Goal: Task Accomplishment & Management: Complete application form

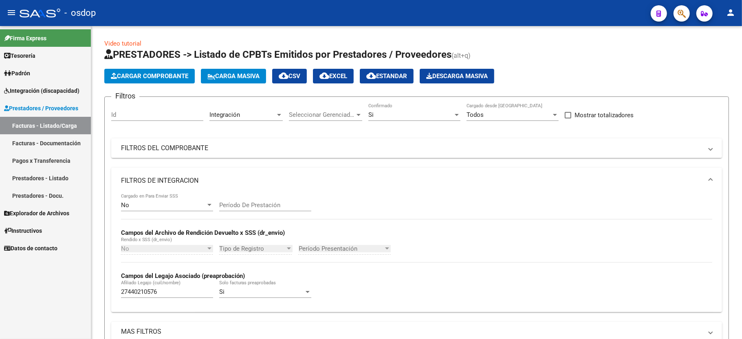
scroll to position [173, 0]
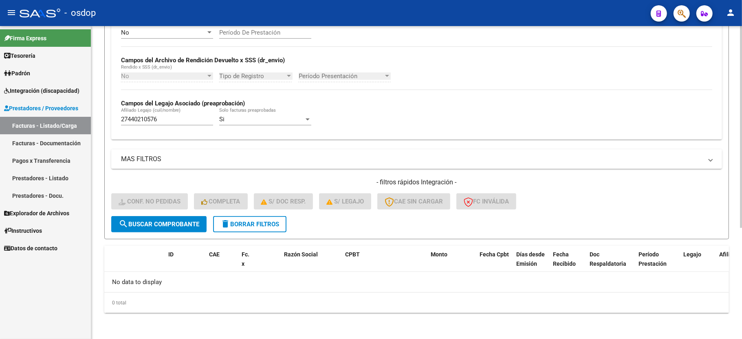
click at [243, 231] on button "delete Borrar Filtros" at bounding box center [249, 224] width 73 height 16
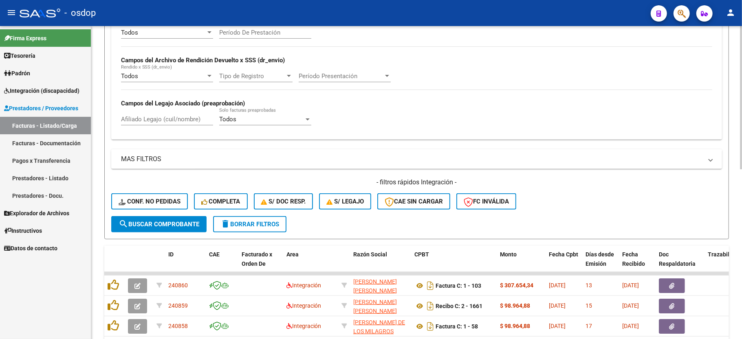
click at [182, 120] on input "Afiliado Legajo (cuil/nombre)" at bounding box center [167, 119] width 92 height 7
paste input "27440210576"
type input "27440210576"
click at [176, 225] on span "search Buscar Comprobante" at bounding box center [159, 224] width 81 height 7
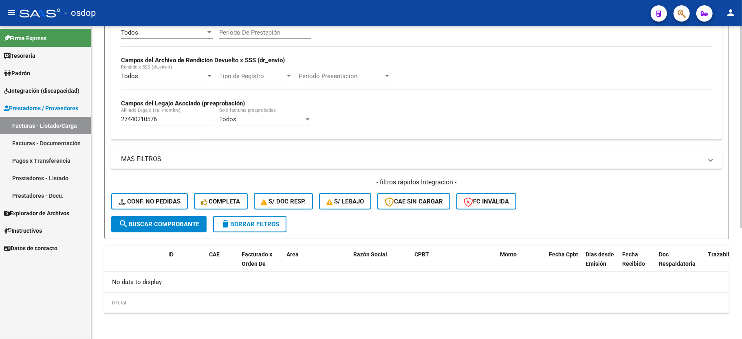
click at [255, 225] on span "delete Borrar Filtros" at bounding box center [249, 224] width 59 height 7
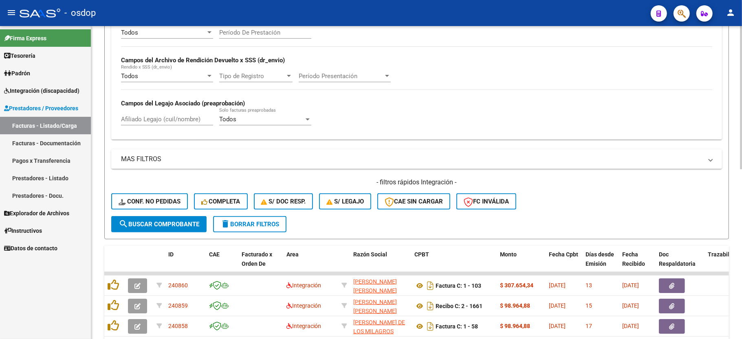
click at [178, 114] on div "Afiliado Legajo (cuil/nombre)" at bounding box center [167, 117] width 92 height 18
click at [178, 121] on input "Afiliado Legajo (cuil/nombre)" at bounding box center [167, 119] width 92 height 7
paste input "20561853879"
type input "20561853879"
click at [160, 230] on button "search Buscar Comprobante" at bounding box center [158, 224] width 95 height 16
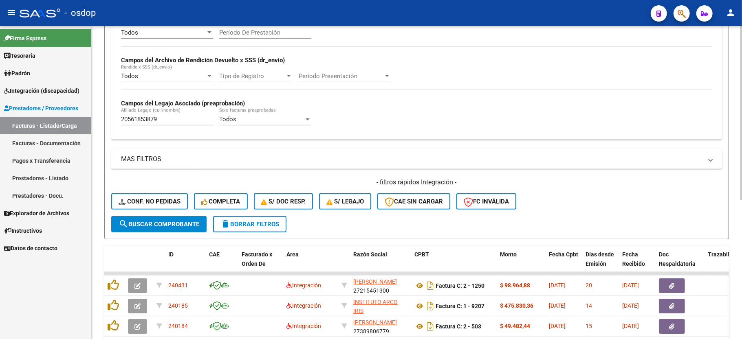
scroll to position [227, 0]
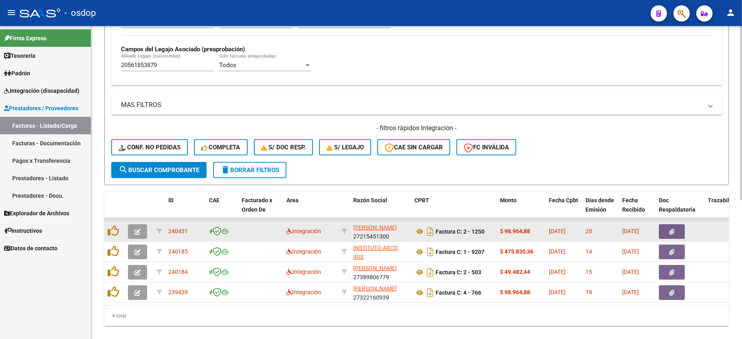
click at [136, 230] on icon "button" at bounding box center [137, 232] width 6 height 6
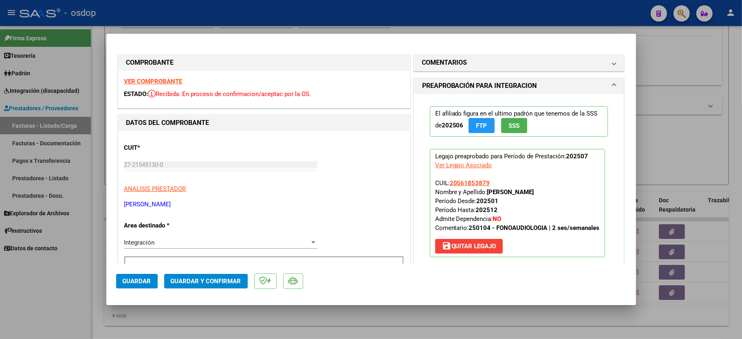
click at [153, 82] on strong "VER COMPROBANTE" at bounding box center [153, 81] width 58 height 7
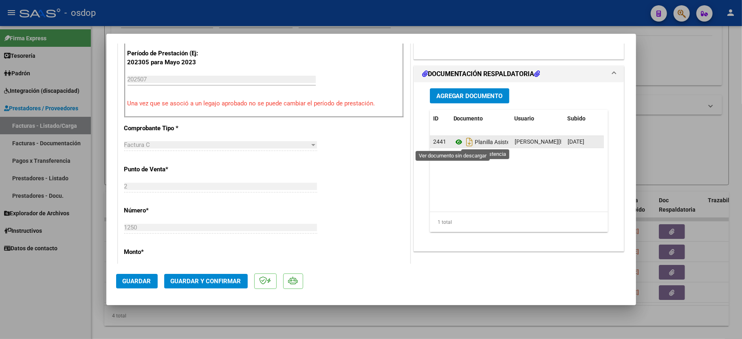
click at [453, 138] on icon at bounding box center [458, 142] width 11 height 10
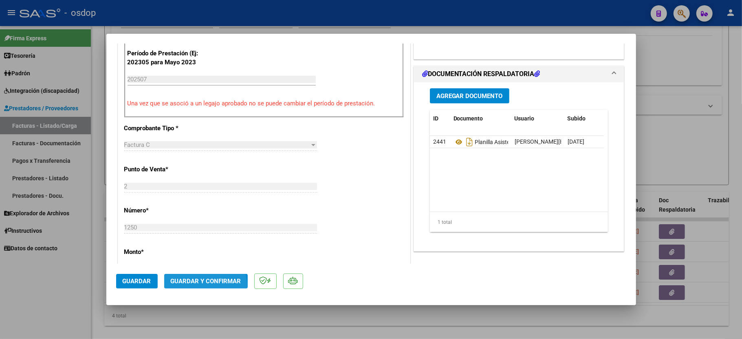
click at [188, 288] on button "Guardar y Confirmar" at bounding box center [205, 281] width 83 height 15
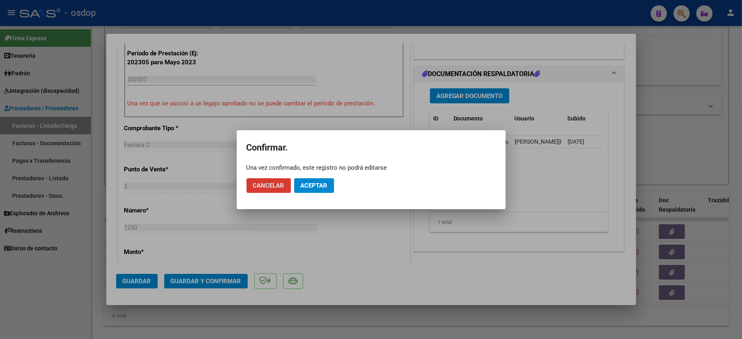
click at [314, 190] on button "Aceptar" at bounding box center [314, 185] width 40 height 15
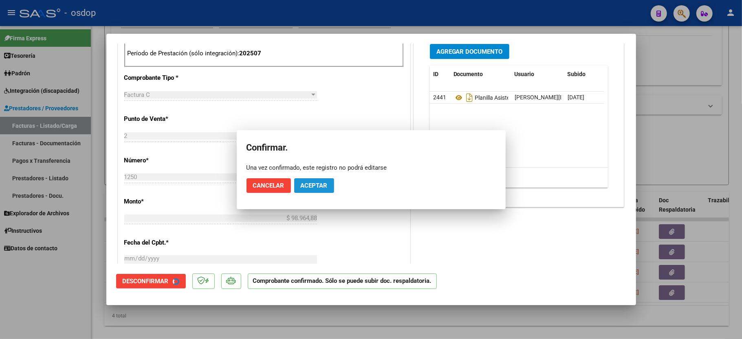
scroll to position [371, 0]
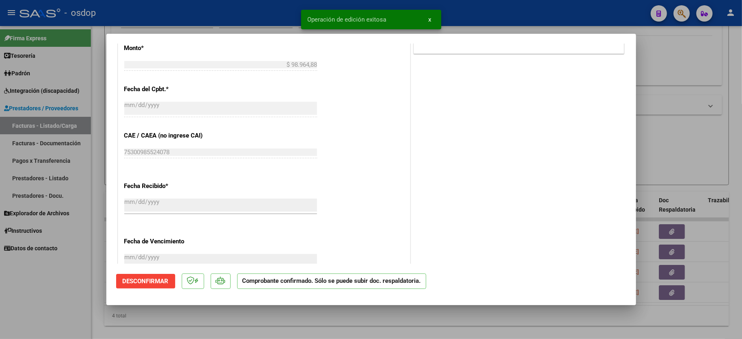
click at [33, 310] on div at bounding box center [371, 169] width 742 height 339
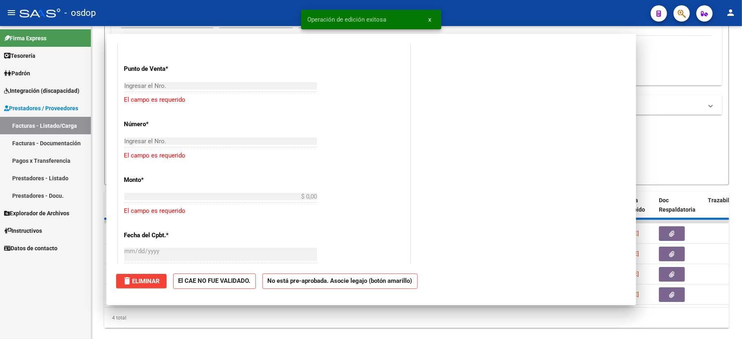
scroll to position [0, 0]
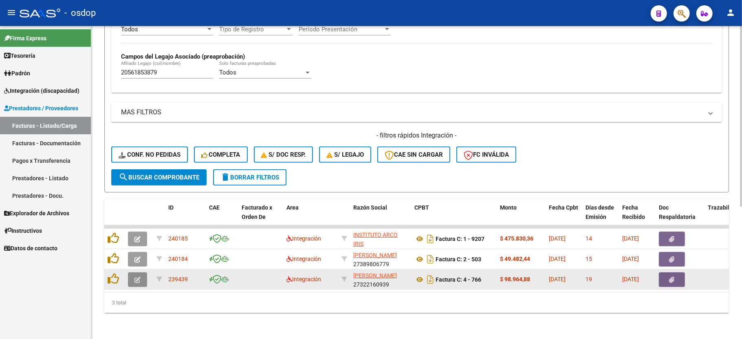
click at [134, 272] on button "button" at bounding box center [137, 279] width 19 height 15
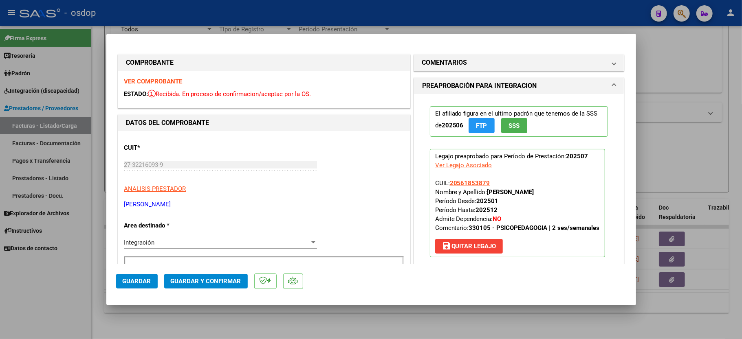
click at [152, 77] on div "VER COMPROBANTE ESTADO: Recibida. En proceso de confirmacion/aceptac por la OS." at bounding box center [264, 89] width 292 height 37
click at [134, 78] on strong "VER COMPROBANTE" at bounding box center [153, 81] width 58 height 7
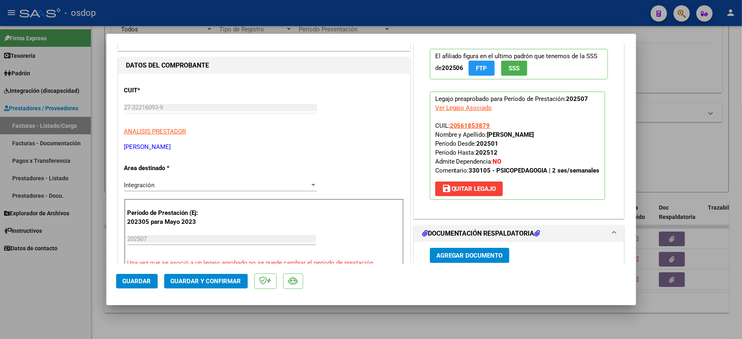
scroll to position [163, 0]
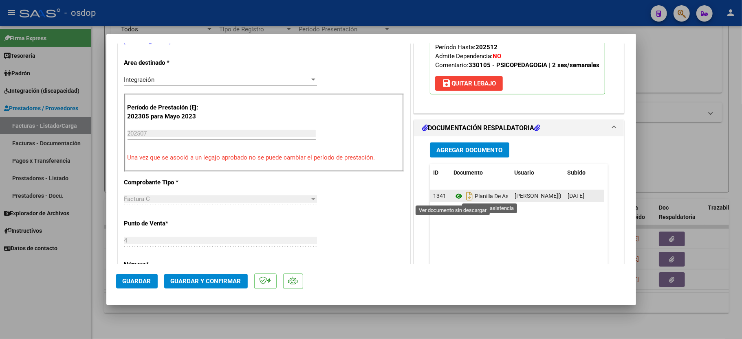
click at [453, 195] on icon at bounding box center [458, 196] width 11 height 10
click at [191, 283] on span "Guardar y Confirmar" at bounding box center [206, 281] width 70 height 7
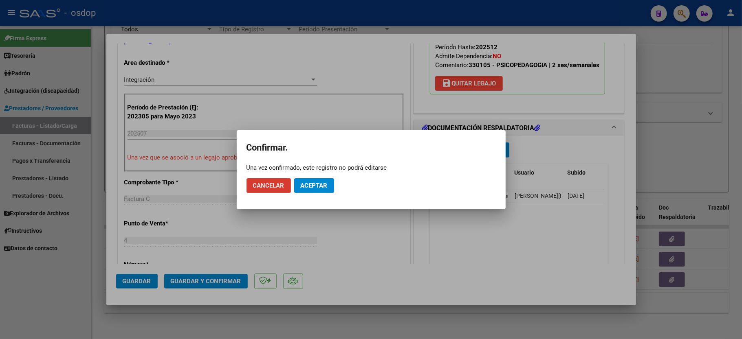
click at [308, 187] on span "Aceptar" at bounding box center [314, 185] width 27 height 7
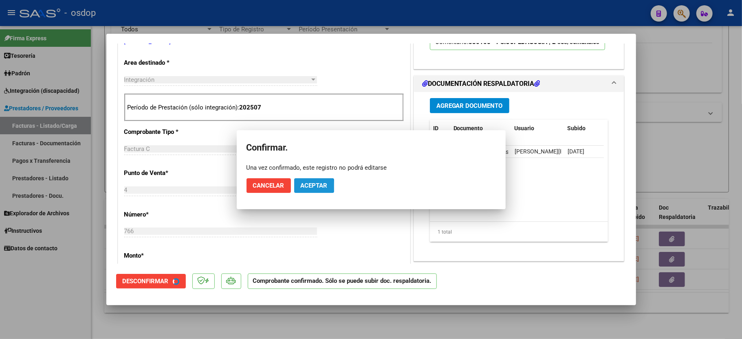
scroll to position [162, 0]
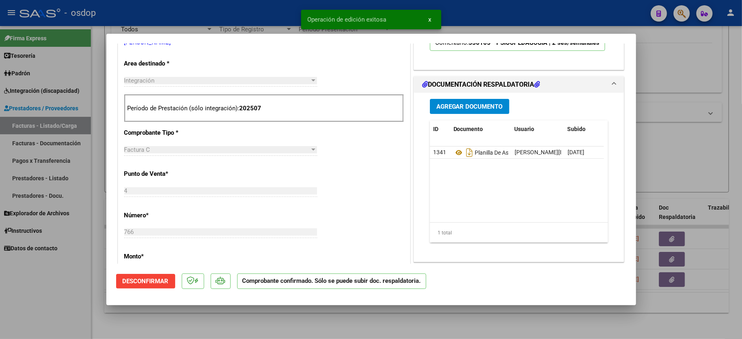
click at [22, 296] on div at bounding box center [371, 169] width 742 height 339
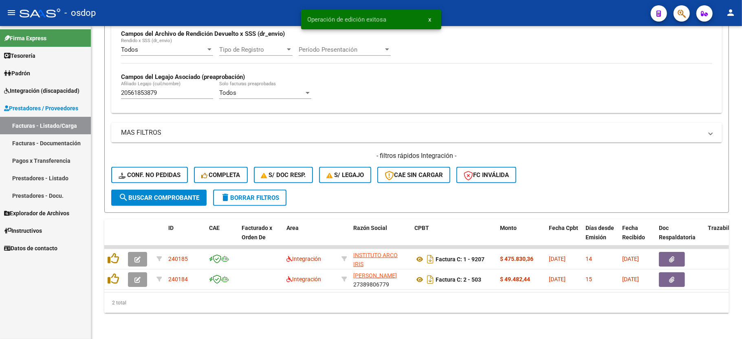
scroll to position [209, 0]
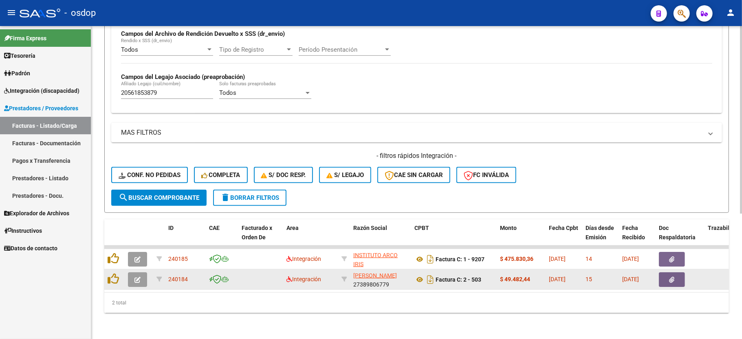
click at [142, 272] on button "button" at bounding box center [137, 279] width 19 height 15
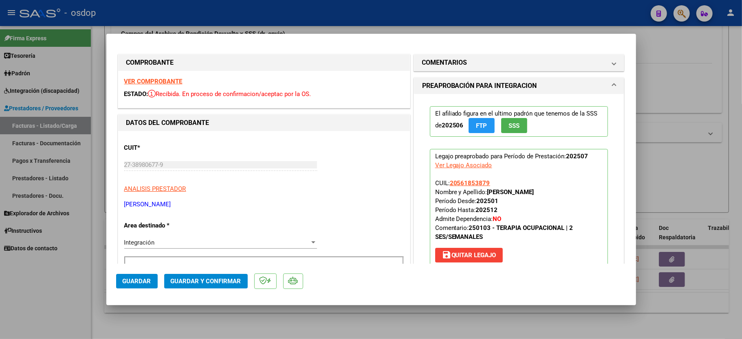
click at [159, 82] on strong "VER COMPROBANTE" at bounding box center [153, 81] width 58 height 7
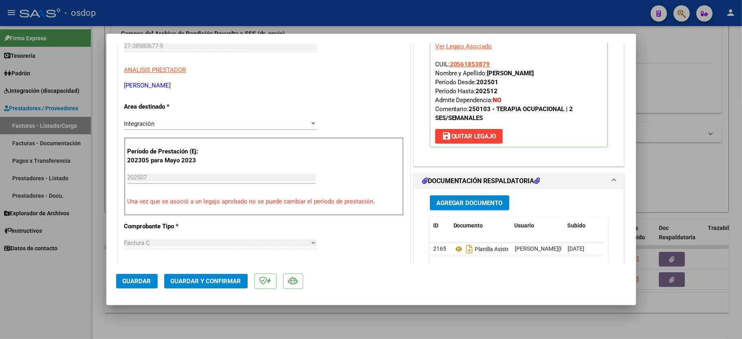
scroll to position [163, 0]
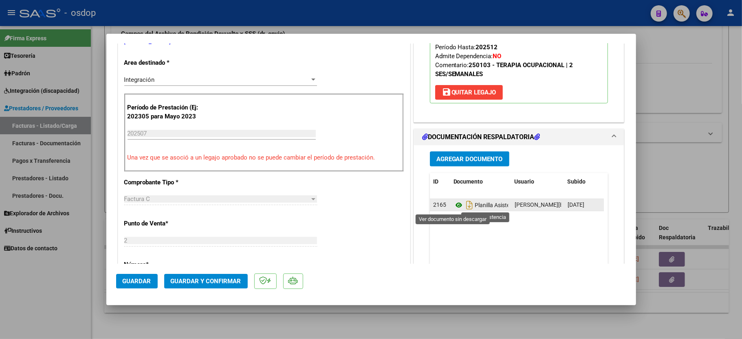
click at [455, 204] on icon at bounding box center [458, 205] width 11 height 10
click at [213, 276] on button "Guardar y Confirmar" at bounding box center [205, 281] width 83 height 15
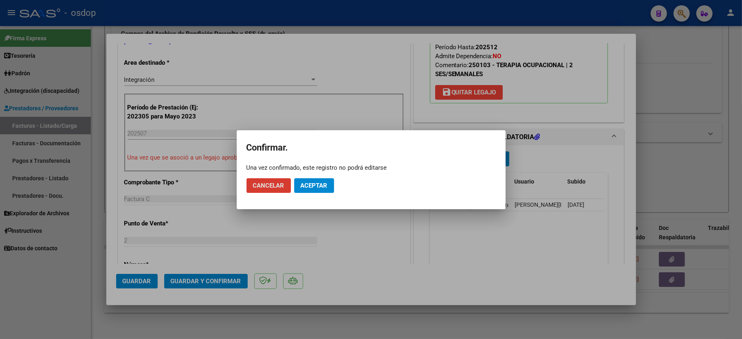
click at [326, 178] on button "Aceptar" at bounding box center [314, 185] width 40 height 15
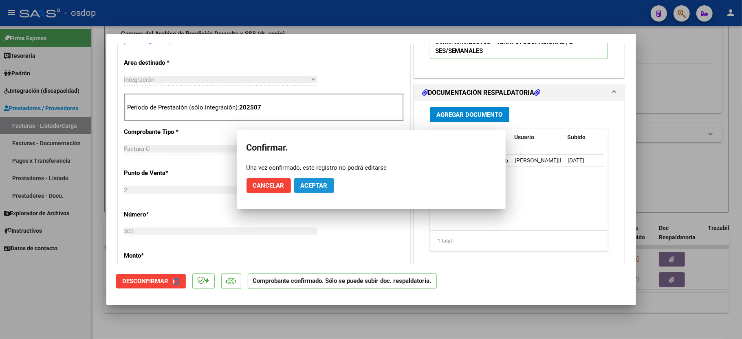
scroll to position [162, 0]
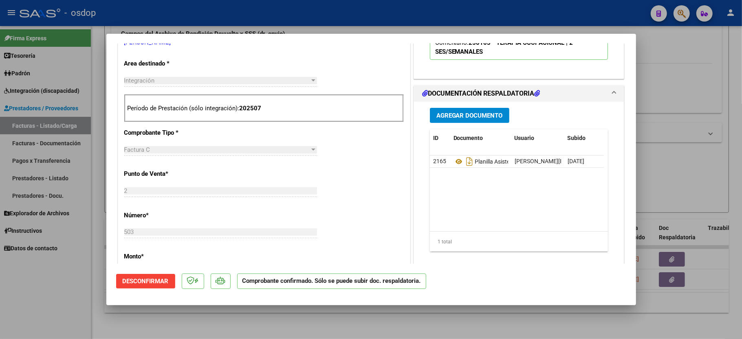
click at [69, 294] on div at bounding box center [371, 169] width 742 height 339
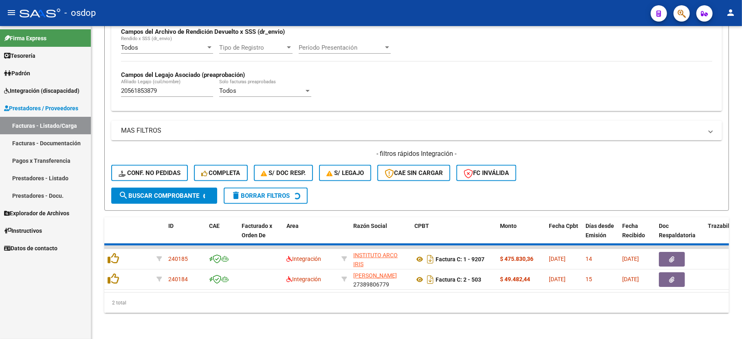
scroll to position [188, 0]
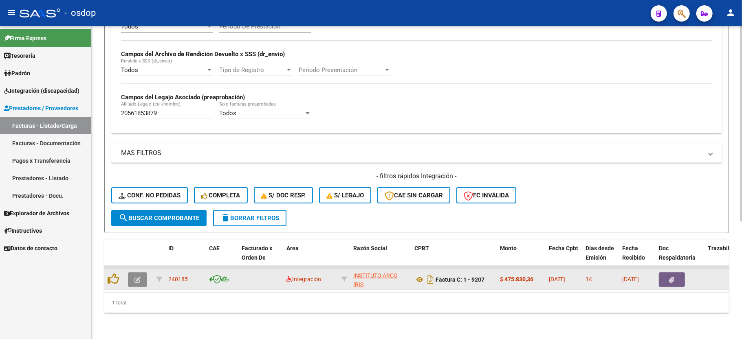
click at [135, 277] on icon "button" at bounding box center [137, 280] width 6 height 6
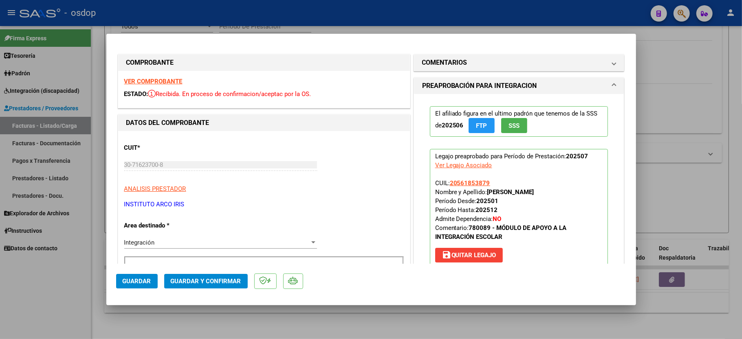
click at [143, 78] on strong "VER COMPROBANTE" at bounding box center [153, 81] width 58 height 7
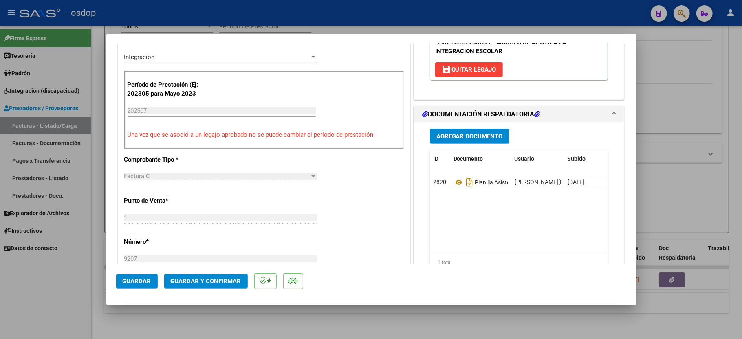
scroll to position [271, 0]
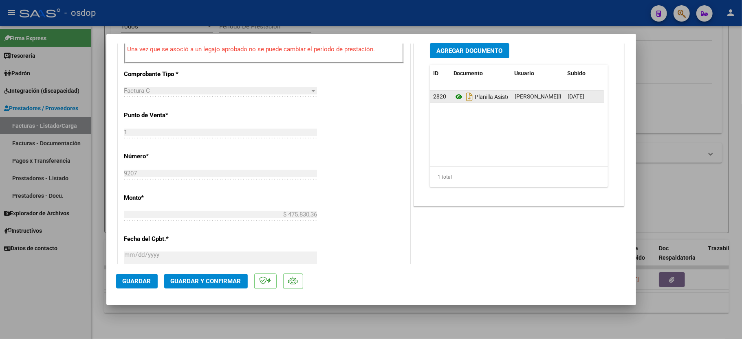
click at [453, 100] on icon at bounding box center [458, 97] width 11 height 10
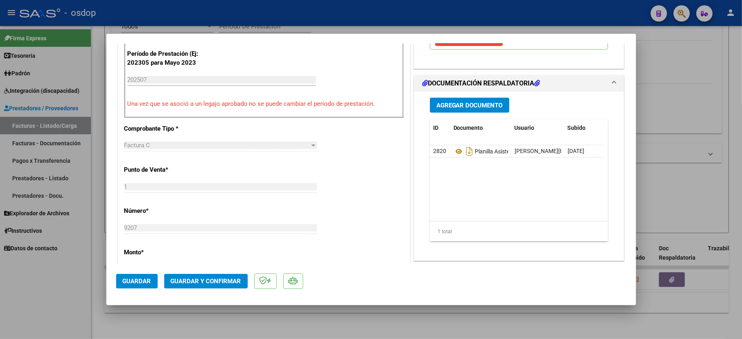
scroll to position [163, 0]
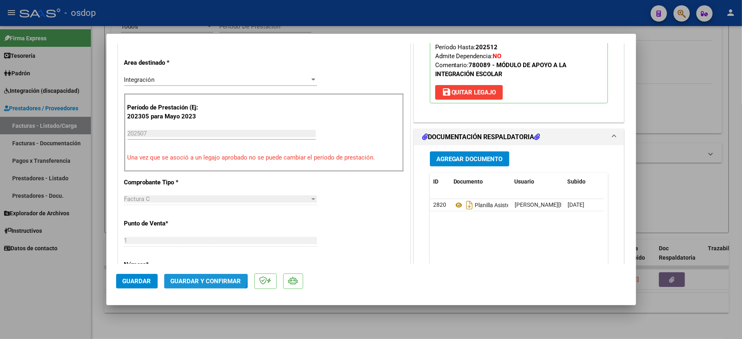
click at [200, 276] on button "Guardar y Confirmar" at bounding box center [205, 281] width 83 height 15
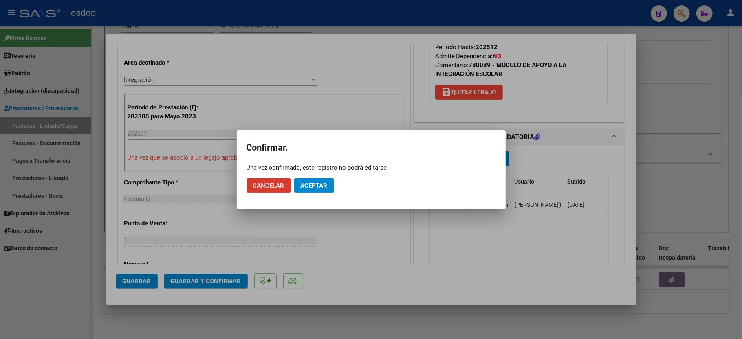
click at [311, 184] on span "Aceptar" at bounding box center [314, 185] width 27 height 7
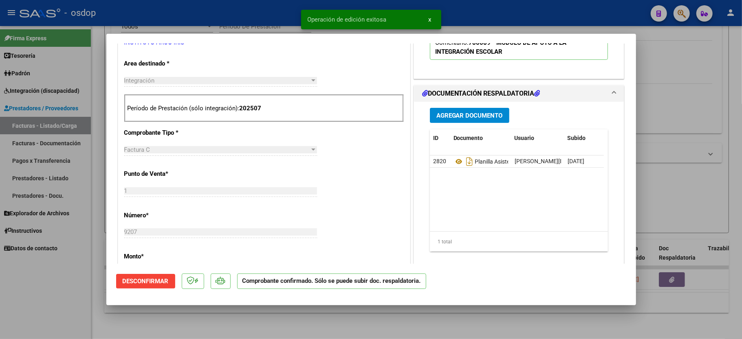
click at [88, 296] on div at bounding box center [371, 169] width 742 height 339
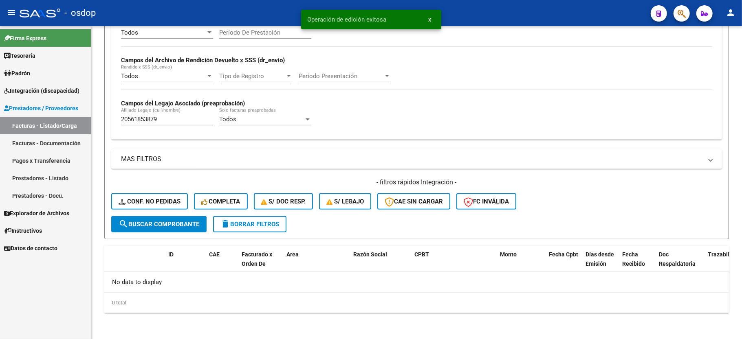
scroll to position [173, 0]
click at [130, 118] on input "20561853879" at bounding box center [167, 119] width 92 height 7
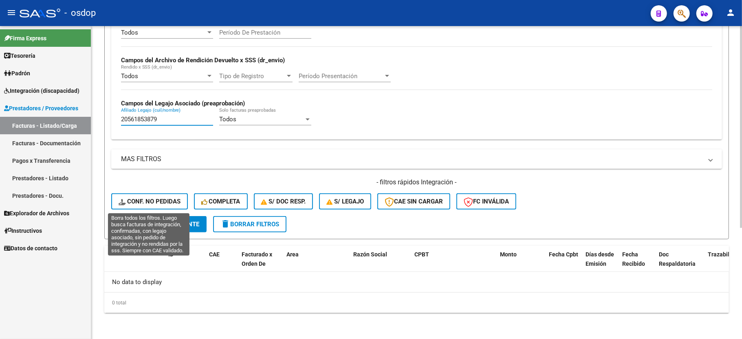
click at [167, 202] on span "Conf. no pedidas" at bounding box center [150, 201] width 62 height 7
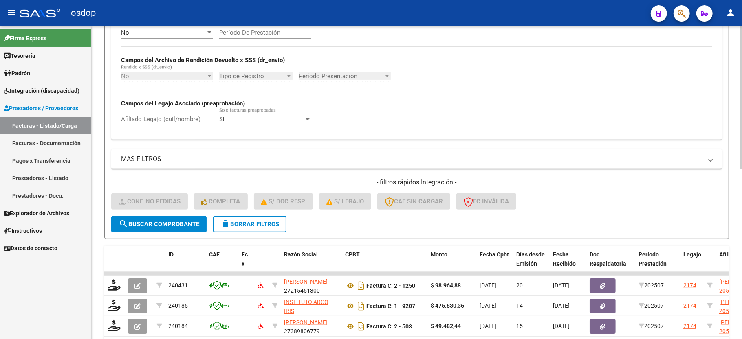
click at [152, 125] on div "Afiliado Legajo (cuil/nombre)" at bounding box center [167, 117] width 92 height 18
paste input "20561853879"
type input "20561853879"
click at [172, 225] on span "search Buscar Comprobante" at bounding box center [159, 224] width 81 height 7
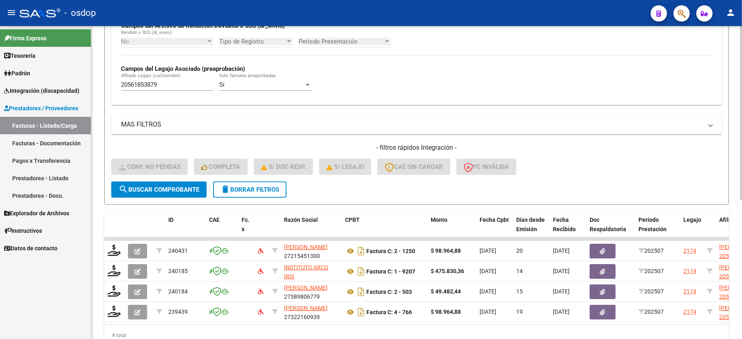
scroll to position [250, 0]
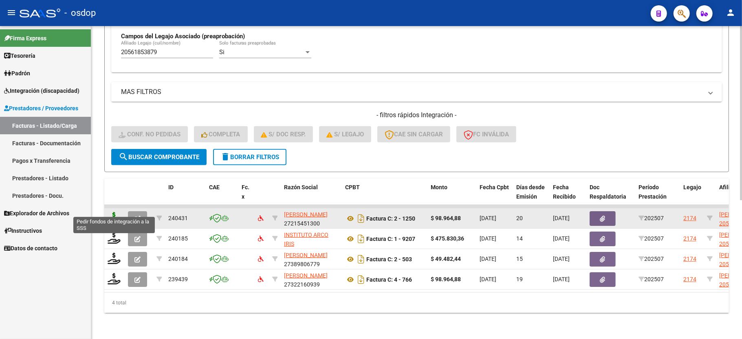
click at [115, 212] on icon at bounding box center [114, 217] width 13 height 11
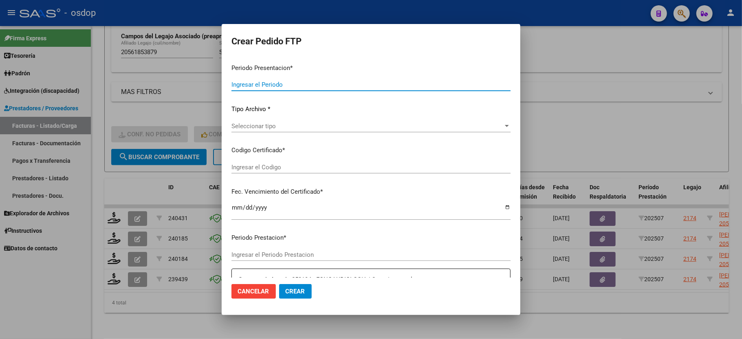
type input "202507"
type input "$ 98.964,88"
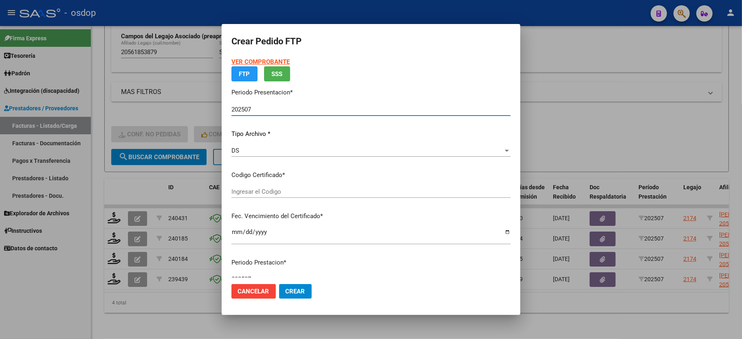
type input "8779570956"
type input "2025-08-26"
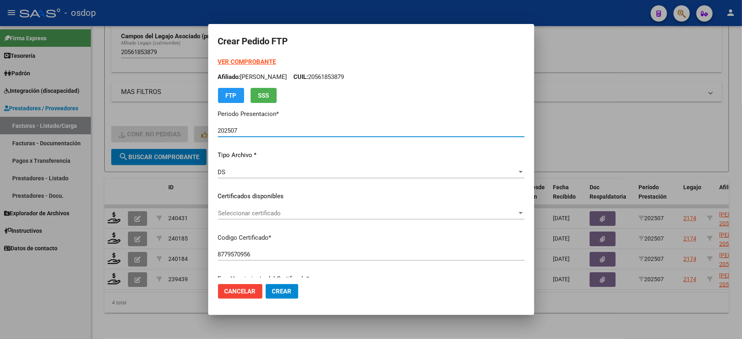
click at [240, 212] on span "Seleccionar certificado" at bounding box center [367, 213] width 299 height 7
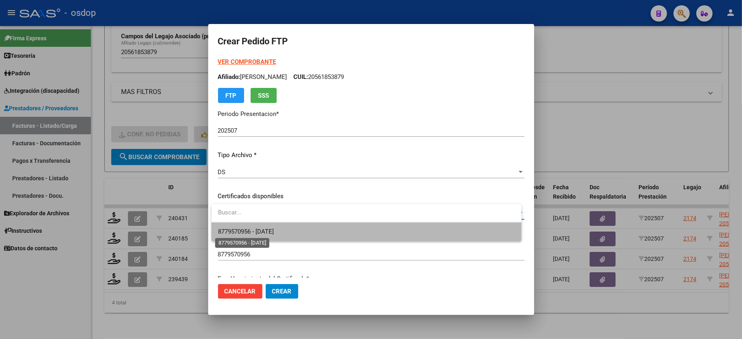
click at [249, 231] on span "8779570956 - 2025-08-26" at bounding box center [246, 231] width 56 height 7
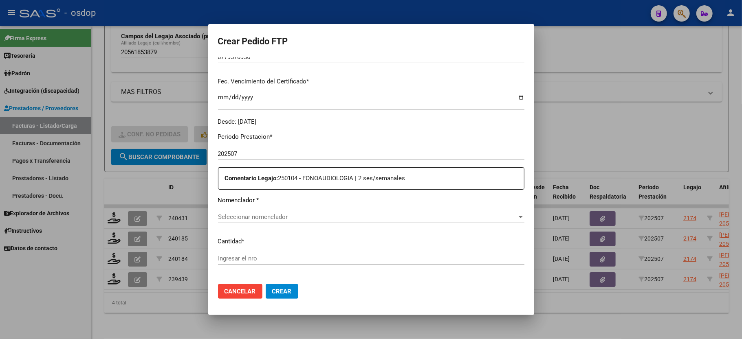
scroll to position [217, 0]
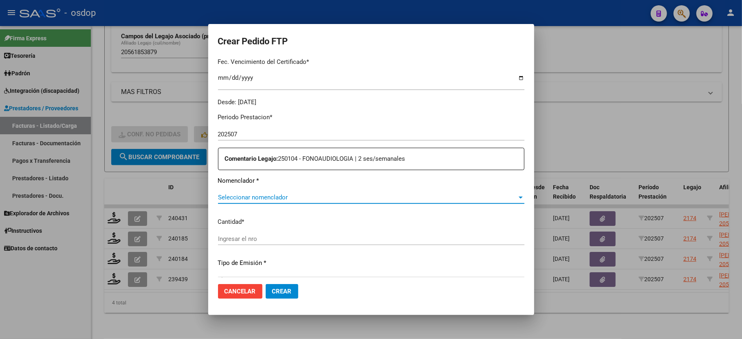
click at [256, 194] on span "Seleccionar nomenclador" at bounding box center [367, 197] width 299 height 7
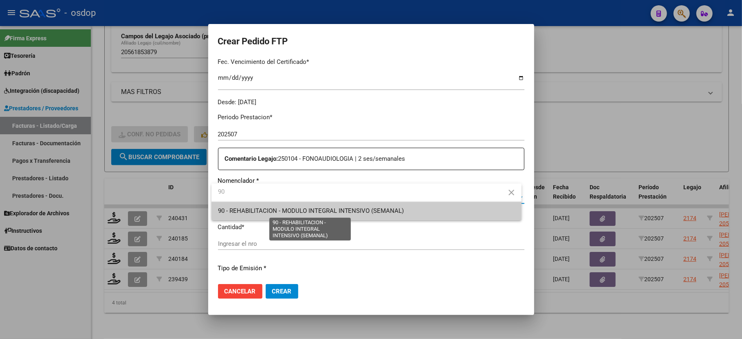
type input "90"
click at [255, 209] on span "90 - REHABILITACION - MODULO INTEGRAL INTENSIVO (SEMANAL)" at bounding box center [311, 210] width 186 height 7
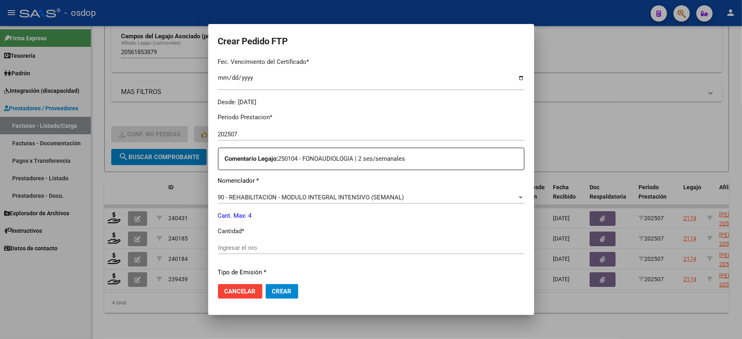
click at [257, 242] on div "Ingresar el nro" at bounding box center [371, 248] width 306 height 12
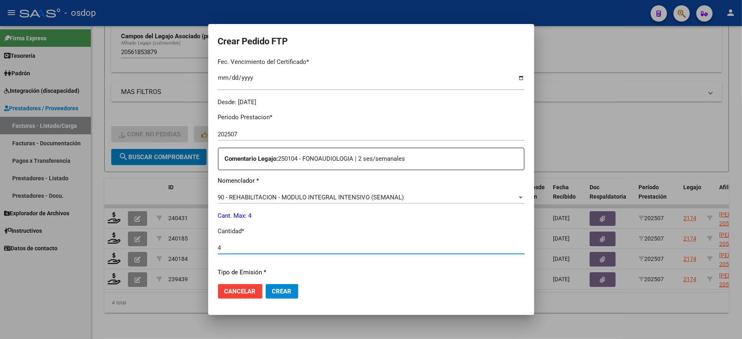
type input "4"
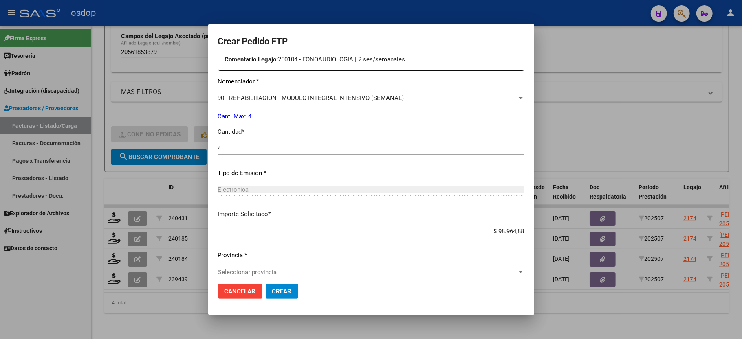
scroll to position [319, 0]
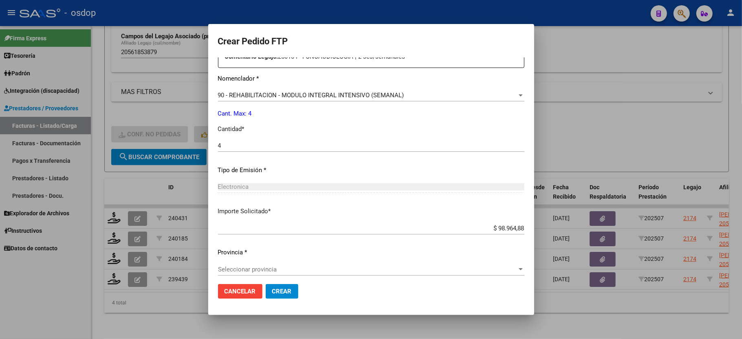
click at [272, 288] on span "Crear" at bounding box center [282, 291] width 20 height 7
click at [257, 266] on span "Seleccionar provincia" at bounding box center [367, 269] width 299 height 7
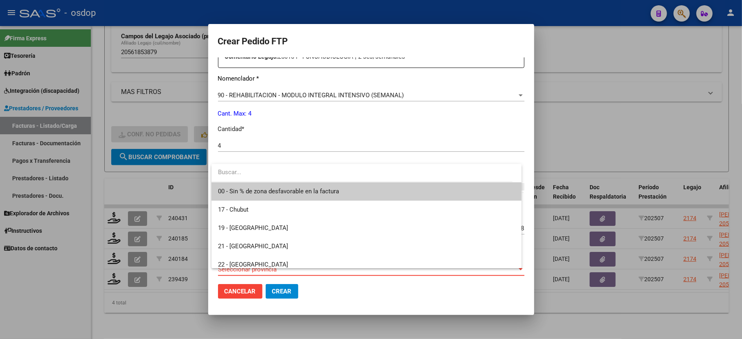
click at [271, 193] on span "00 - Sin % de zona desfavorable en la factura" at bounding box center [278, 191] width 121 height 7
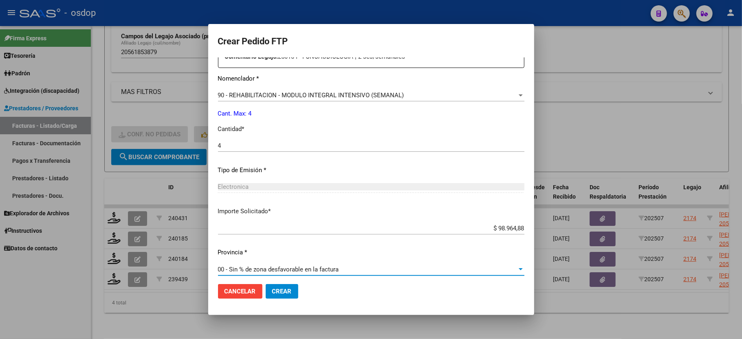
click at [285, 296] on button "Crear" at bounding box center [282, 291] width 33 height 15
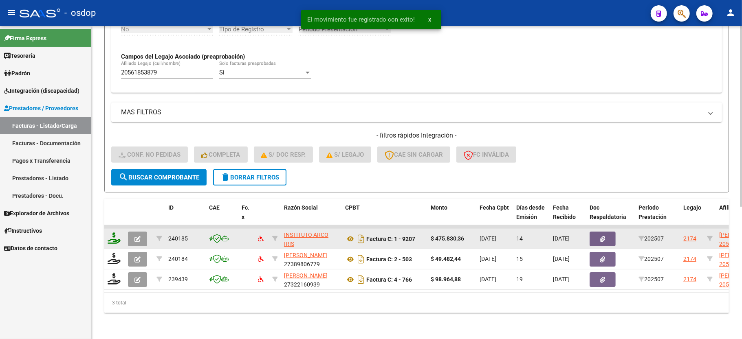
scroll to position [229, 0]
click at [113, 233] on icon at bounding box center [114, 238] width 13 height 11
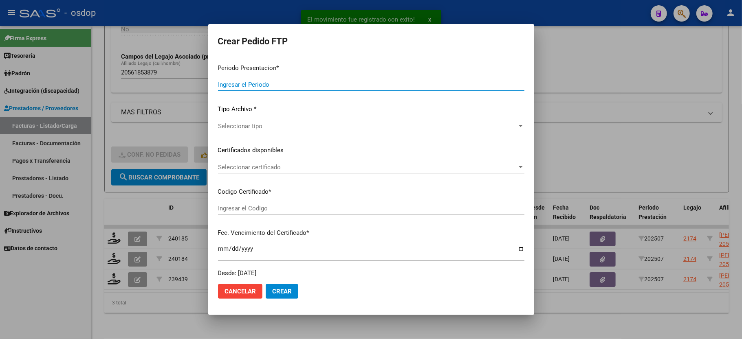
type input "202507"
type input "$ 475.830,36"
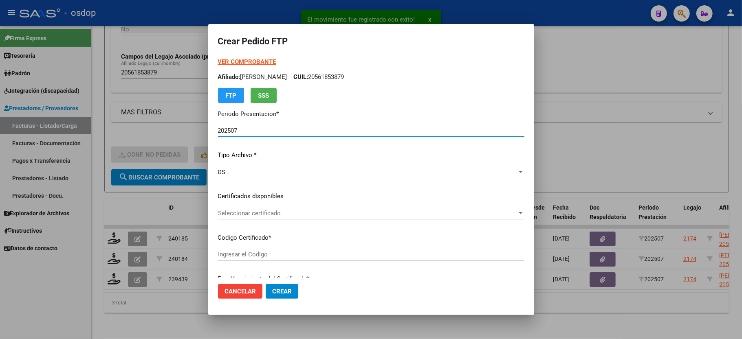
type input "8779570956"
type input "2025-08-26"
click at [238, 214] on span "Seleccionar certificado" at bounding box center [367, 213] width 299 height 7
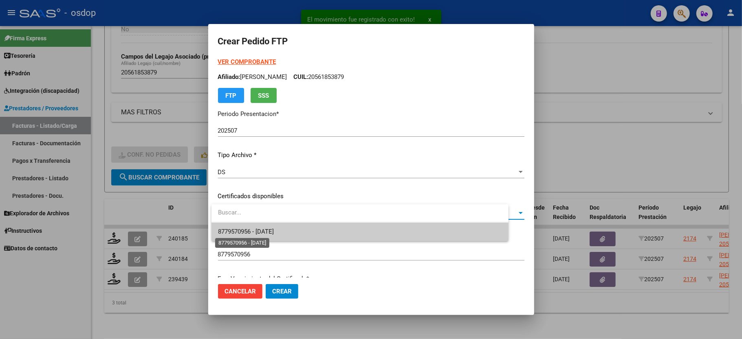
click at [252, 235] on span "8779570956 - 2025-08-26" at bounding box center [246, 231] width 56 height 7
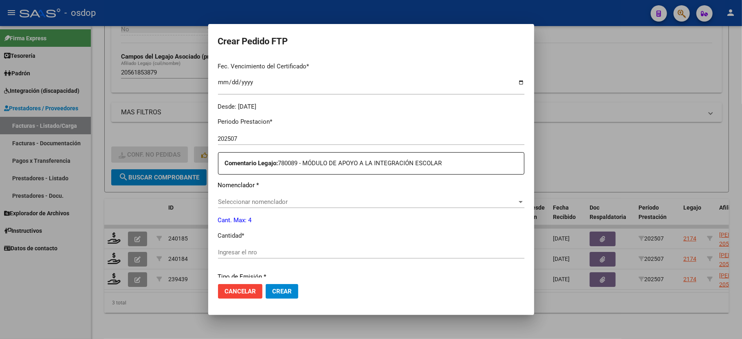
scroll to position [271, 0]
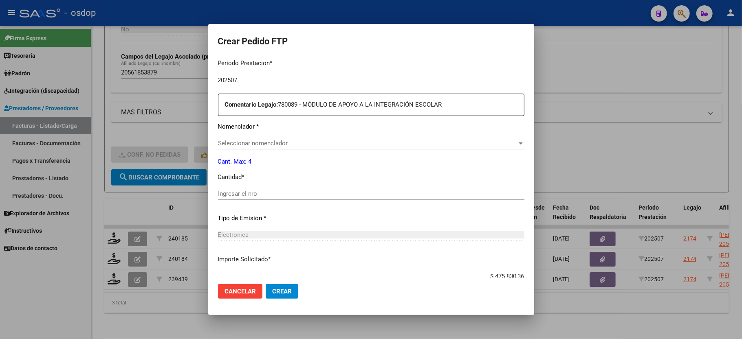
click at [253, 144] on div "Seleccionar nomenclador Seleccionar nomenclador" at bounding box center [371, 143] width 306 height 12
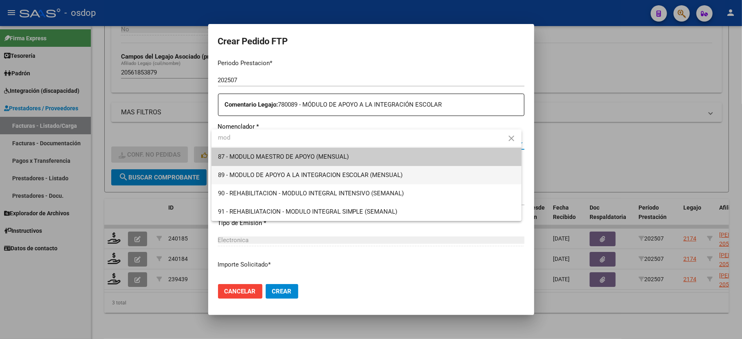
type input "mod"
click at [276, 179] on span "89 - MODULO DE APOYO A LA INTEGRACION ESCOLAR (MENSUAL)" at bounding box center [366, 175] width 297 height 18
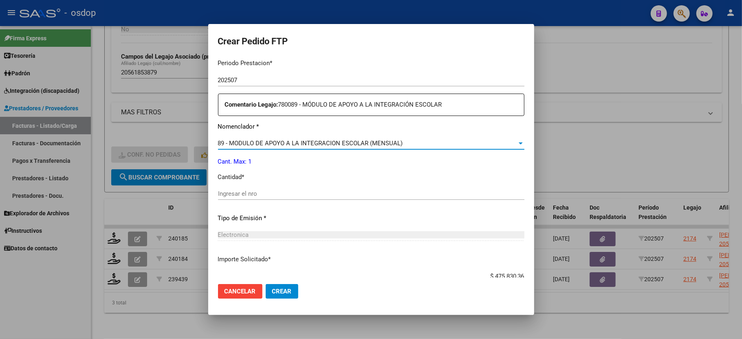
click at [255, 194] on div "Ingresar el nro" at bounding box center [371, 194] width 306 height 12
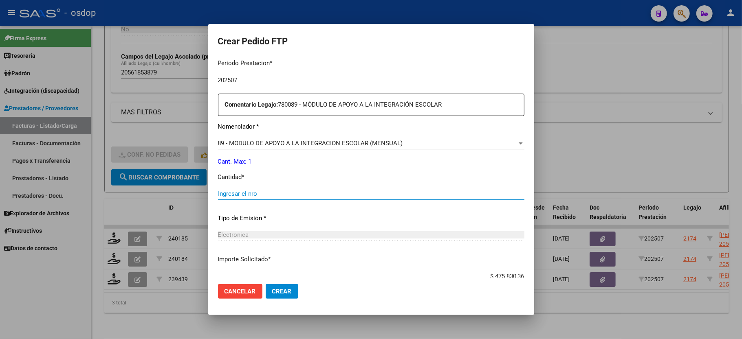
click at [253, 191] on input "Ingresar el nro" at bounding box center [371, 193] width 306 height 7
type input "1"
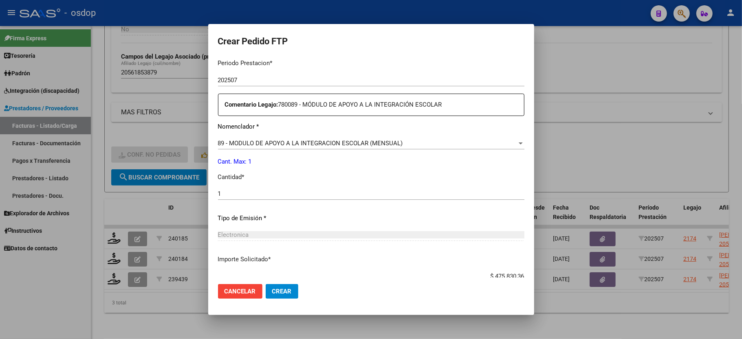
scroll to position [319, 0]
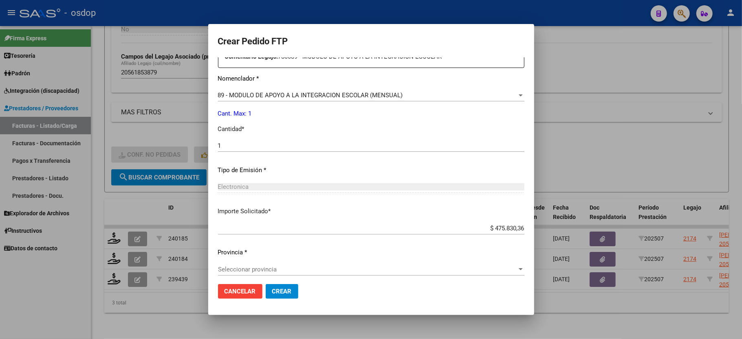
click at [281, 269] on div "Seleccionar provincia Seleccionar provincia" at bounding box center [371, 269] width 306 height 12
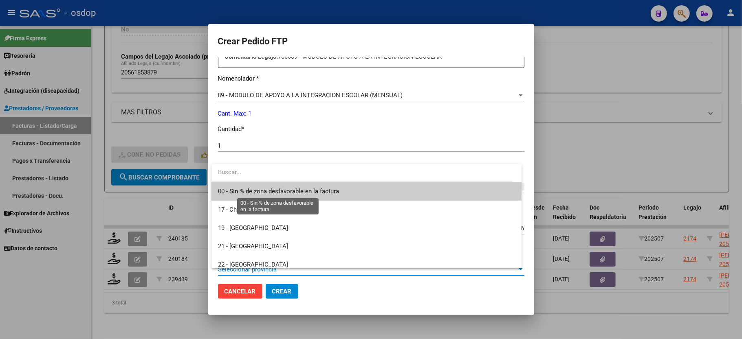
click at [266, 193] on span "00 - Sin % de zona desfavorable en la factura" at bounding box center [278, 191] width 121 height 7
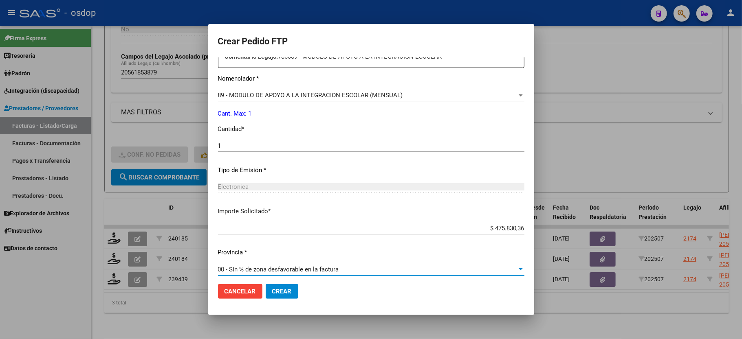
click at [272, 290] on span "Crear" at bounding box center [282, 291] width 20 height 7
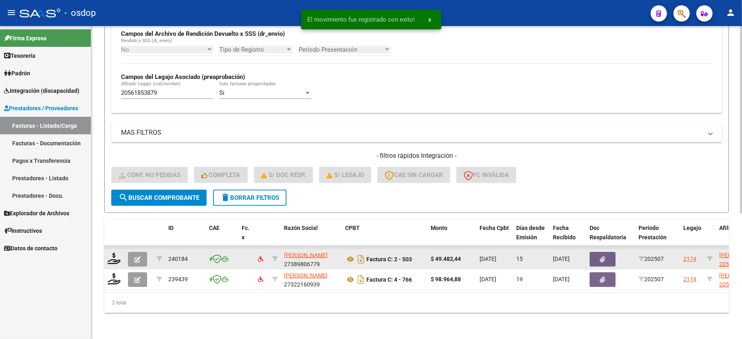
scroll to position [209, 0]
click at [118, 253] on icon at bounding box center [114, 258] width 13 height 11
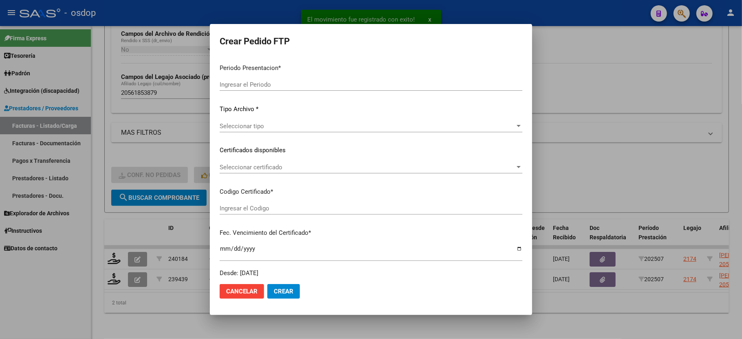
type input "202507"
type input "$ 49.482,44"
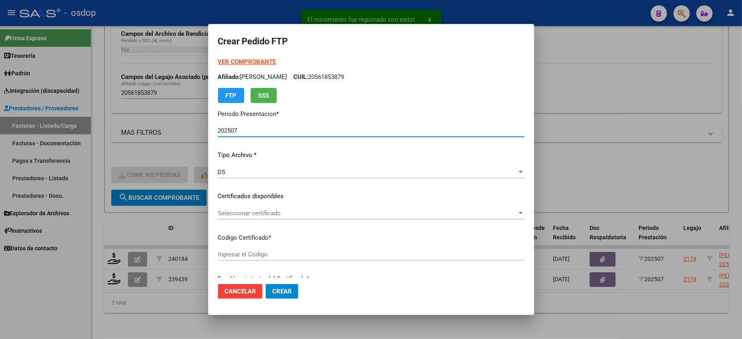
type input "8779570956"
type input "2025-08-26"
click at [241, 210] on span "Seleccionar certificado" at bounding box center [367, 213] width 299 height 7
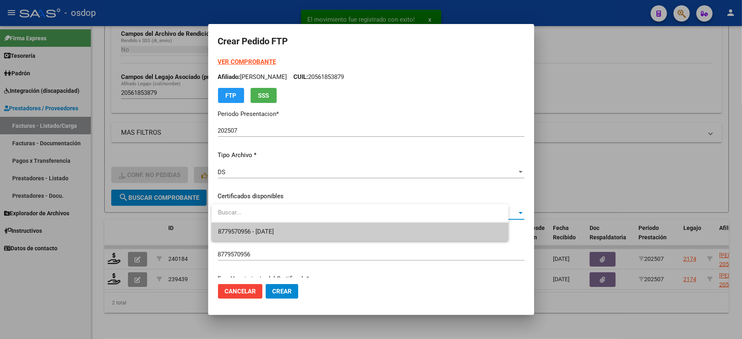
click at [246, 231] on span "8779570956 - 2025-08-26" at bounding box center [246, 231] width 56 height 7
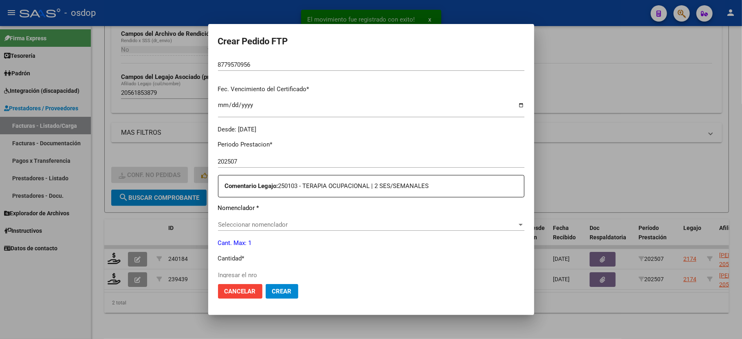
scroll to position [217, 0]
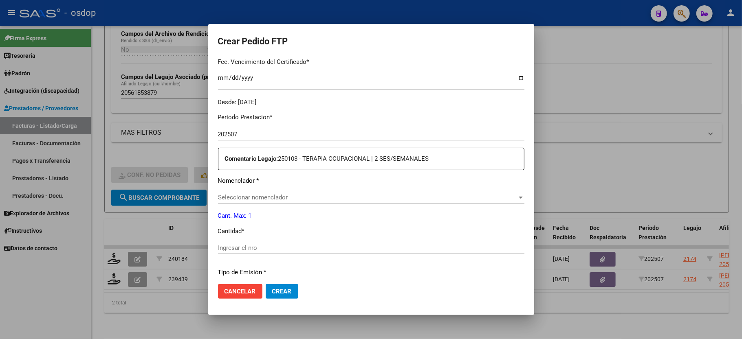
click at [265, 185] on div "Periodo Prestacion * 202507 Ingresar el Periodo Prestacion Comentario Legajo: 2…" at bounding box center [371, 246] width 306 height 279
click at [264, 194] on span "Seleccionar nomenclador" at bounding box center [367, 197] width 299 height 7
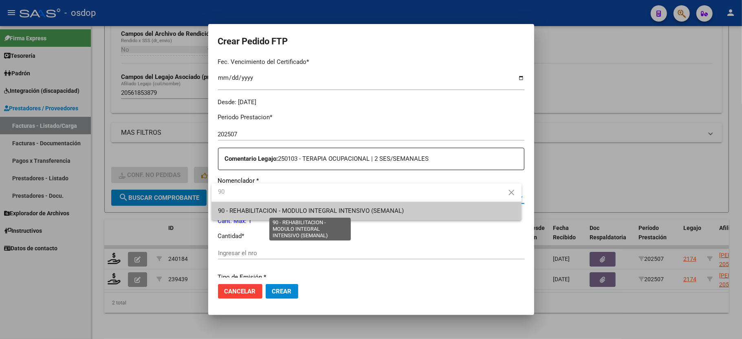
type input "90"
click at [264, 212] on span "90 - REHABILITACION - MODULO INTEGRAL INTENSIVO (SEMANAL)" at bounding box center [311, 210] width 186 height 7
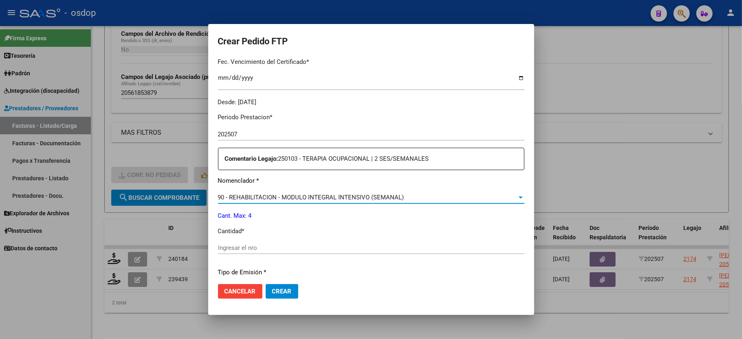
click at [255, 244] on input "Ingresar el nro" at bounding box center [371, 247] width 306 height 7
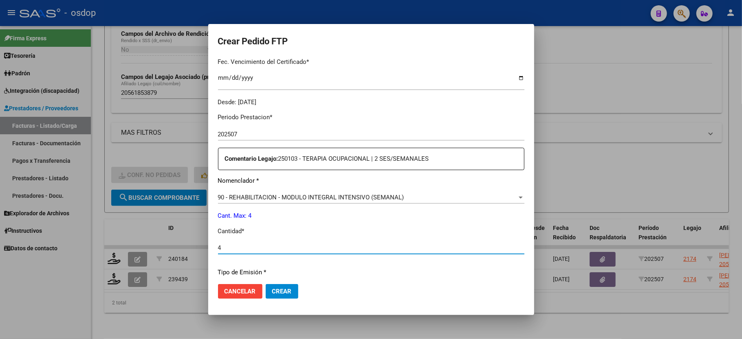
type input "4"
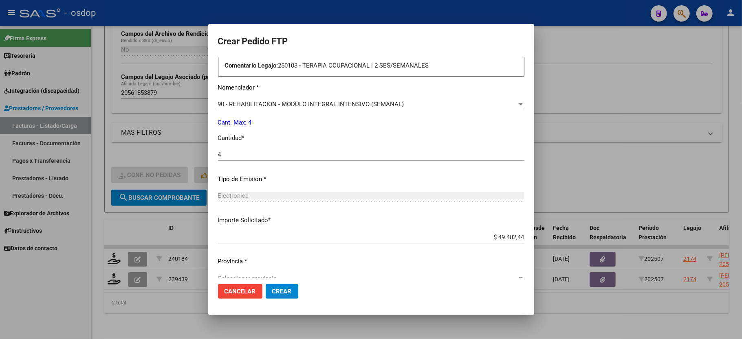
scroll to position [319, 0]
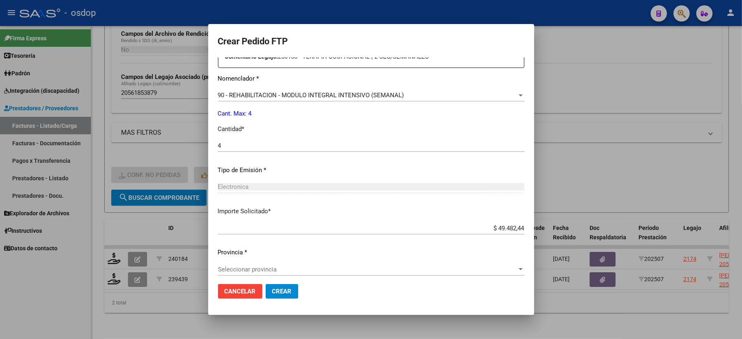
click at [246, 266] on span "Seleccionar provincia" at bounding box center [367, 269] width 299 height 7
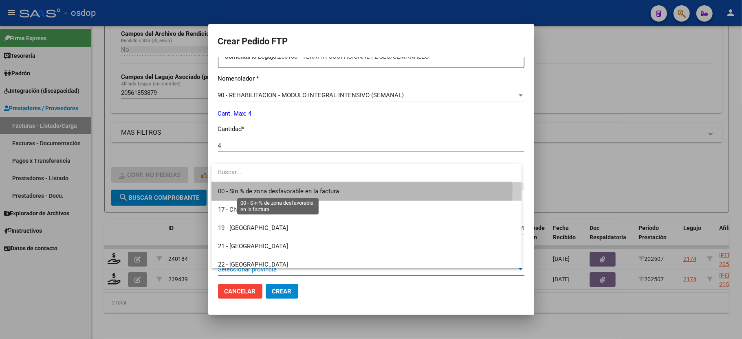
click at [240, 191] on span "00 - Sin % de zona desfavorable en la factura" at bounding box center [278, 191] width 121 height 7
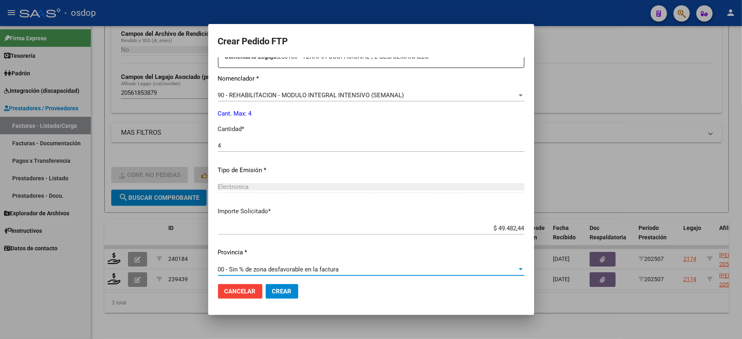
click at [272, 297] on button "Crear" at bounding box center [282, 291] width 33 height 15
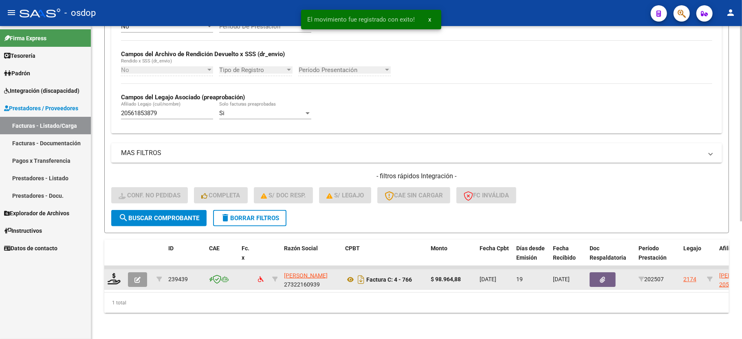
scroll to position [188, 0]
click at [115, 273] on icon at bounding box center [114, 278] width 13 height 11
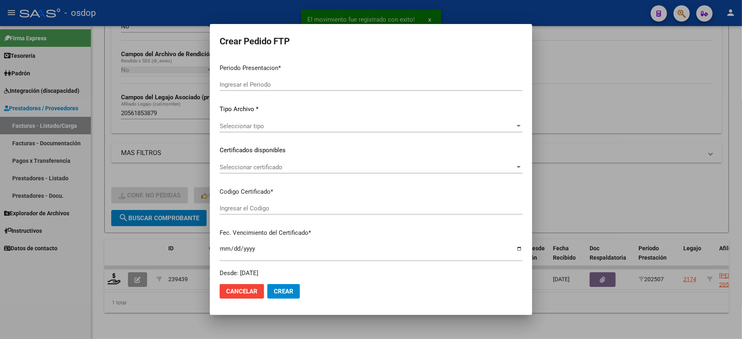
type input "202507"
type input "$ 98.964,88"
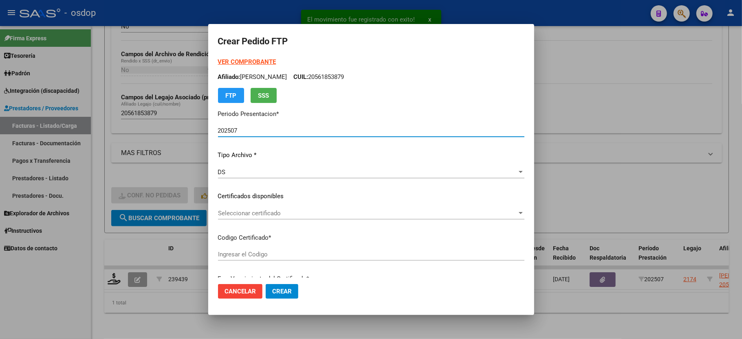
type input "8779570956"
type input "2025-08-26"
click at [251, 213] on span "Seleccionar certificado" at bounding box center [367, 213] width 299 height 7
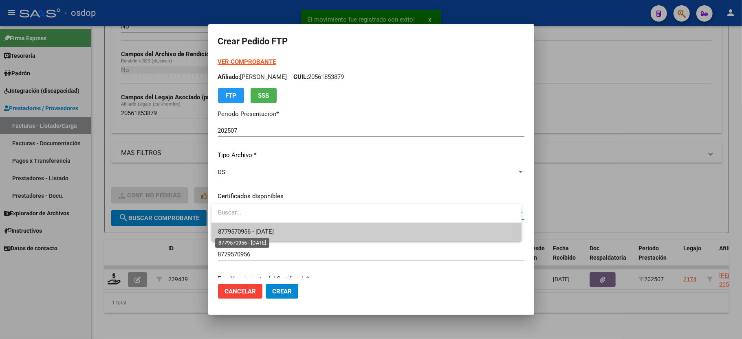
click at [258, 229] on span "8779570956 - 2025-08-26" at bounding box center [246, 231] width 56 height 7
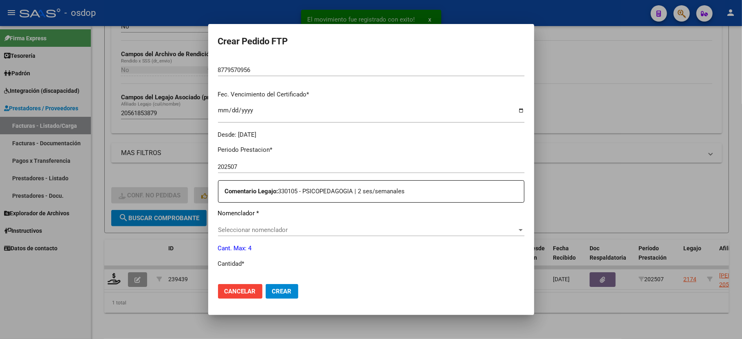
scroll to position [217, 0]
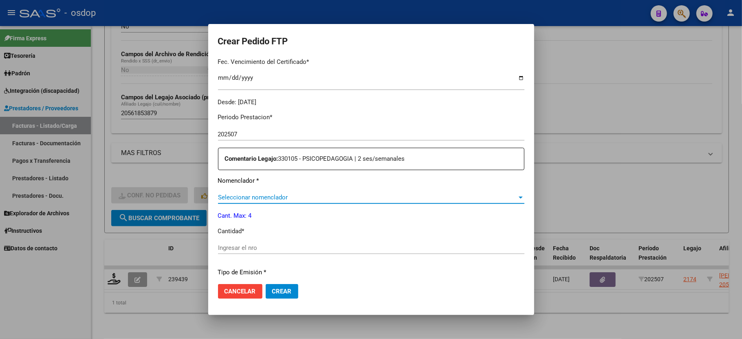
click at [257, 194] on span "Seleccionar nomenclador" at bounding box center [367, 197] width 299 height 7
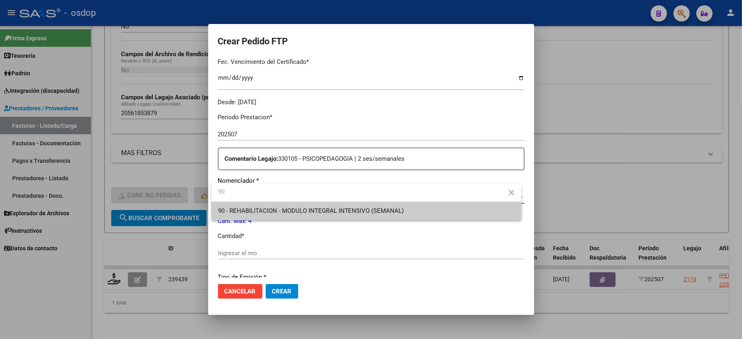
type input "90"
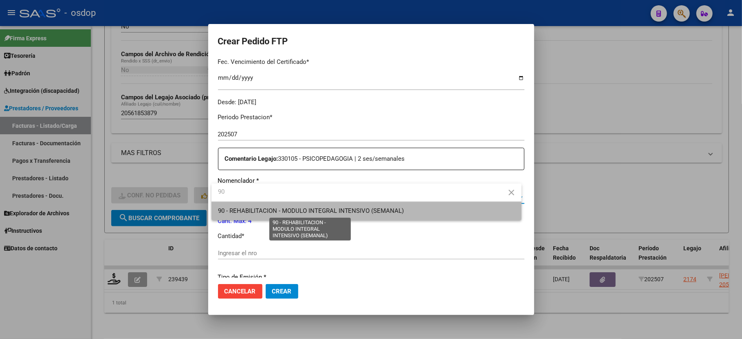
click at [279, 209] on span "90 - REHABILITACION - MODULO INTEGRAL INTENSIVO (SEMANAL)" at bounding box center [311, 210] width 186 height 7
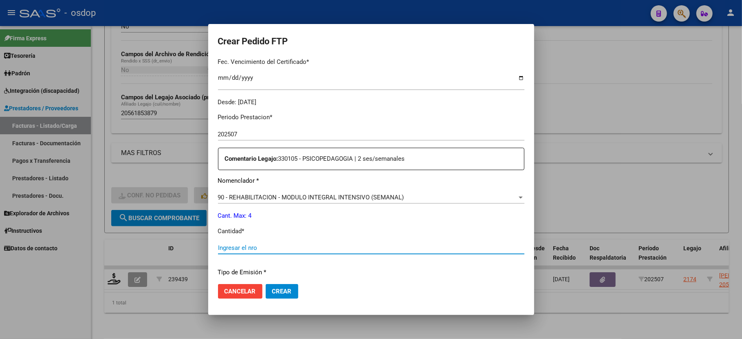
click at [269, 246] on input "Ingresar el nro" at bounding box center [371, 247] width 306 height 7
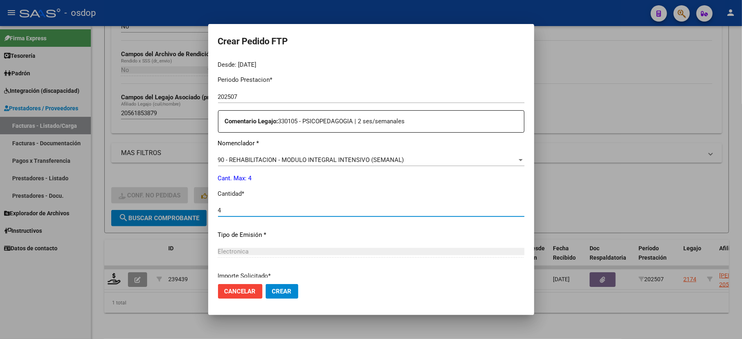
scroll to position [319, 0]
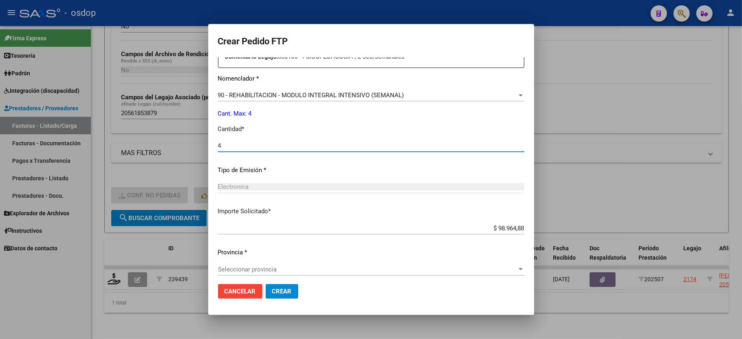
type input "4"
click at [263, 266] on span "Seleccionar provincia" at bounding box center [367, 269] width 299 height 7
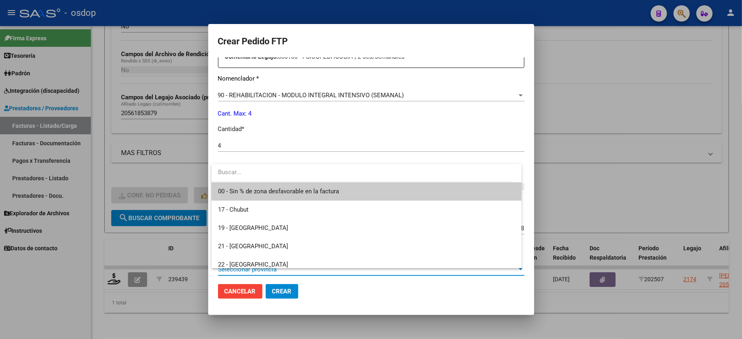
click at [258, 193] on span "00 - Sin % de zona desfavorable en la factura" at bounding box center [278, 191] width 121 height 7
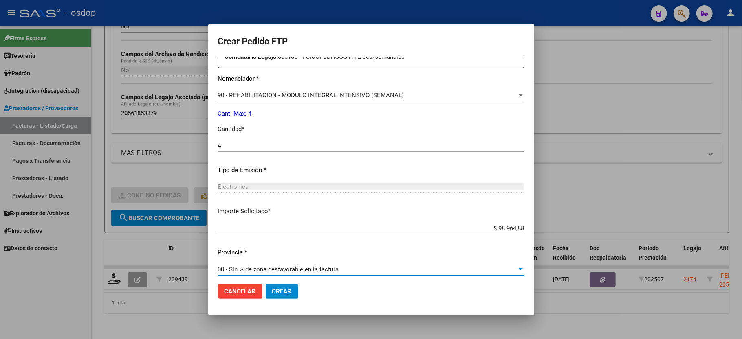
click at [274, 292] on span "Crear" at bounding box center [282, 291] width 20 height 7
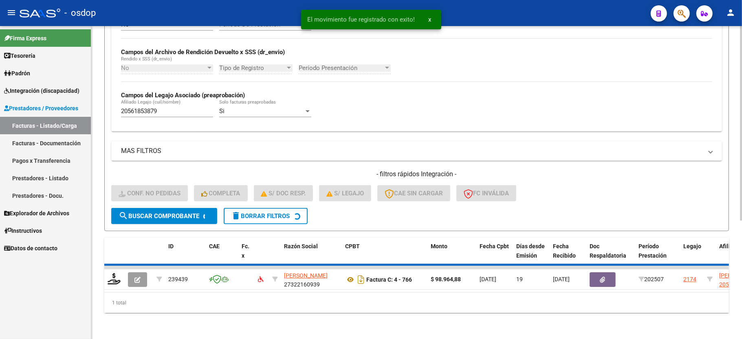
scroll to position [173, 0]
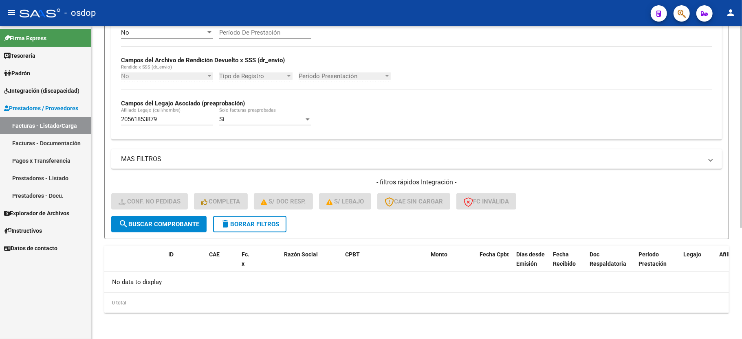
click at [258, 233] on form "Filtros Id Integración Area Seleccionar Gerenciador Seleccionar Gerenciador Si …" at bounding box center [416, 82] width 624 height 316
click at [261, 227] on span "delete Borrar Filtros" at bounding box center [249, 224] width 59 height 7
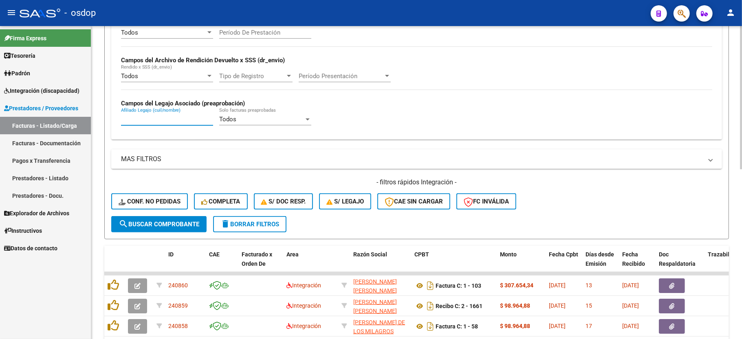
click at [154, 120] on input "Afiliado Legajo (cuil/nombre)" at bounding box center [167, 119] width 92 height 7
paste input "23478220189"
type input "23478220189"
click at [171, 224] on span "search Buscar Comprobante" at bounding box center [159, 224] width 81 height 7
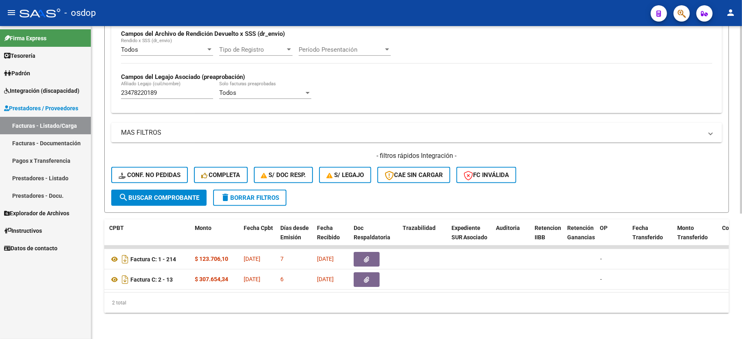
scroll to position [0, 0]
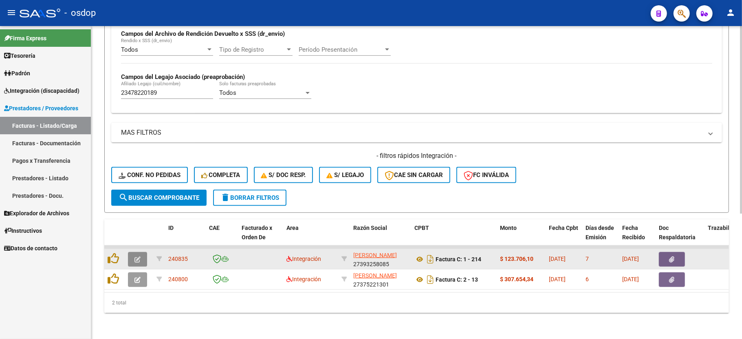
click at [132, 252] on button "button" at bounding box center [137, 259] width 19 height 15
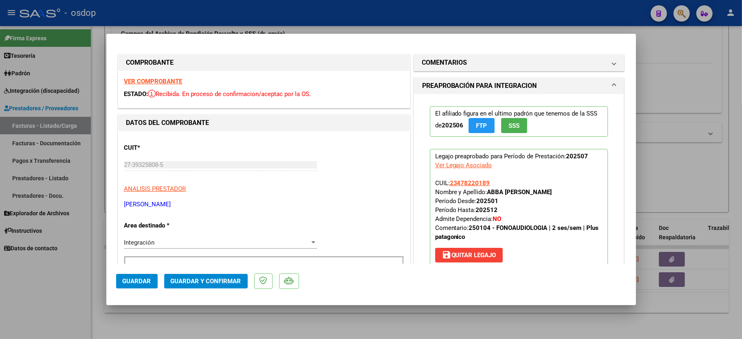
click at [147, 81] on strong "VER COMPROBANTE" at bounding box center [153, 81] width 58 height 7
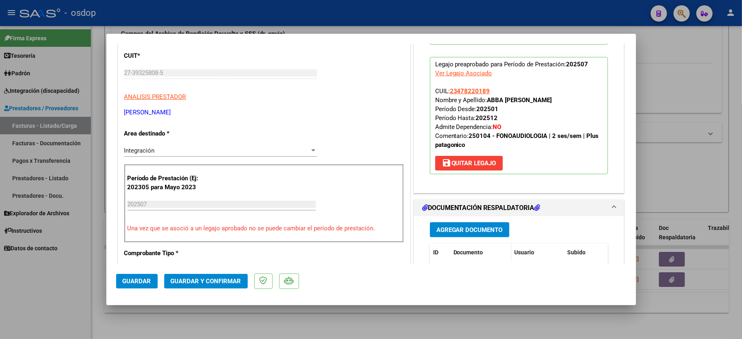
scroll to position [163, 0]
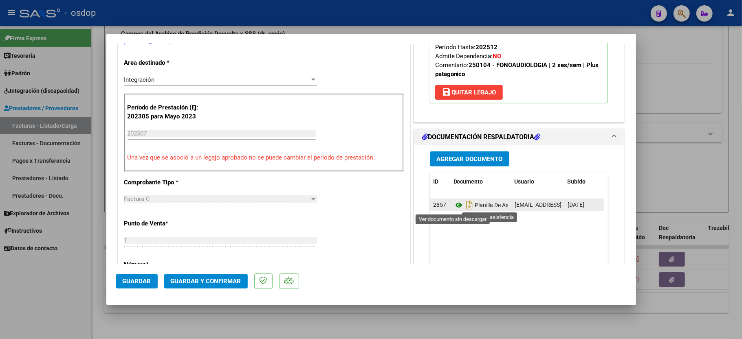
click at [456, 207] on icon at bounding box center [458, 205] width 11 height 10
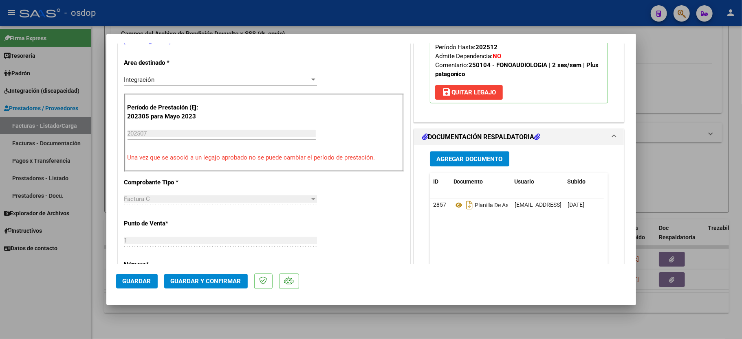
click at [191, 279] on span "Guardar y Confirmar" at bounding box center [206, 281] width 70 height 7
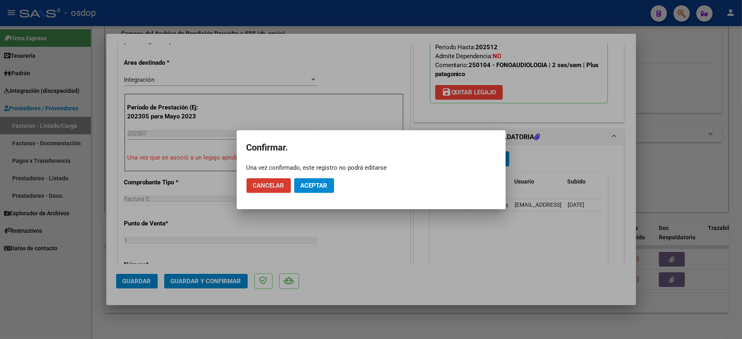
click at [316, 187] on span "Aceptar" at bounding box center [314, 185] width 27 height 7
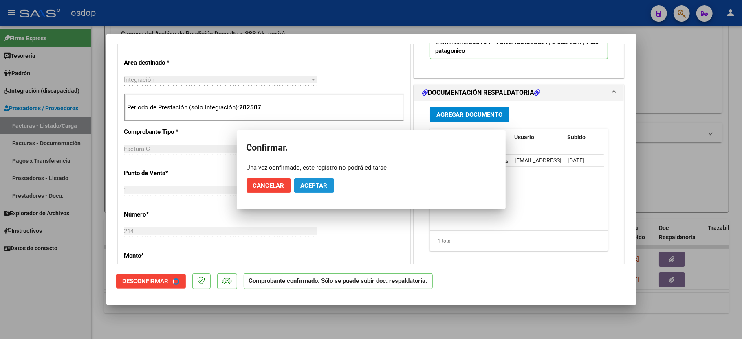
scroll to position [162, 0]
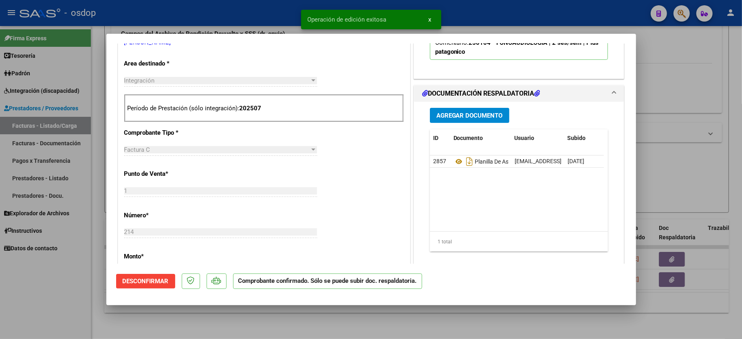
click at [67, 292] on div at bounding box center [371, 169] width 742 height 339
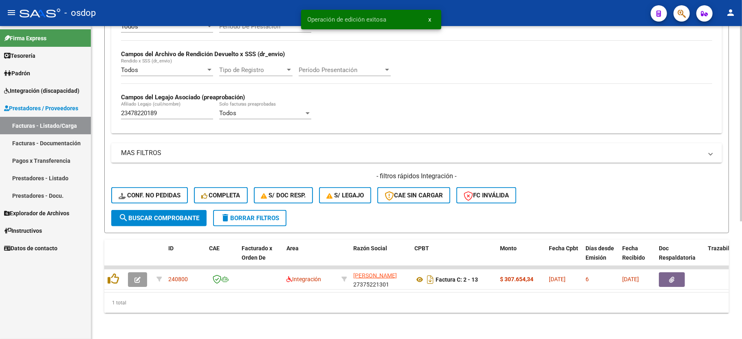
scroll to position [188, 0]
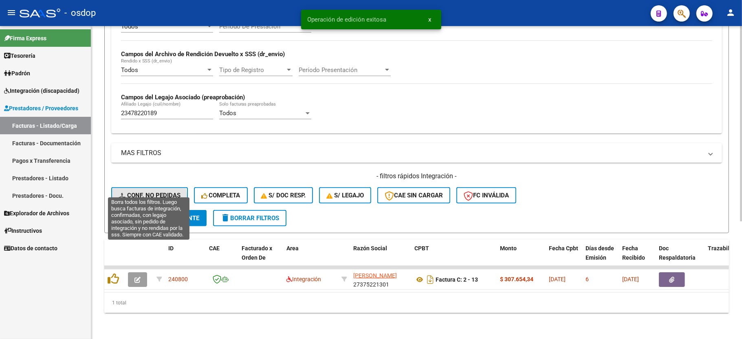
click at [140, 192] on span "Conf. no pedidas" at bounding box center [150, 195] width 62 height 7
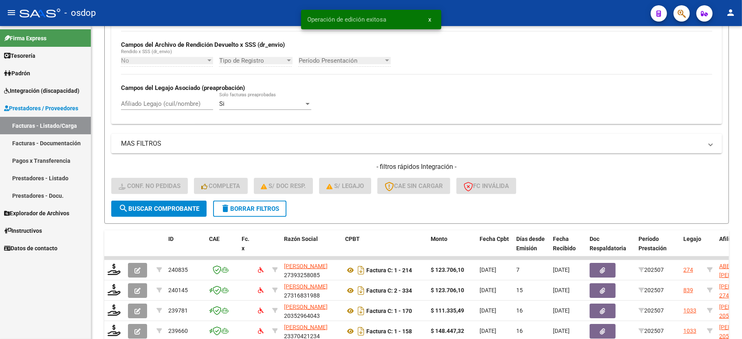
scroll to position [243, 0]
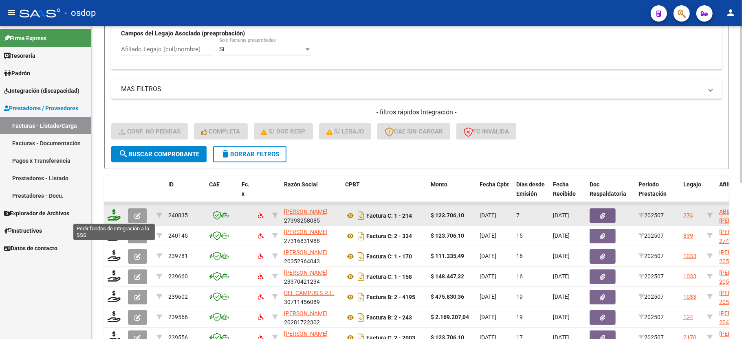
click at [109, 217] on icon at bounding box center [114, 214] width 13 height 11
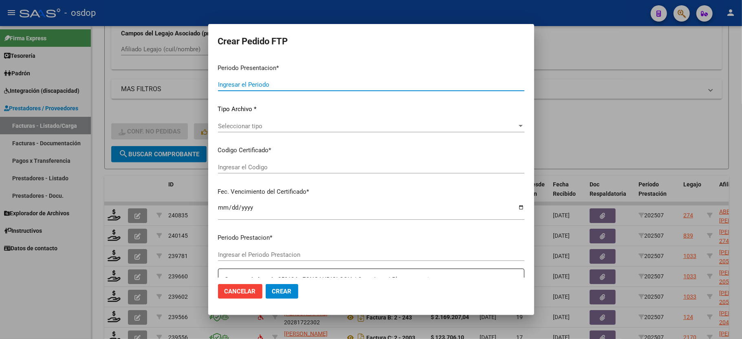
type input "202507"
type input "$ 123.706,10"
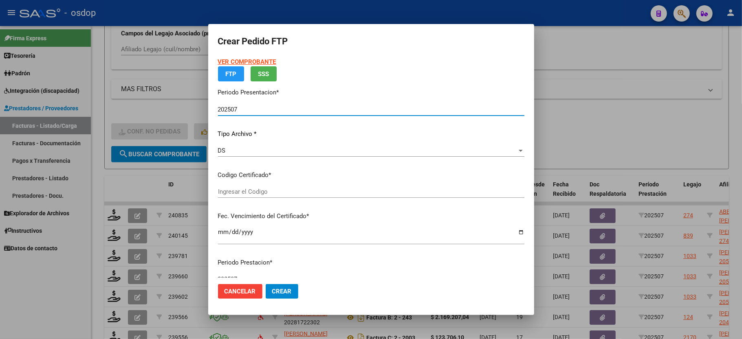
type input "5379797604"
type input "2033-03-21"
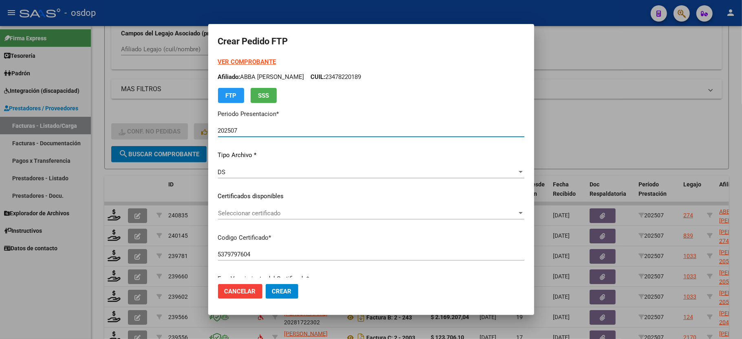
click at [240, 192] on p "Certificados disponibles" at bounding box center [371, 196] width 306 height 9
click at [240, 212] on span "Seleccionar certificado" at bounding box center [367, 213] width 299 height 7
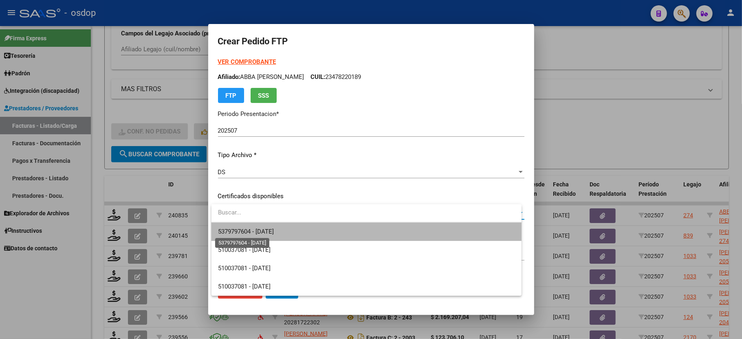
click at [246, 230] on span "5379797604 - 2033-03-21" at bounding box center [246, 231] width 56 height 7
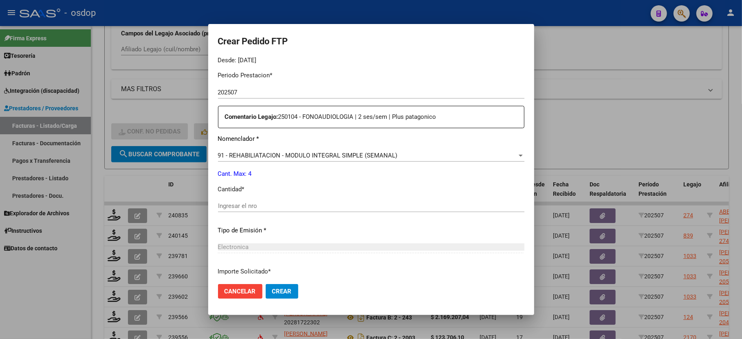
scroll to position [271, 0]
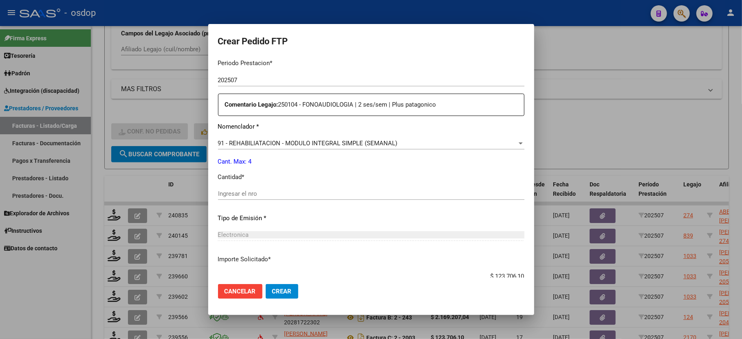
click at [261, 188] on div "Ingresar el nro" at bounding box center [371, 194] width 306 height 12
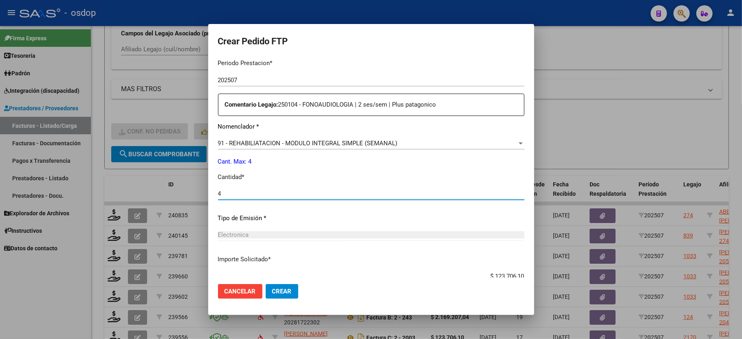
scroll to position [319, 0]
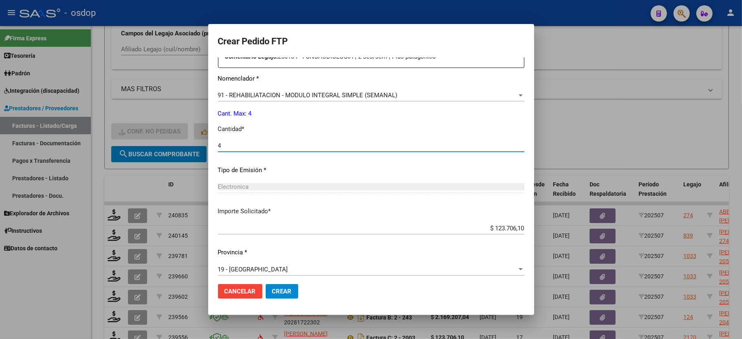
type input "4"
click at [283, 294] on span "Crear" at bounding box center [282, 291] width 20 height 7
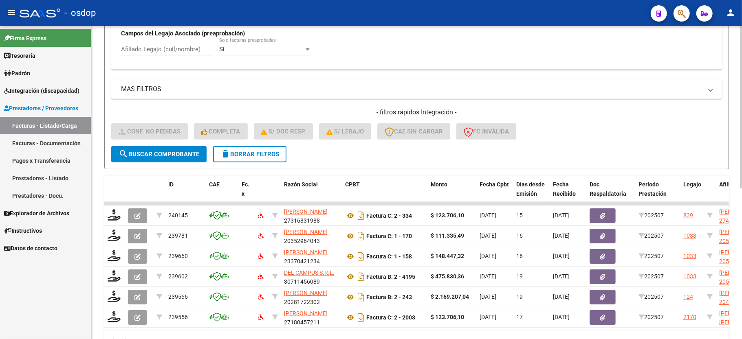
click at [247, 150] on button "delete Borrar Filtros" at bounding box center [249, 154] width 73 height 16
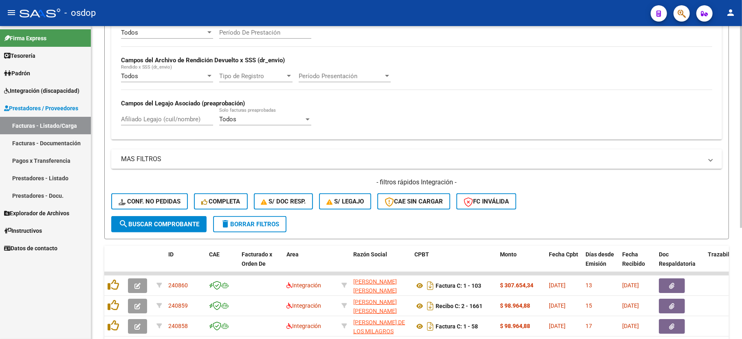
scroll to position [243, 0]
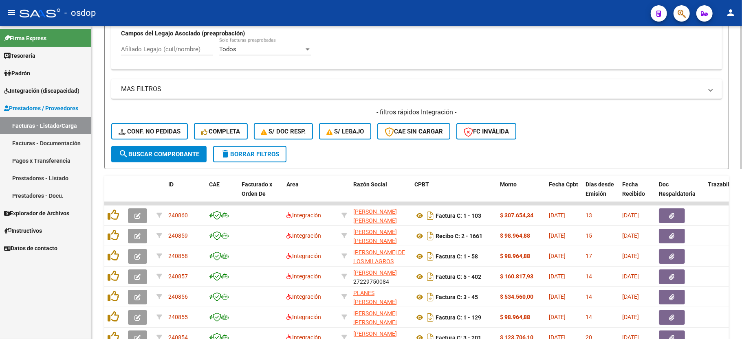
click at [159, 46] on input "Afiliado Legajo (cuil/nombre)" at bounding box center [167, 49] width 92 height 7
paste input "20503727987"
type input "20503727987"
click at [160, 158] on button "search Buscar Comprobante" at bounding box center [158, 154] width 95 height 16
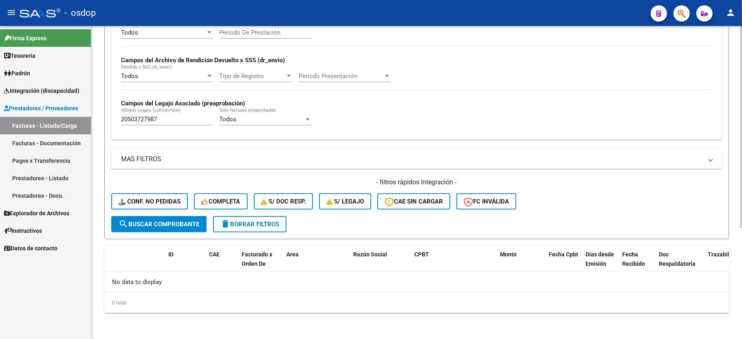
scroll to position [173, 0]
click at [241, 217] on button "delete Borrar Filtros" at bounding box center [249, 224] width 73 height 16
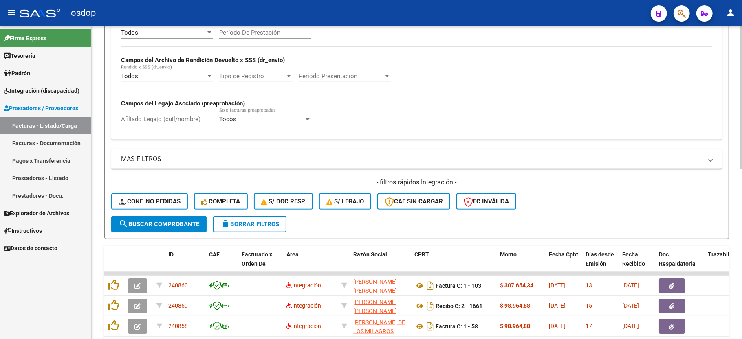
click at [179, 121] on input "Afiliado Legajo (cuil/nombre)" at bounding box center [167, 119] width 92 height 7
paste input "20423072416"
type input "20423072416"
click at [179, 233] on form "Filtros Id Area Area Seleccionar Gerenciador Seleccionar Gerenciador No Confirm…" at bounding box center [416, 82] width 624 height 316
click at [179, 229] on button "search Buscar Comprobante" at bounding box center [158, 224] width 95 height 16
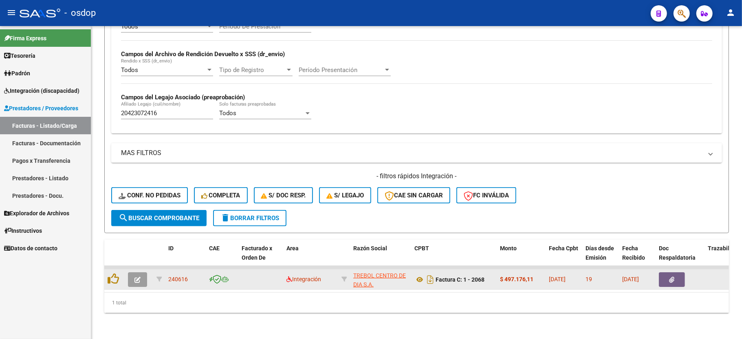
scroll to position [188, 0]
click at [133, 272] on button "button" at bounding box center [137, 279] width 19 height 15
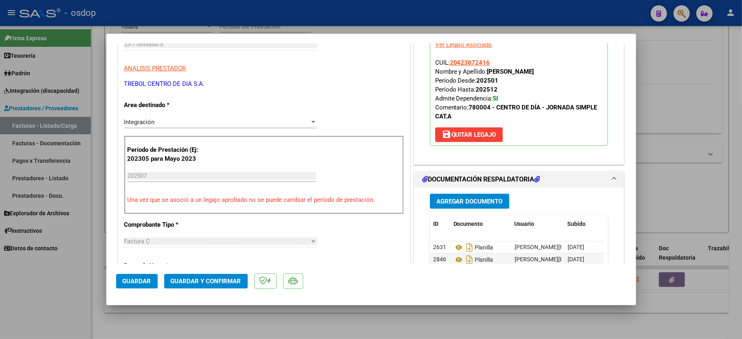
scroll to position [163, 0]
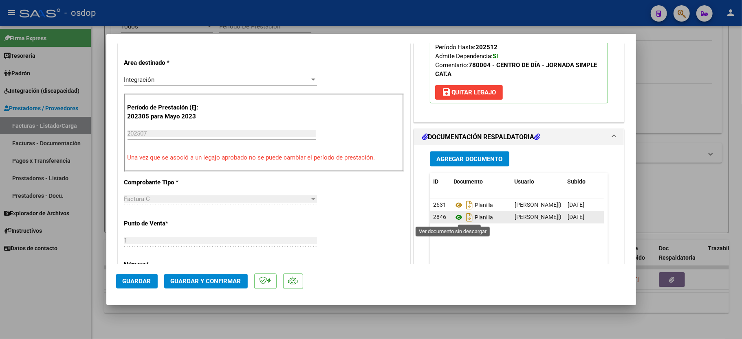
click at [453, 217] on icon at bounding box center [458, 218] width 11 height 10
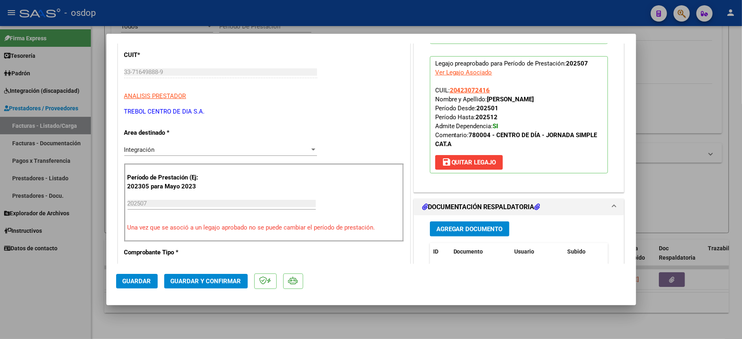
scroll to position [0, 0]
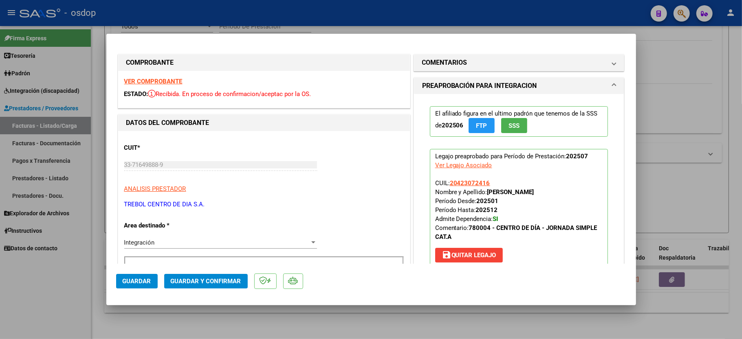
click at [160, 81] on strong "VER COMPROBANTE" at bounding box center [153, 81] width 58 height 7
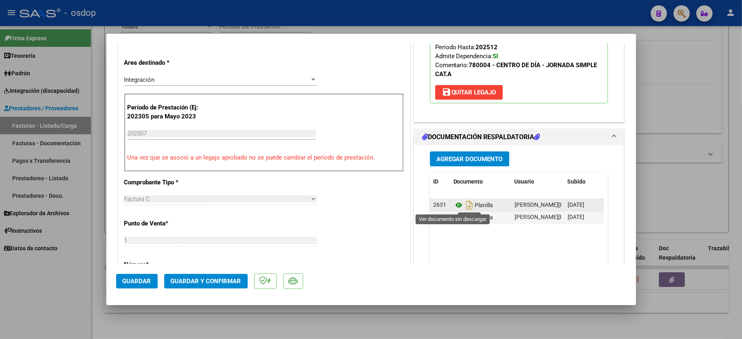
click at [454, 206] on icon at bounding box center [458, 205] width 11 height 10
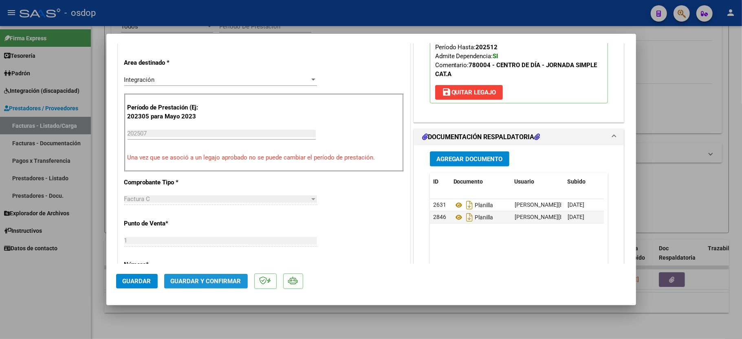
click at [205, 282] on span "Guardar y Confirmar" at bounding box center [206, 281] width 70 height 7
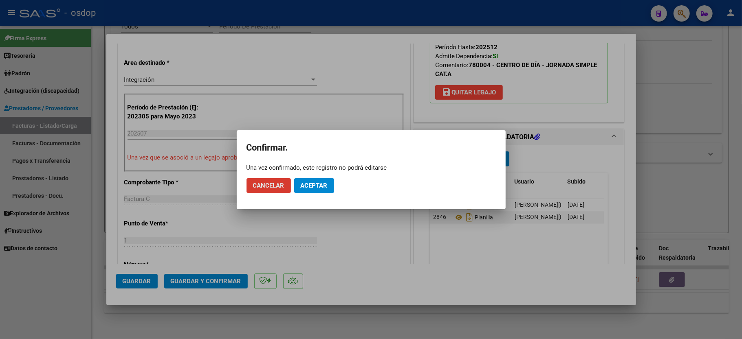
click at [309, 180] on button "Aceptar" at bounding box center [314, 185] width 40 height 15
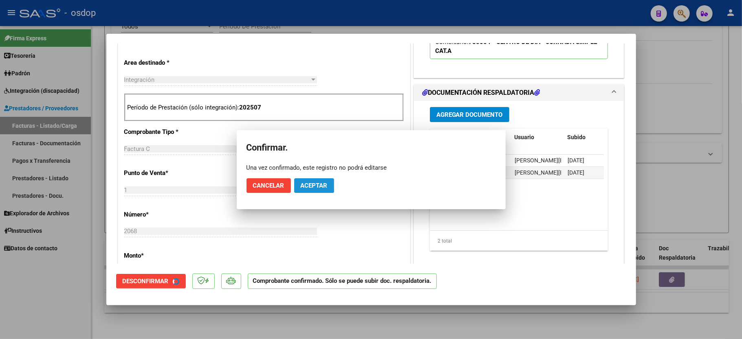
scroll to position [162, 0]
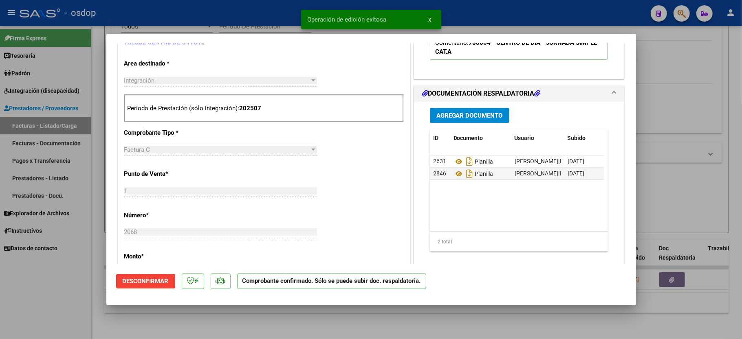
click at [106, 296] on mat-dialog-container "COMPROBANTE VER COMPROBANTE ESTADO: El comprobante fue aceptado por la obra soc…" at bounding box center [370, 170] width 529 height 272
drag, startPoint x: 42, startPoint y: 292, endPoint x: 59, endPoint y: 289, distance: 17.7
click at [43, 292] on div at bounding box center [371, 169] width 742 height 339
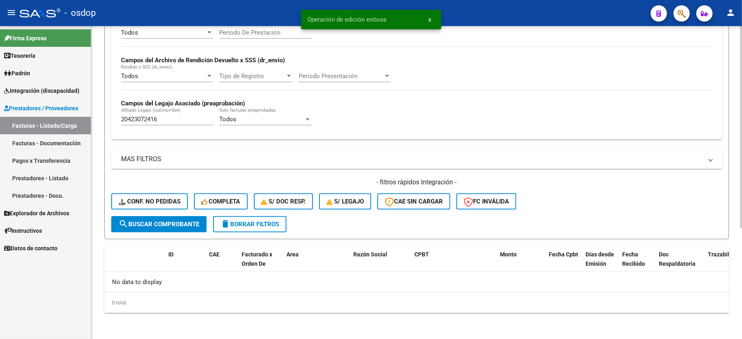
scroll to position [173, 0]
click at [149, 107] on strong "Campos del Legajo Asociado (preaprobación)" at bounding box center [183, 103] width 124 height 7
click at [131, 119] on input "20423072416" at bounding box center [167, 119] width 92 height 7
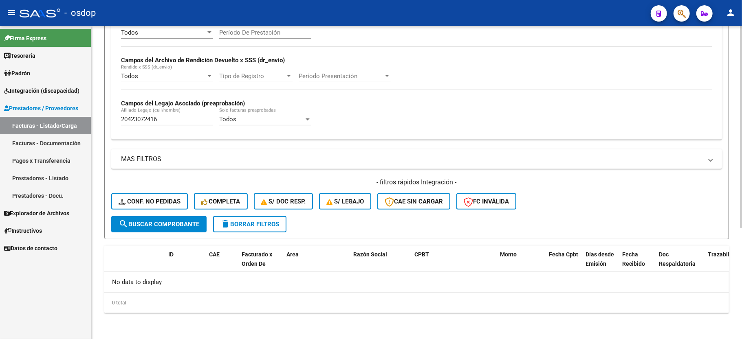
click at [134, 211] on div "- filtros rápidos Integración - Conf. no pedidas Completa S/ Doc Resp. S/ legaj…" at bounding box center [416, 197] width 610 height 38
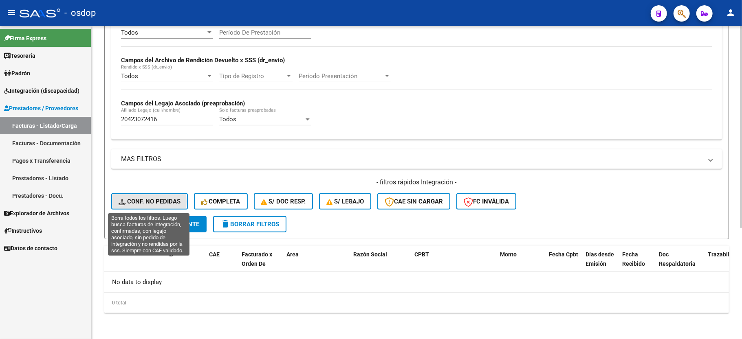
click at [135, 202] on span "Conf. no pedidas" at bounding box center [150, 201] width 62 height 7
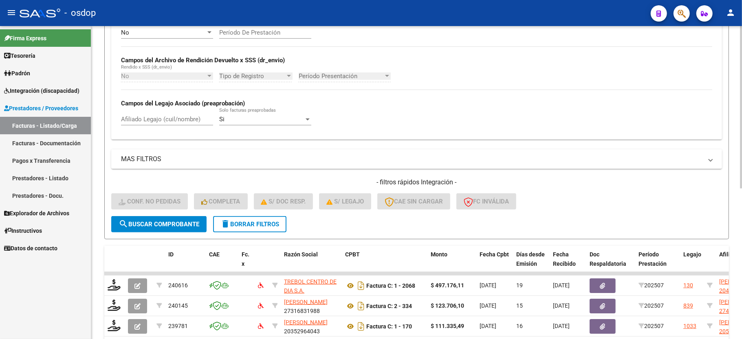
click at [180, 116] on input "Afiliado Legajo (cuil/nombre)" at bounding box center [167, 119] width 92 height 7
paste input "20423072416"
type input "20423072416"
click at [147, 219] on button "search Buscar Comprobante" at bounding box center [158, 224] width 95 height 16
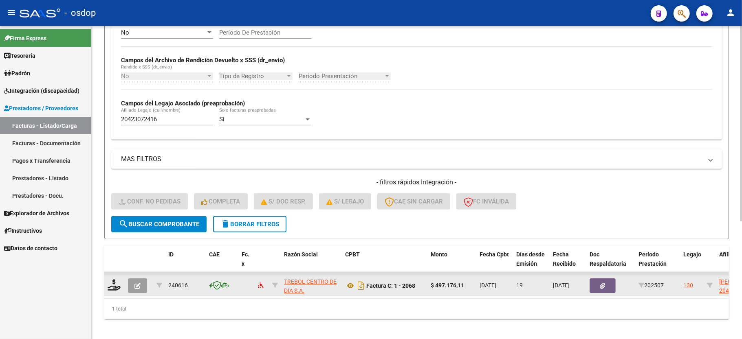
click at [106, 289] on datatable-body-cell at bounding box center [114, 286] width 20 height 20
click at [111, 285] on icon at bounding box center [114, 284] width 13 height 11
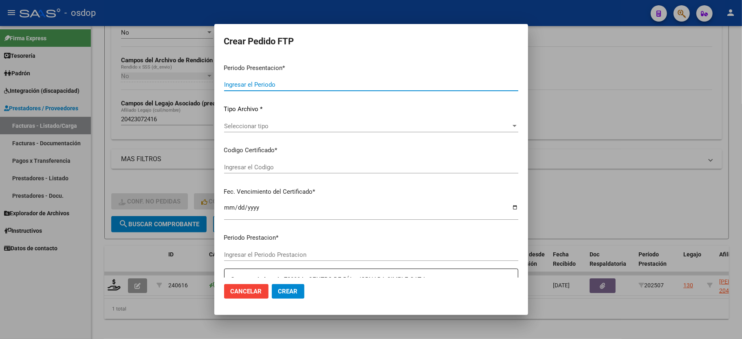
type input "202507"
type input "$ 497.176,11"
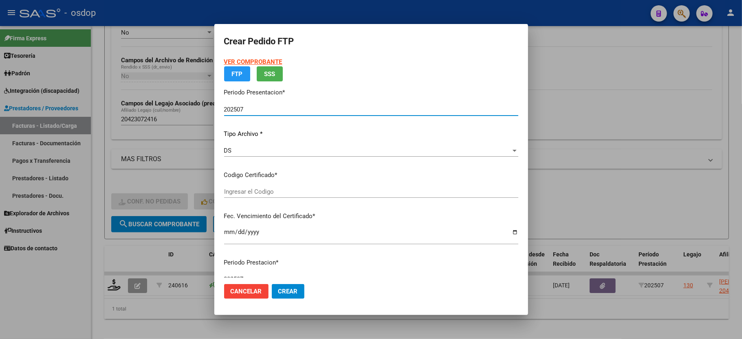
type input "6285302999"
type input "2032-04-04"
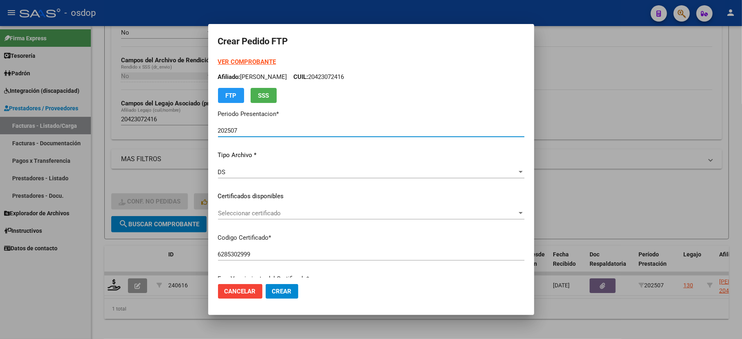
click at [259, 210] on span "Seleccionar certificado" at bounding box center [367, 213] width 299 height 7
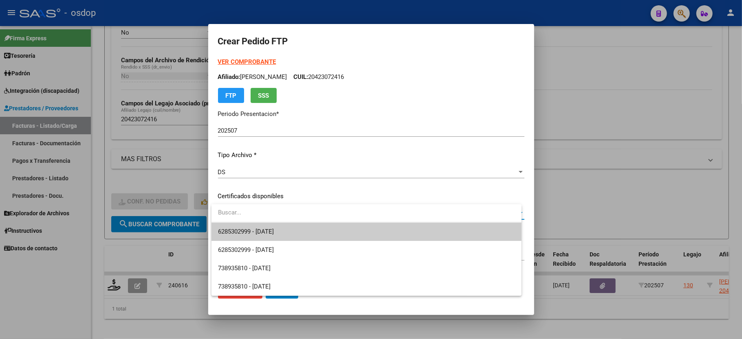
click at [266, 235] on span "6285302999 - 2032-04-04" at bounding box center [246, 231] width 56 height 7
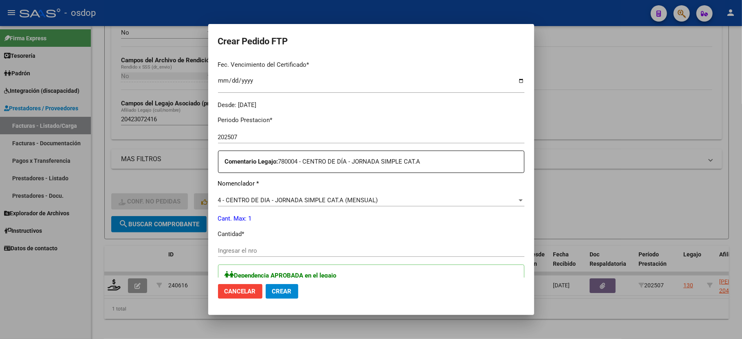
scroll to position [217, 0]
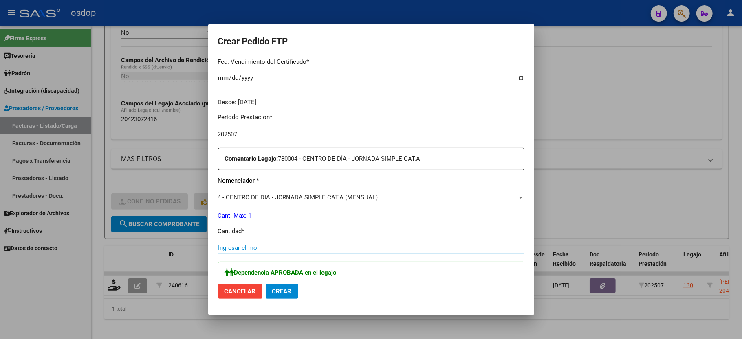
click at [248, 244] on input "Ingresar el nro" at bounding box center [371, 247] width 306 height 7
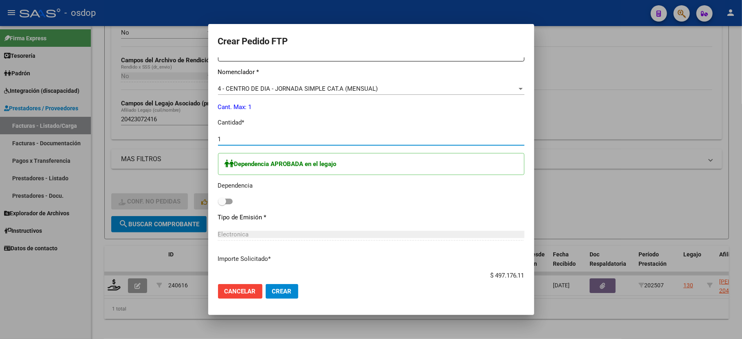
type input "1"
click at [237, 202] on div "Dependencia APROBADA en el legajo Dependencia" at bounding box center [371, 180] width 306 height 54
click at [231, 199] on span at bounding box center [225, 202] width 15 height 6
click at [222, 204] on input "checkbox" at bounding box center [222, 204] width 0 height 0
checkbox input "true"
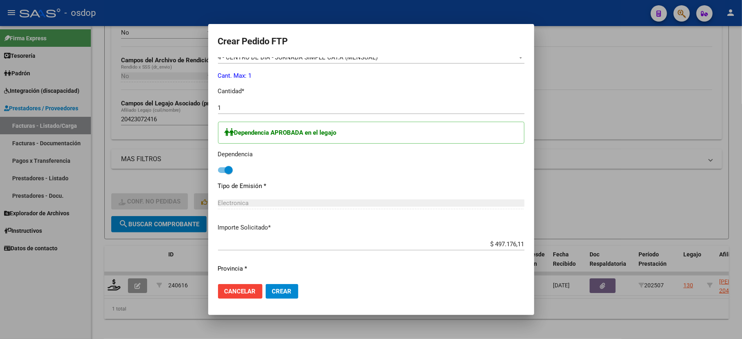
scroll to position [375, 0]
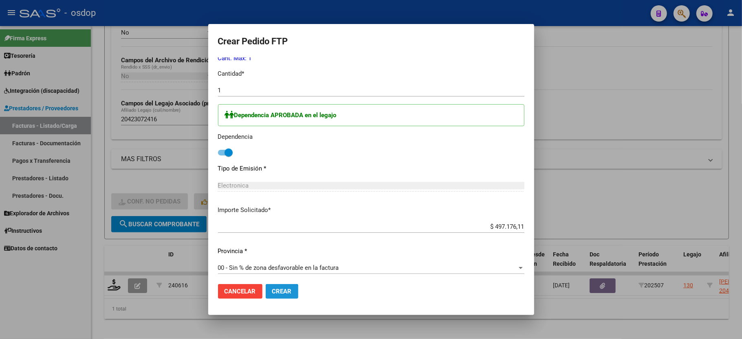
click at [279, 295] on span "Crear" at bounding box center [282, 291] width 20 height 7
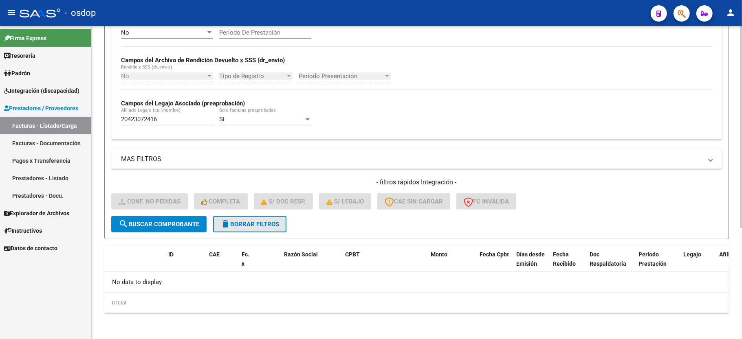
click at [239, 217] on button "delete Borrar Filtros" at bounding box center [249, 224] width 73 height 16
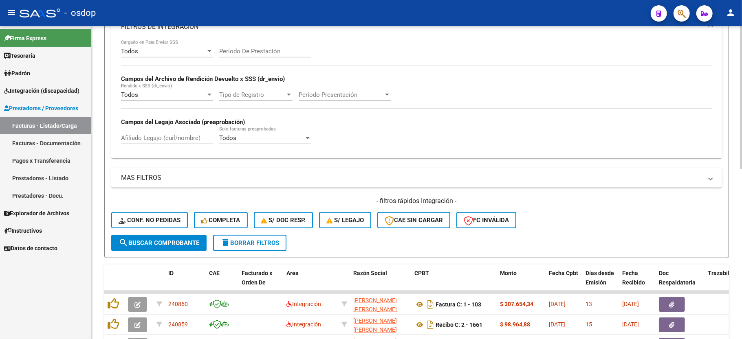
scroll to position [173, 0]
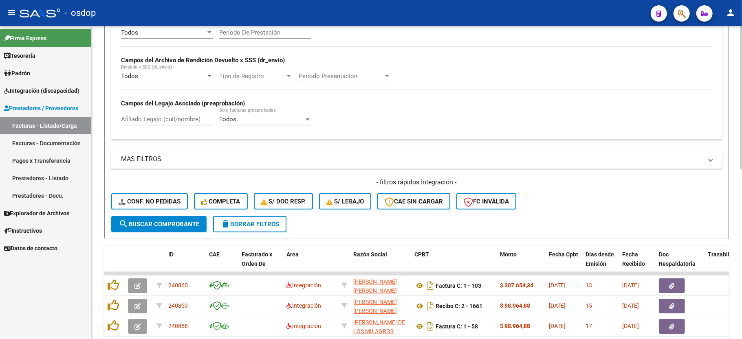
click at [172, 121] on input "Afiliado Legajo (cuil/nombre)" at bounding box center [167, 119] width 92 height 7
paste input "27509565592"
type input "27509565592"
click at [169, 221] on span "search Buscar Comprobante" at bounding box center [159, 224] width 81 height 7
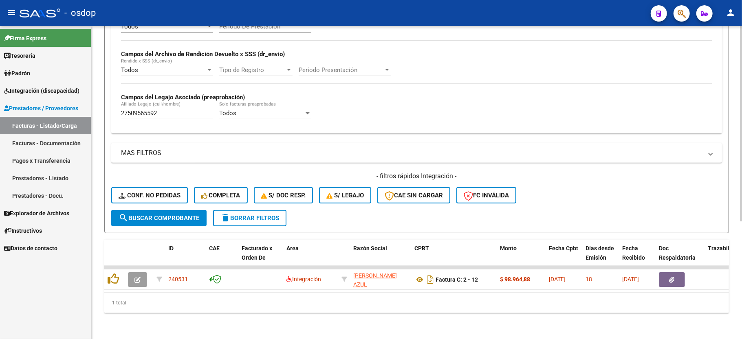
scroll to position [188, 0]
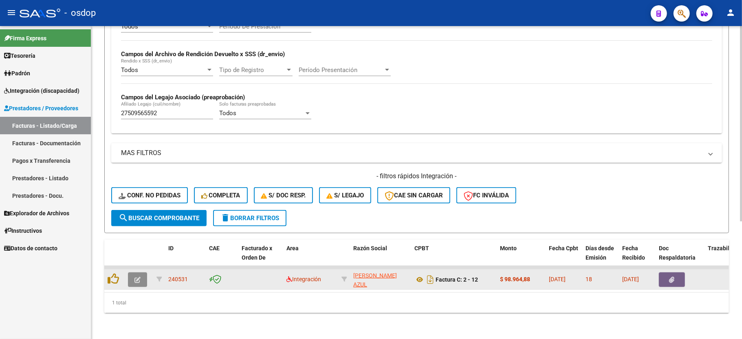
click at [139, 277] on icon "button" at bounding box center [137, 280] width 6 height 6
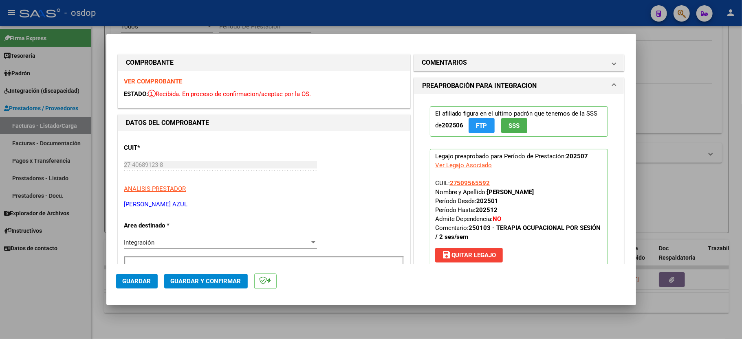
click at [155, 79] on strong "VER COMPROBANTE" at bounding box center [153, 81] width 58 height 7
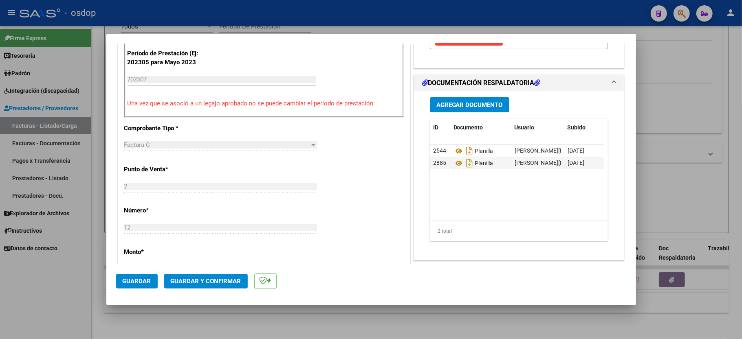
scroll to position [271, 0]
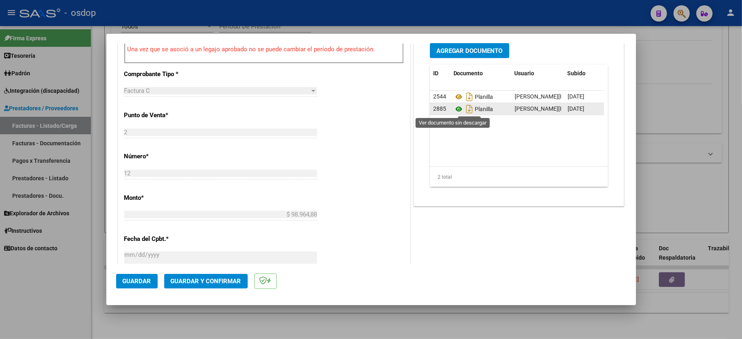
click at [454, 108] on icon at bounding box center [458, 109] width 11 height 10
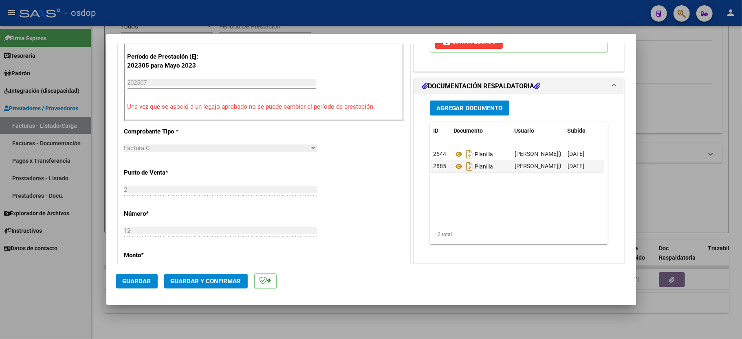
scroll to position [163, 0]
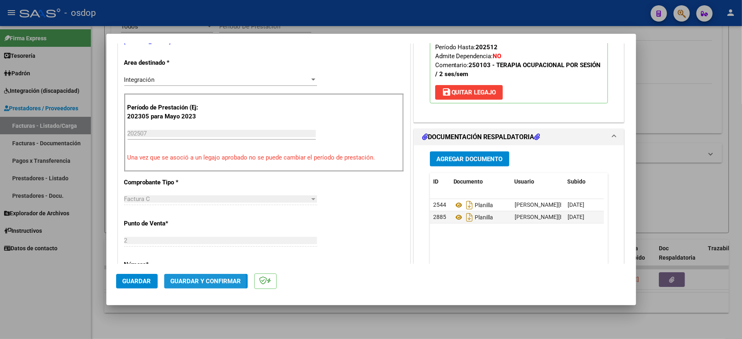
click at [193, 282] on span "Guardar y Confirmar" at bounding box center [206, 281] width 70 height 7
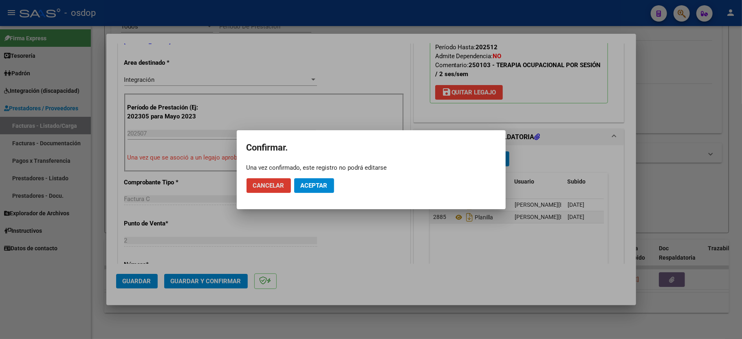
click at [332, 182] on mat-dialog-actions "Cancelar Aceptar" at bounding box center [370, 186] width 249 height 28
click at [313, 179] on button "Aceptar" at bounding box center [314, 185] width 40 height 15
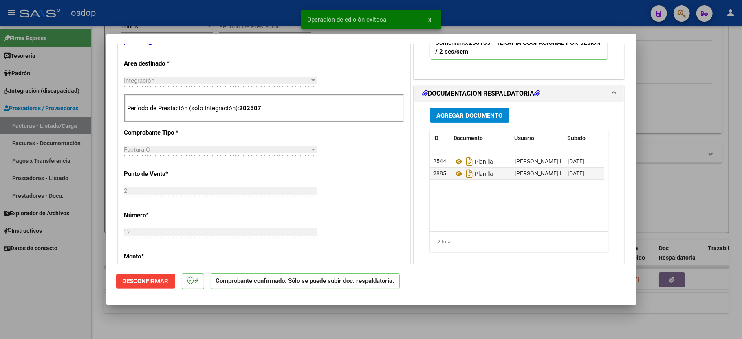
click at [87, 306] on div at bounding box center [371, 169] width 742 height 339
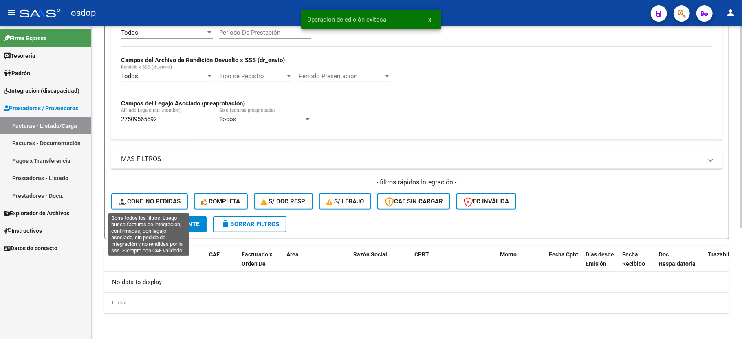
scroll to position [173, 0]
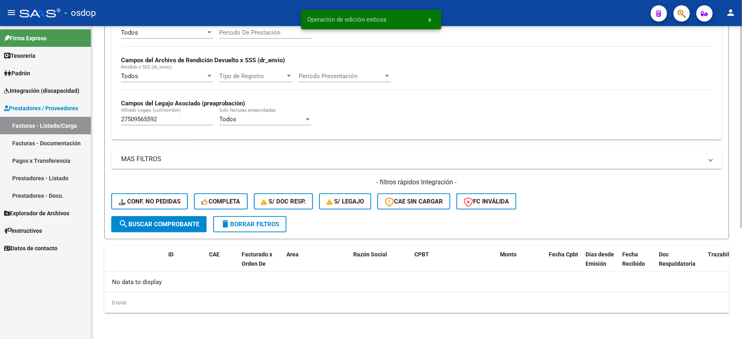
click at [151, 118] on input "27509565592" at bounding box center [167, 119] width 92 height 7
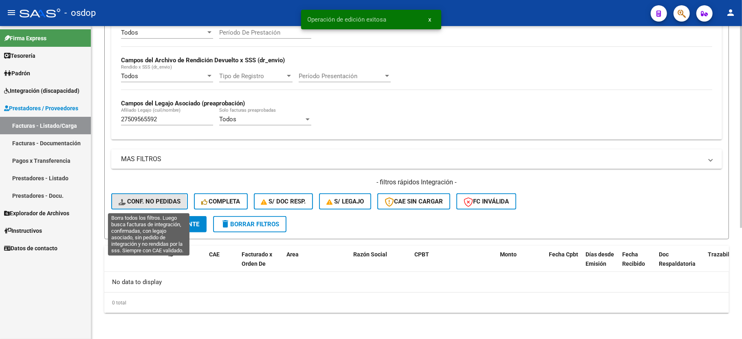
click at [133, 204] on span "Conf. no pedidas" at bounding box center [150, 201] width 62 height 7
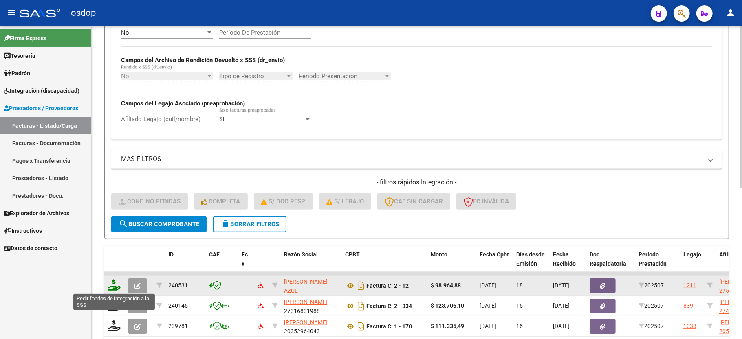
click at [113, 283] on icon at bounding box center [114, 284] width 13 height 11
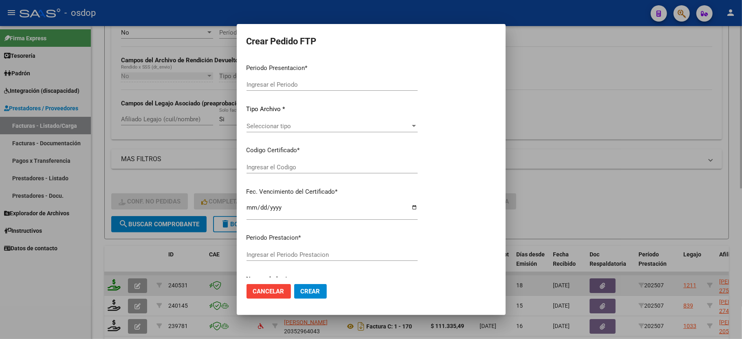
type input "202507"
type input "$ 98.964,88"
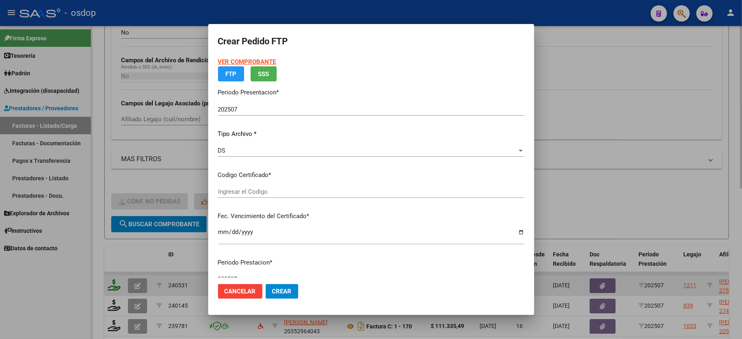
type input "1794312171"
type input "2029-08-29"
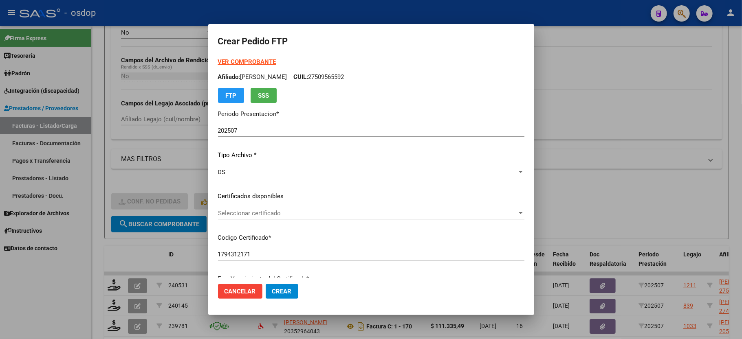
click at [251, 214] on span "Seleccionar certificado" at bounding box center [367, 213] width 299 height 7
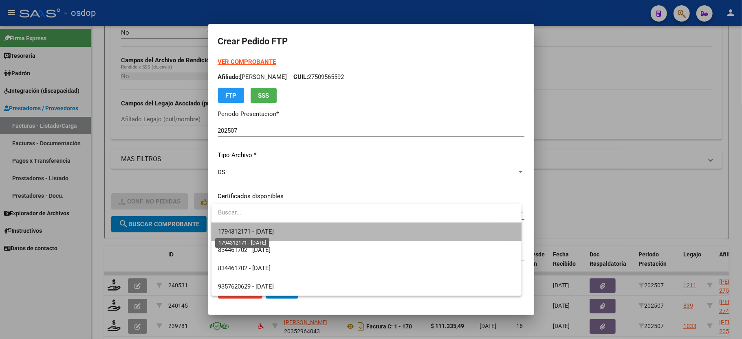
click at [253, 230] on span "1794312171 - 2029-08-29" at bounding box center [246, 231] width 56 height 7
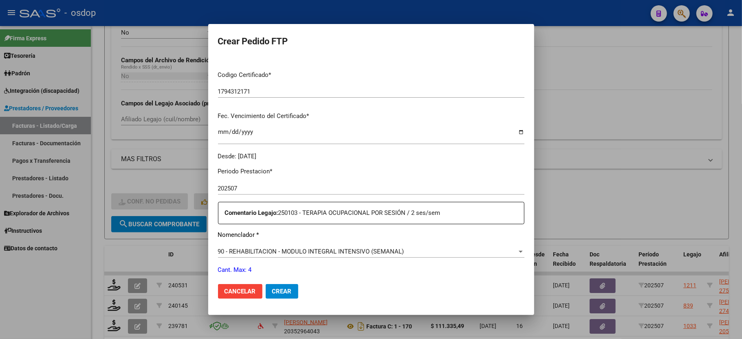
scroll to position [217, 0]
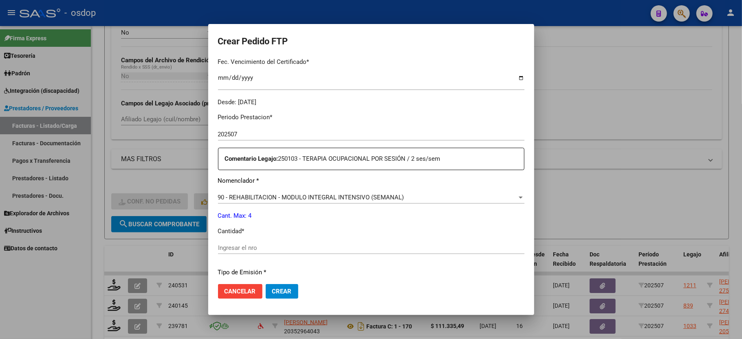
click at [246, 244] on input "Ingresar el nro" at bounding box center [371, 247] width 306 height 7
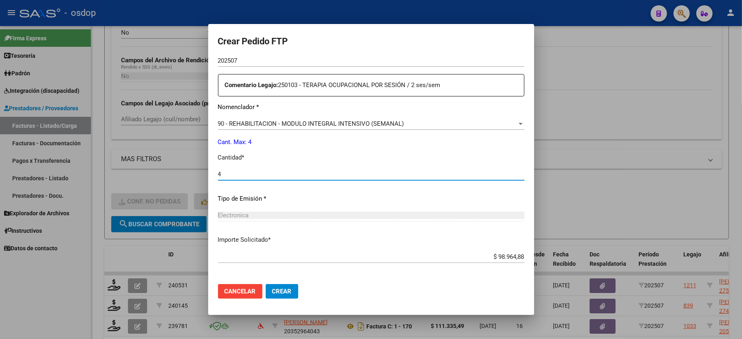
scroll to position [319, 0]
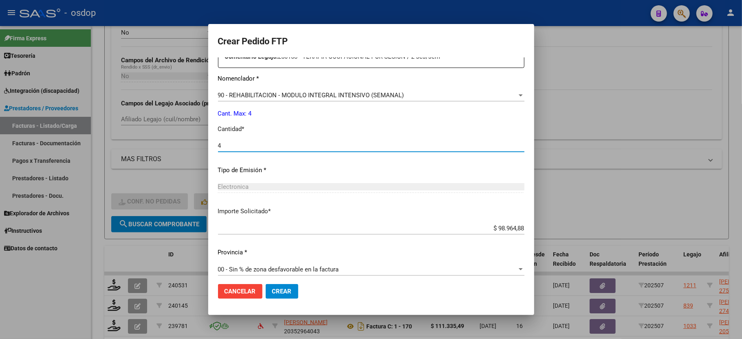
type input "4"
click at [295, 287] on button "Crear" at bounding box center [282, 291] width 33 height 15
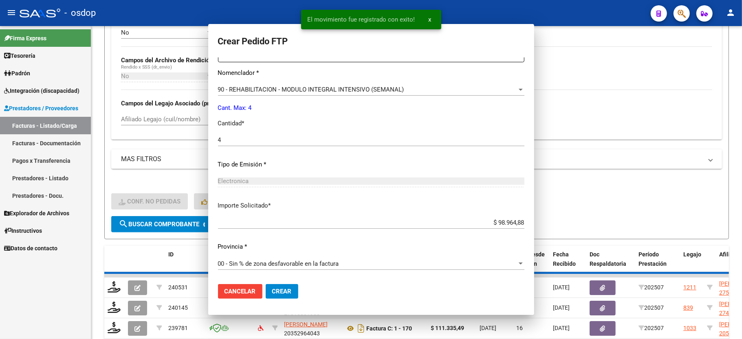
scroll to position [0, 0]
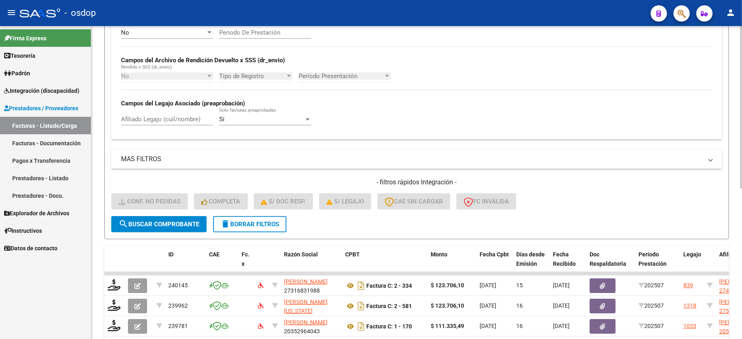
click at [217, 220] on button "delete Borrar Filtros" at bounding box center [249, 224] width 73 height 16
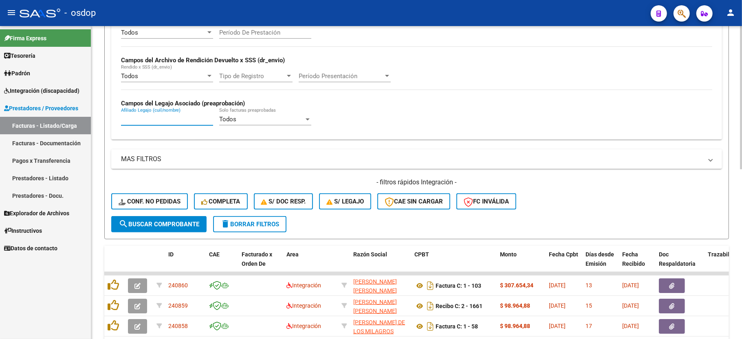
click at [143, 119] on input "Afiliado Legajo (cuil/nombre)" at bounding box center [167, 119] width 92 height 7
paste input "27566944508"
type input "27566944508"
click at [180, 226] on span "search Buscar Comprobante" at bounding box center [159, 224] width 81 height 7
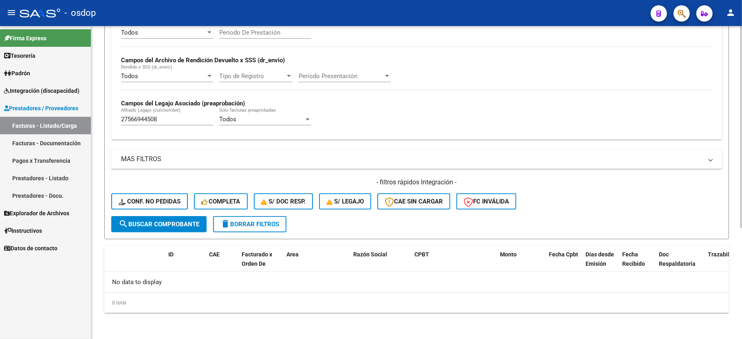
click at [258, 226] on span "delete Borrar Filtros" at bounding box center [249, 224] width 59 height 7
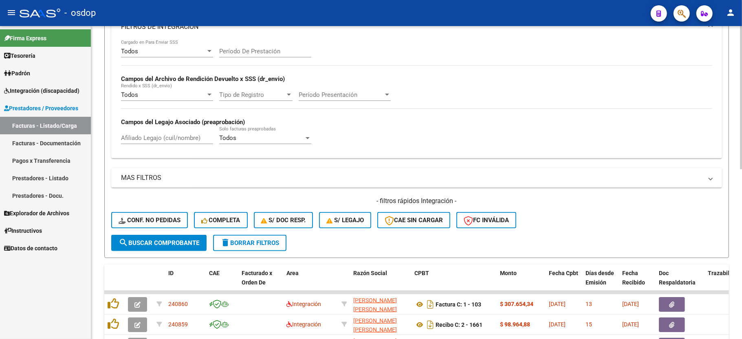
scroll to position [173, 0]
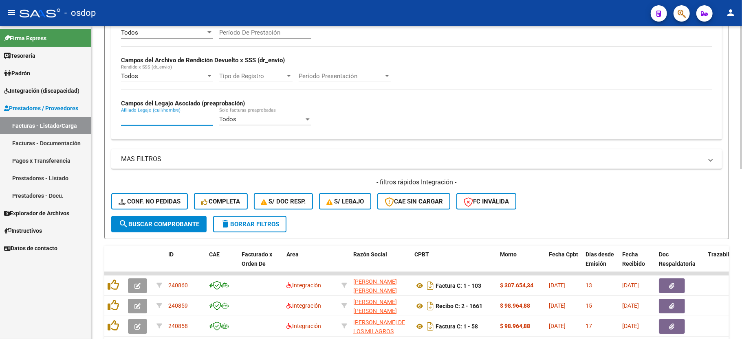
click at [168, 123] on input "Afiliado Legajo (cuil/nombre)" at bounding box center [167, 119] width 92 height 7
paste input "20502937457"
type input "20502937457"
click at [165, 221] on span "search Buscar Comprobante" at bounding box center [159, 224] width 81 height 7
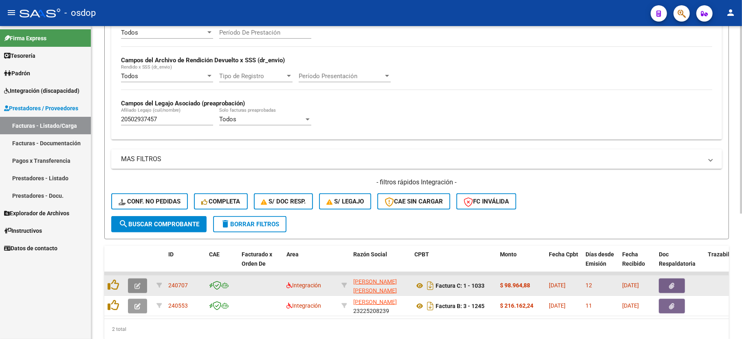
click at [140, 287] on icon "button" at bounding box center [137, 286] width 6 height 6
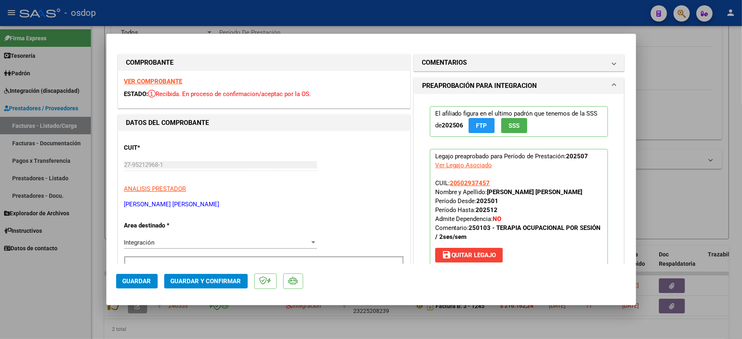
click at [151, 79] on strong "VER COMPROBANTE" at bounding box center [153, 81] width 58 height 7
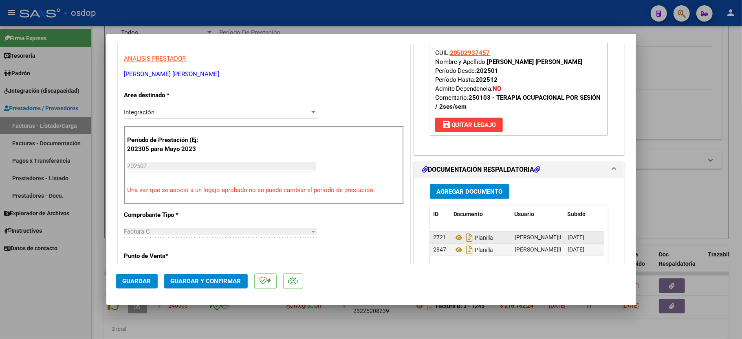
scroll to position [163, 0]
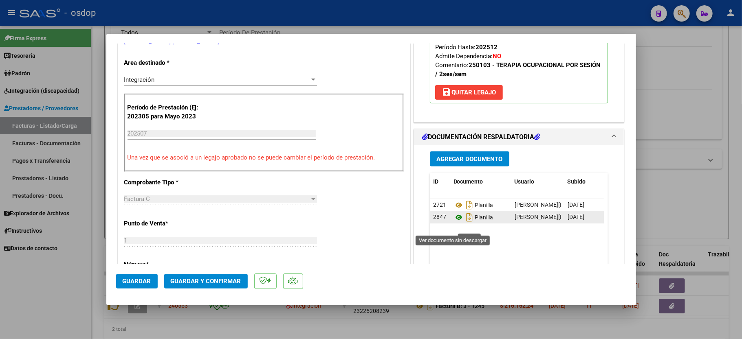
click at [453, 222] on icon at bounding box center [458, 218] width 11 height 10
click at [211, 279] on span "Guardar y Confirmar" at bounding box center [206, 281] width 70 height 7
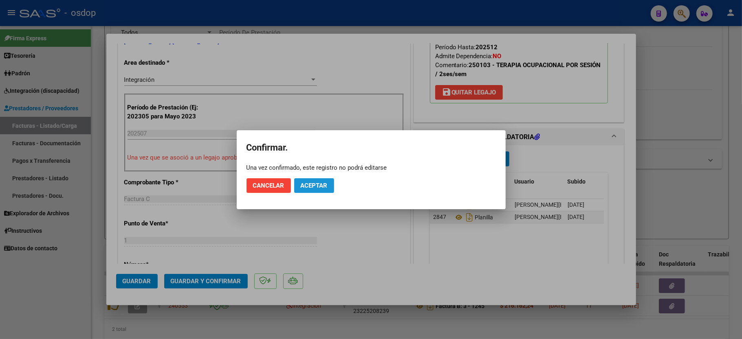
click at [316, 188] on span "Aceptar" at bounding box center [314, 185] width 27 height 7
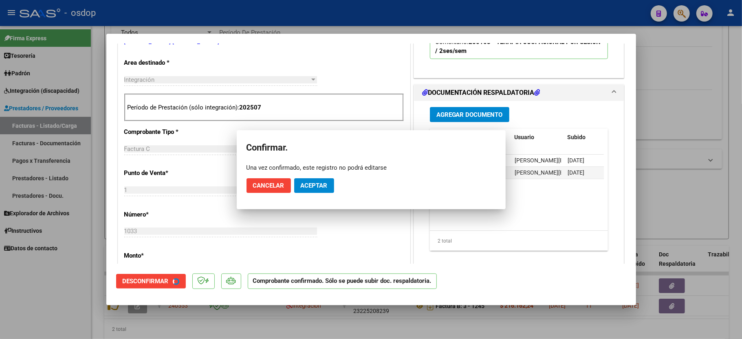
scroll to position [162, 0]
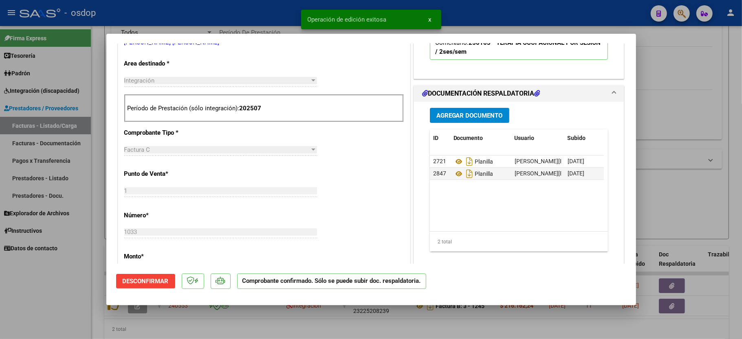
click at [79, 283] on div at bounding box center [371, 169] width 742 height 339
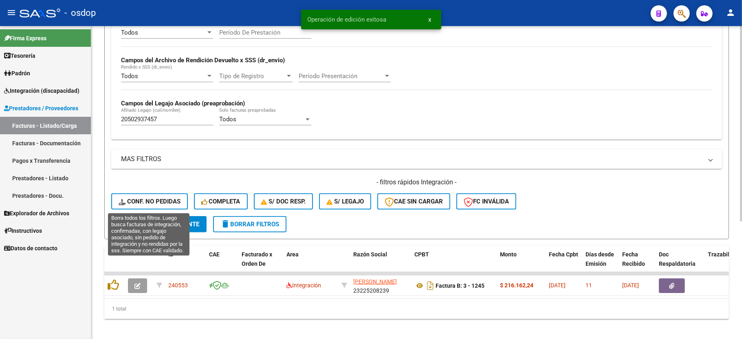
click at [131, 204] on span "Conf. no pedidas" at bounding box center [150, 201] width 62 height 7
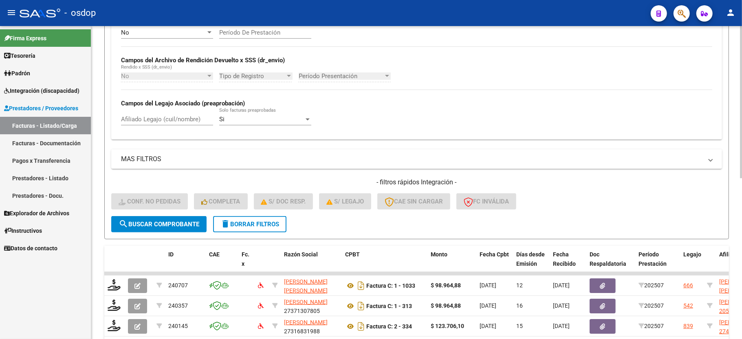
scroll to position [227, 0]
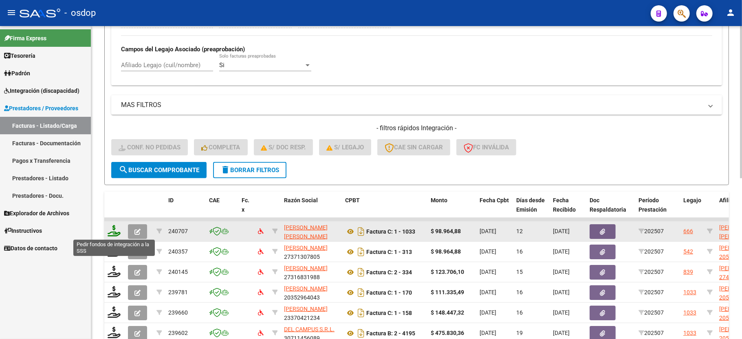
click at [116, 230] on icon at bounding box center [114, 230] width 13 height 11
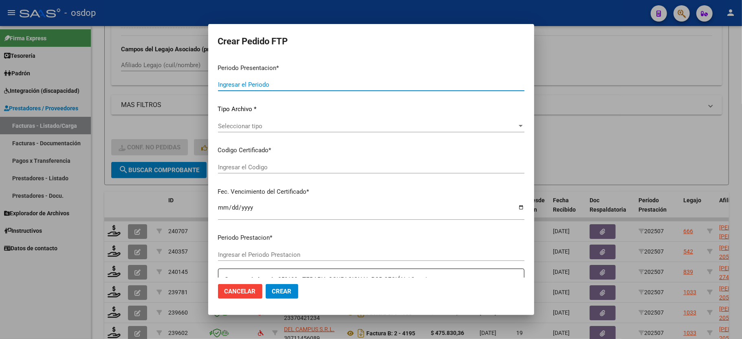
type input "202507"
type input "$ 98.964,88"
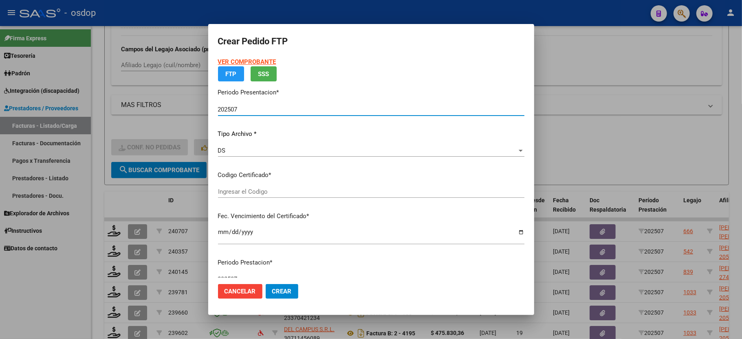
type input "6780368829"
type input "2026-11-25"
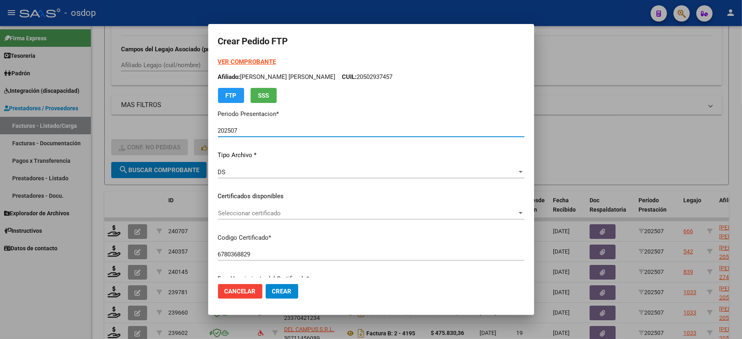
click at [242, 194] on p "Certificados disponibles" at bounding box center [371, 196] width 306 height 9
click at [245, 218] on div "Seleccionar certificado Seleccionar certificado" at bounding box center [371, 213] width 306 height 12
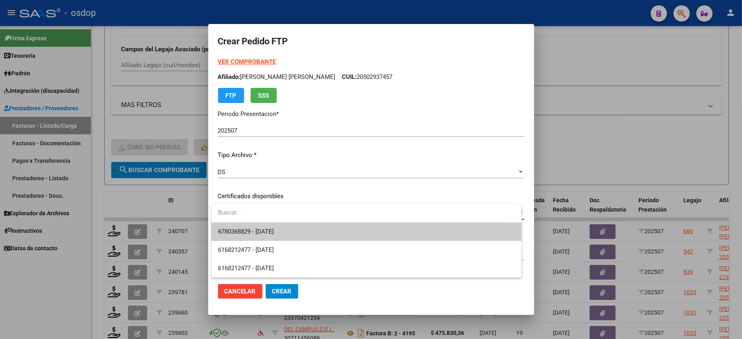
click at [245, 229] on span "6780368829 - 2026-11-25" at bounding box center [246, 231] width 56 height 7
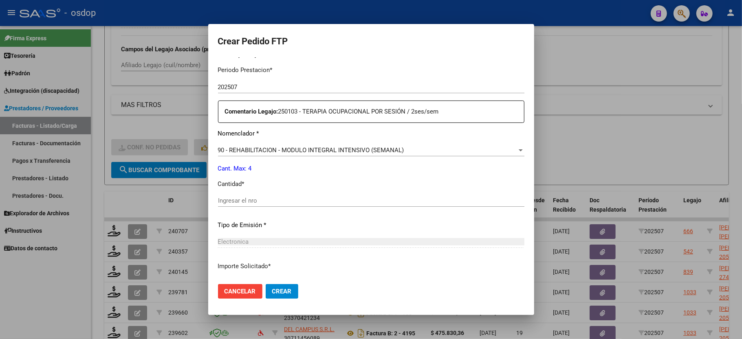
scroll to position [271, 0]
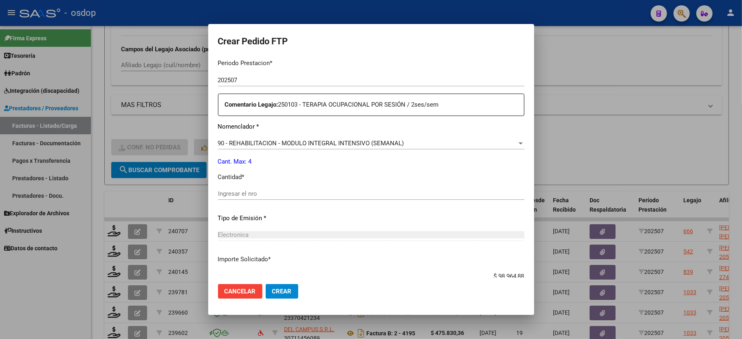
click at [249, 190] on input "Ingresar el nro" at bounding box center [371, 193] width 306 height 7
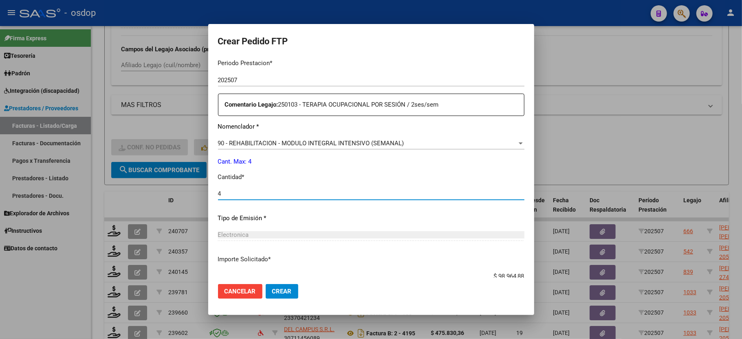
type input "4"
click at [298, 161] on div "Periodo Prestacion * 202507 Ingresar el Periodo Prestacion Comentario Legajo: 2…" at bounding box center [371, 192] width 306 height 279
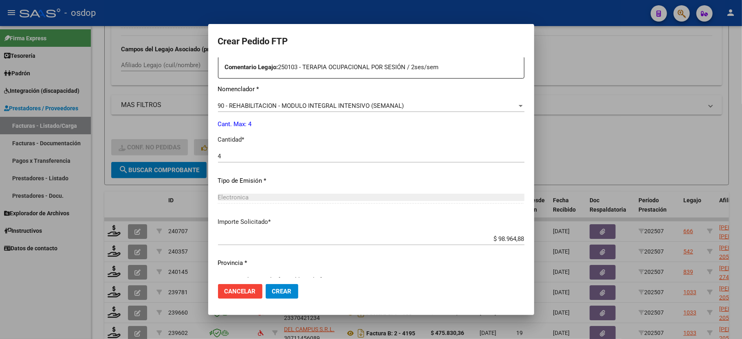
scroll to position [319, 0]
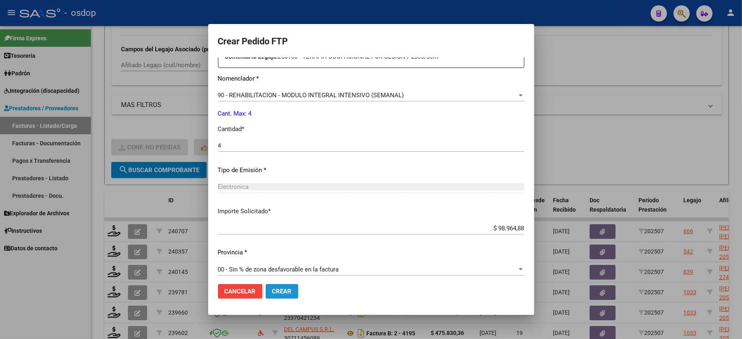
click at [284, 291] on span "Crear" at bounding box center [282, 291] width 20 height 7
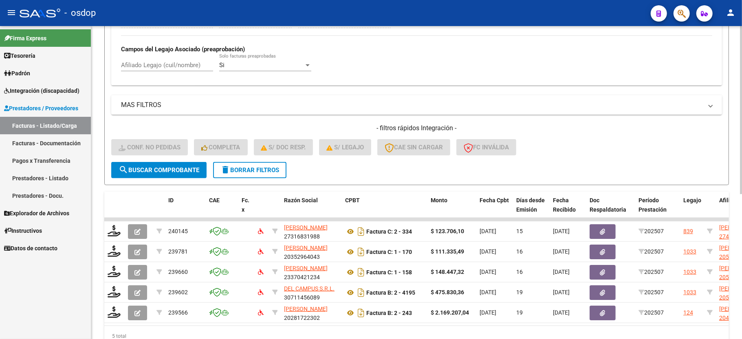
click at [163, 69] on input "Afiliado Legajo (cuil/nombre)" at bounding box center [167, 64] width 92 height 7
paste input "20521484625"
type input "20521484625"
click at [162, 173] on button "search Buscar Comprobante" at bounding box center [158, 170] width 95 height 16
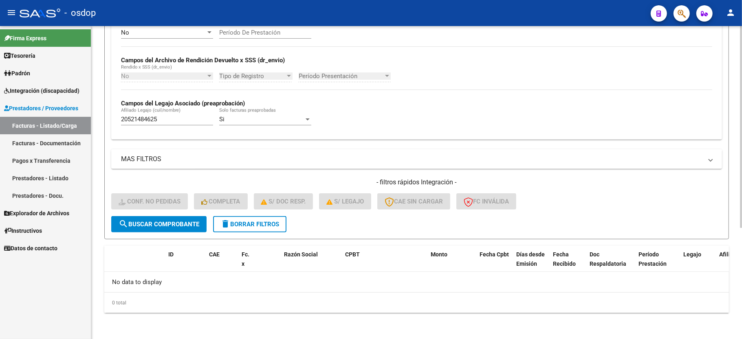
scroll to position [173, 0]
drag, startPoint x: 232, startPoint y: 230, endPoint x: 216, endPoint y: 297, distance: 69.1
click at [233, 230] on button "delete Borrar Filtros" at bounding box center [249, 224] width 73 height 16
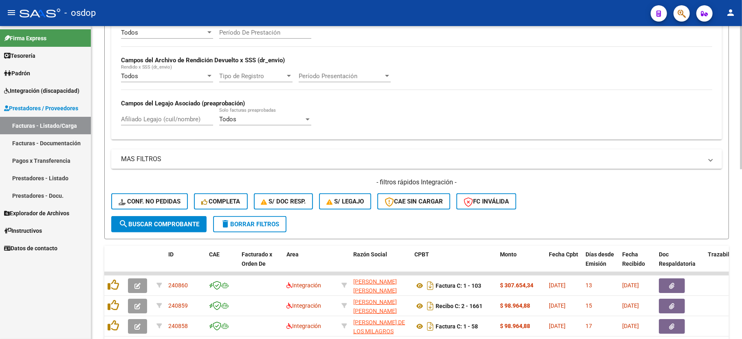
click at [182, 127] on div "Afiliado Legajo (cuil/nombre)" at bounding box center [167, 120] width 92 height 25
click at [179, 118] on input "Afiliado Legajo (cuil/nombre)" at bounding box center [167, 119] width 92 height 7
paste input "20559205657"
type input "20559205657"
click at [172, 222] on span "search Buscar Comprobante" at bounding box center [159, 224] width 81 height 7
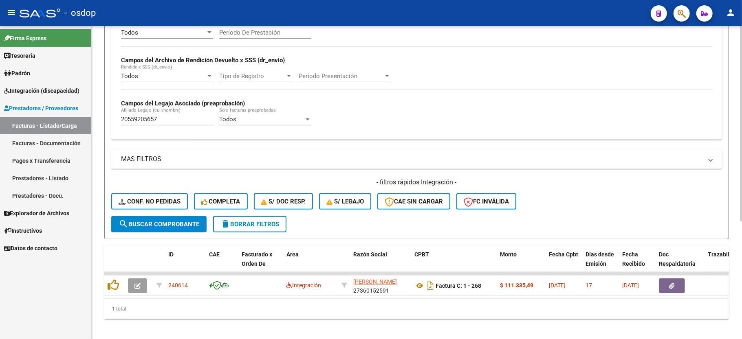
scroll to position [188, 0]
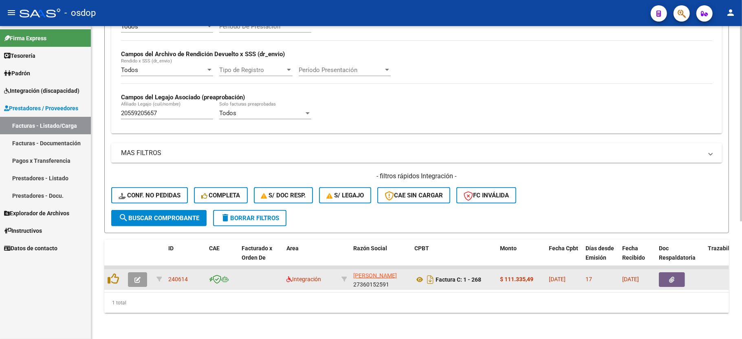
click at [131, 272] on button "button" at bounding box center [137, 279] width 19 height 15
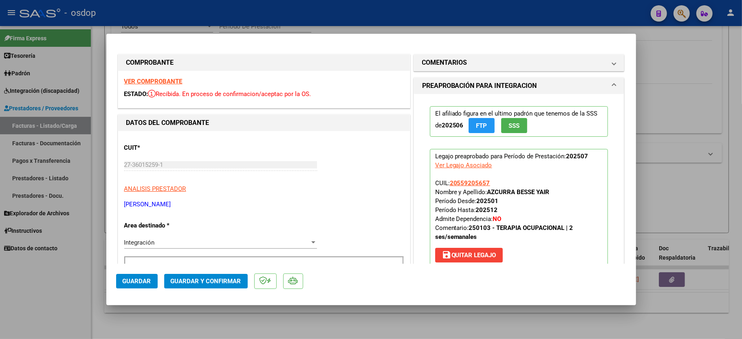
click at [166, 78] on strong "VER COMPROBANTE" at bounding box center [153, 81] width 58 height 7
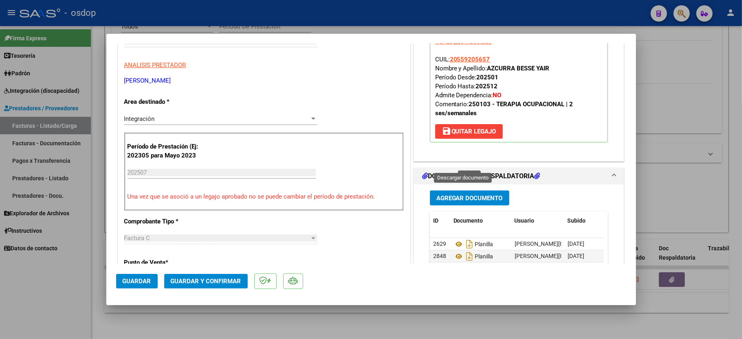
scroll to position [217, 0]
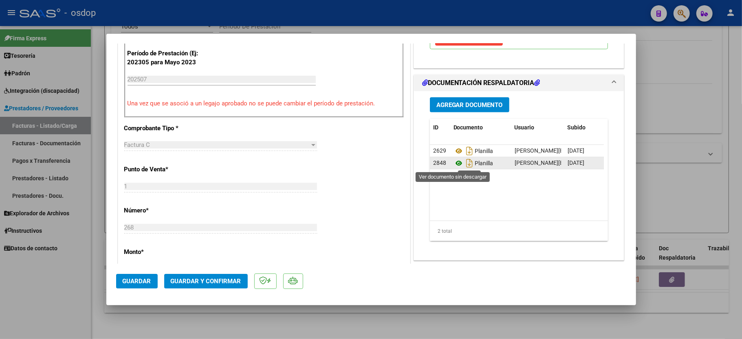
click at [454, 165] on icon at bounding box center [458, 163] width 11 height 10
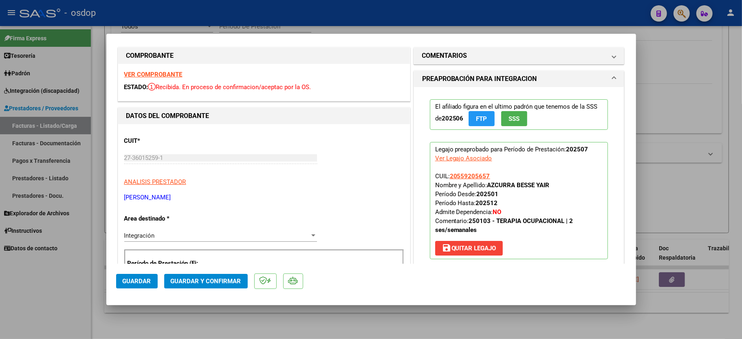
scroll to position [0, 0]
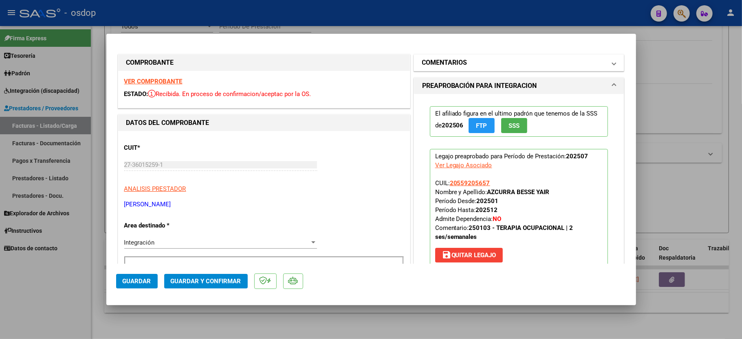
click at [456, 55] on mat-expansion-panel-header "COMENTARIOS" at bounding box center [519, 63] width 210 height 16
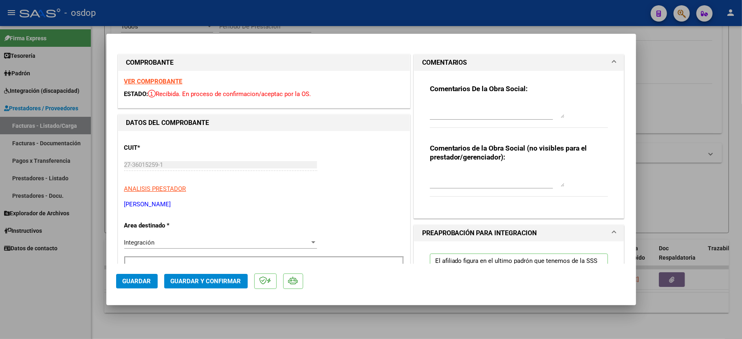
click at [441, 122] on div at bounding box center [491, 113] width 123 height 27
click at [469, 109] on textarea at bounding box center [497, 110] width 134 height 16
type textarea "Según cronograma autorizado corresponde facturar máximo 8 sesiones mensuales."
click at [478, 180] on textarea at bounding box center [497, 179] width 134 height 16
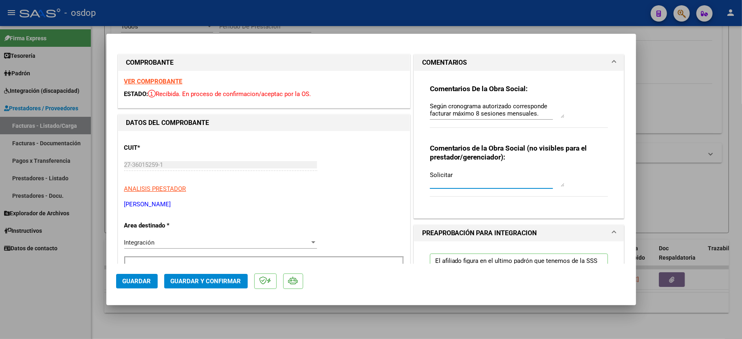
click at [467, 173] on textarea "Solicitar" at bounding box center [497, 179] width 134 height 16
drag, startPoint x: 448, startPoint y: 175, endPoint x: 467, endPoint y: 175, distance: 18.3
click at [448, 175] on textarea "Solicitar 98964.88" at bounding box center [497, 179] width 134 height 16
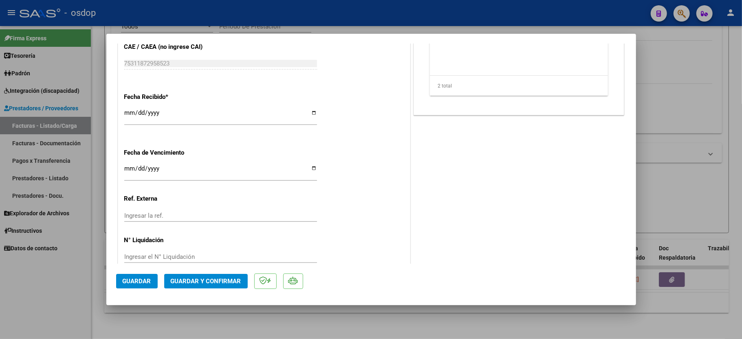
scroll to position [511, 0]
type textarea "Solicitar $98964.88"
click at [206, 272] on mat-dialog-actions "Guardar Guardar y Confirmar" at bounding box center [371, 280] width 510 height 32
click at [206, 279] on span "Guardar y Confirmar" at bounding box center [206, 281] width 70 height 7
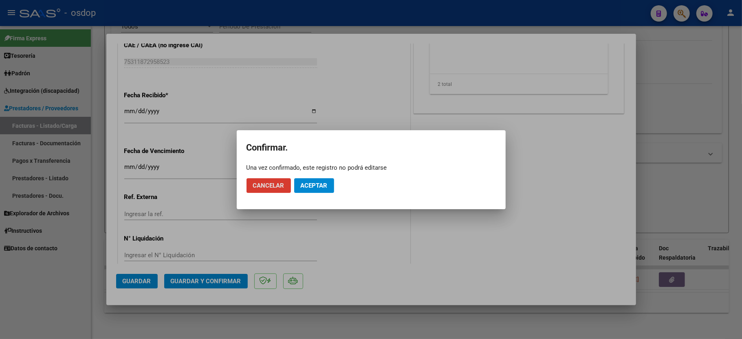
click at [308, 192] on button "Aceptar" at bounding box center [314, 185] width 40 height 15
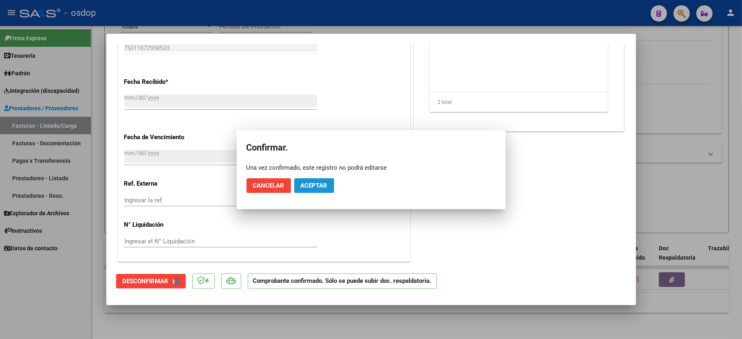
scroll to position [460, 0]
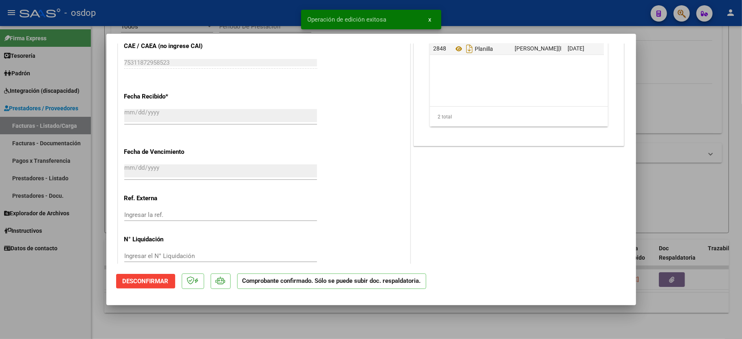
click at [59, 302] on div at bounding box center [371, 169] width 742 height 339
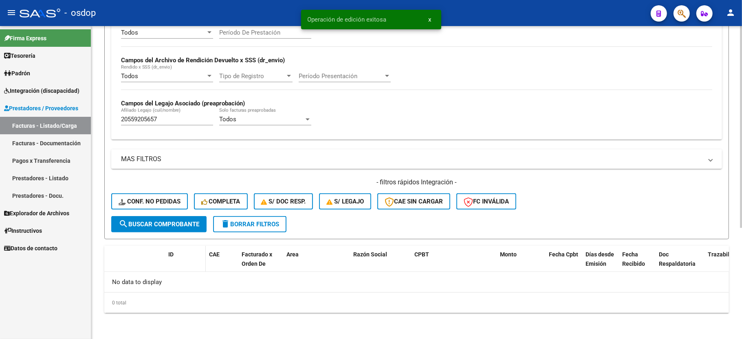
scroll to position [173, 0]
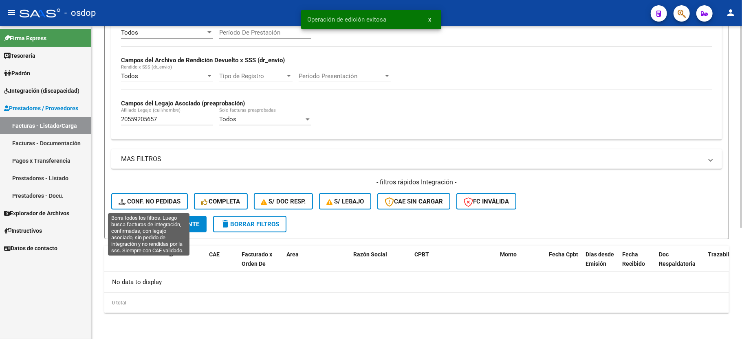
click at [143, 196] on button "Conf. no pedidas" at bounding box center [149, 201] width 77 height 16
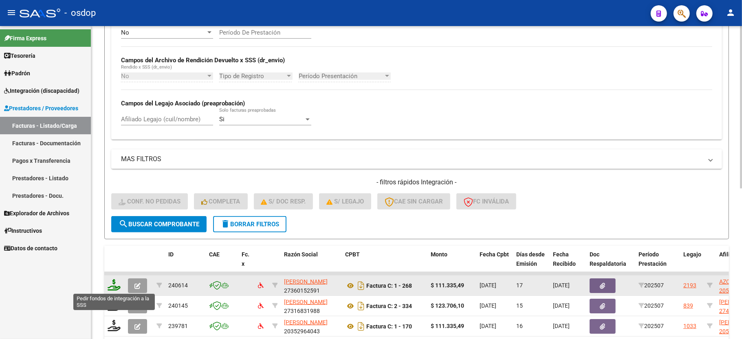
click at [113, 285] on icon at bounding box center [114, 284] width 13 height 11
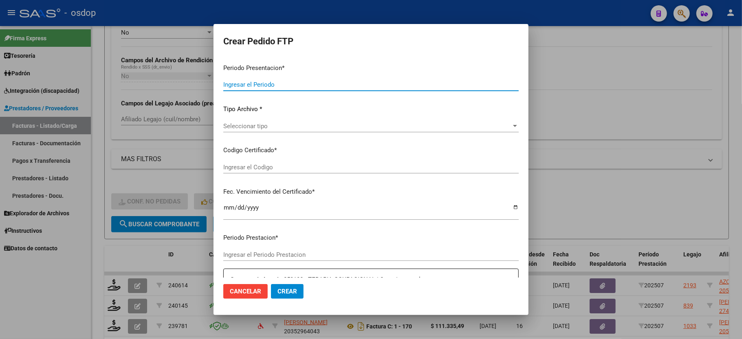
type input "202507"
type input "$ 111.335,49"
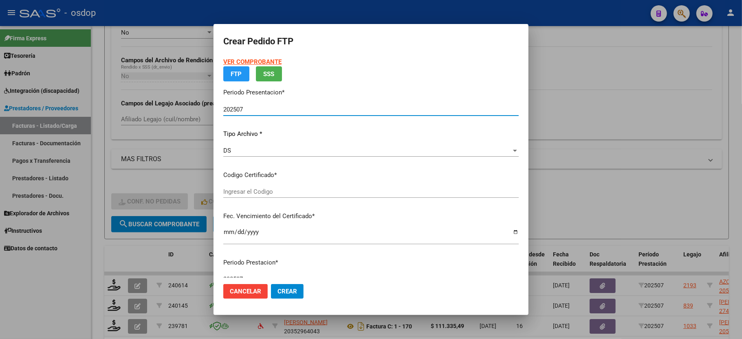
type input "470750163"
type input "2025-08-24"
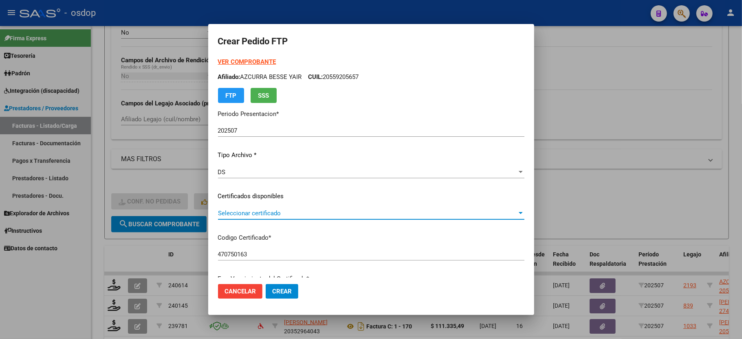
click at [256, 212] on span "Seleccionar certificado" at bounding box center [367, 213] width 299 height 7
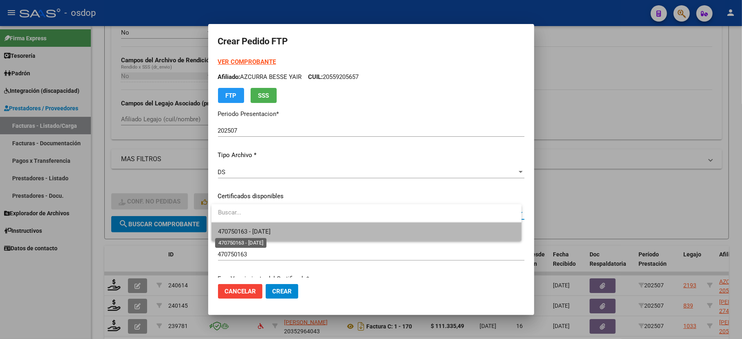
click at [254, 228] on span "470750163 - 2025-08-24" at bounding box center [244, 231] width 53 height 7
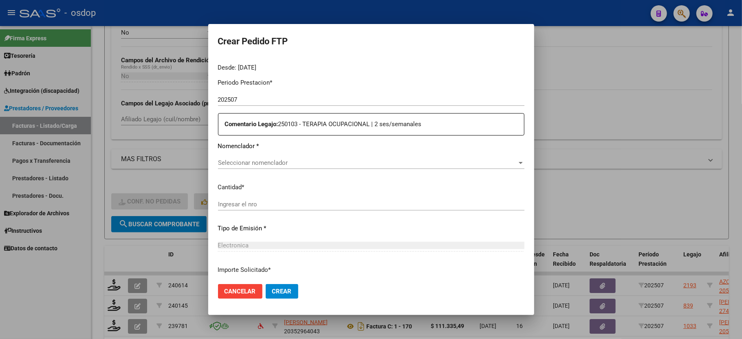
scroll to position [271, 0]
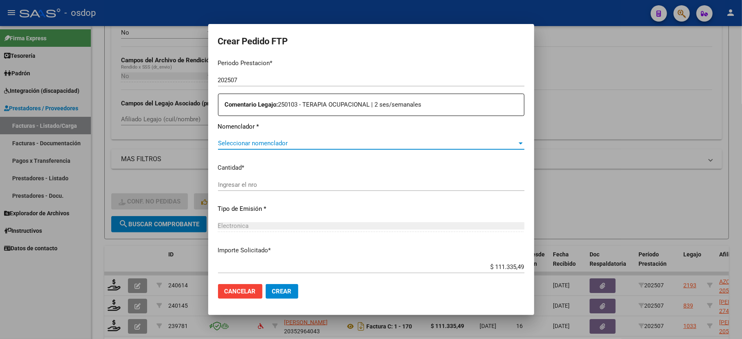
click at [258, 140] on span "Seleccionar nomenclador" at bounding box center [367, 143] width 299 height 7
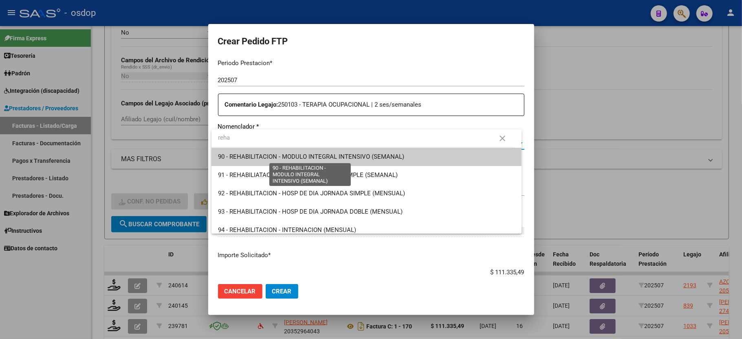
type input "reha"
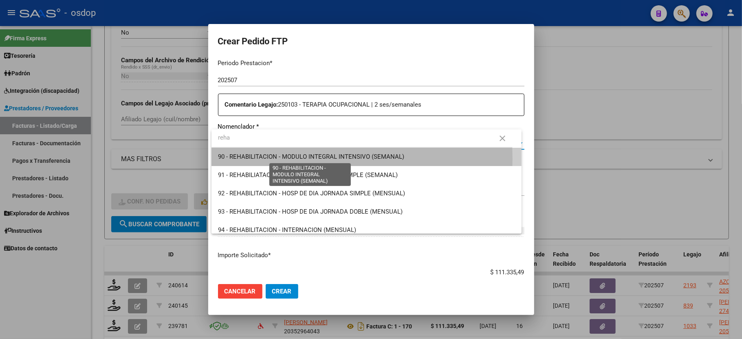
click at [261, 159] on span "90 - REHABILITACION - MODULO INTEGRAL INTENSIVO (SEMANAL)" at bounding box center [311, 156] width 186 height 7
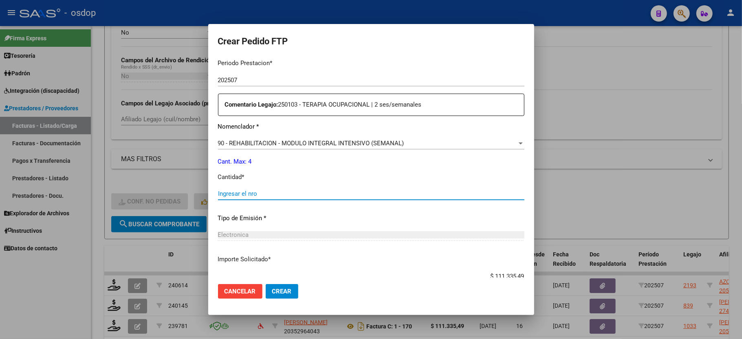
click at [237, 190] on input "Ingresar el nro" at bounding box center [371, 193] width 306 height 7
type input "4"
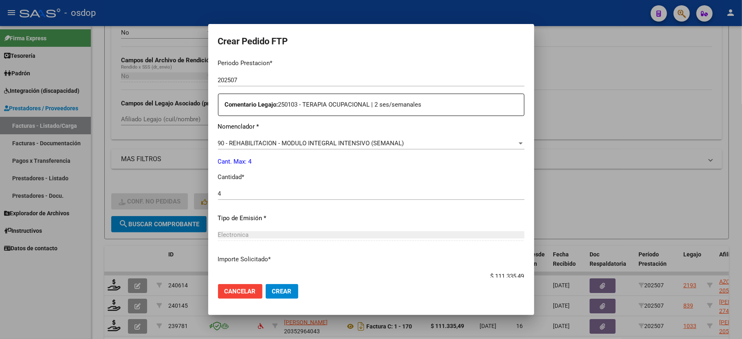
scroll to position [319, 0]
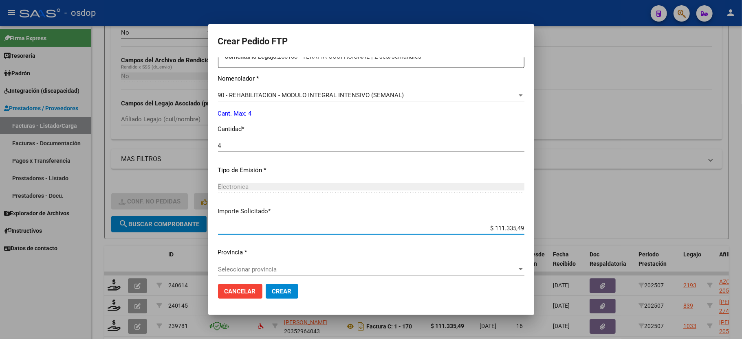
drag, startPoint x: 486, startPoint y: 222, endPoint x: 564, endPoint y: 220, distance: 77.8
click at [564, 220] on div "Crear Pedido FTP VER COMPROBANTE ARCA Padrón Afiliado: AZCURRA BESSE YAIR CUIL:…" at bounding box center [371, 169] width 742 height 339
type input "$ 98.964,88"
click at [309, 255] on div "Periodo Prestacion * 202507 Ingresar el Periodo Prestacion Comentario Legajo: 2…" at bounding box center [371, 143] width 306 height 279
click at [264, 266] on span "Seleccionar provincia" at bounding box center [367, 269] width 299 height 7
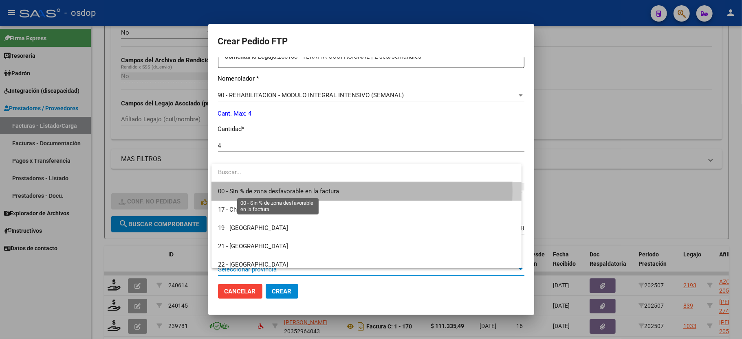
click at [239, 191] on span "00 - Sin % de zona desfavorable en la factura" at bounding box center [278, 191] width 121 height 7
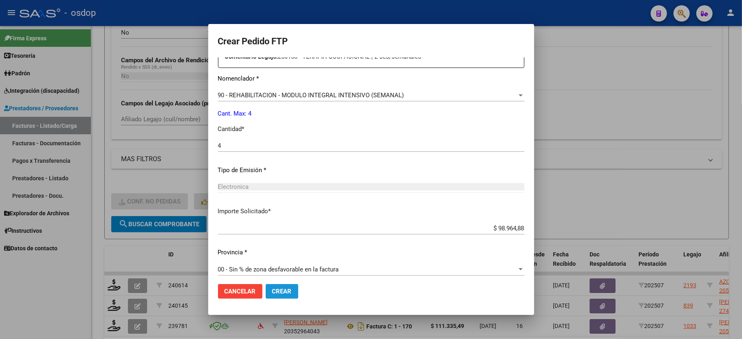
click at [273, 290] on span "Crear" at bounding box center [282, 291] width 20 height 7
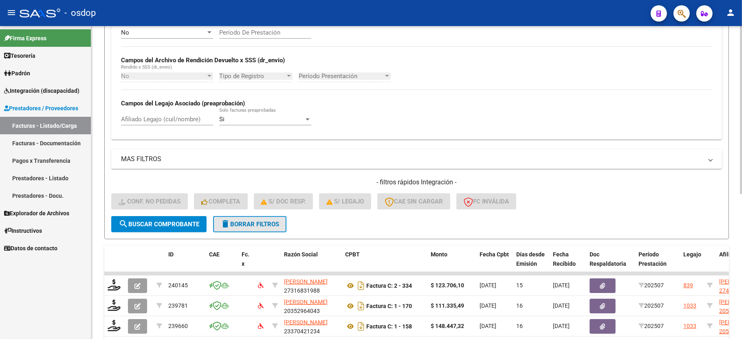
click at [233, 223] on span "delete Borrar Filtros" at bounding box center [249, 224] width 59 height 7
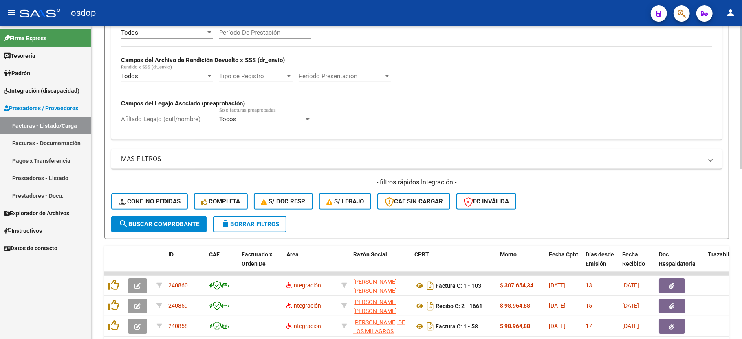
click at [157, 119] on input "Afiliado Legajo (cuil/nombre)" at bounding box center [167, 119] width 92 height 7
paste input "20571125502"
type input "20571125502"
click at [176, 229] on button "search Buscar Comprobante" at bounding box center [158, 224] width 95 height 16
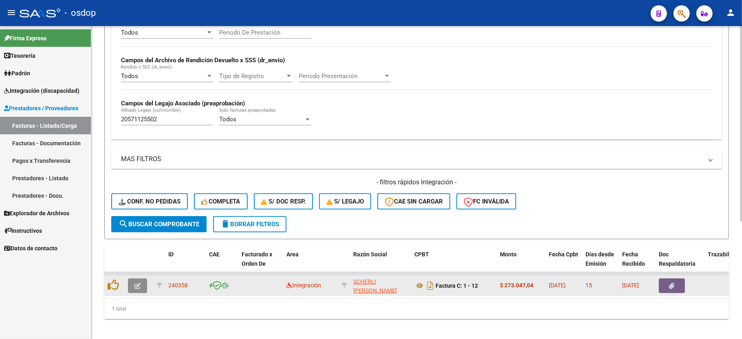
click at [135, 287] on icon "button" at bounding box center [137, 286] width 6 height 6
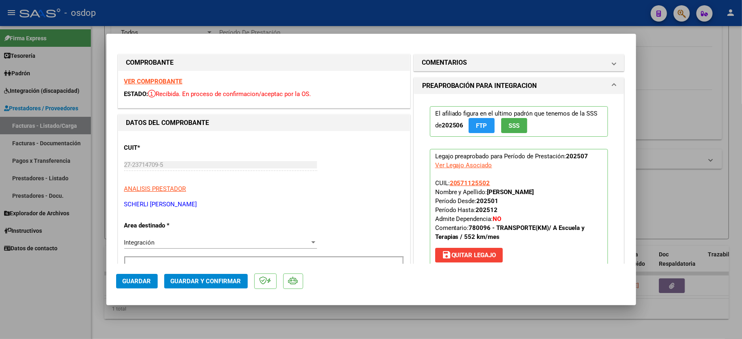
click at [147, 90] on div "ESTADO: Recibida. En proceso de confirmacion/aceptac por la OS." at bounding box center [263, 94] width 279 height 9
click at [151, 78] on strong "VER COMPROBANTE" at bounding box center [153, 81] width 58 height 7
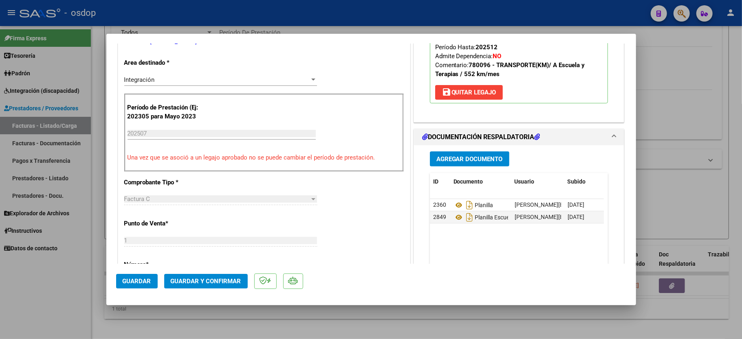
scroll to position [217, 0]
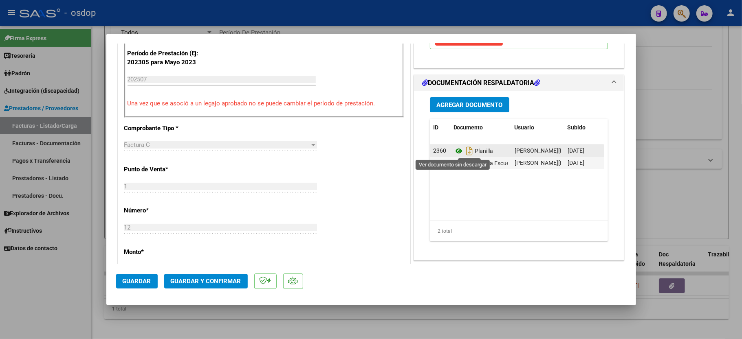
click at [454, 150] on icon at bounding box center [458, 151] width 11 height 10
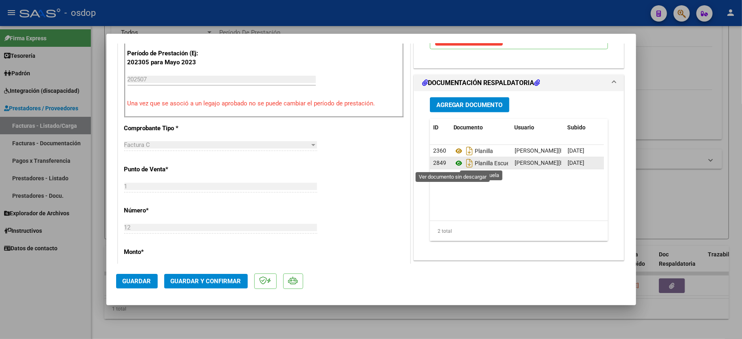
click at [453, 164] on icon at bounding box center [458, 163] width 11 height 10
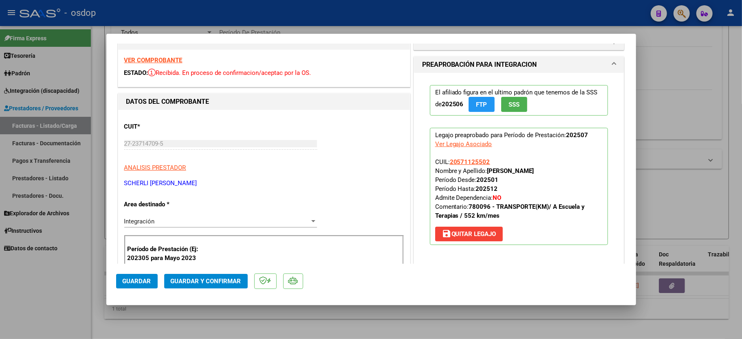
scroll to position [0, 0]
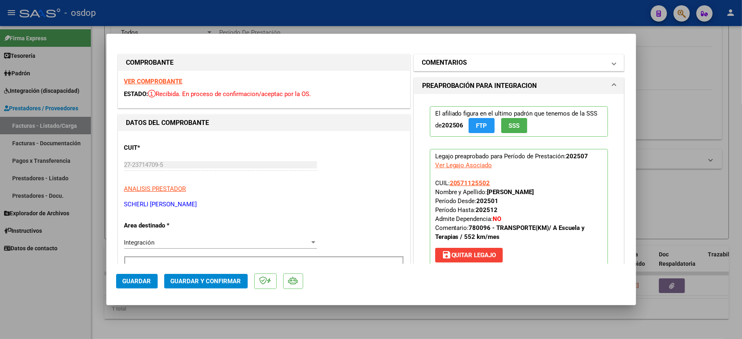
click at [456, 61] on h1 "COMENTARIOS" at bounding box center [444, 63] width 45 height 10
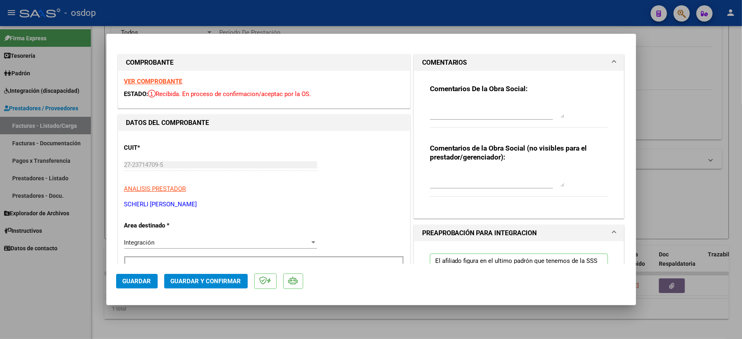
click at [443, 181] on textarea at bounding box center [497, 179] width 134 height 16
click at [540, 174] on textarea "Traslados a escuela y terapias," at bounding box center [497, 179] width 134 height 16
type textarea "Traslados a escuela y terapias, 504 km mensuales. $541.76 sin dep"
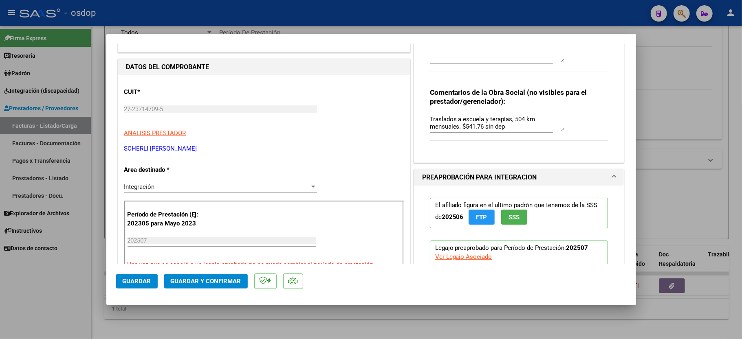
scroll to position [108, 0]
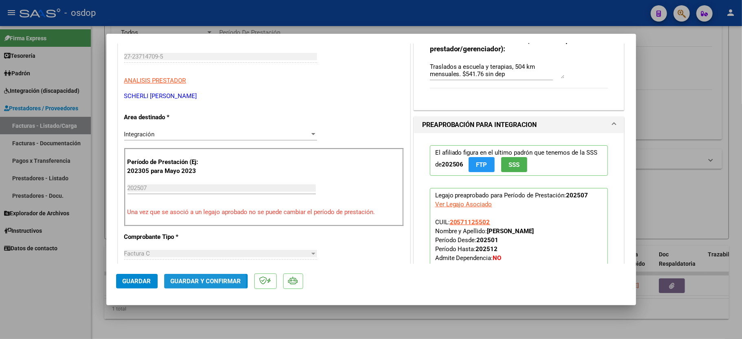
click at [190, 282] on span "Guardar y Confirmar" at bounding box center [206, 281] width 70 height 7
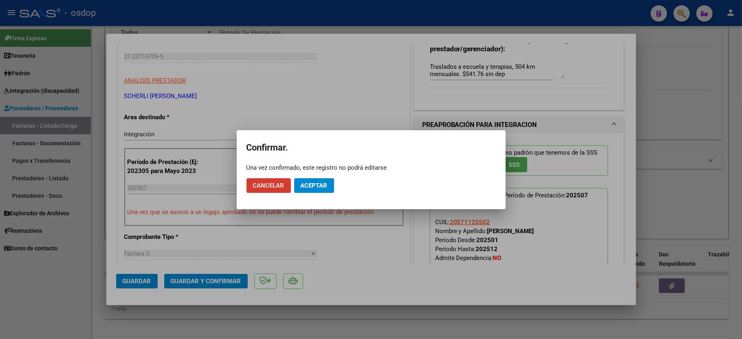
click at [318, 187] on span "Aceptar" at bounding box center [314, 185] width 27 height 7
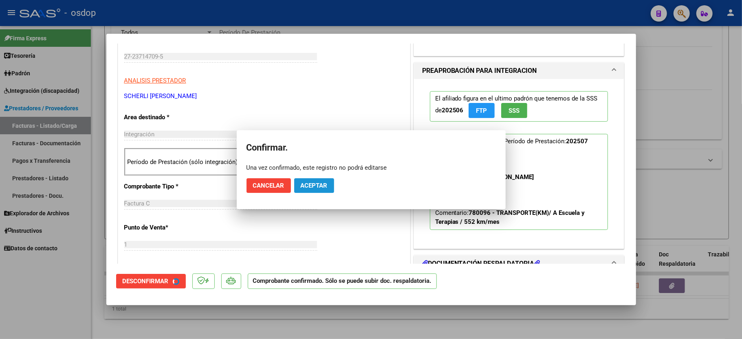
scroll to position [108, 0]
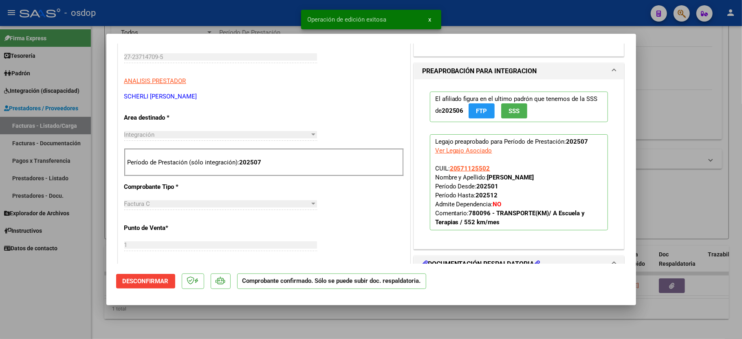
click at [73, 287] on div at bounding box center [371, 169] width 742 height 339
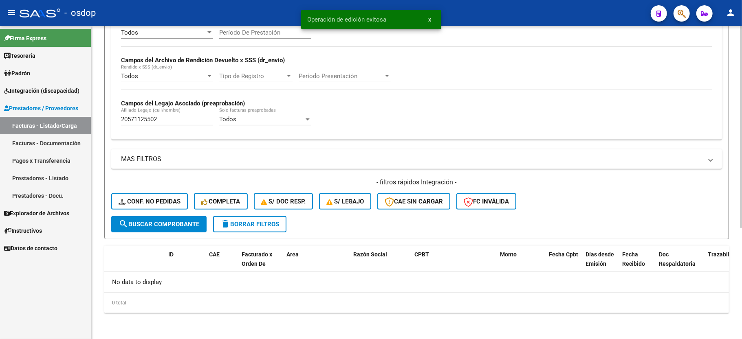
click at [145, 193] on div "- filtros rápidos Integración - Conf. no pedidas Completa S/ Doc Resp. S/ legaj…" at bounding box center [416, 197] width 610 height 38
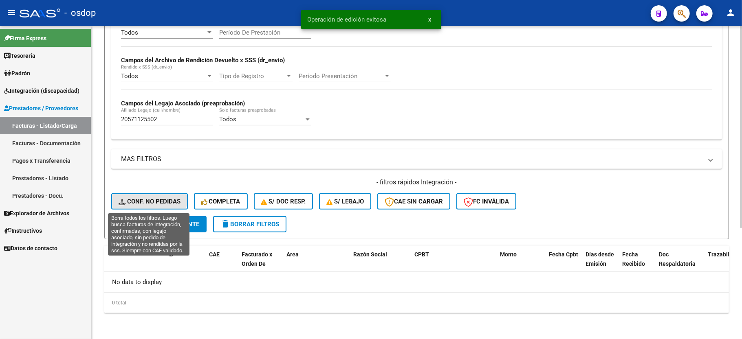
click at [147, 197] on button "Conf. no pedidas" at bounding box center [149, 201] width 77 height 16
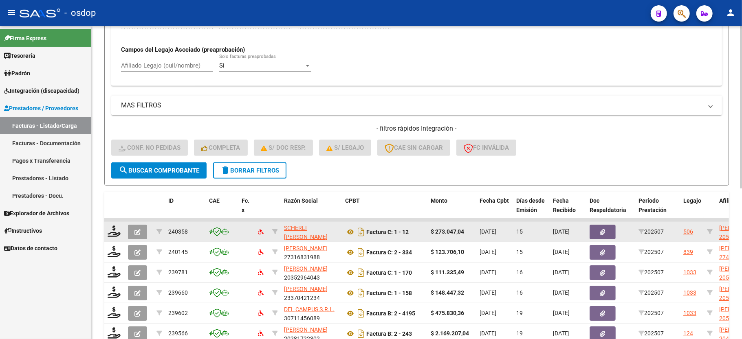
scroll to position [227, 0]
click at [113, 230] on icon at bounding box center [114, 230] width 13 height 11
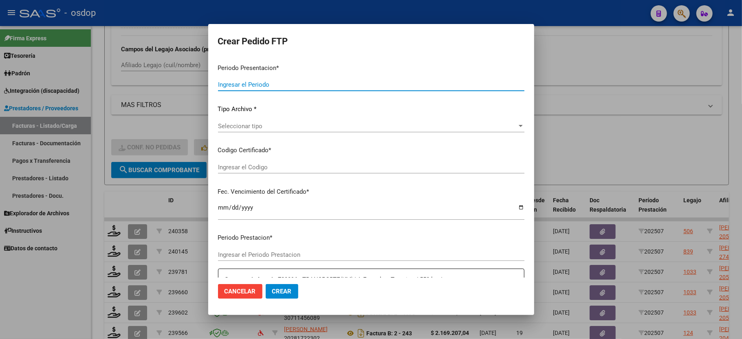
type input "202507"
type input "$ 273.047,04"
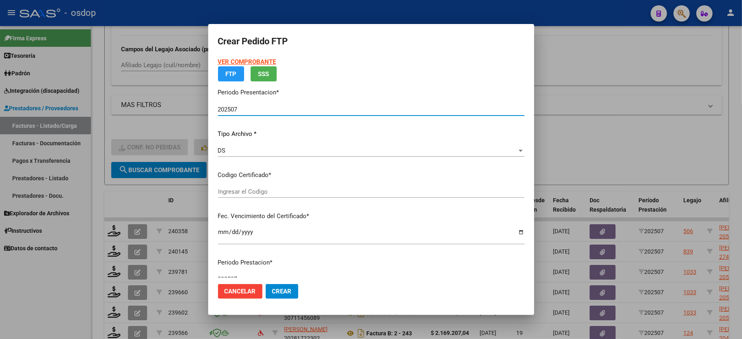
type input "7837046778"
type input "2025-11-28"
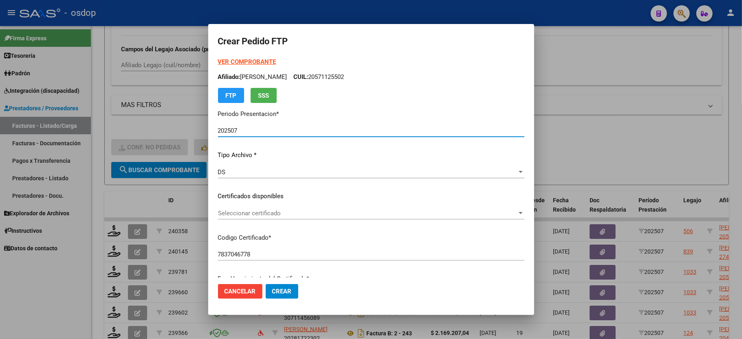
click at [252, 214] on span "Seleccionar certificado" at bounding box center [367, 213] width 299 height 7
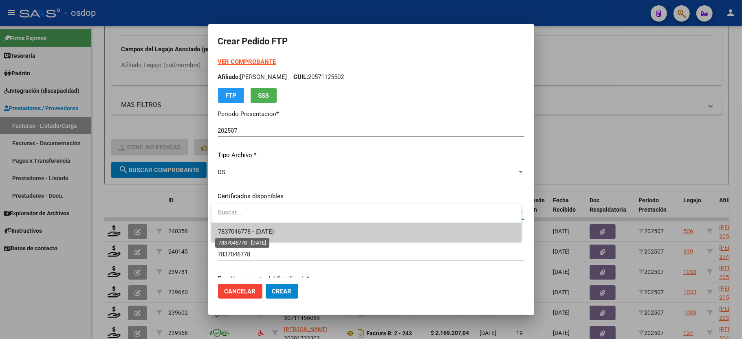
click at [260, 230] on span "7837046778 - 2025-11-28" at bounding box center [246, 231] width 56 height 7
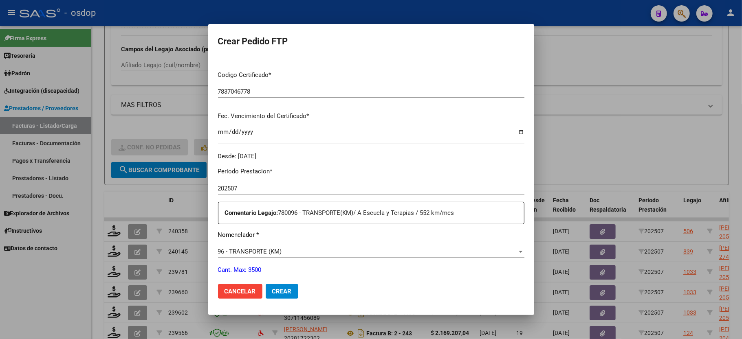
scroll to position [217, 0]
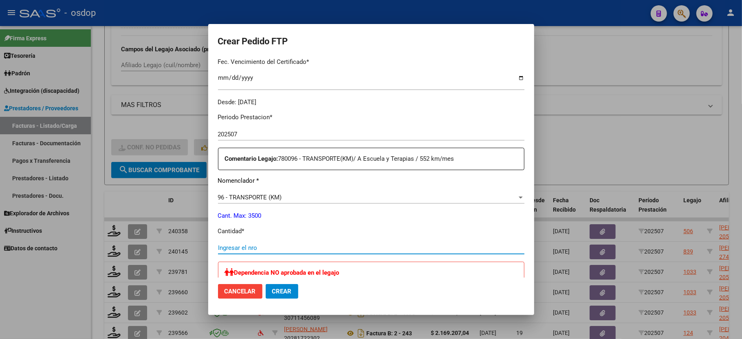
click at [253, 244] on input "Ingresar el nro" at bounding box center [371, 247] width 306 height 7
type input "504"
click at [331, 227] on p "Cantidad *" at bounding box center [371, 231] width 306 height 9
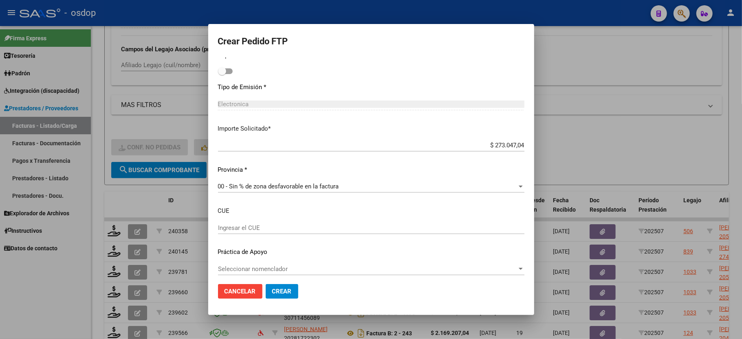
scroll to position [457, 0]
click at [274, 288] on span "Crear" at bounding box center [282, 291] width 20 height 7
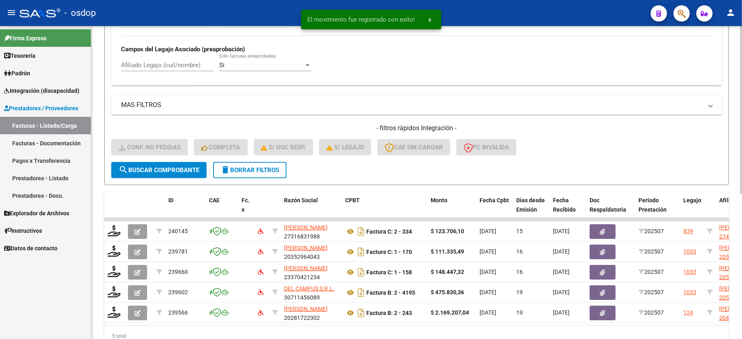
click at [279, 171] on button "delete Borrar Filtros" at bounding box center [249, 170] width 73 height 16
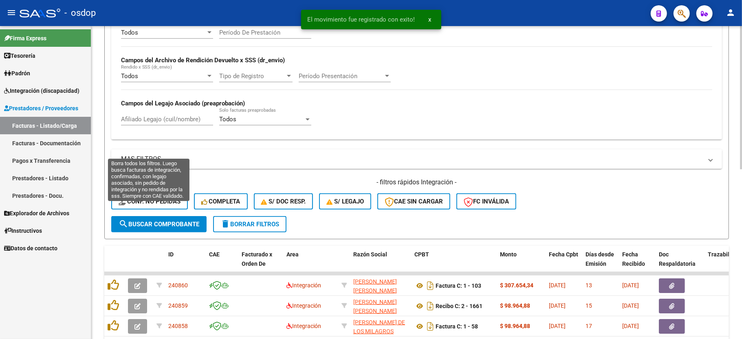
scroll to position [227, 0]
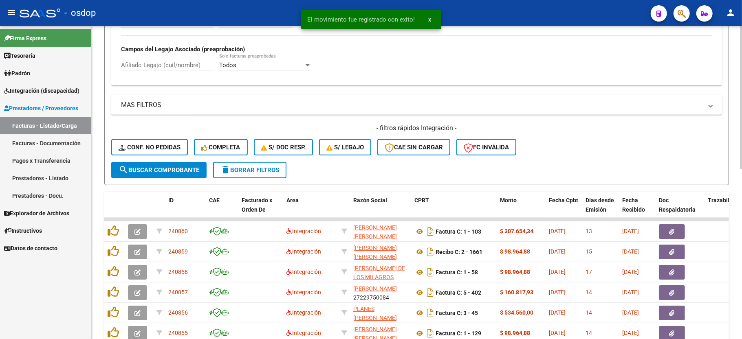
click at [172, 61] on div "Afiliado Legajo (cuil/nombre)" at bounding box center [167, 63] width 92 height 18
click at [169, 63] on input "Afiliado Legajo (cuil/nombre)" at bounding box center [167, 64] width 92 height 7
paste input "20560837837"
type input "20560837837"
click at [171, 171] on span "search Buscar Comprobante" at bounding box center [159, 170] width 81 height 7
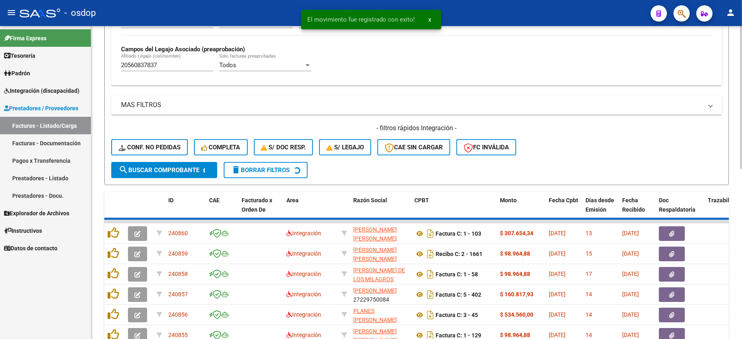
scroll to position [173, 0]
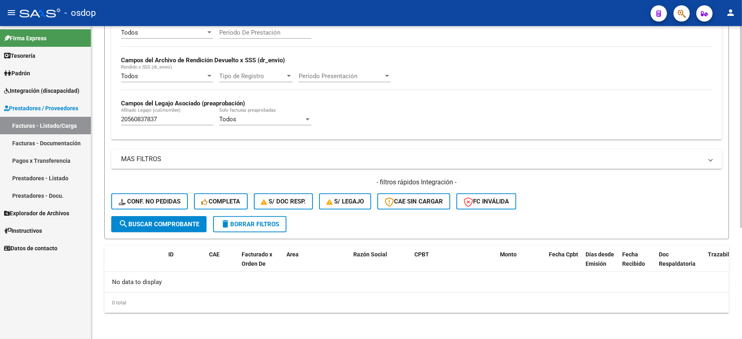
drag, startPoint x: 239, startPoint y: 233, endPoint x: 230, endPoint y: 202, distance: 32.0
click at [239, 233] on form "Filtros Id Area Area Seleccionar Gerenciador Seleccionar Gerenciador No Confirm…" at bounding box center [416, 82] width 624 height 316
click at [248, 227] on span "delete Borrar Filtros" at bounding box center [249, 224] width 59 height 7
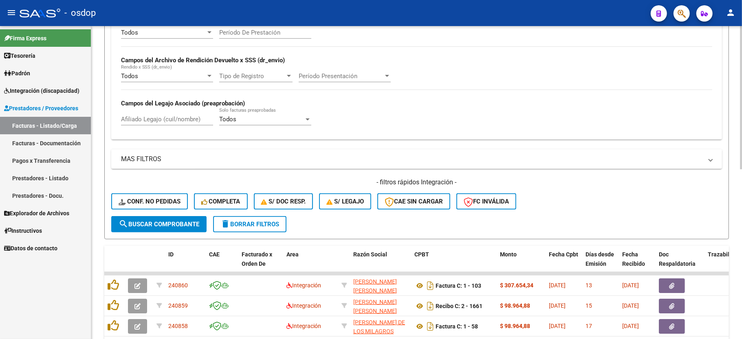
click at [156, 117] on input "Afiliado Legajo (cuil/nombre)" at bounding box center [167, 119] width 92 height 7
paste input "20568061978"
type input "20568061978"
click at [150, 226] on span "search Buscar Comprobante" at bounding box center [159, 224] width 81 height 7
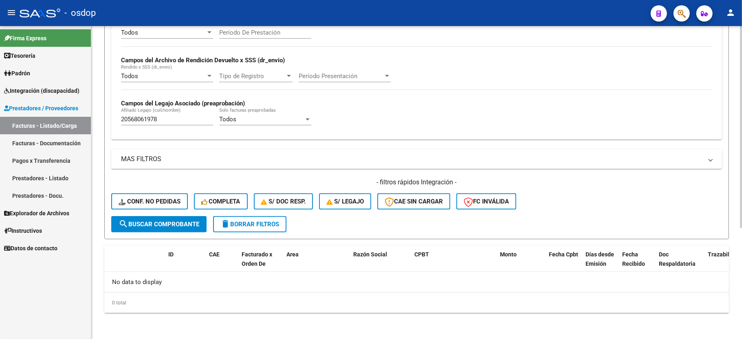
click at [227, 230] on button "delete Borrar Filtros" at bounding box center [249, 224] width 73 height 16
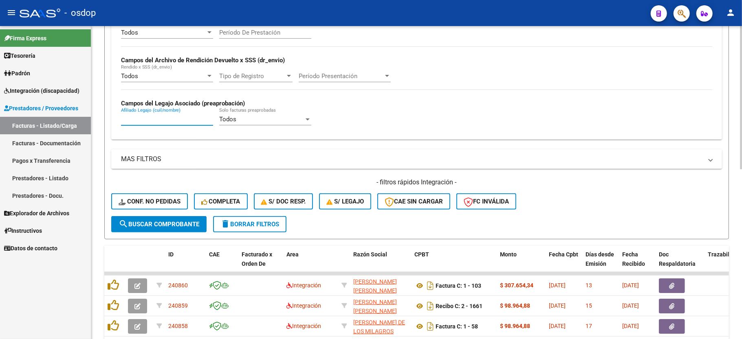
click at [171, 121] on input "Afiliado Legajo (cuil/nombre)" at bounding box center [167, 119] width 92 height 7
paste input "27346421393"
type input "27346421393"
click at [156, 226] on span "search Buscar Comprobante" at bounding box center [159, 224] width 81 height 7
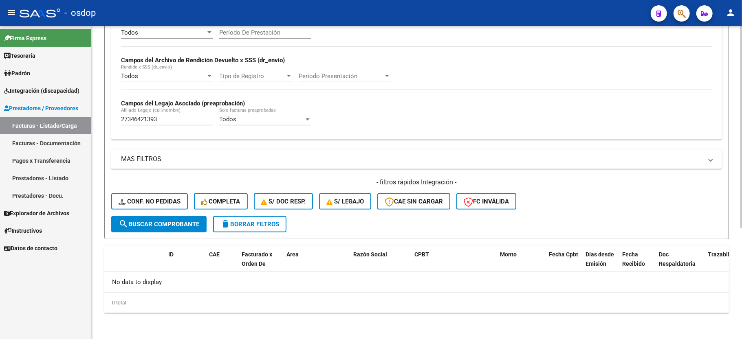
click at [222, 227] on mat-icon "delete" at bounding box center [225, 224] width 10 height 10
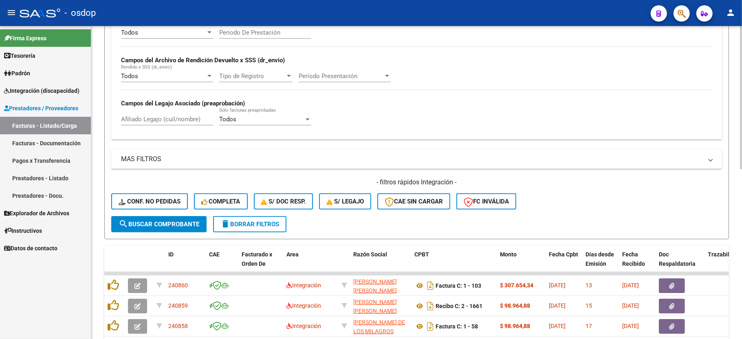
click at [165, 120] on input "Afiliado Legajo (cuil/nombre)" at bounding box center [167, 119] width 92 height 7
paste input "20559238776"
type input "20559238776"
click at [171, 220] on button "search Buscar Comprobante" at bounding box center [158, 224] width 95 height 16
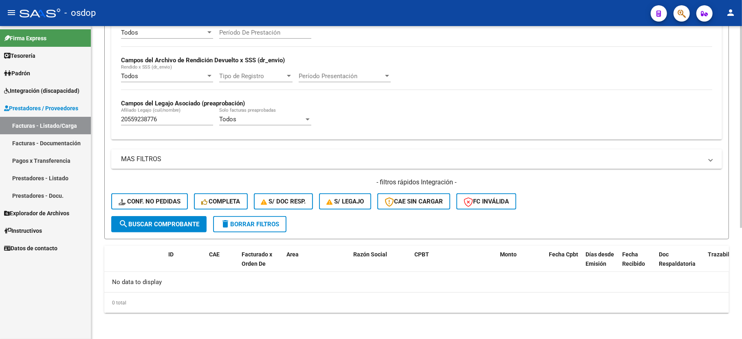
click at [252, 228] on button "delete Borrar Filtros" at bounding box center [249, 224] width 73 height 16
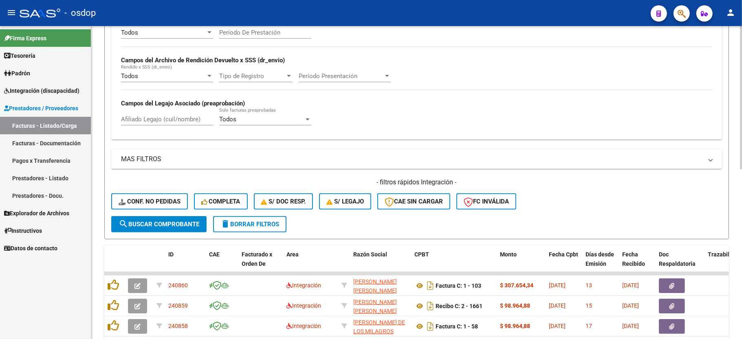
click at [158, 119] on input "Afiliado Legajo (cuil/nombre)" at bounding box center [167, 119] width 92 height 7
paste input "20582828971"
type input "20582828971"
click at [170, 214] on div "- filtros rápidos Integración - Conf. no pedidas Completa S/ Doc Resp. S/ legaj…" at bounding box center [416, 197] width 610 height 38
click at [170, 222] on span "search Buscar Comprobante" at bounding box center [159, 224] width 81 height 7
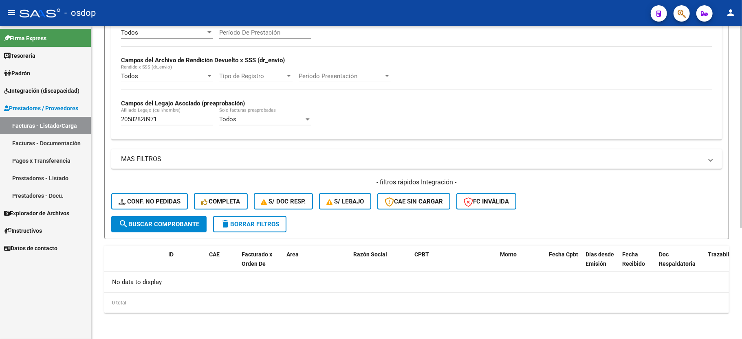
click at [264, 225] on span "delete Borrar Filtros" at bounding box center [249, 224] width 59 height 7
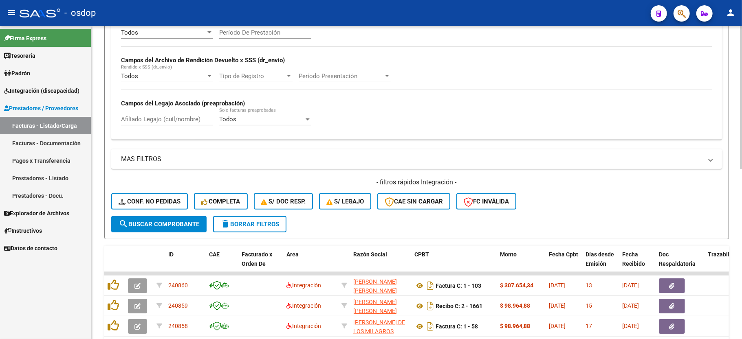
click at [158, 160] on mat-panel-title "MAS FILTROS" at bounding box center [411, 159] width 581 height 9
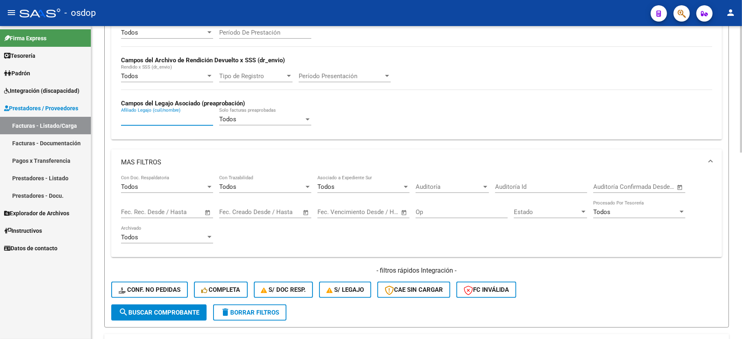
click at [160, 121] on input "Afiliado Legajo (cuil/nombre)" at bounding box center [167, 119] width 92 height 7
paste input "20701079753"
type input "20701079753"
click at [169, 301] on div "- filtros rápidos Integración - Conf. no pedidas Completa S/ Doc Resp. S/ legaj…" at bounding box center [416, 285] width 610 height 38
click at [170, 312] on span "search Buscar Comprobante" at bounding box center [159, 312] width 81 height 7
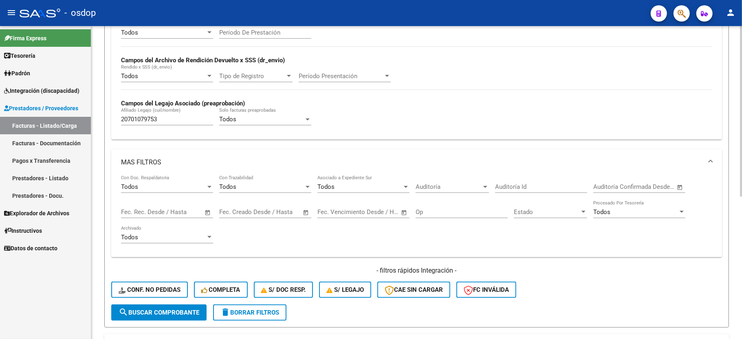
click at [155, 160] on mat-panel-title "MAS FILTROS" at bounding box center [411, 162] width 581 height 9
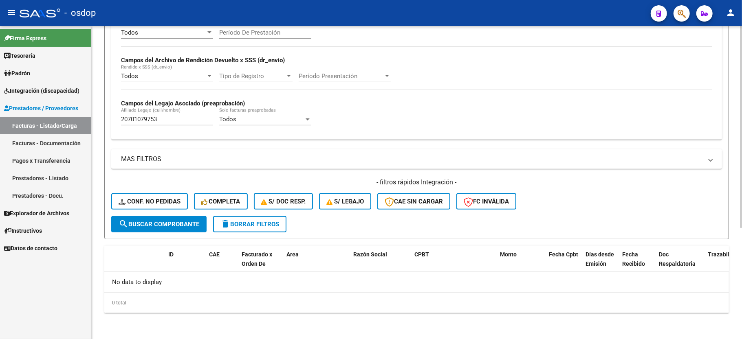
click at [237, 219] on button "delete Borrar Filtros" at bounding box center [249, 224] width 73 height 16
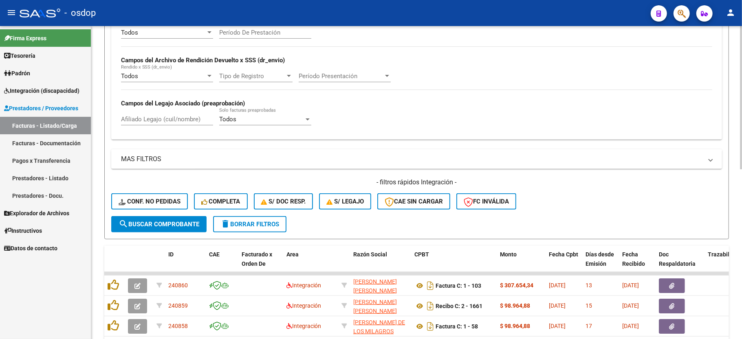
click at [155, 122] on input "Afiliado Legajo (cuil/nombre)" at bounding box center [167, 119] width 92 height 7
paste input "20701079753"
type input "20701079753"
click at [178, 222] on span "search Buscar Comprobante" at bounding box center [159, 224] width 81 height 7
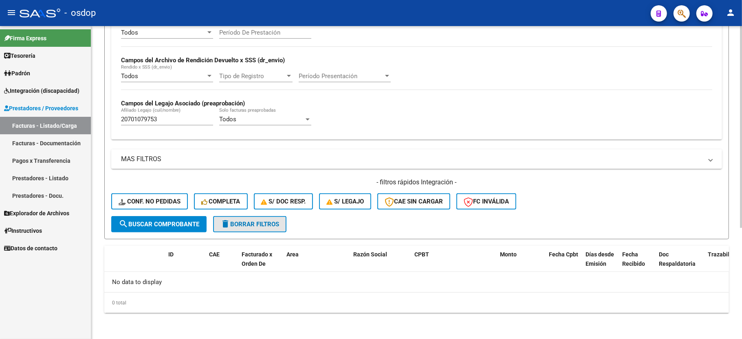
click at [248, 225] on span "delete Borrar Filtros" at bounding box center [249, 224] width 59 height 7
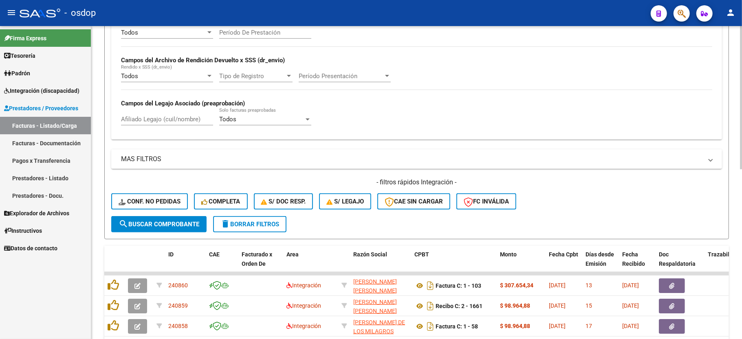
click at [138, 119] on input "Afiliado Legajo (cuil/nombre)" at bounding box center [167, 119] width 92 height 7
paste input "20580643729"
type input "20580643729"
click at [168, 225] on span "search Buscar Comprobante" at bounding box center [159, 224] width 81 height 7
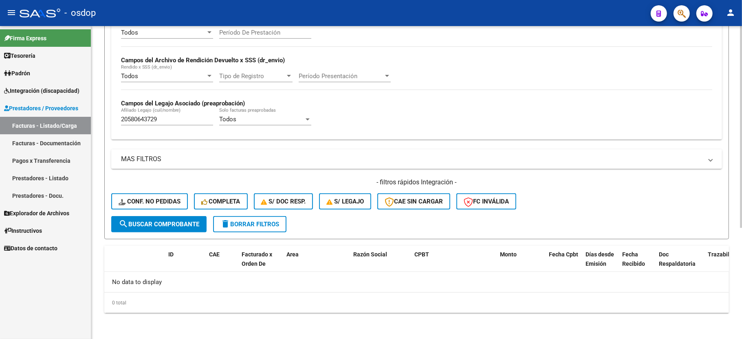
click at [259, 219] on button "delete Borrar Filtros" at bounding box center [249, 224] width 73 height 16
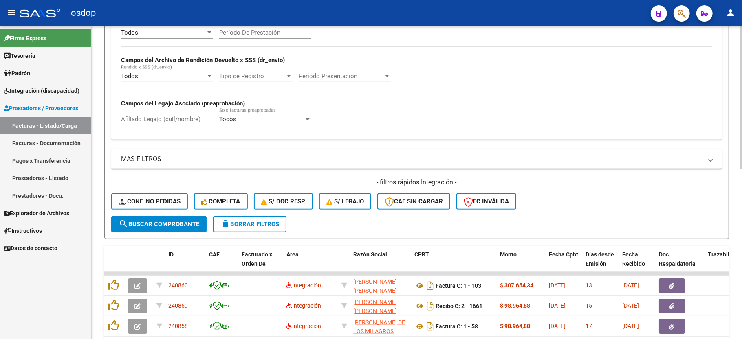
click at [154, 125] on div "Afiliado Legajo (cuil/nombre)" at bounding box center [167, 117] width 92 height 18
click at [154, 123] on input "Afiliado Legajo (cuil/nombre)" at bounding box center [167, 119] width 92 height 7
paste input "27531604615"
type input "27531604615"
click at [158, 225] on span "search Buscar Comprobante" at bounding box center [159, 224] width 81 height 7
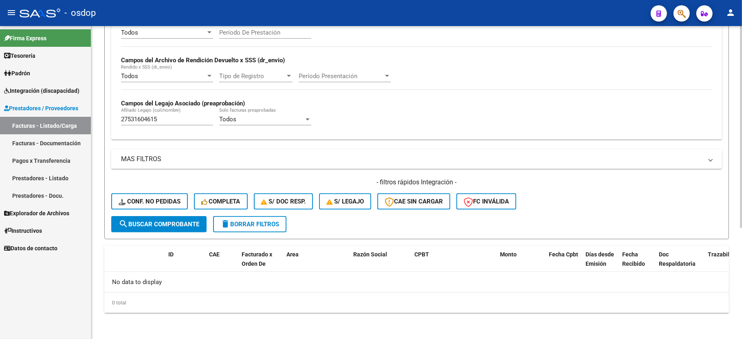
click at [246, 228] on button "delete Borrar Filtros" at bounding box center [249, 224] width 73 height 16
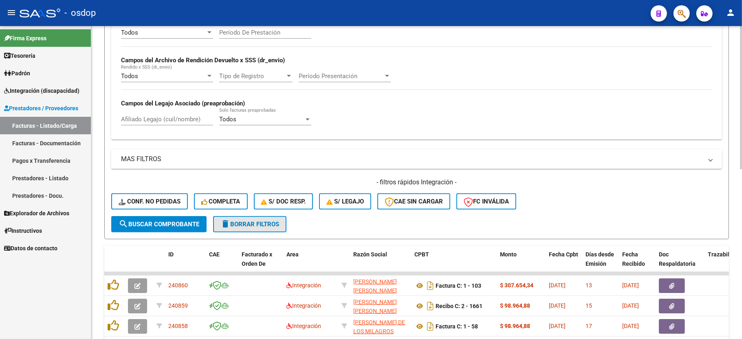
click at [242, 230] on button "delete Borrar Filtros" at bounding box center [249, 224] width 73 height 16
click at [140, 123] on input "Afiliado Legajo (cuil/nombre)" at bounding box center [167, 119] width 92 height 7
paste input "27513204464"
type input "27513204464"
click at [150, 229] on button "search Buscar Comprobante" at bounding box center [158, 224] width 95 height 16
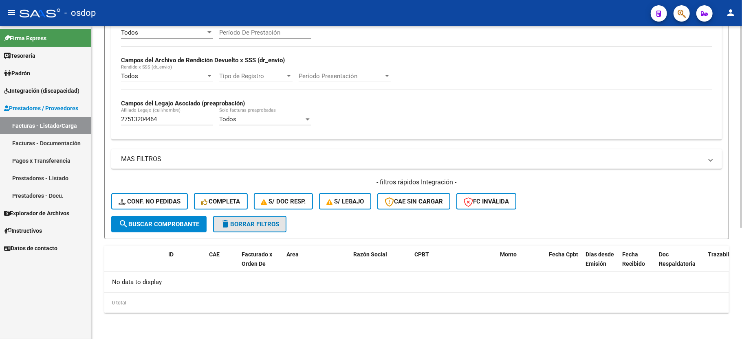
click at [244, 225] on span "delete Borrar Filtros" at bounding box center [249, 224] width 59 height 7
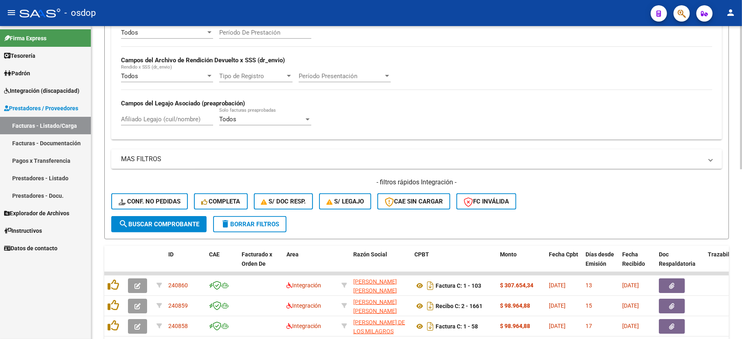
click at [168, 114] on div "Afiliado Legajo (cuil/nombre)" at bounding box center [167, 117] width 92 height 18
paste input "20522890554"
type input "20522890554"
click at [169, 228] on button "search Buscar Comprobante" at bounding box center [158, 224] width 95 height 16
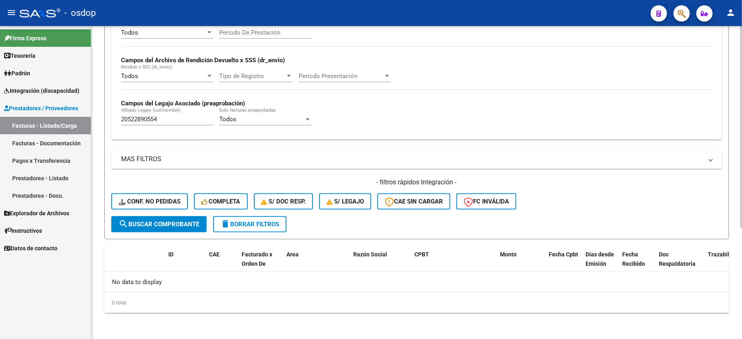
click at [261, 225] on span "delete Borrar Filtros" at bounding box center [249, 224] width 59 height 7
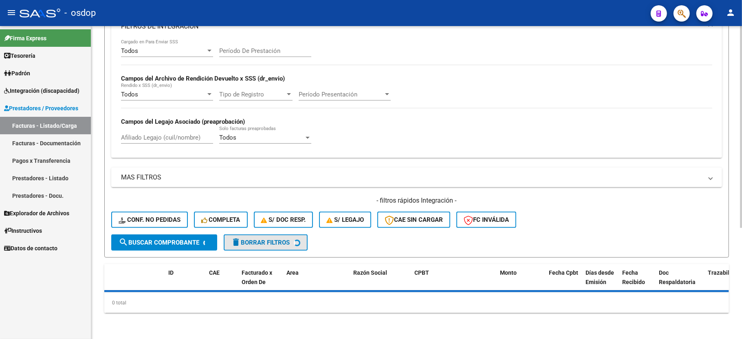
scroll to position [154, 0]
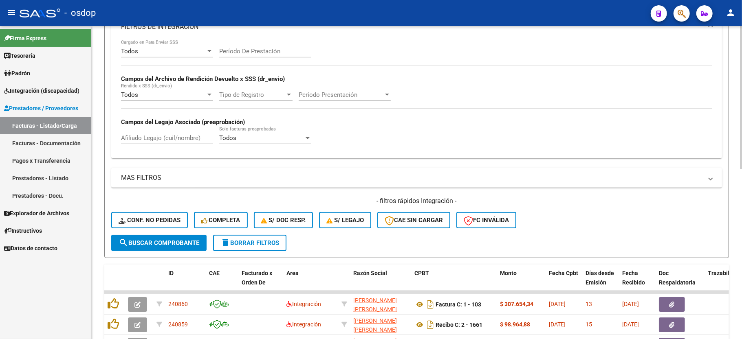
click at [148, 134] on input "Afiliado Legajo (cuil/nombre)" at bounding box center [167, 137] width 92 height 7
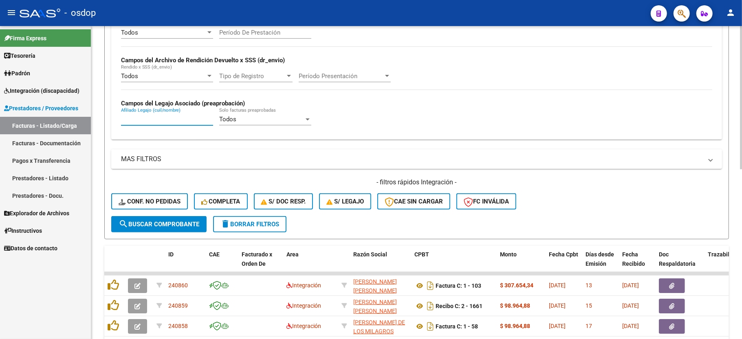
paste input "20300715843"
type input "20300715843"
click at [178, 220] on button "search Buscar Comprobante" at bounding box center [158, 224] width 95 height 16
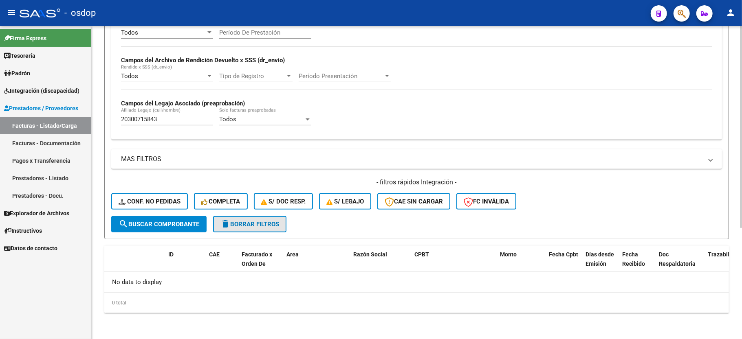
click at [254, 229] on button "delete Borrar Filtros" at bounding box center [249, 224] width 73 height 16
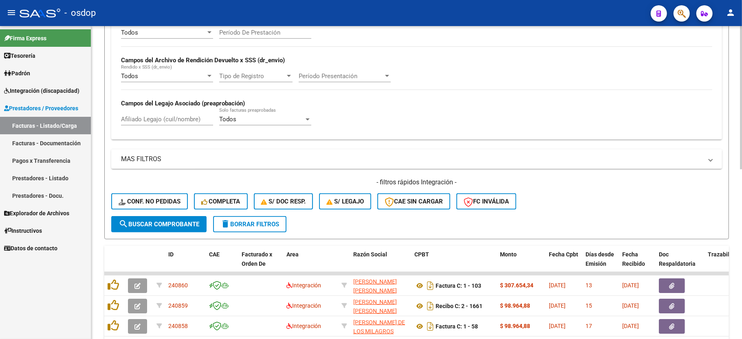
click at [145, 126] on div "Afiliado Legajo (cuil/nombre)" at bounding box center [167, 120] width 92 height 25
click at [147, 121] on input "Afiliado Legajo (cuil/nombre)" at bounding box center [167, 119] width 92 height 7
paste input "20536652729"
type input "20536652729"
drag, startPoint x: 160, startPoint y: 220, endPoint x: 183, endPoint y: 225, distance: 23.7
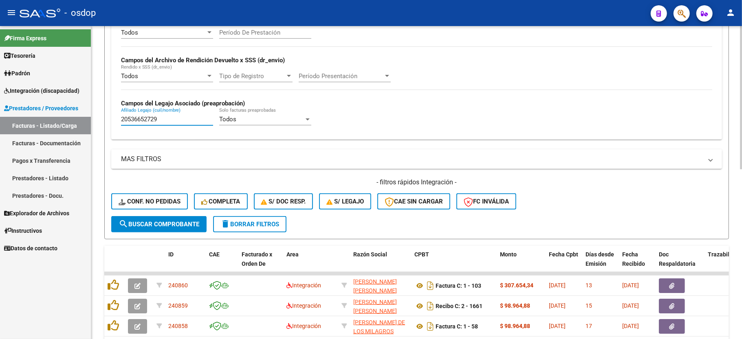
click at [160, 220] on button "search Buscar Comprobante" at bounding box center [158, 224] width 95 height 16
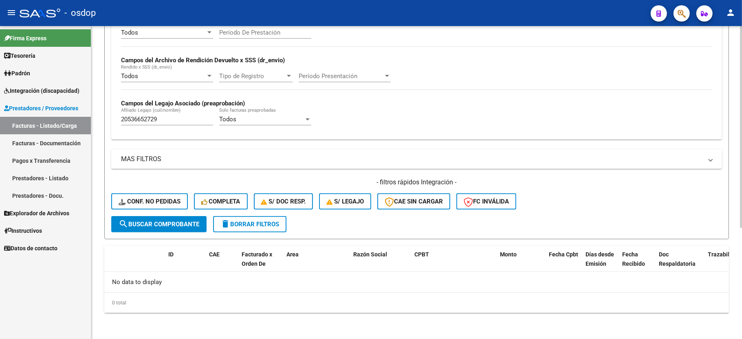
click at [244, 227] on span "delete Borrar Filtros" at bounding box center [249, 224] width 59 height 7
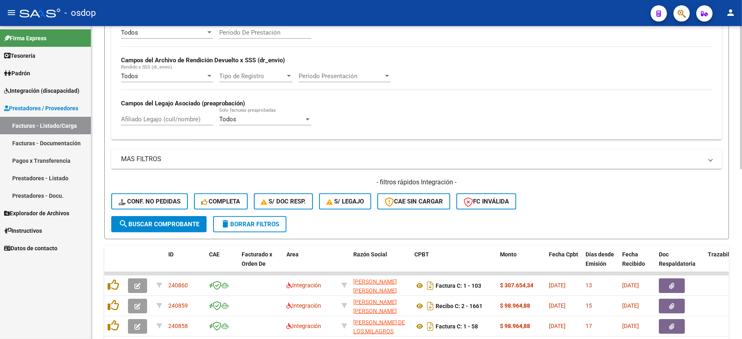
click at [165, 125] on div "Afiliado Legajo (cuil/nombre)" at bounding box center [167, 117] width 92 height 18
paste input "20569842795"
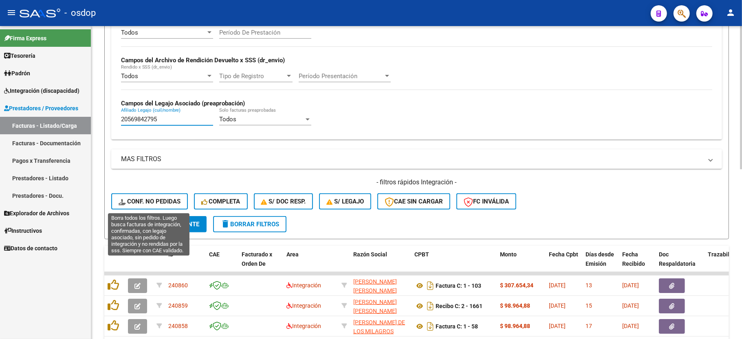
type input "20569842795"
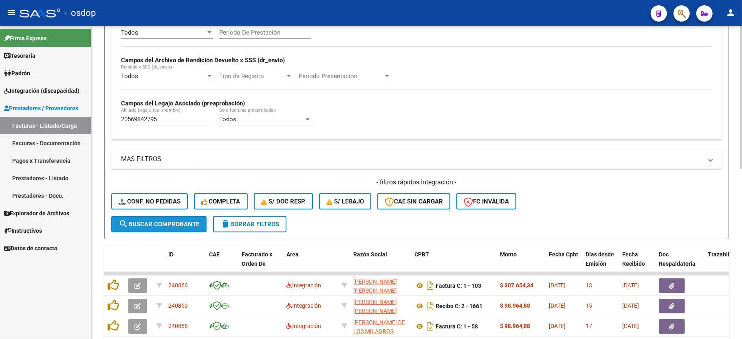
click at [169, 225] on span "search Buscar Comprobante" at bounding box center [159, 224] width 81 height 7
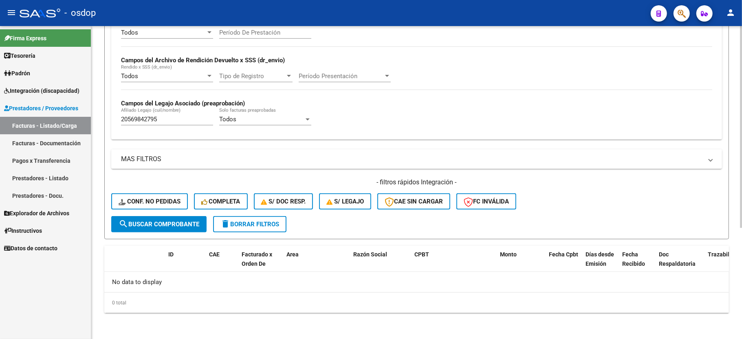
click at [243, 222] on span "delete Borrar Filtros" at bounding box center [249, 224] width 59 height 7
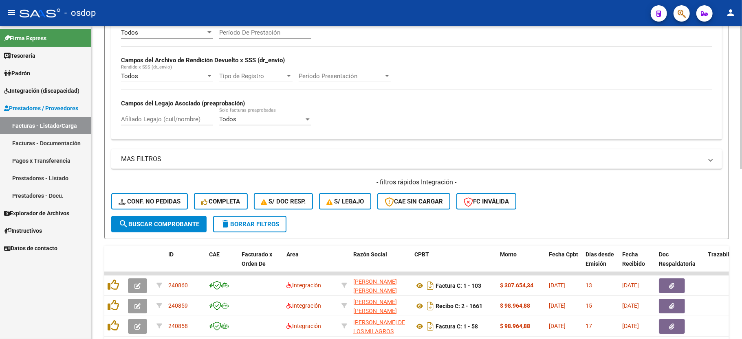
click at [156, 122] on input "Afiliado Legajo (cuil/nombre)" at bounding box center [167, 119] width 92 height 7
paste input "20475974493"
type input "20475974493"
click at [169, 222] on span "search Buscar Comprobante" at bounding box center [159, 224] width 81 height 7
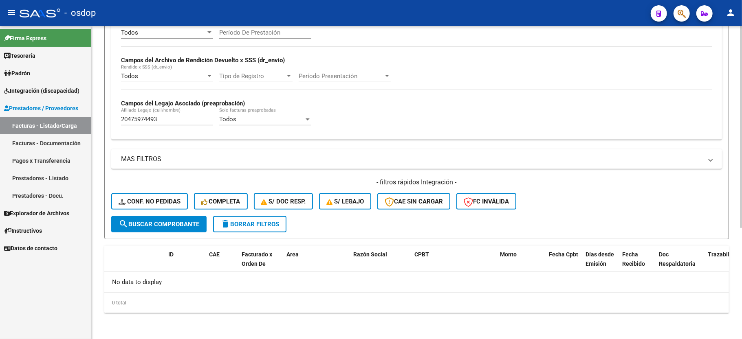
click at [241, 223] on span "delete Borrar Filtros" at bounding box center [249, 224] width 59 height 7
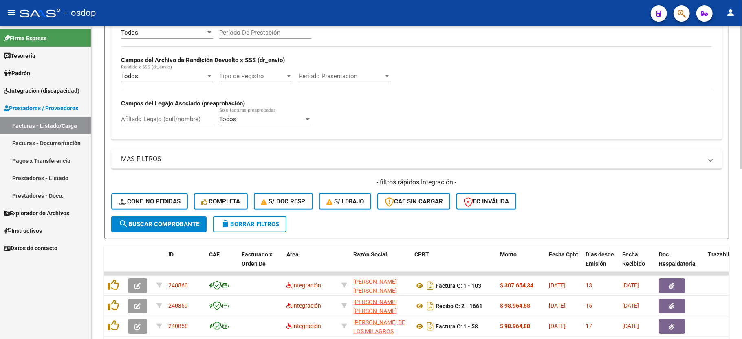
click at [163, 122] on input "Afiliado Legajo (cuil/nombre)" at bounding box center [167, 119] width 92 height 7
paste input "23560560664"
type input "23560560664"
click at [163, 225] on span "search Buscar Comprobante" at bounding box center [159, 224] width 81 height 7
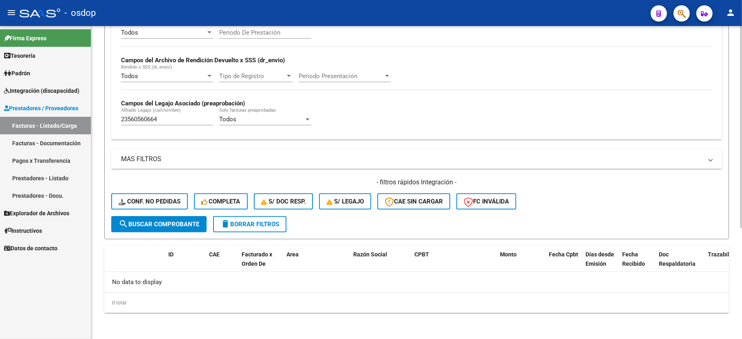
click at [255, 225] on span "delete Borrar Filtros" at bounding box center [249, 224] width 59 height 7
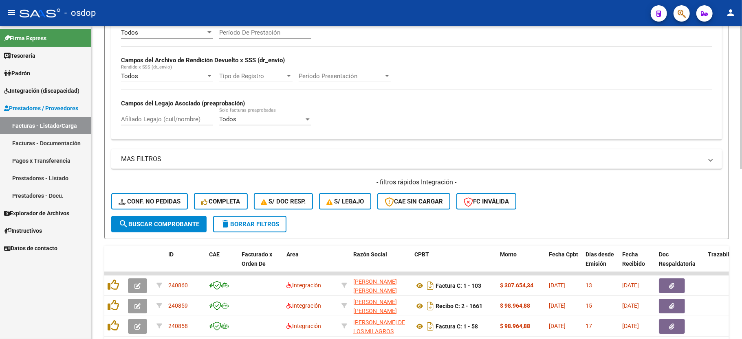
click at [170, 122] on input "Afiliado Legajo (cuil/nombre)" at bounding box center [167, 119] width 92 height 7
paste input "27352760884"
type input "27352760884"
click at [155, 215] on div "- filtros rápidos Integración - Conf. no pedidas Completa S/ Doc Resp. S/ legaj…" at bounding box center [416, 197] width 610 height 38
click at [155, 224] on span "search Buscar Comprobante" at bounding box center [159, 224] width 81 height 7
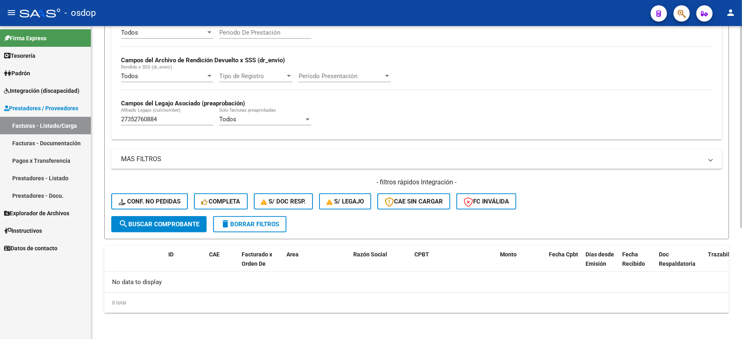
click at [270, 228] on button "delete Borrar Filtros" at bounding box center [249, 224] width 73 height 16
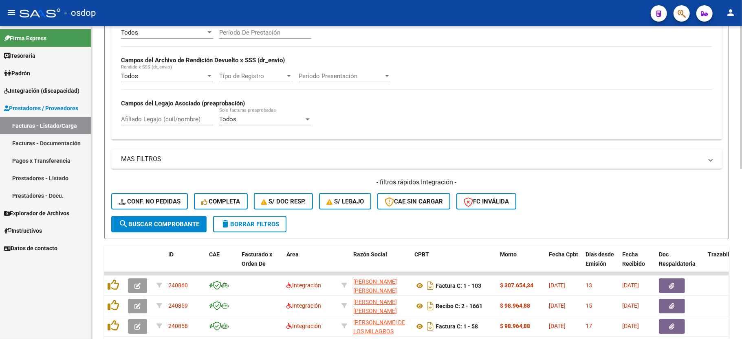
click at [168, 125] on div "Afiliado Legajo (cuil/nombre)" at bounding box center [167, 117] width 92 height 18
paste input "20161438813"
type input "20161438813"
click at [168, 229] on button "search Buscar Comprobante" at bounding box center [158, 224] width 95 height 16
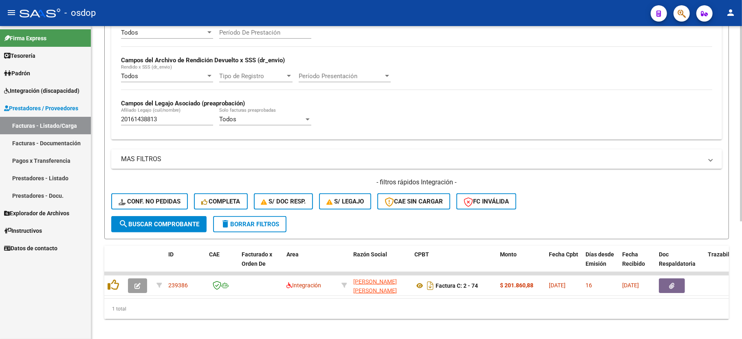
drag, startPoint x: 238, startPoint y: 227, endPoint x: 255, endPoint y: 307, distance: 82.0
click at [255, 303] on div "Video tutorial PRESTADORES -> Listado de CPBTs Emitidos por Prestadores / Prove…" at bounding box center [416, 92] width 624 height 453
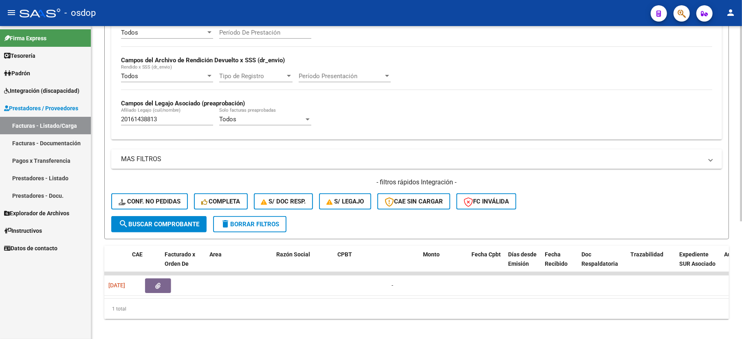
scroll to position [0, 0]
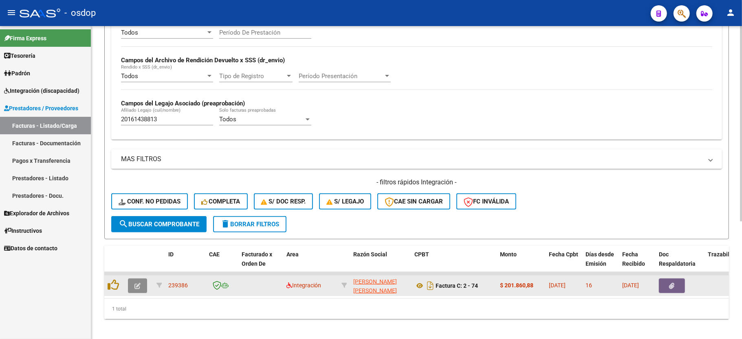
click at [143, 286] on button "button" at bounding box center [137, 286] width 19 height 15
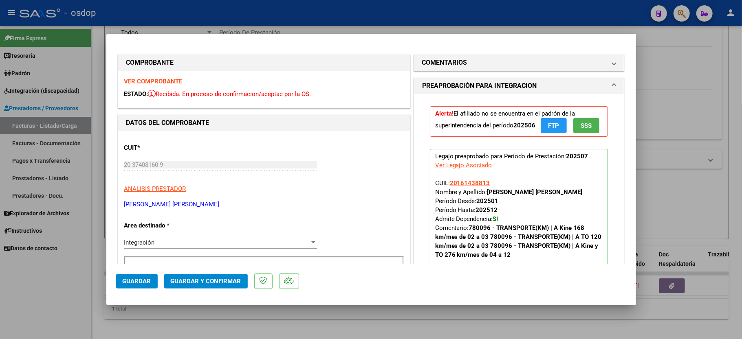
click at [154, 82] on strong "VER COMPROBANTE" at bounding box center [153, 81] width 58 height 7
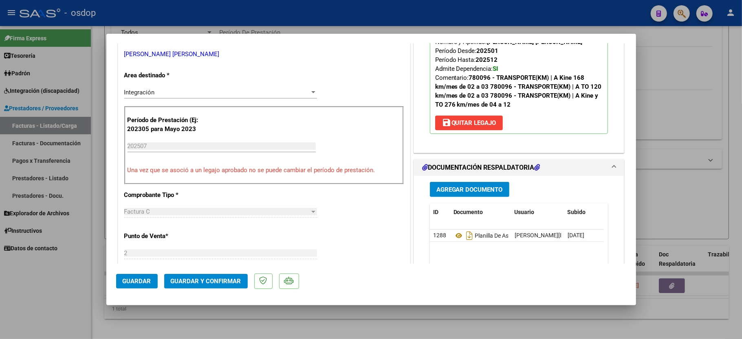
scroll to position [163, 0]
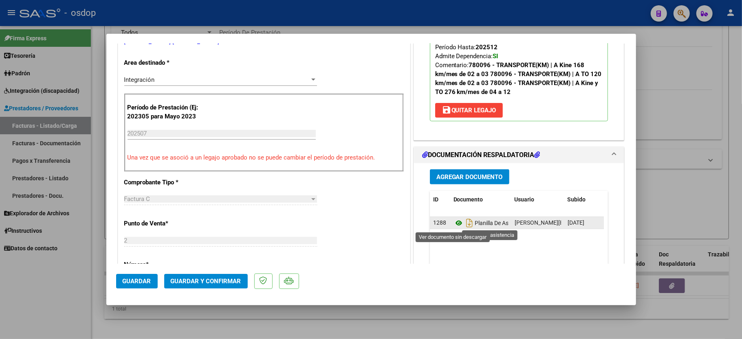
click at [454, 224] on icon at bounding box center [458, 223] width 11 height 10
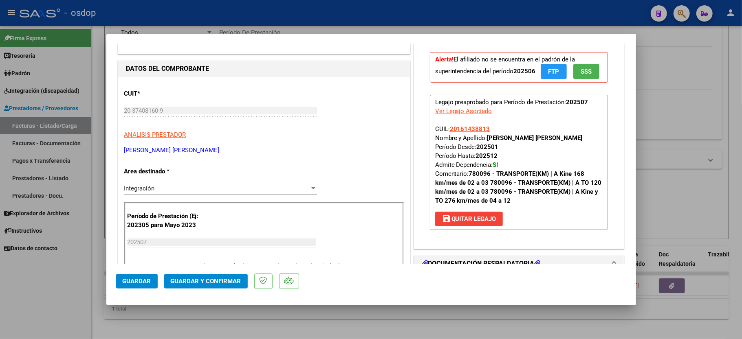
scroll to position [0, 0]
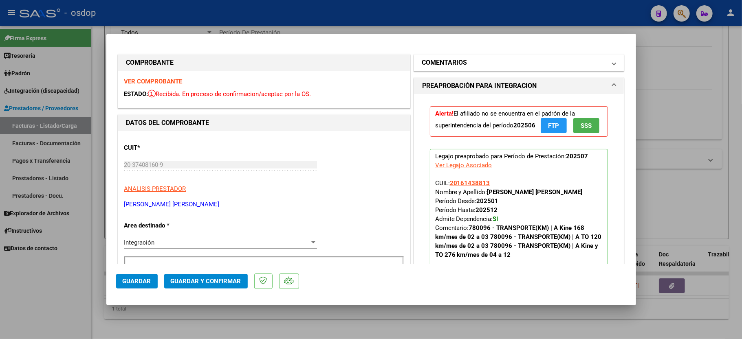
click at [448, 55] on mat-expansion-panel-header "COMENTARIOS" at bounding box center [519, 63] width 210 height 16
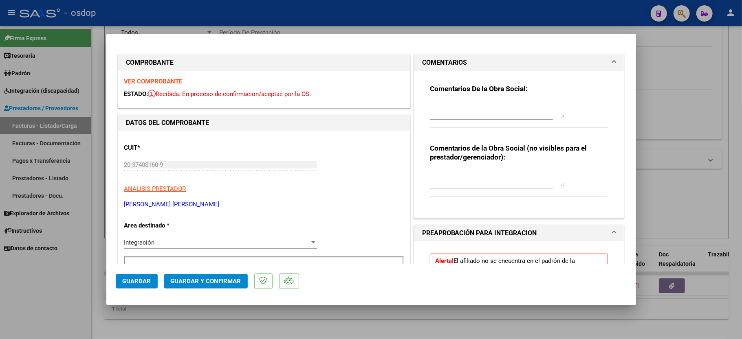
click at [430, 116] on textarea at bounding box center [497, 110] width 134 height 16
type textarea "Según mes calendario y autorización corresponde facturar máximo 22 traslados"
click at [502, 179] on textarea at bounding box center [497, 179] width 134 height 16
click at [525, 184] on textarea "Traslados a terapias," at bounding box center [497, 179] width 134 height 16
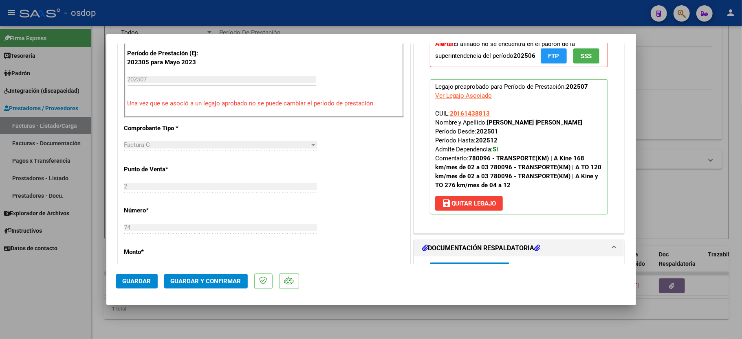
scroll to position [511, 0]
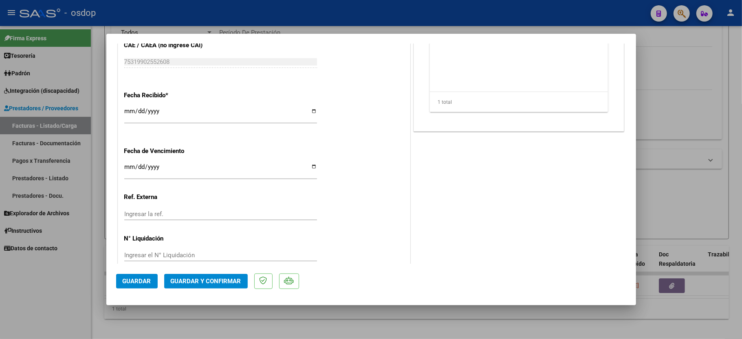
type textarea "Traslados a terapias, 264 km mensuales, $731.38 con dep"
click at [187, 281] on span "Guardar y Confirmar" at bounding box center [206, 281] width 70 height 7
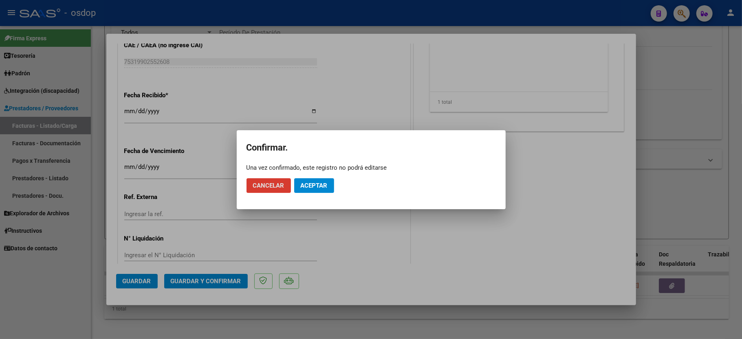
click at [302, 183] on span "Aceptar" at bounding box center [314, 185] width 27 height 7
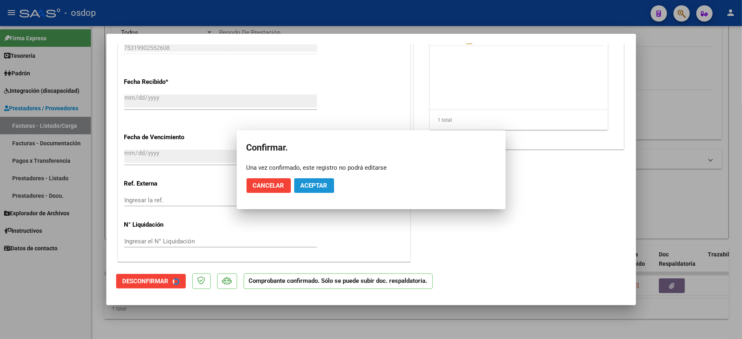
scroll to position [460, 0]
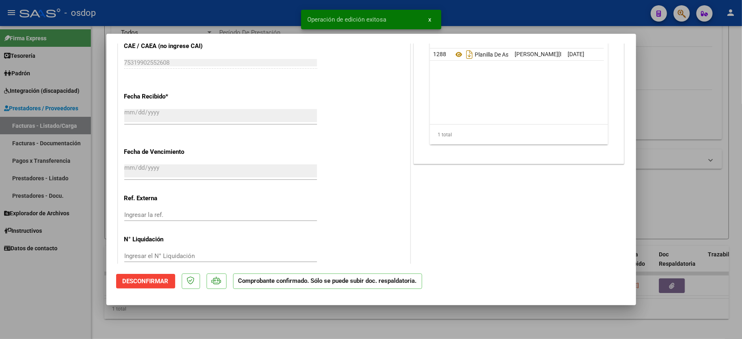
click at [46, 300] on div at bounding box center [371, 169] width 742 height 339
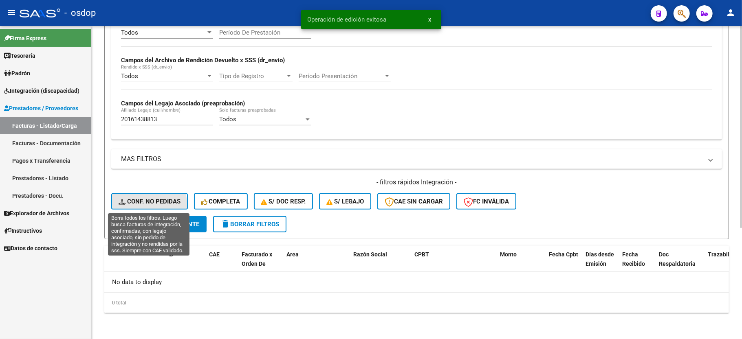
click at [127, 208] on button "Conf. no pedidas" at bounding box center [149, 201] width 77 height 16
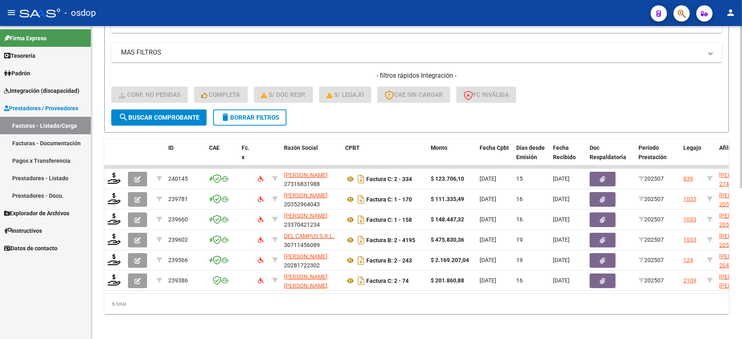
scroll to position [290, 0]
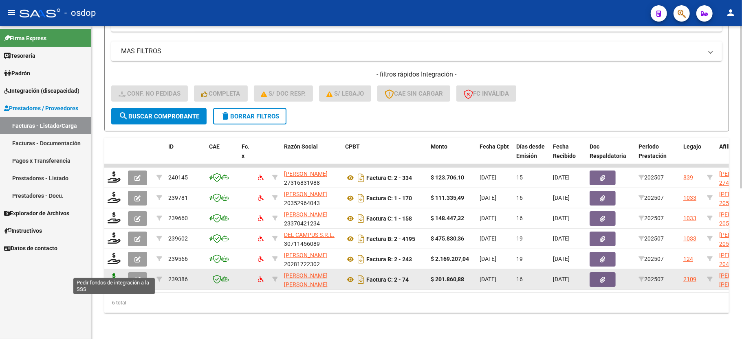
click at [110, 273] on icon at bounding box center [114, 278] width 13 height 11
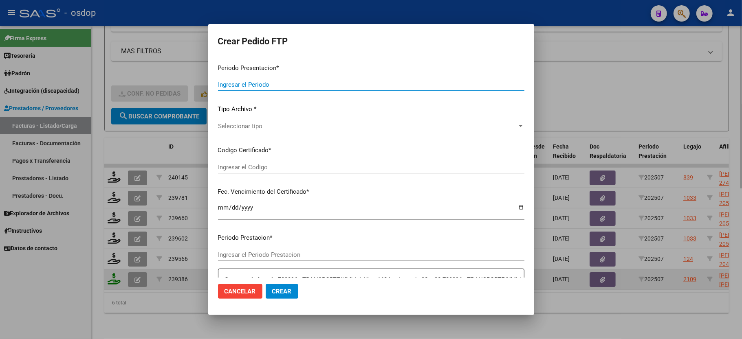
type input "202507"
type input "$ 201.860,88"
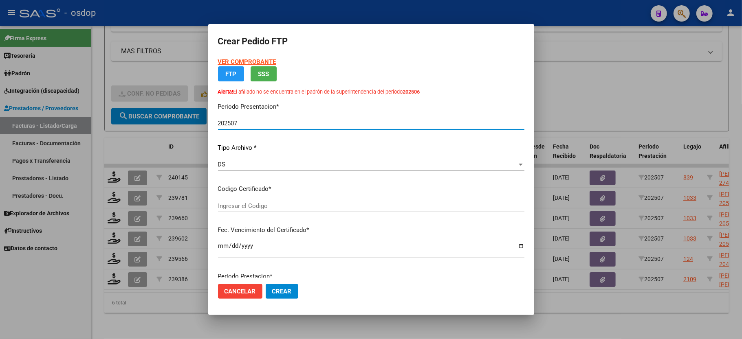
type input "4880154170"
type input "2034-10-01"
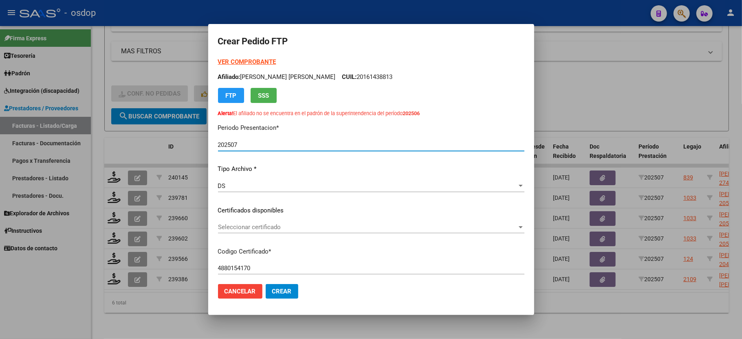
click at [264, 232] on div "Seleccionar certificado Seleccionar certificado" at bounding box center [371, 227] width 306 height 12
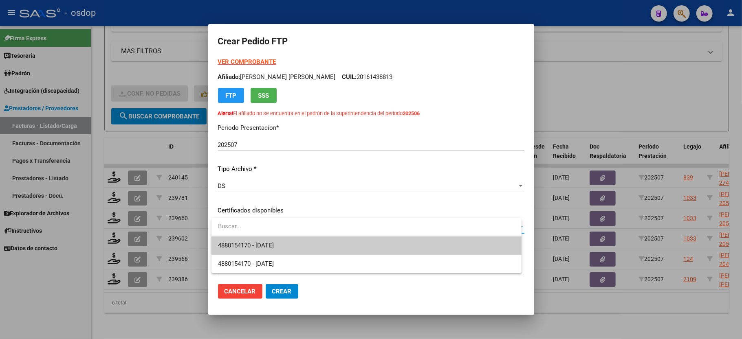
click at [263, 242] on span "4880154170 - 2034-10-01" at bounding box center [246, 245] width 56 height 7
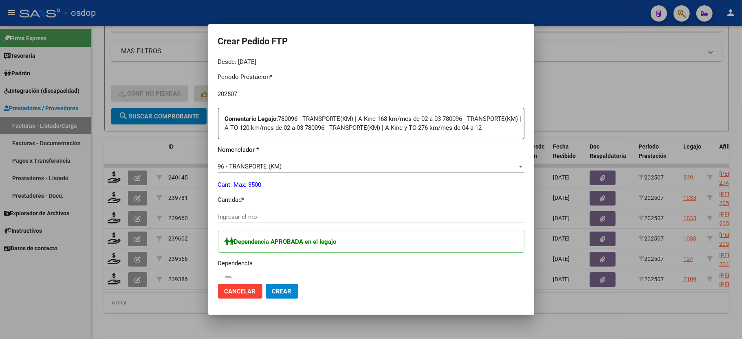
scroll to position [326, 0]
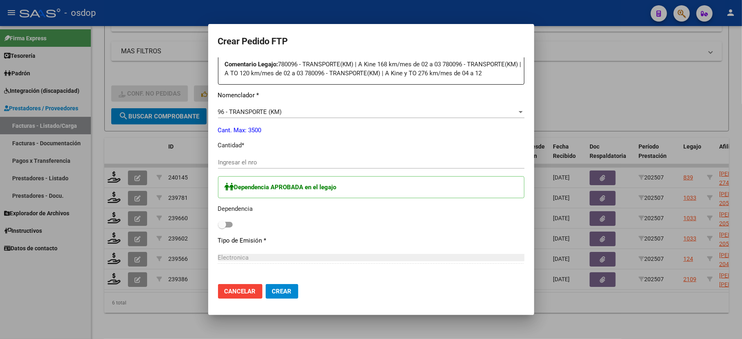
click at [258, 162] on div "Ingresar el nro" at bounding box center [371, 162] width 306 height 12
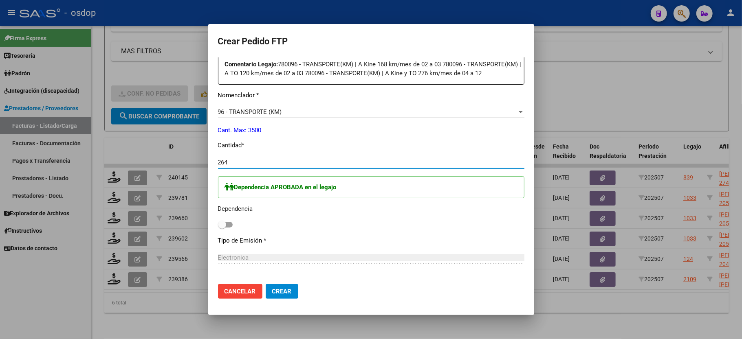
type input "264"
click at [362, 225] on div "Dependencia APROBADA en el legajo Dependencia" at bounding box center [371, 203] width 306 height 54
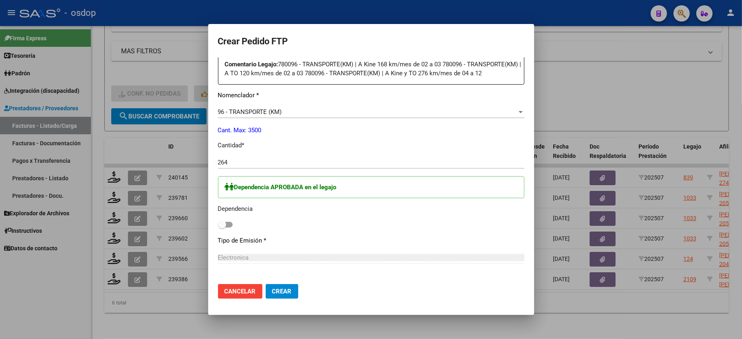
click at [229, 228] on span at bounding box center [225, 225] width 15 height 6
click at [222, 228] on input "checkbox" at bounding box center [222, 228] width 0 height 0
checkbox input "true"
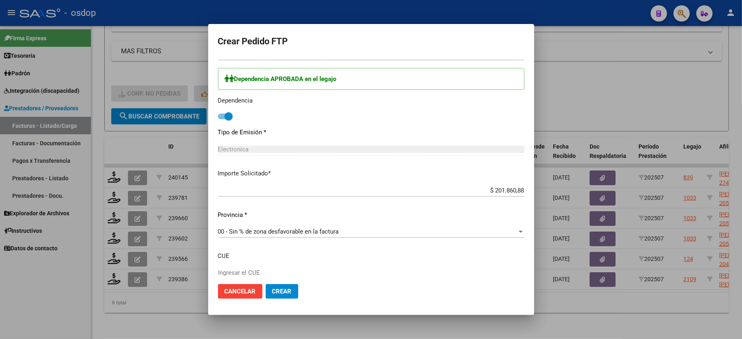
scroll to position [489, 0]
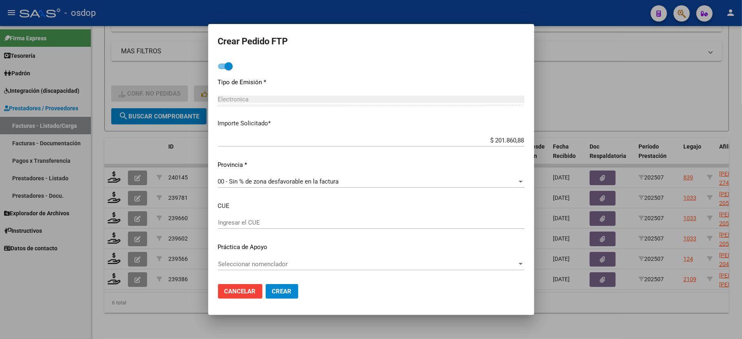
click at [491, 139] on div "$ 201.860,88 Ingresar imp. solicitado" at bounding box center [371, 140] width 306 height 12
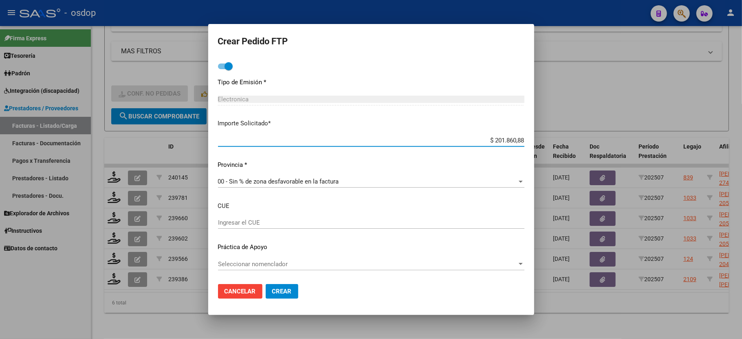
click at [491, 141] on input "$ 201.860,88" at bounding box center [371, 140] width 306 height 7
drag, startPoint x: 486, startPoint y: 140, endPoint x: 493, endPoint y: 140, distance: 6.9
click at [489, 140] on input "$ 201.860,88" at bounding box center [371, 140] width 306 height 7
type input "$ 193.084,32"
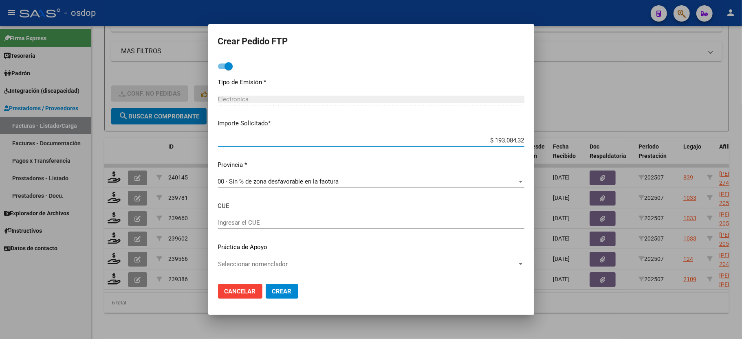
click at [279, 290] on span "Crear" at bounding box center [282, 291] width 20 height 7
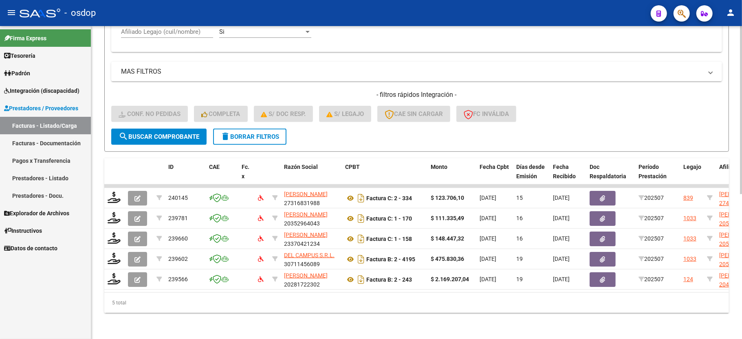
scroll to position [270, 0]
click at [257, 132] on button "delete Borrar Filtros" at bounding box center [249, 137] width 73 height 16
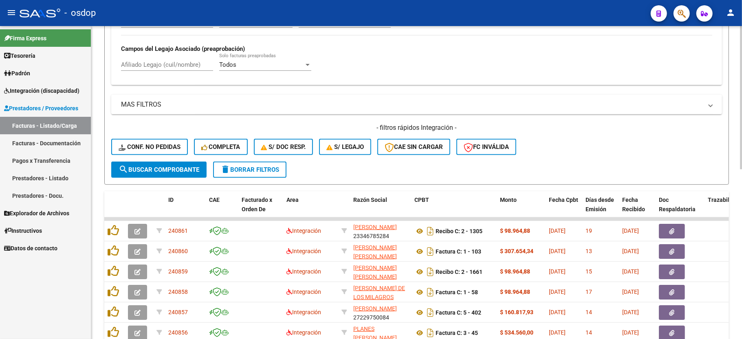
scroll to position [215, 0]
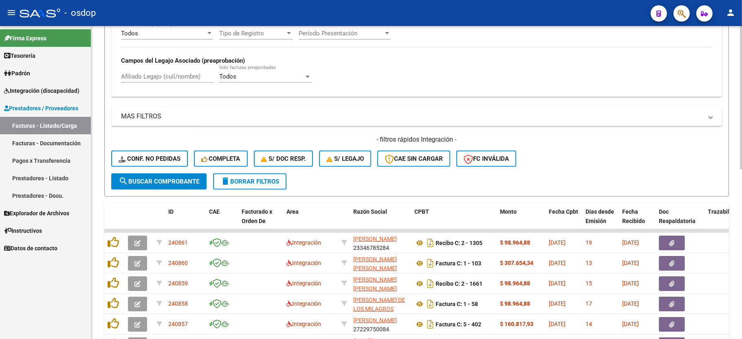
click at [154, 80] on input "Afiliado Legajo (cuil/nombre)" at bounding box center [167, 76] width 92 height 7
paste input "20170248326"
type input "20170248326"
click at [167, 175] on button "search Buscar Comprobante" at bounding box center [158, 181] width 95 height 16
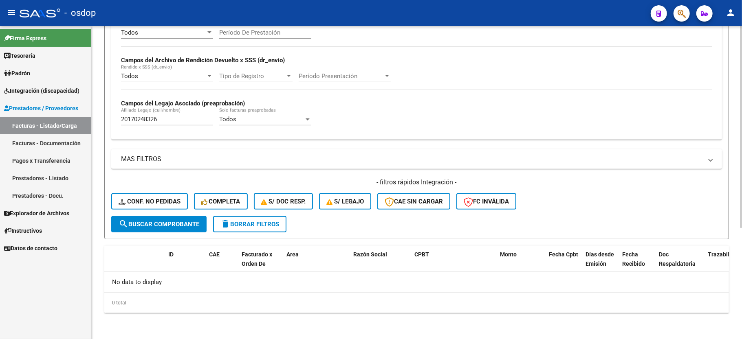
click at [248, 224] on span "delete Borrar Filtros" at bounding box center [249, 224] width 59 height 7
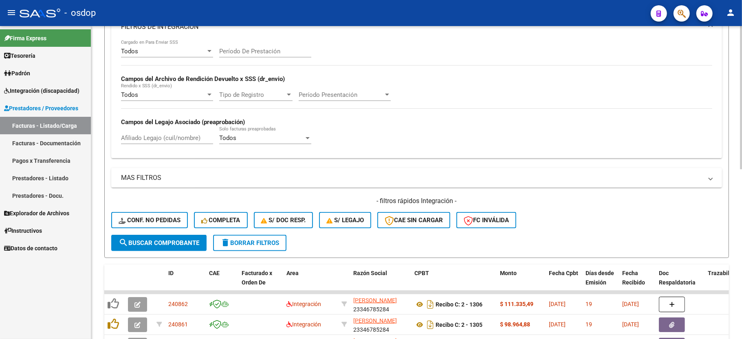
scroll to position [173, 0]
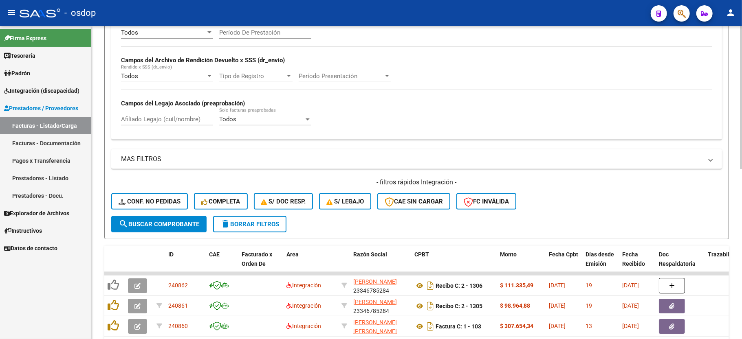
click at [147, 112] on div "Afiliado Legajo (cuil/nombre)" at bounding box center [167, 117] width 92 height 18
click at [151, 118] on input "Afiliado Legajo (cuil/nombre)" at bounding box center [167, 119] width 92 height 7
paste input "27427707518"
type input "27427707518"
click at [173, 222] on span "search Buscar Comprobante" at bounding box center [159, 224] width 81 height 7
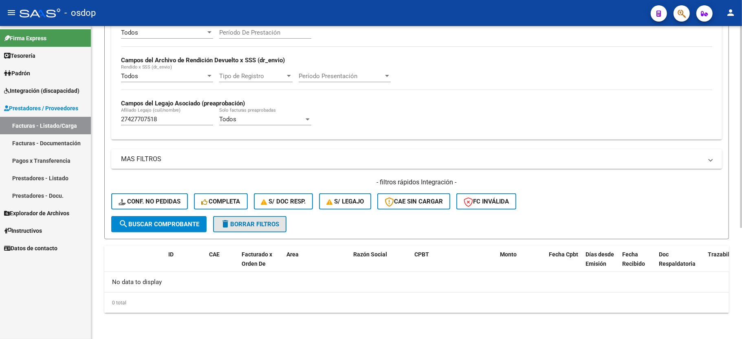
click at [247, 223] on span "delete Borrar Filtros" at bounding box center [249, 224] width 59 height 7
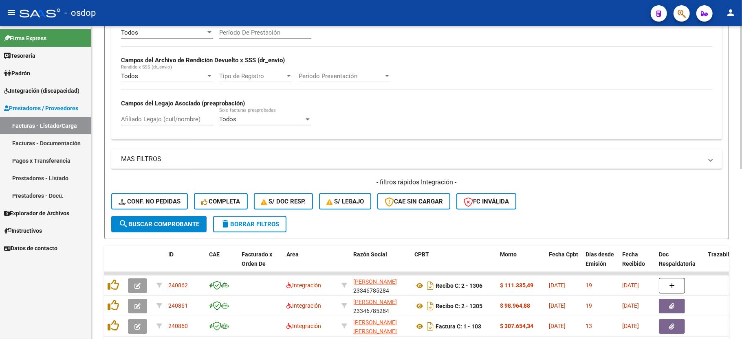
click at [150, 124] on div "Afiliado Legajo (cuil/nombre)" at bounding box center [167, 117] width 92 height 18
click at [151, 118] on input "Afiliado Legajo (cuil/nombre)" at bounding box center [167, 119] width 92 height 7
paste input "27169435672"
type input "27169435672"
click at [173, 214] on div "- filtros rápidos Integración - Conf. no pedidas Completa S/ Doc Resp. S/ legaj…" at bounding box center [416, 197] width 610 height 38
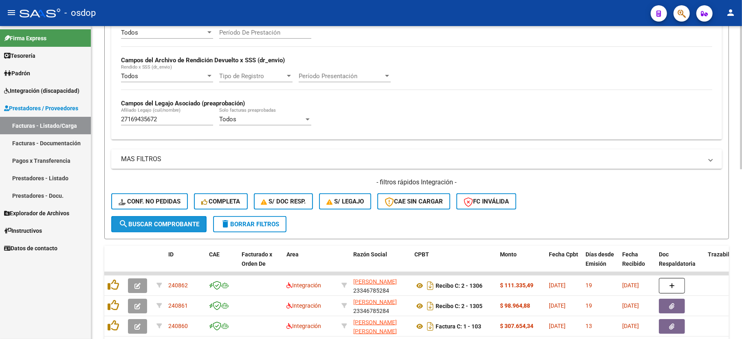
click at [173, 225] on span "search Buscar Comprobante" at bounding box center [159, 224] width 81 height 7
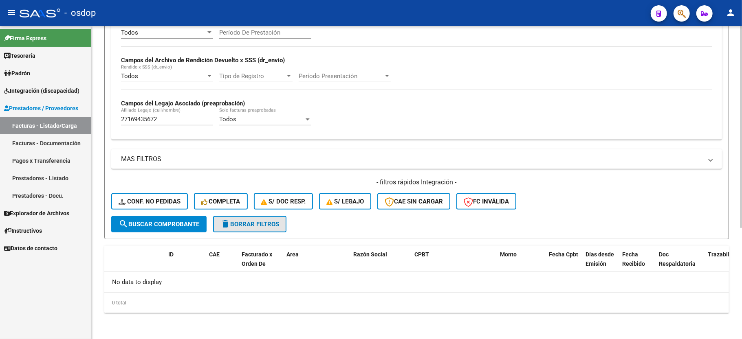
click at [257, 227] on span "delete Borrar Filtros" at bounding box center [249, 224] width 59 height 7
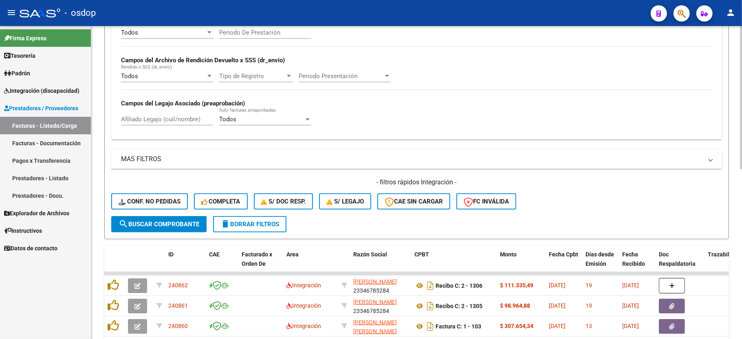
click at [173, 120] on input "Afiliado Legajo (cuil/nombre)" at bounding box center [167, 119] width 92 height 7
paste input "27461371618"
type input "27461371618"
click at [178, 222] on span "search Buscar Comprobante" at bounding box center [159, 224] width 81 height 7
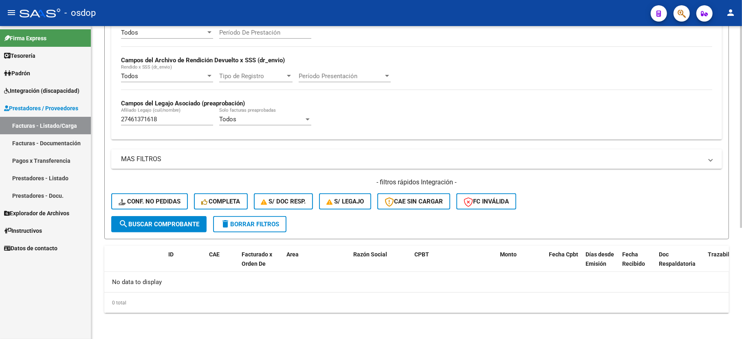
click at [272, 229] on button "delete Borrar Filtros" at bounding box center [249, 224] width 73 height 16
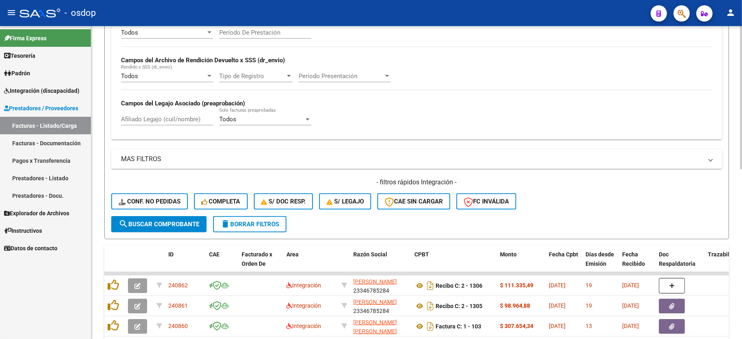
click at [184, 120] on input "Afiliado Legajo (cuil/nombre)" at bounding box center [167, 119] width 92 height 7
paste input "20477561021"
type input "20477561021"
click at [154, 218] on button "search Buscar Comprobante" at bounding box center [158, 224] width 95 height 16
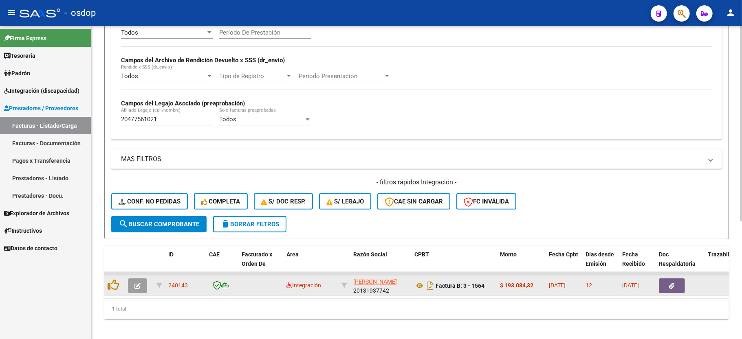
click at [134, 284] on icon "button" at bounding box center [137, 286] width 6 height 6
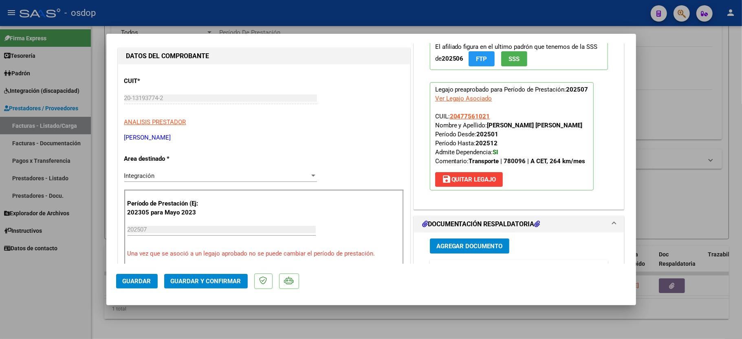
scroll to position [108, 0]
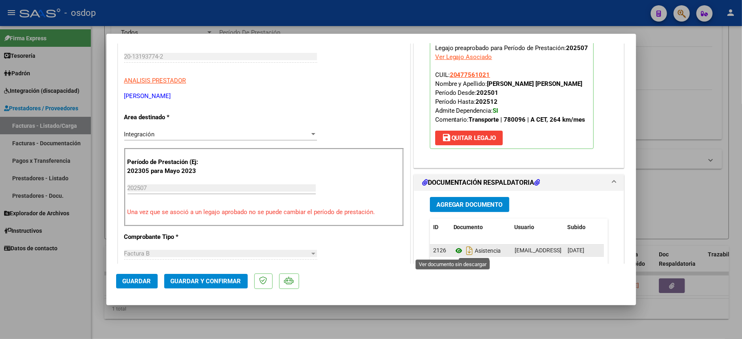
click at [453, 250] on icon at bounding box center [458, 251] width 11 height 10
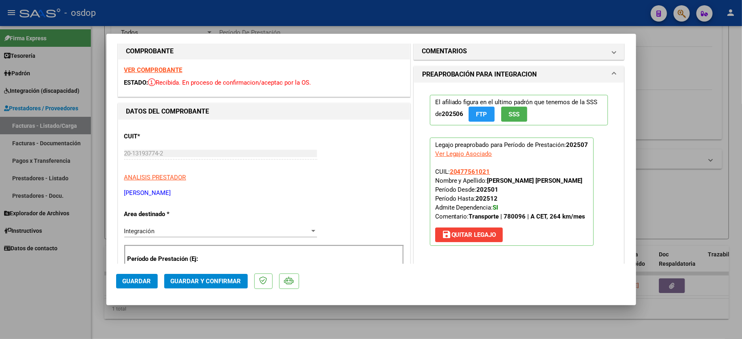
scroll to position [0, 0]
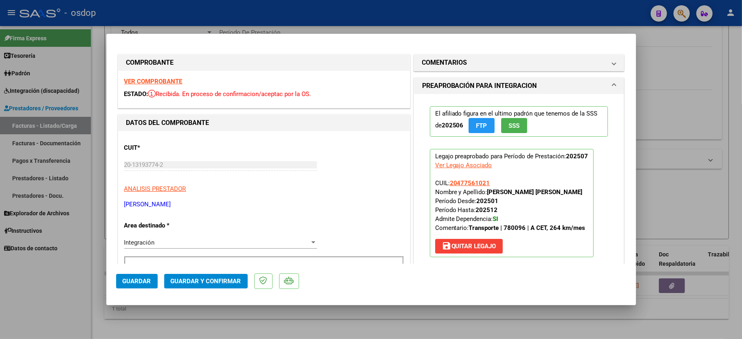
type input "$ 0,00"
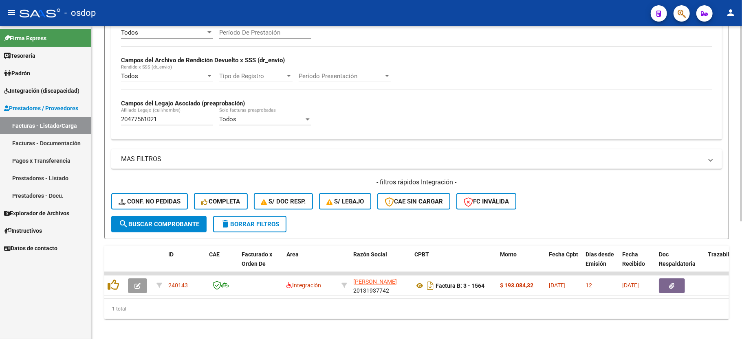
drag, startPoint x: 595, startPoint y: 147, endPoint x: 464, endPoint y: 215, distance: 147.5
click at [595, 147] on div "Filtros Id Area Area Seleccionar Gerenciador Seleccionar Gerenciador No Confirm…" at bounding box center [416, 73] width 610 height 285
click at [244, 233] on form "Filtros Id Area Area Seleccionar Gerenciador Seleccionar Gerenciador No Confirm…" at bounding box center [416, 82] width 624 height 316
click at [244, 225] on span "delete Borrar Filtros" at bounding box center [249, 224] width 59 height 7
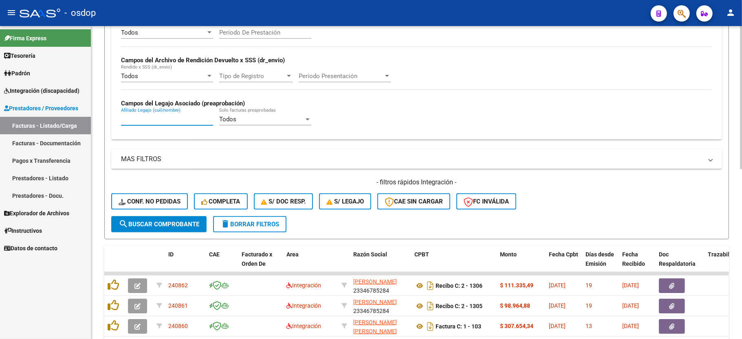
click at [170, 121] on input "Afiliado Legajo (cuil/nombre)" at bounding box center [167, 119] width 92 height 7
paste input "23483844379"
type input "23483844379"
drag, startPoint x: 182, startPoint y: 240, endPoint x: 187, endPoint y: 229, distance: 12.0
click at [182, 239] on div "Video tutorial PRESTADORES -> Listado de CPBTs Emitidos por Prestadores / Prove…" at bounding box center [416, 184] width 624 height 636
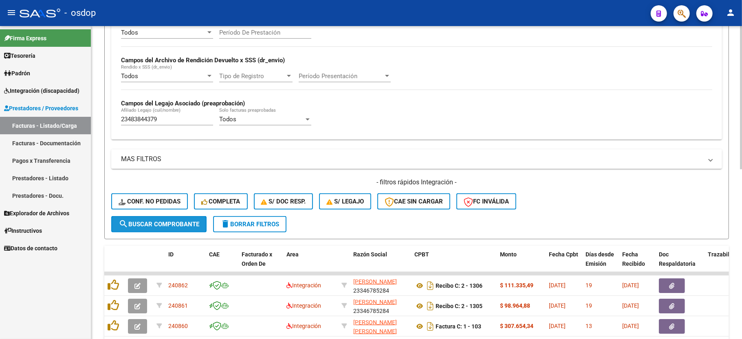
click at [187, 229] on button "search Buscar Comprobante" at bounding box center [158, 224] width 95 height 16
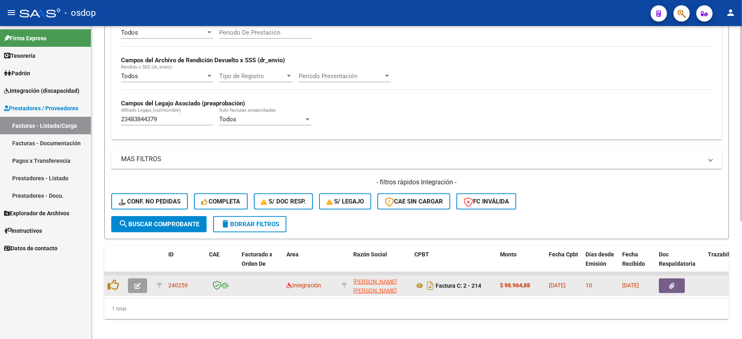
click at [129, 287] on button "button" at bounding box center [137, 286] width 19 height 15
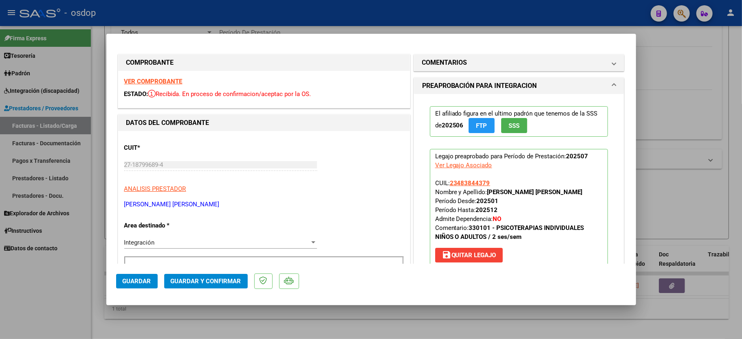
scroll to position [217, 0]
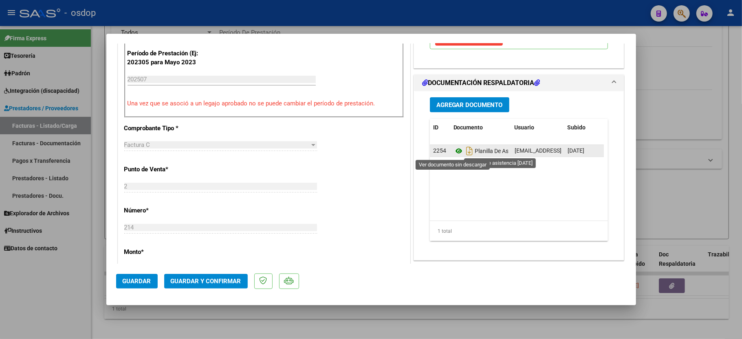
click at [453, 150] on icon at bounding box center [458, 151] width 11 height 10
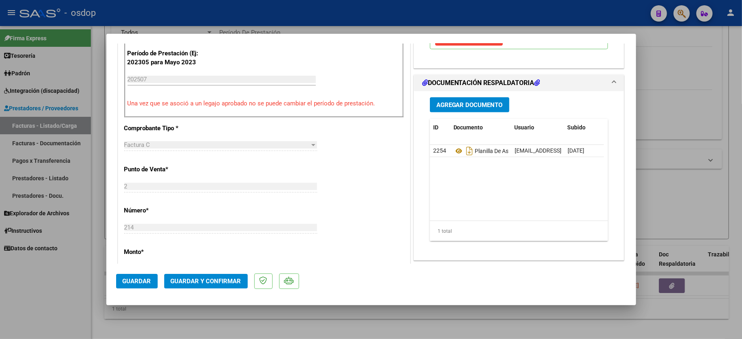
click at [312, 315] on div at bounding box center [371, 169] width 742 height 339
type input "$ 0,00"
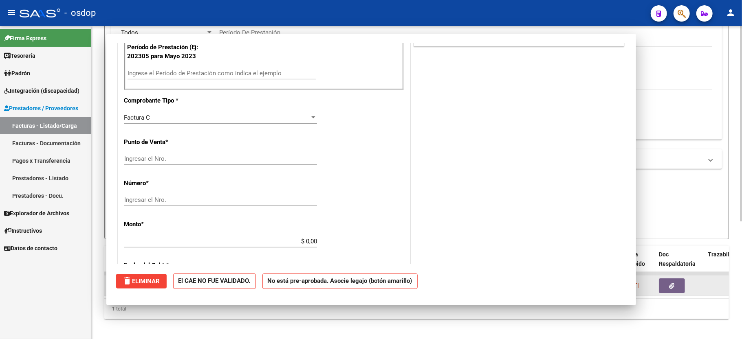
scroll to position [211, 0]
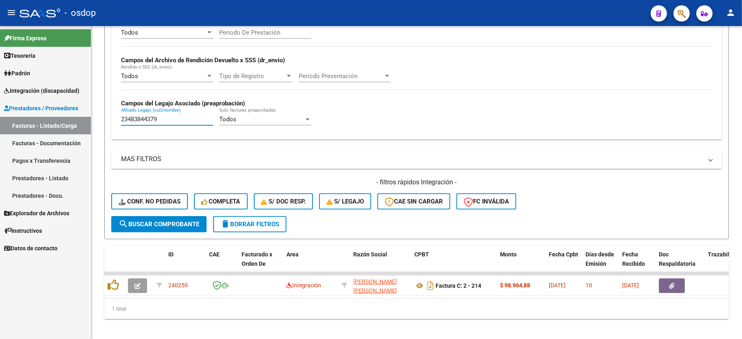
drag, startPoint x: 160, startPoint y: 117, endPoint x: 47, endPoint y: 116, distance: 112.8
click at [47, 116] on mat-sidenav-container "Firma Express Tesorería Extractos Procesados (csv) Extractos Originales (pdf) P…" at bounding box center [371, 182] width 742 height 313
paste input "0395005880"
type input "20395005880"
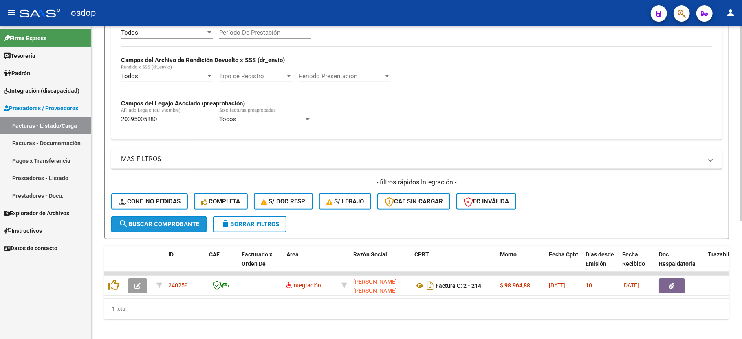
click at [164, 220] on button "search Buscar Comprobante" at bounding box center [158, 224] width 95 height 16
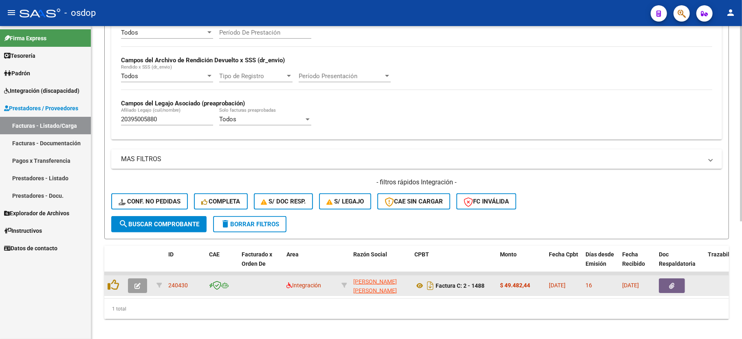
click at [138, 288] on icon "button" at bounding box center [137, 286] width 6 height 6
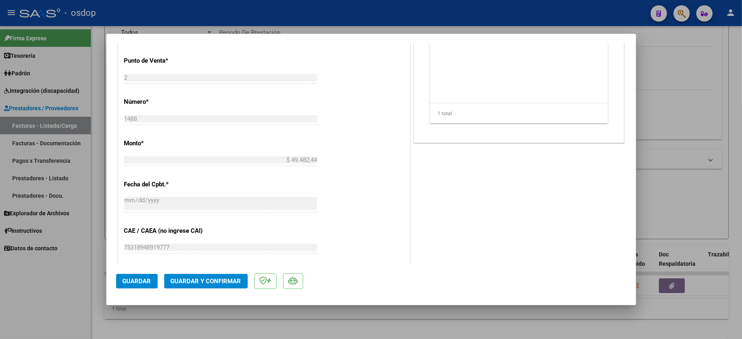
scroll to position [217, 0]
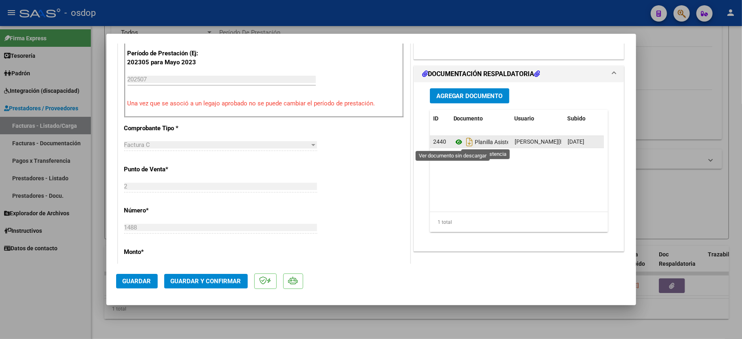
click at [455, 144] on icon at bounding box center [458, 142] width 11 height 10
click at [50, 292] on div at bounding box center [371, 169] width 742 height 339
type input "$ 0,00"
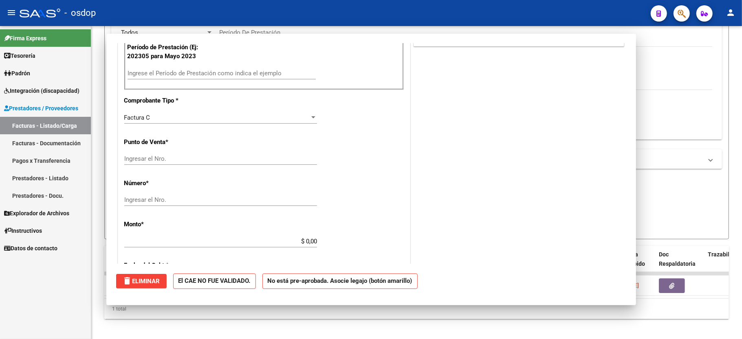
scroll to position [211, 0]
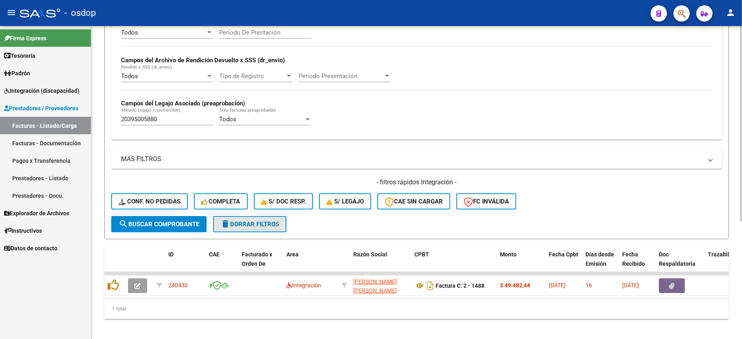
click at [246, 220] on button "delete Borrar Filtros" at bounding box center [249, 224] width 73 height 16
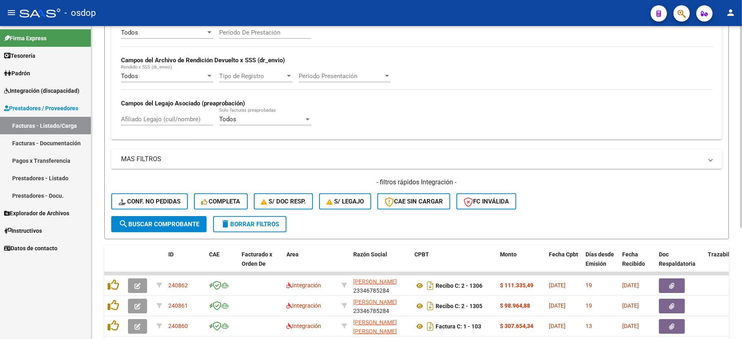
click at [164, 118] on input "Afiliado Legajo (cuil/nombre)" at bounding box center [167, 119] width 92 height 7
paste input "20439598574"
type input "20439598574"
click at [161, 233] on form "Filtros Id Area Area Seleccionar Gerenciador Seleccionar Gerenciador No Confirm…" at bounding box center [416, 82] width 624 height 316
click at [160, 228] on button "search Buscar Comprobante" at bounding box center [158, 224] width 95 height 16
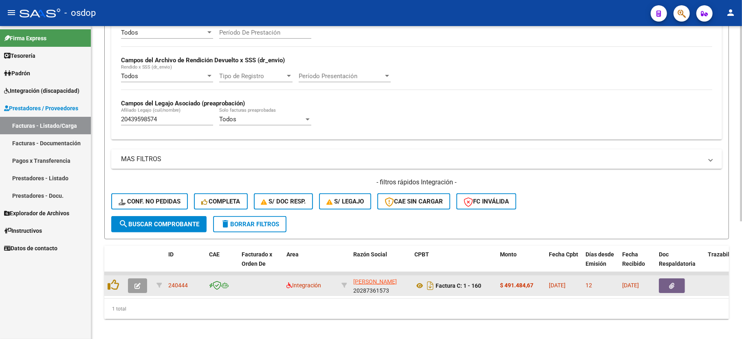
click at [137, 279] on button "button" at bounding box center [137, 286] width 19 height 15
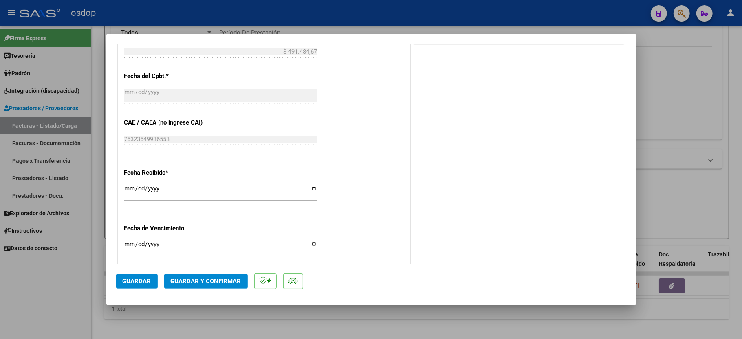
scroll to position [271, 0]
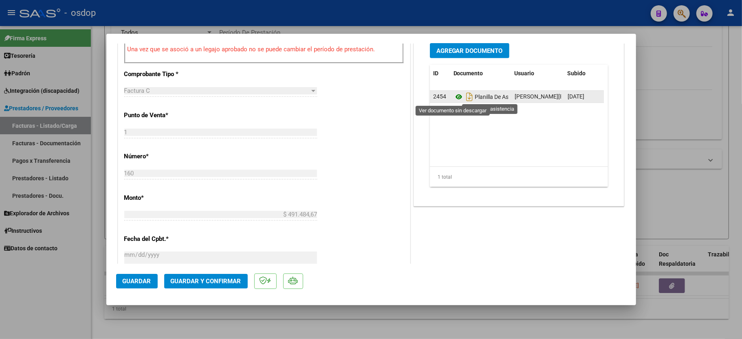
click at [455, 96] on icon at bounding box center [458, 97] width 11 height 10
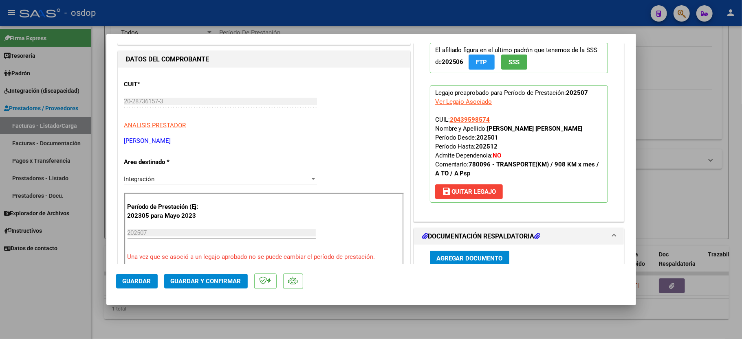
scroll to position [0, 0]
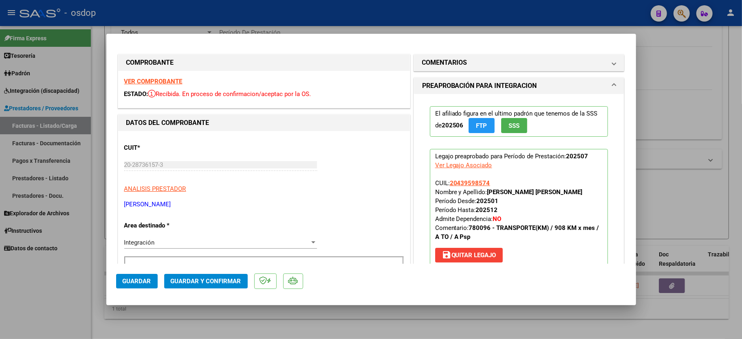
click at [156, 78] on strong "VER COMPROBANTE" at bounding box center [153, 81] width 58 height 7
click at [0, 293] on div at bounding box center [371, 169] width 742 height 339
type input "$ 0,00"
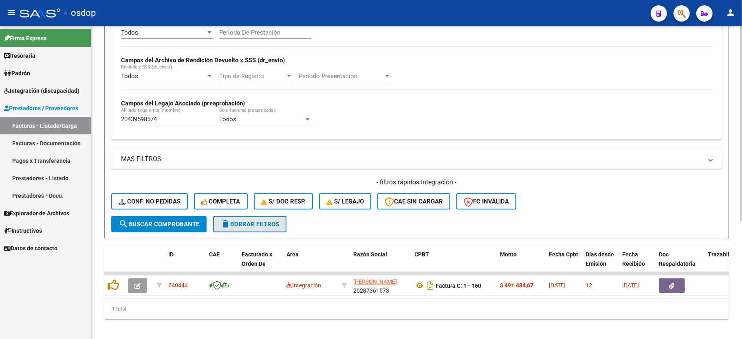
click at [235, 228] on button "delete Borrar Filtros" at bounding box center [249, 224] width 73 height 16
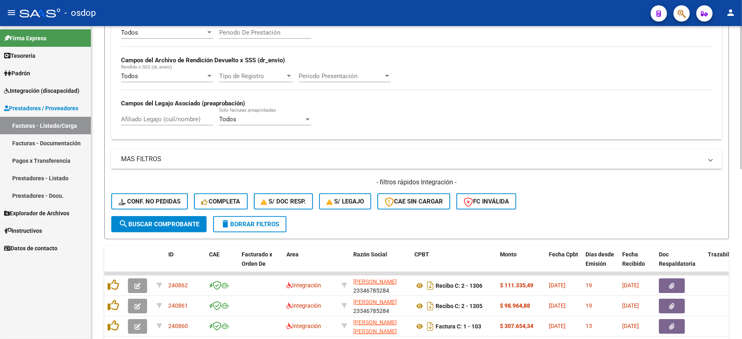
click at [140, 123] on input "Afiliado Legajo (cuil/nombre)" at bounding box center [167, 119] width 92 height 7
paste input "27540258673"
type input "27540258673"
click at [158, 221] on span "search Buscar Comprobante" at bounding box center [159, 224] width 81 height 7
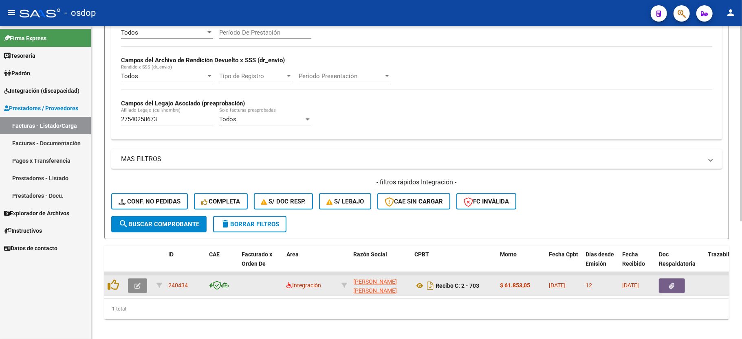
click at [132, 288] on button "button" at bounding box center [137, 286] width 19 height 15
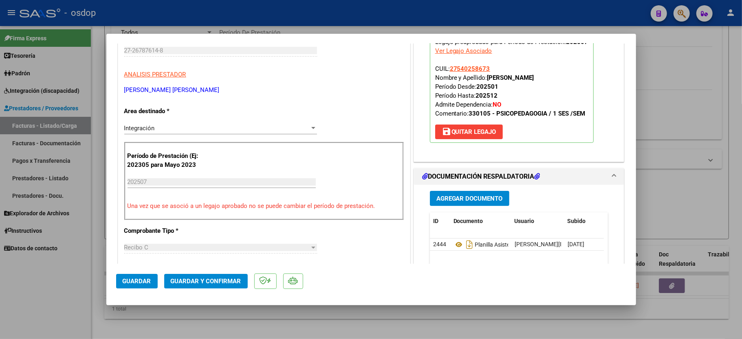
scroll to position [163, 0]
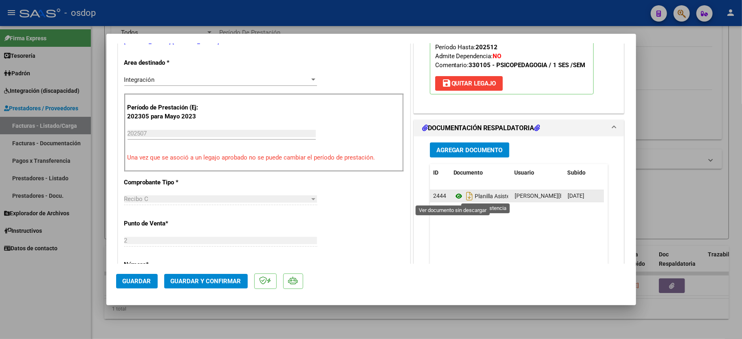
click at [453, 196] on icon at bounding box center [458, 196] width 11 height 10
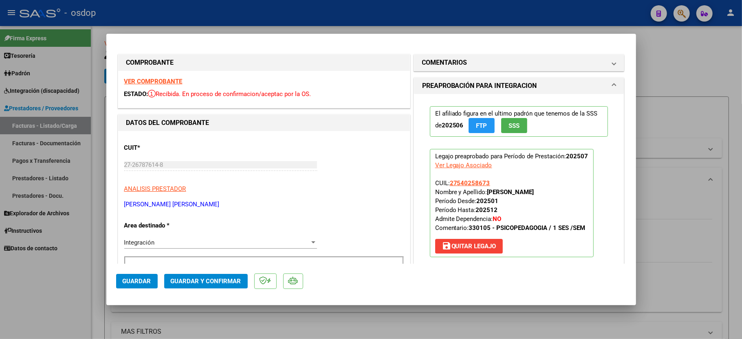
scroll to position [163, 0]
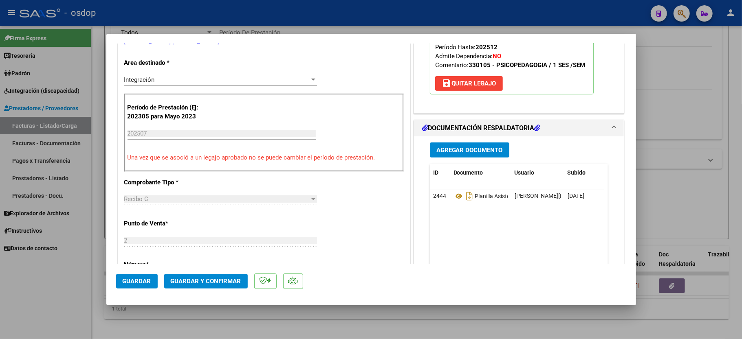
click at [99, 292] on div at bounding box center [371, 169] width 742 height 339
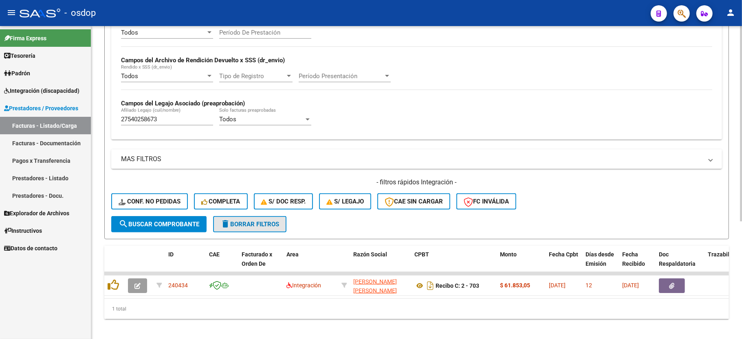
click at [253, 225] on span "delete Borrar Filtros" at bounding box center [249, 224] width 59 height 7
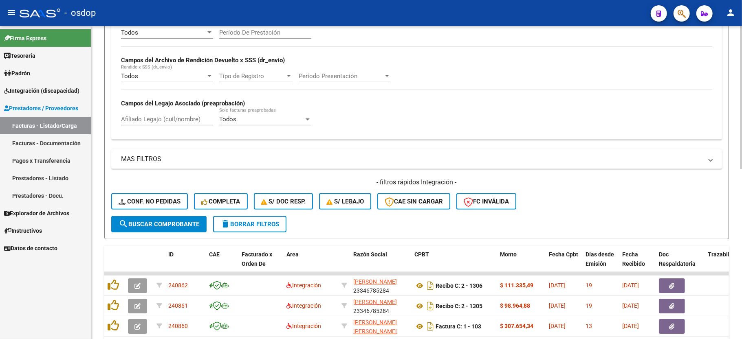
click at [163, 122] on input "Afiliado Legajo (cuil/nombre)" at bounding box center [167, 119] width 92 height 7
paste input "27566860282"
type input "27566860282"
click at [143, 229] on button "search Buscar Comprobante" at bounding box center [158, 224] width 95 height 16
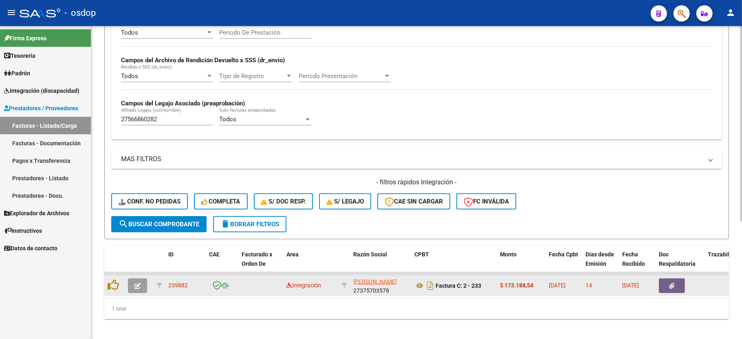
click at [138, 283] on icon "button" at bounding box center [137, 286] width 6 height 6
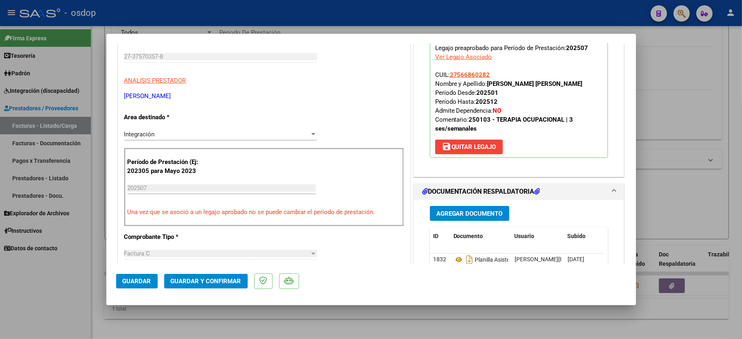
scroll to position [163, 0]
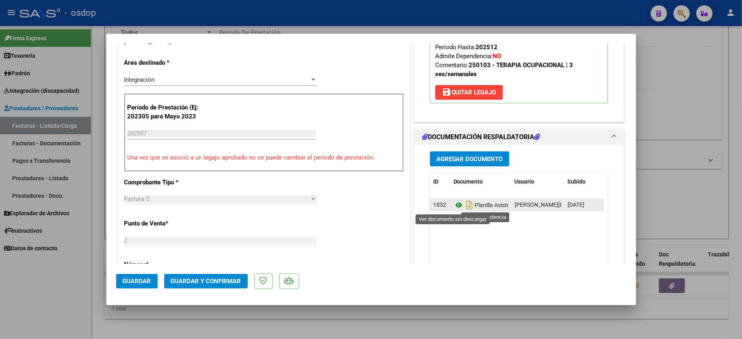
click at [453, 207] on icon at bounding box center [458, 205] width 11 height 10
click at [66, 301] on div at bounding box center [371, 169] width 742 height 339
type input "$ 0,00"
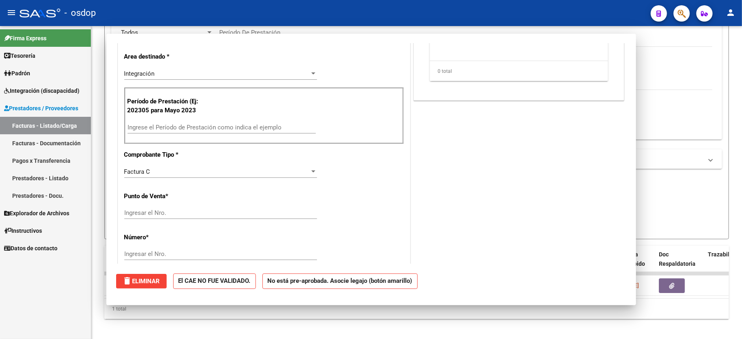
scroll to position [157, 0]
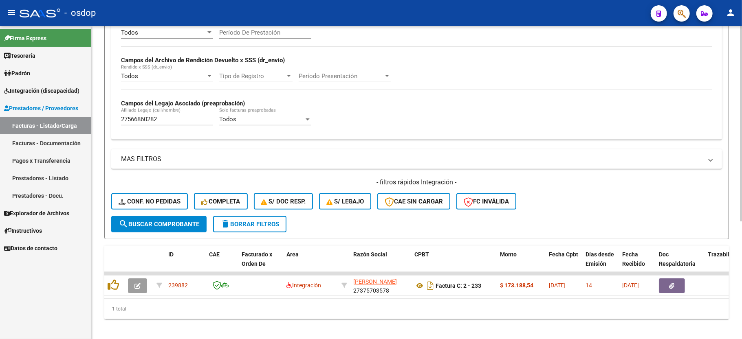
click at [243, 229] on button "delete Borrar Filtros" at bounding box center [249, 224] width 73 height 16
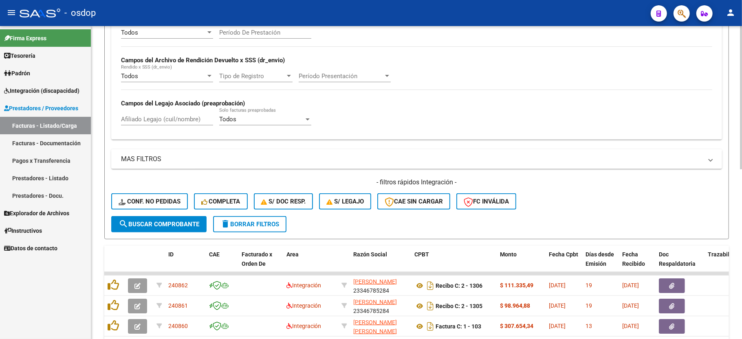
click at [148, 116] on input "Afiliado Legajo (cuil/nombre)" at bounding box center [167, 119] width 92 height 7
paste input "20433778457"
type input "20433778457"
click at [142, 235] on form "Filtros Id Area Area Seleccionar Gerenciador Seleccionar Gerenciador No Confirm…" at bounding box center [416, 82] width 624 height 316
click at [140, 225] on span "search Buscar Comprobante" at bounding box center [159, 224] width 81 height 7
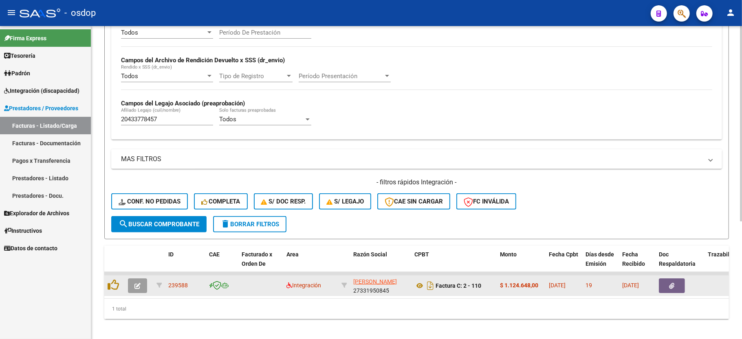
click at [130, 290] on button "button" at bounding box center [137, 286] width 19 height 15
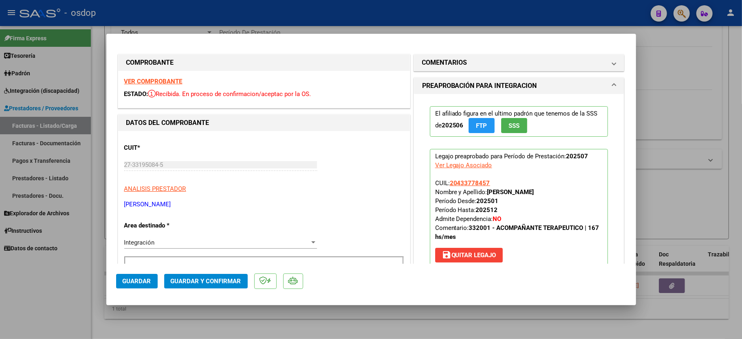
click at [513, 189] on strong "[PERSON_NAME]" at bounding box center [510, 192] width 47 height 7
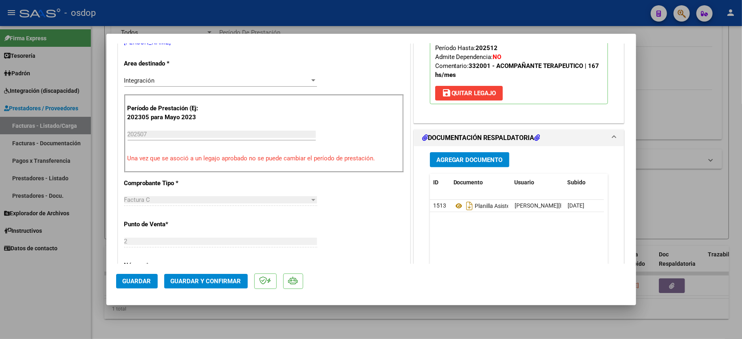
scroll to position [163, 0]
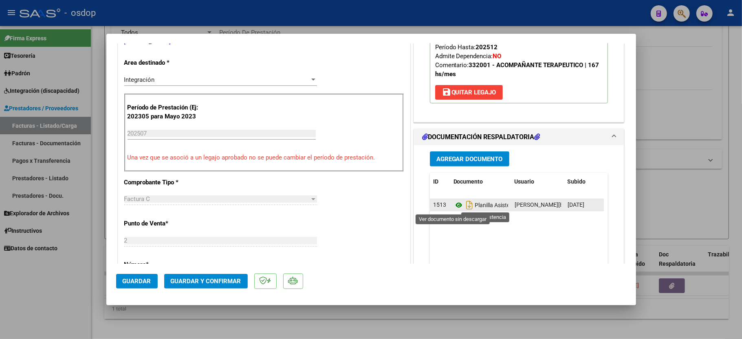
click at [453, 203] on icon at bounding box center [458, 205] width 11 height 10
click at [37, 310] on div at bounding box center [371, 169] width 742 height 339
type input "$ 0,00"
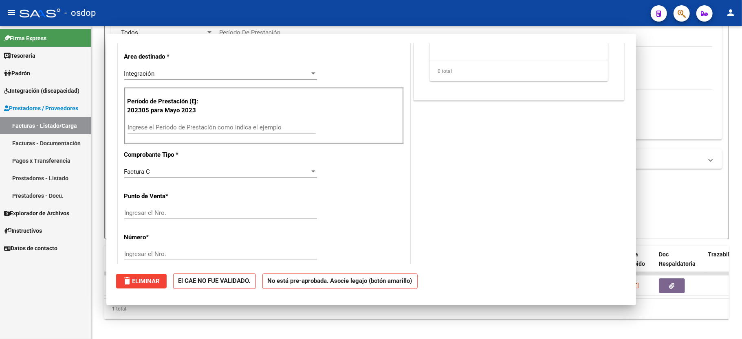
scroll to position [157, 0]
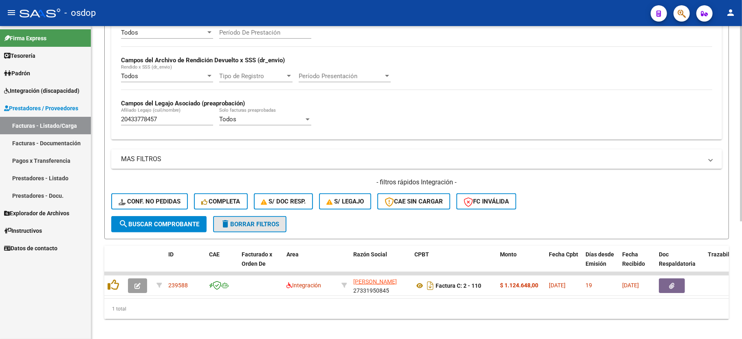
click at [254, 224] on span "delete Borrar Filtros" at bounding box center [249, 224] width 59 height 7
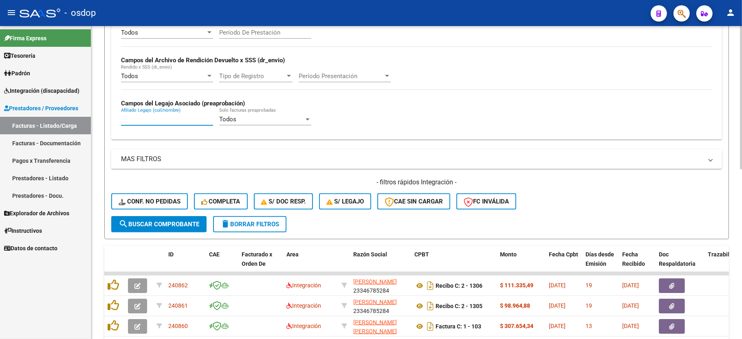
click at [151, 121] on input "Afiliado Legajo (cuil/nombre)" at bounding box center [167, 119] width 92 height 7
paste input "27507320363"
type input "27507320363"
click at [164, 228] on button "search Buscar Comprobante" at bounding box center [158, 224] width 95 height 16
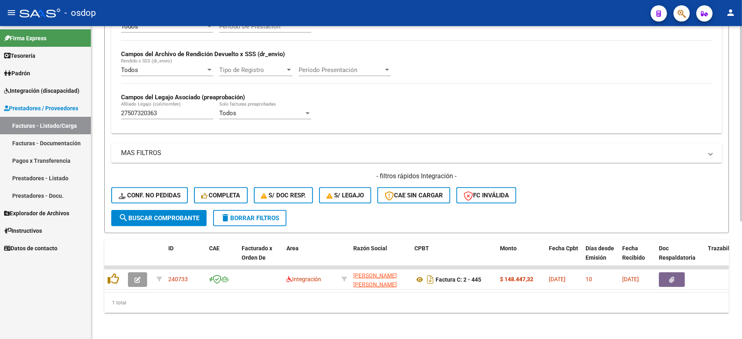
scroll to position [188, 0]
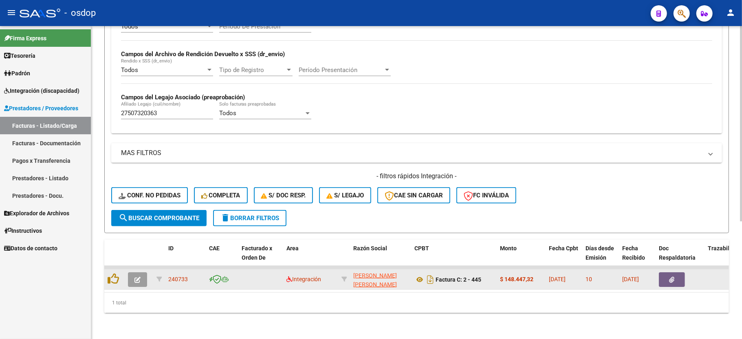
click at [140, 274] on button "button" at bounding box center [137, 279] width 19 height 15
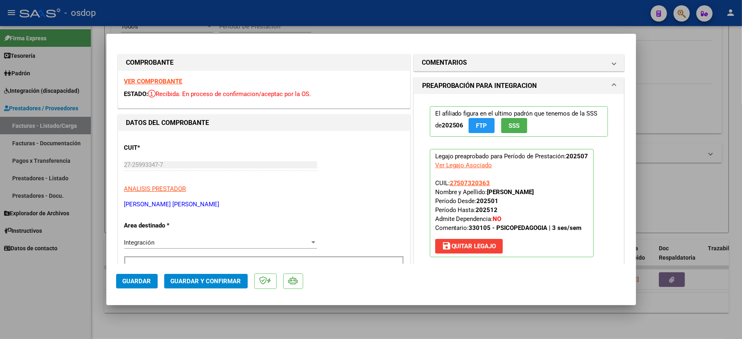
click at [138, 79] on strong "VER COMPROBANTE" at bounding box center [153, 81] width 58 height 7
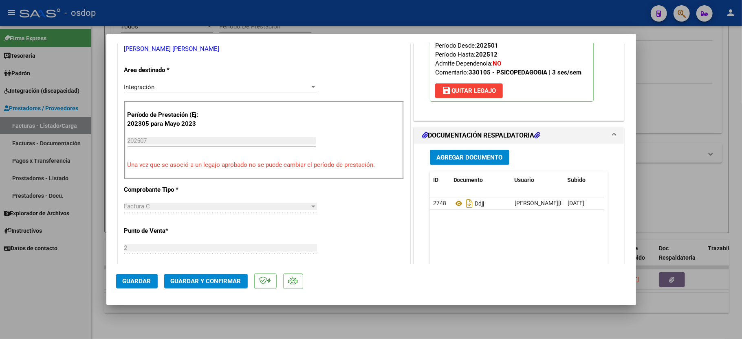
scroll to position [217, 0]
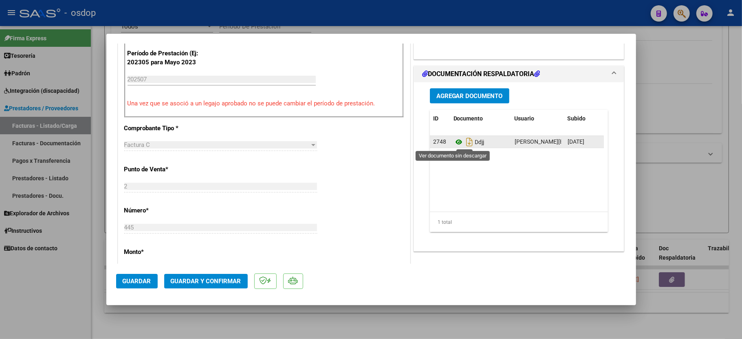
click at [453, 142] on icon at bounding box center [458, 142] width 11 height 10
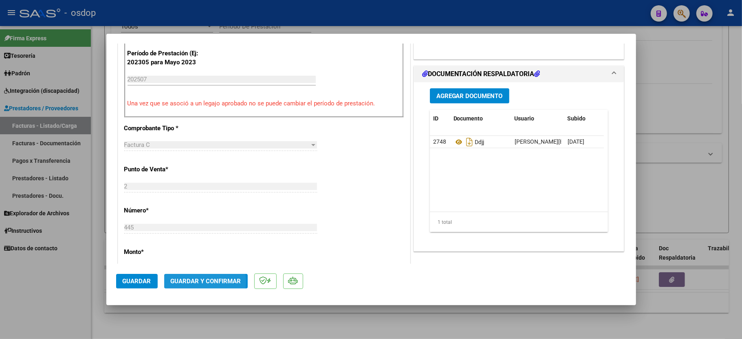
click at [193, 282] on span "Guardar y Confirmar" at bounding box center [206, 281] width 70 height 7
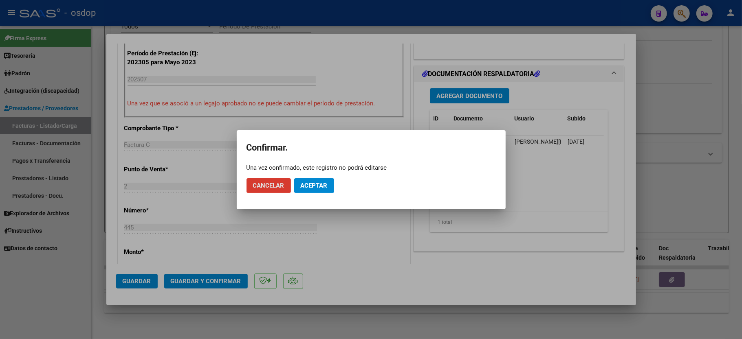
click at [318, 189] on span "Aceptar" at bounding box center [314, 185] width 27 height 7
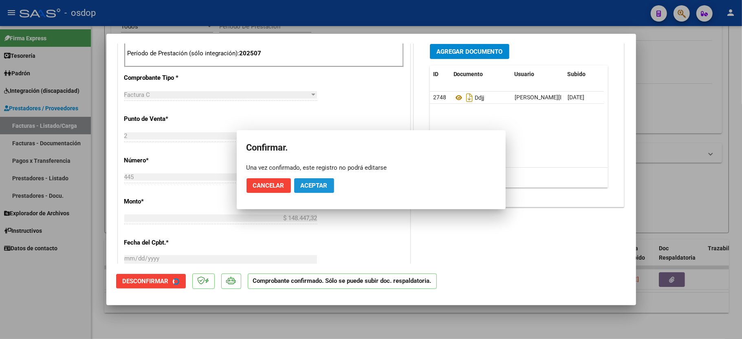
scroll to position [371, 0]
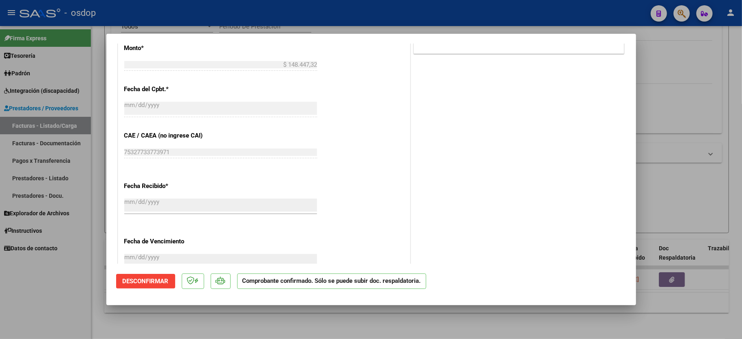
click at [22, 320] on div at bounding box center [371, 169] width 742 height 339
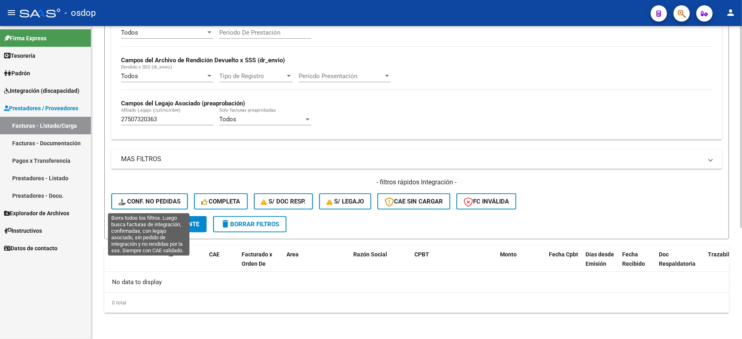
click at [150, 206] on button "Conf. no pedidas" at bounding box center [149, 201] width 77 height 16
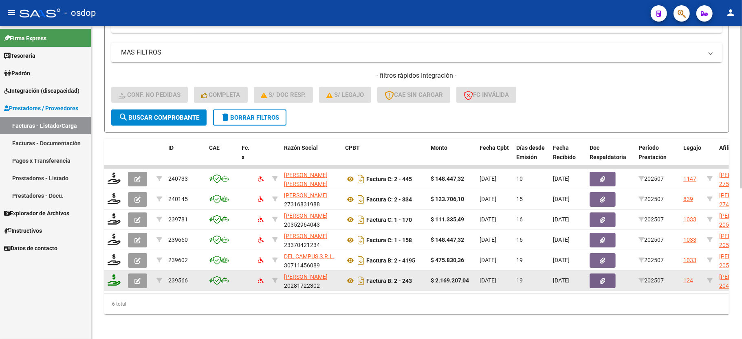
scroll to position [281, 0]
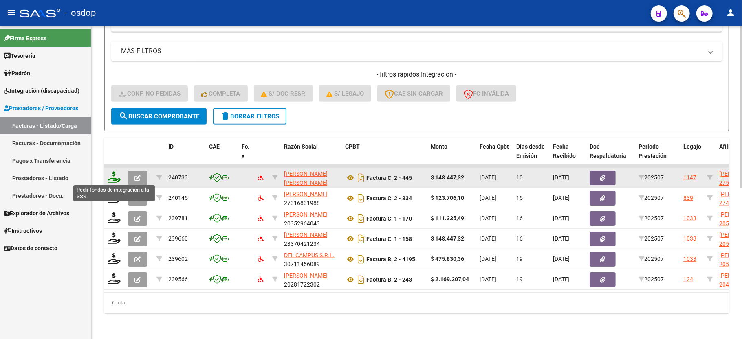
click at [114, 177] on icon at bounding box center [114, 176] width 13 height 11
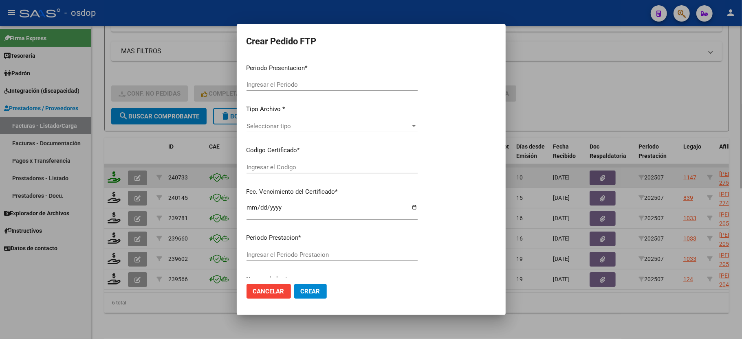
type input "202507"
type input "$ 148.447,32"
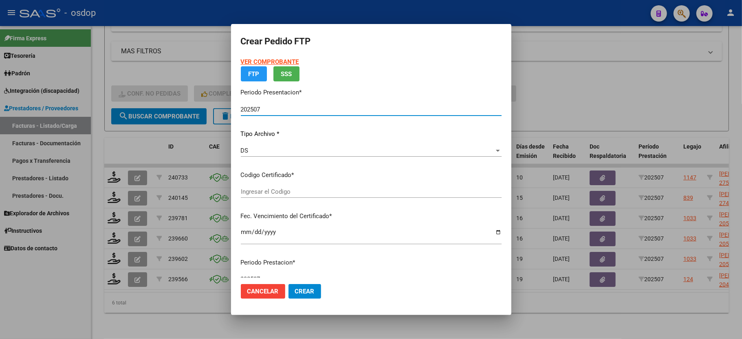
type input "9757440912"
type input "[DATE]"
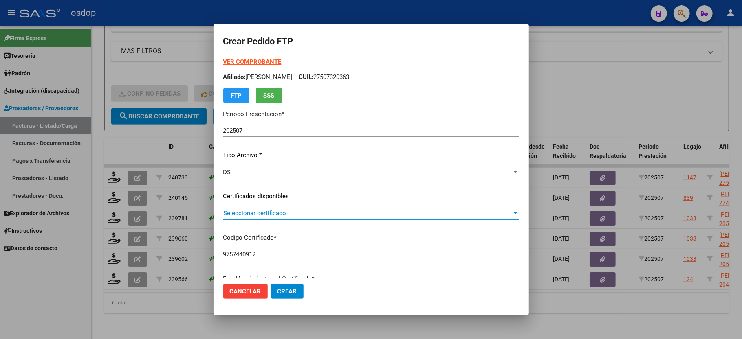
click at [235, 212] on span "Seleccionar certificado" at bounding box center [367, 213] width 288 height 7
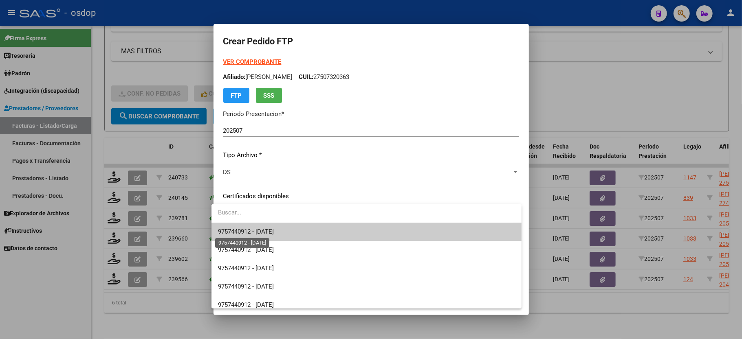
click at [240, 230] on span "9757440912 - [DATE]" at bounding box center [246, 231] width 56 height 7
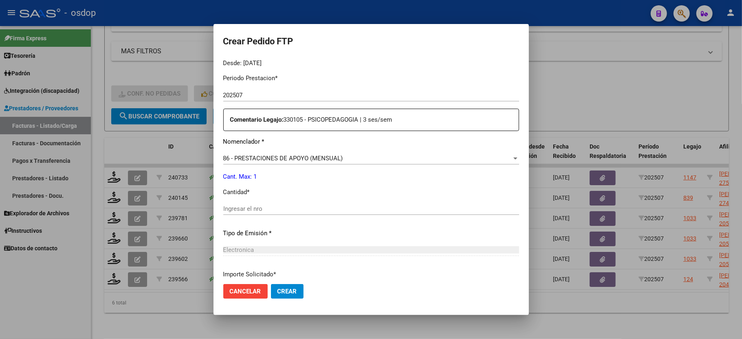
scroll to position [271, 0]
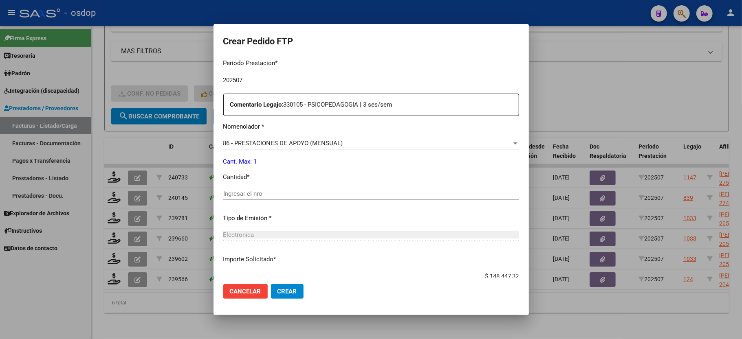
click at [237, 188] on div "Ingresar el nro" at bounding box center [371, 194] width 296 height 12
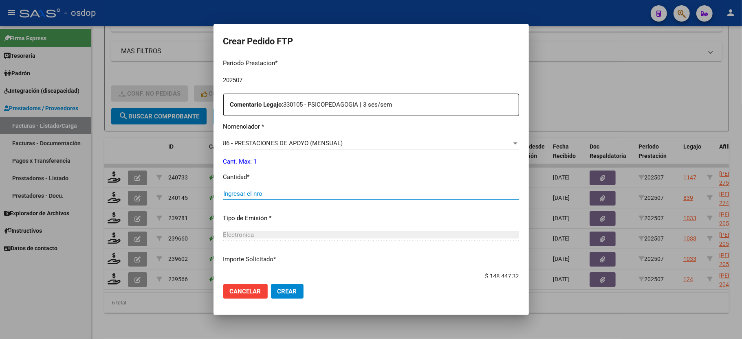
click at [237, 190] on input "Ingresar el nro" at bounding box center [371, 193] width 296 height 7
type input "1"
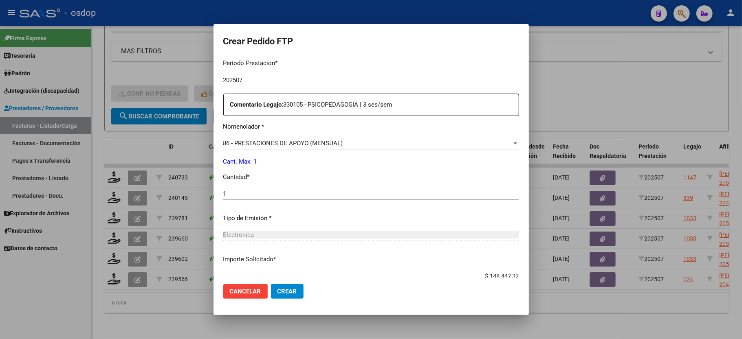
scroll to position [402, 0]
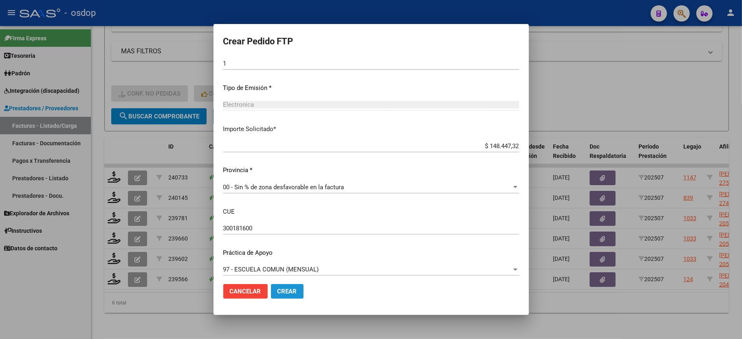
click at [277, 289] on span "Crear" at bounding box center [287, 291] width 20 height 7
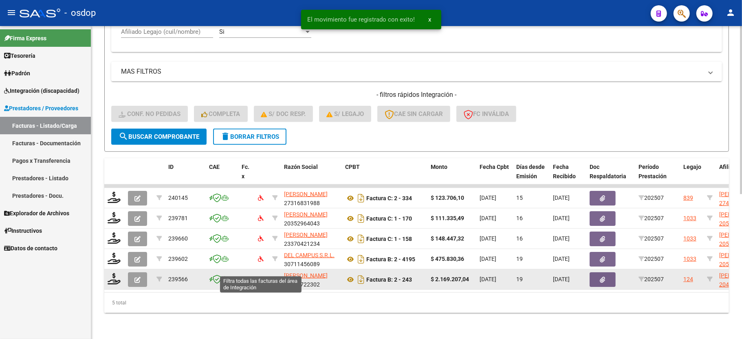
scroll to position [270, 0]
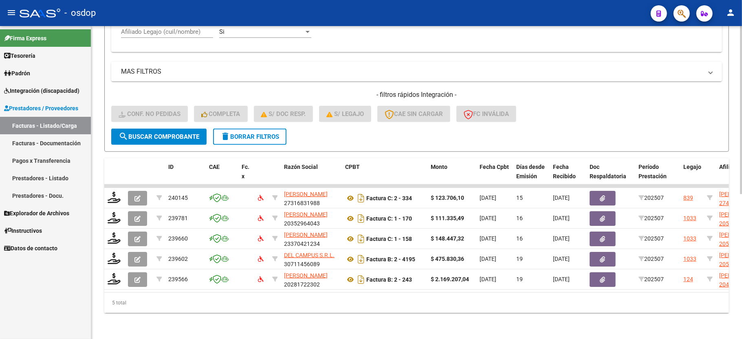
click at [264, 133] on span "delete Borrar Filtros" at bounding box center [249, 136] width 59 height 7
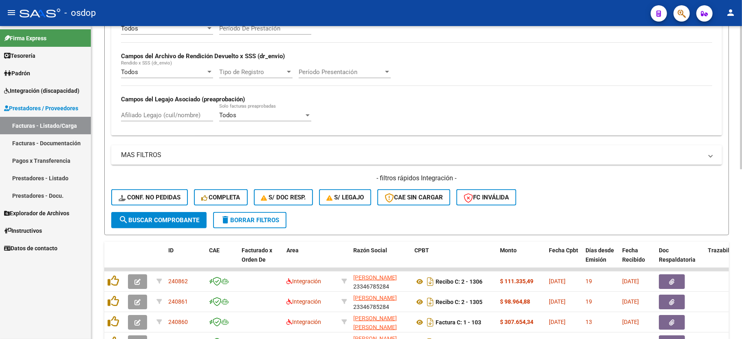
scroll to position [161, 0]
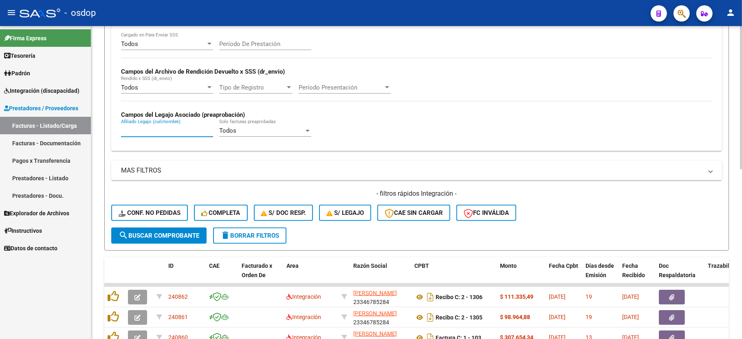
click at [148, 131] on input "Afiliado Legajo (cuil/nombre)" at bounding box center [167, 130] width 92 height 7
paste input "27466749635"
type input "27466749635"
click at [167, 242] on button "search Buscar Comprobante" at bounding box center [158, 236] width 95 height 16
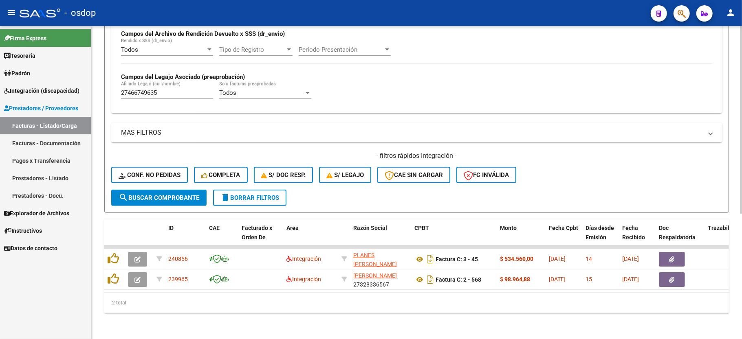
scroll to position [209, 0]
click at [542, 134] on div "MAS FILTROS Todos Con Doc. Respaldatoria Todos Con Trazabilidad Todos Asociado …" at bounding box center [416, 156] width 610 height 67
click at [235, 194] on button "delete Borrar Filtros" at bounding box center [249, 198] width 73 height 16
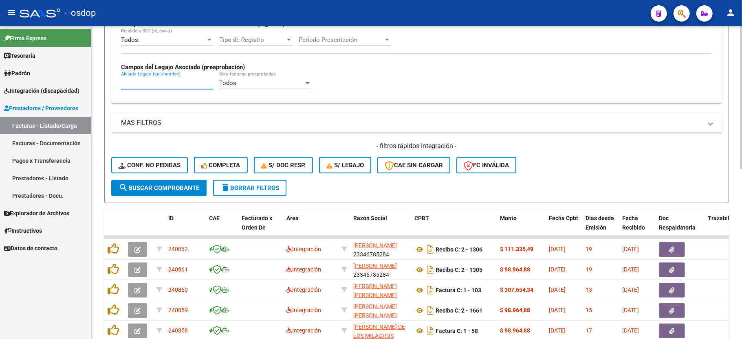
click at [152, 85] on input "Afiliado Legajo (cuil/nombre)" at bounding box center [167, 82] width 92 height 7
paste input "35021980"
type input "35021980"
click at [154, 189] on span "search Buscar Comprobante" at bounding box center [159, 187] width 81 height 7
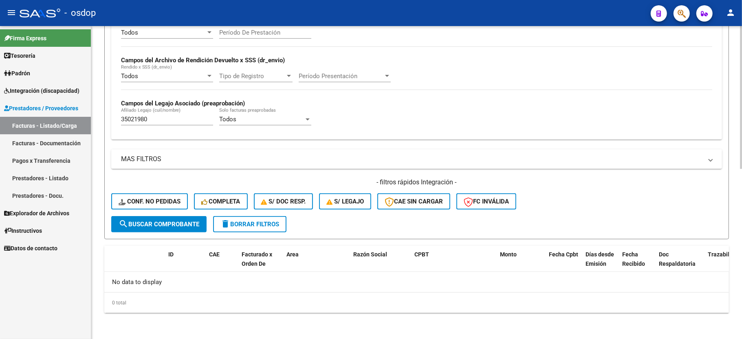
scroll to position [173, 0]
click at [250, 222] on span "delete Borrar Filtros" at bounding box center [249, 224] width 59 height 7
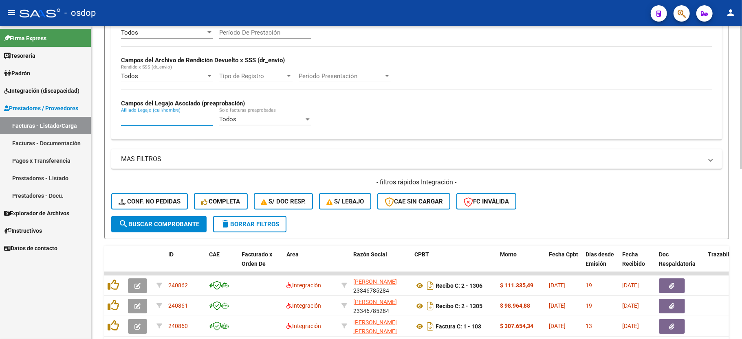
click at [145, 121] on input "Afiliado Legajo (cuil/nombre)" at bounding box center [167, 119] width 92 height 7
paste input "35021980"
click at [157, 224] on span "search Buscar Comprobante" at bounding box center [159, 224] width 81 height 7
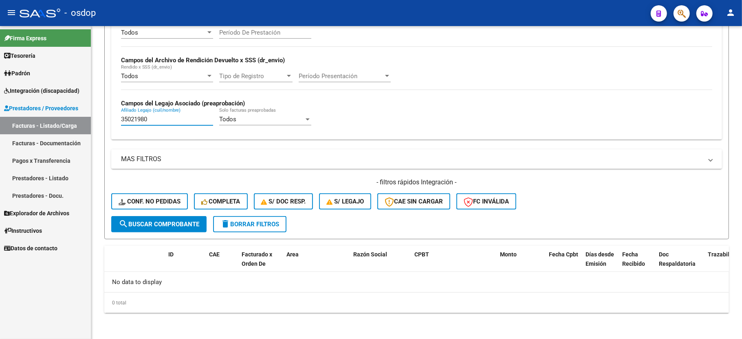
drag, startPoint x: 171, startPoint y: 116, endPoint x: 18, endPoint y: 101, distance: 153.9
click at [0, 98] on mat-sidenav-container "Firma Express Tesorería Extractos Procesados (csv) Extractos Originales (pdf) P…" at bounding box center [371, 182] width 742 height 313
paste input "27466749635"
type input "27466749635"
click at [150, 236] on form "Filtros Id Area Area Seleccionar Gerenciador Seleccionar Gerenciador No Confirm…" at bounding box center [416, 82] width 624 height 316
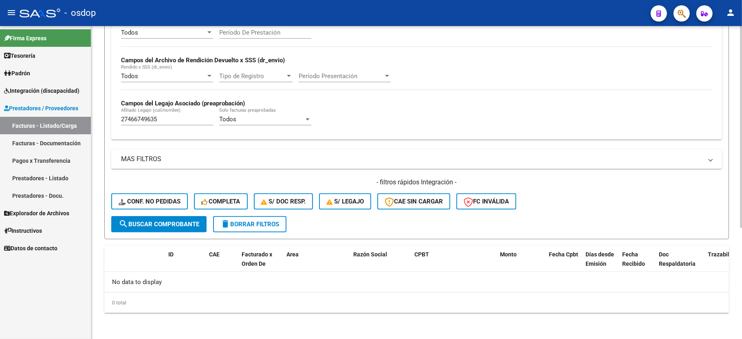
click at [152, 226] on span "search Buscar Comprobante" at bounding box center [159, 224] width 81 height 7
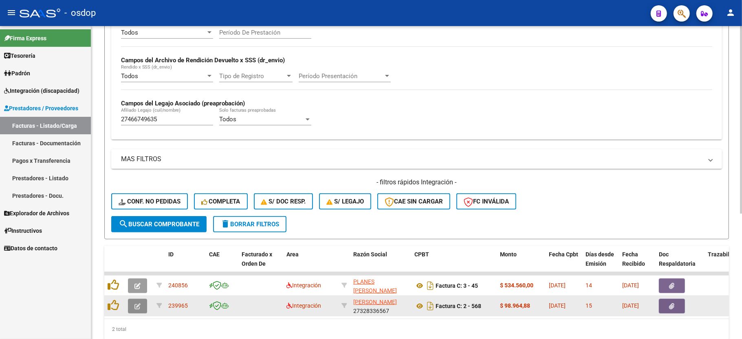
click at [133, 309] on button "button" at bounding box center [137, 306] width 19 height 15
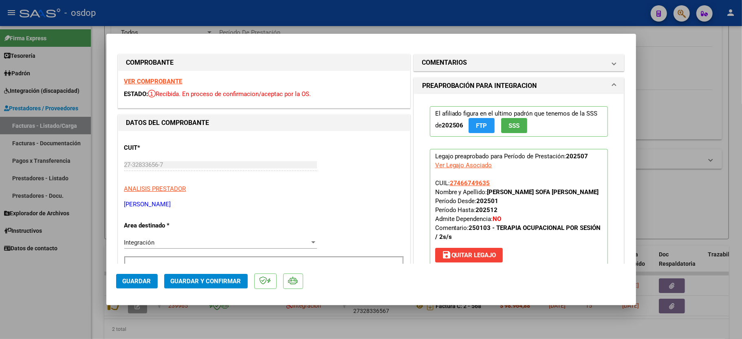
click at [157, 82] on strong "VER COMPROBANTE" at bounding box center [153, 81] width 58 height 7
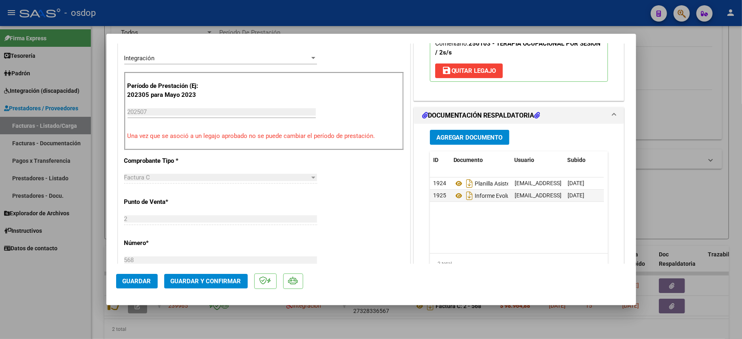
scroll to position [217, 0]
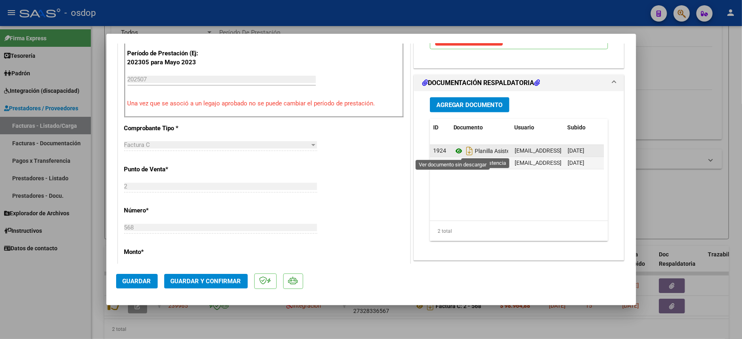
click at [454, 154] on icon at bounding box center [458, 151] width 11 height 10
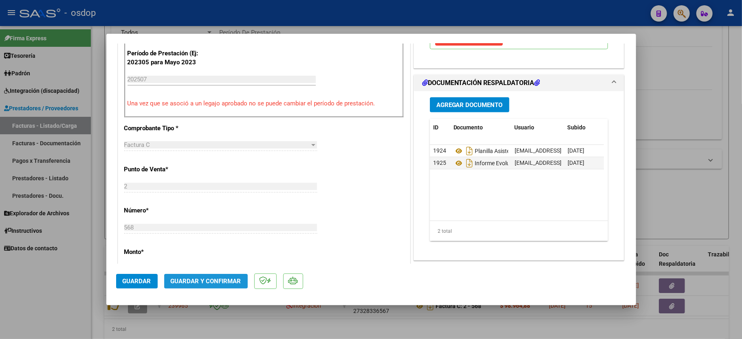
click at [209, 282] on span "Guardar y Confirmar" at bounding box center [206, 281] width 70 height 7
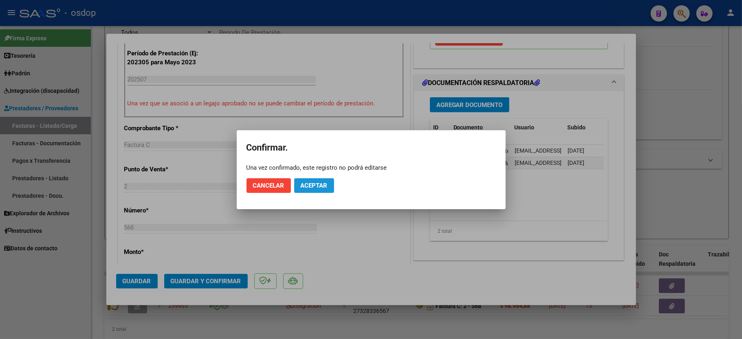
click at [323, 191] on button "Aceptar" at bounding box center [314, 185] width 40 height 15
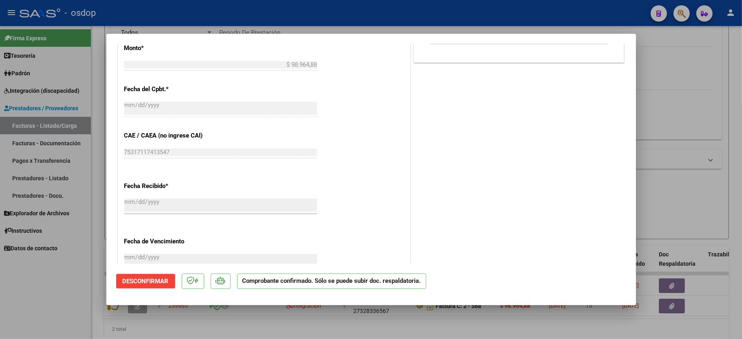
click at [42, 320] on div at bounding box center [371, 169] width 742 height 339
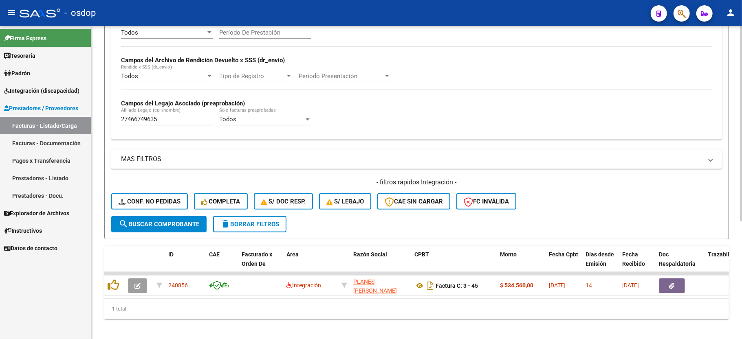
scroll to position [188, 0]
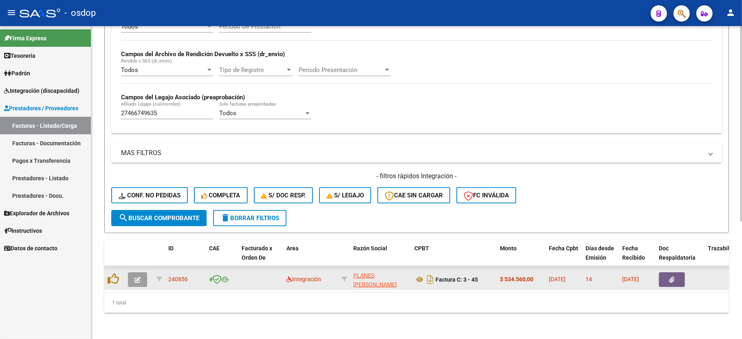
click at [138, 276] on button "button" at bounding box center [137, 279] width 19 height 15
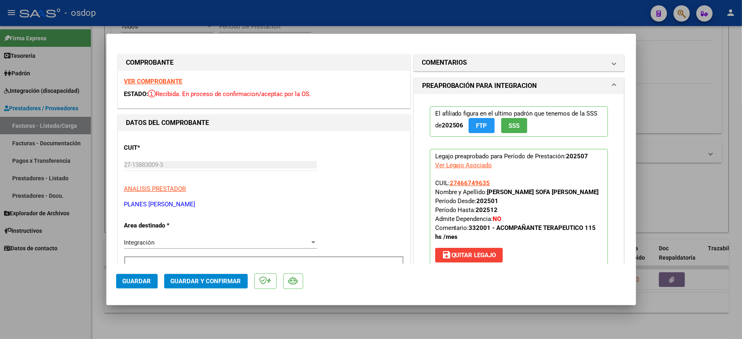
click at [131, 80] on strong "VER COMPROBANTE" at bounding box center [153, 81] width 58 height 7
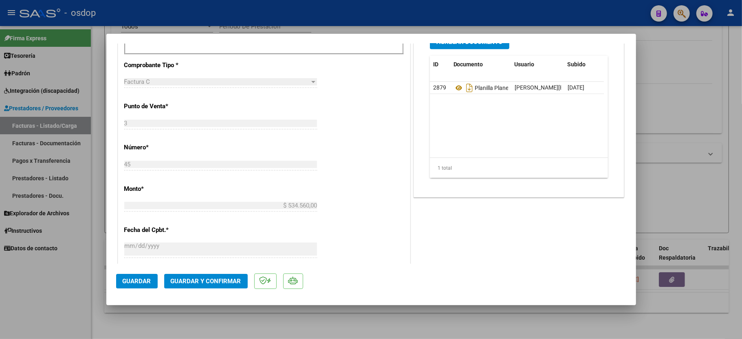
scroll to position [217, 0]
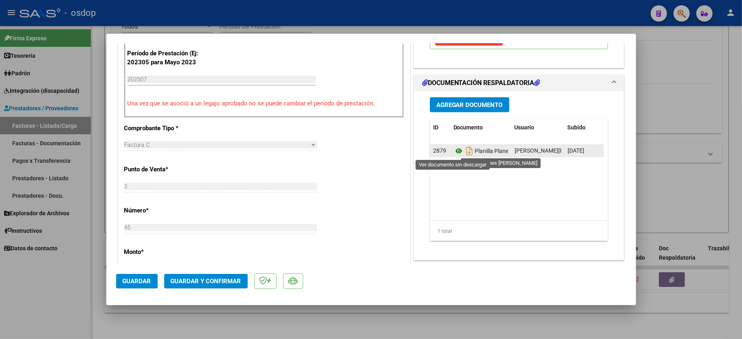
click at [455, 153] on icon at bounding box center [458, 151] width 11 height 10
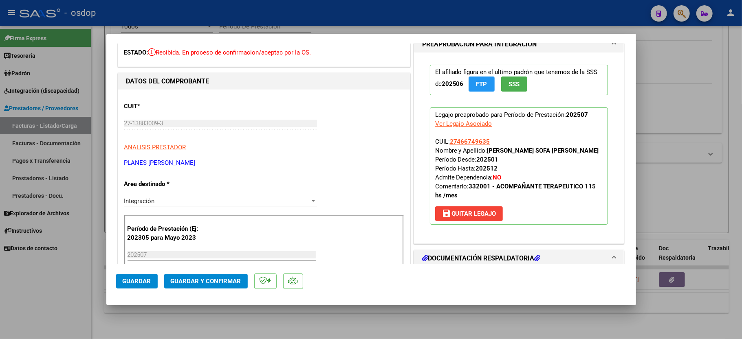
scroll to position [0, 0]
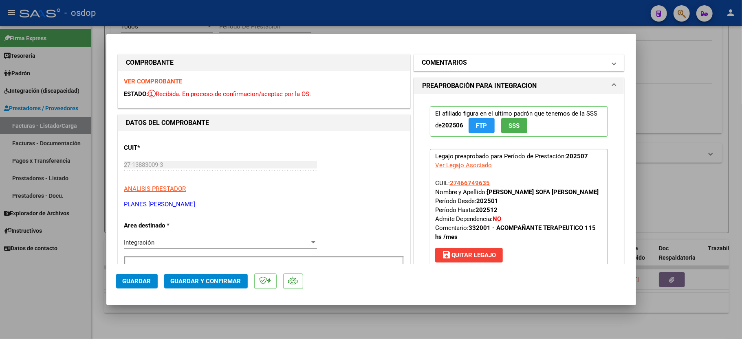
click at [476, 62] on mat-panel-title "COMENTARIOS" at bounding box center [514, 63] width 184 height 10
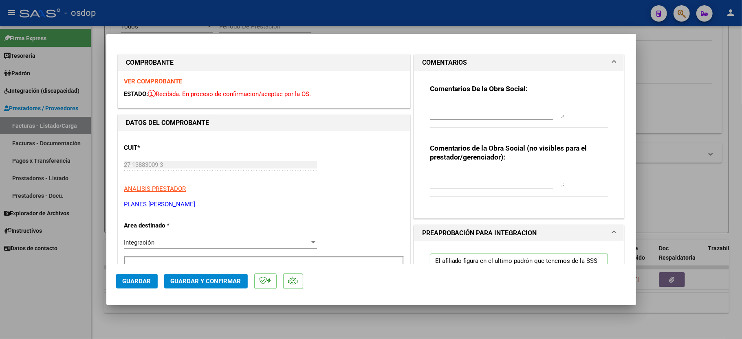
click at [455, 184] on textarea at bounding box center [497, 179] width 134 height 16
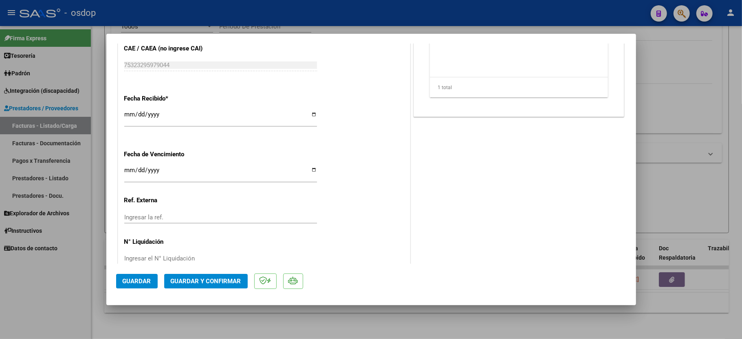
scroll to position [511, 0]
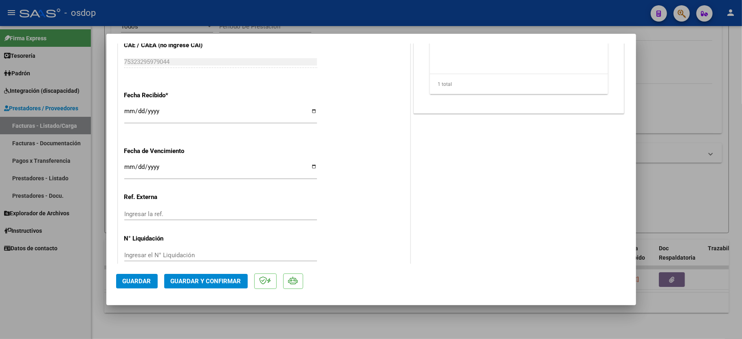
type textarea "ACO"
click at [195, 281] on span "Guardar y Confirmar" at bounding box center [206, 281] width 70 height 7
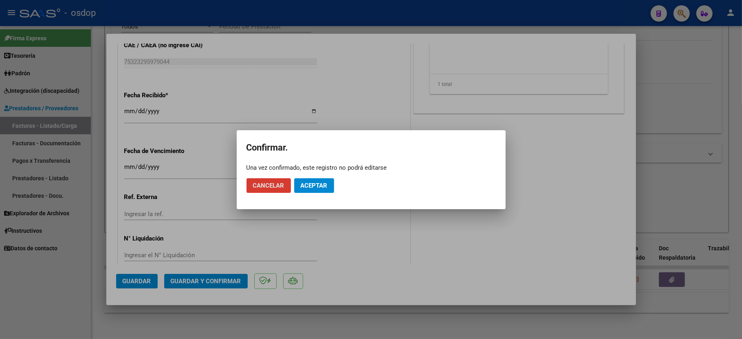
click at [316, 188] on span "Aceptar" at bounding box center [314, 185] width 27 height 7
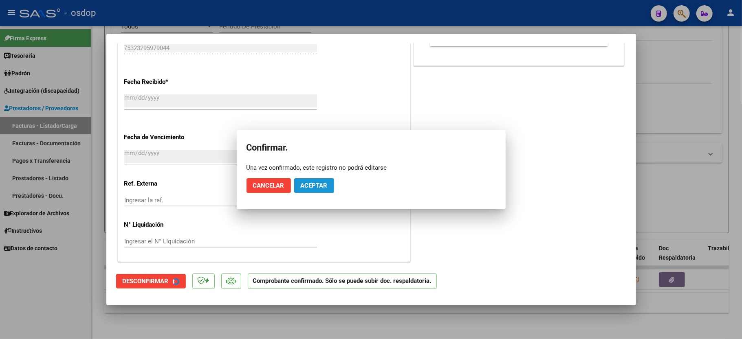
scroll to position [460, 0]
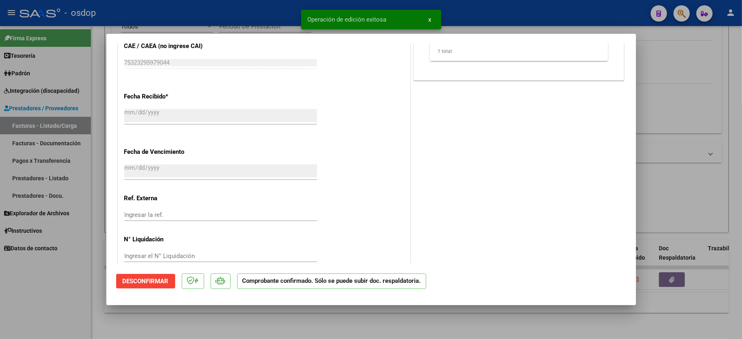
click at [57, 297] on div at bounding box center [371, 169] width 742 height 339
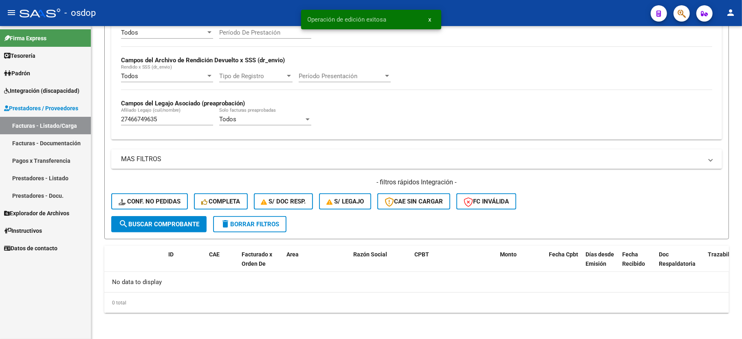
scroll to position [173, 0]
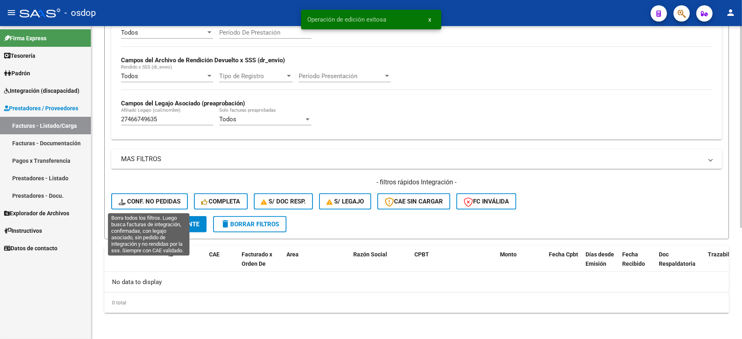
click at [136, 200] on span "Conf. no pedidas" at bounding box center [150, 201] width 62 height 7
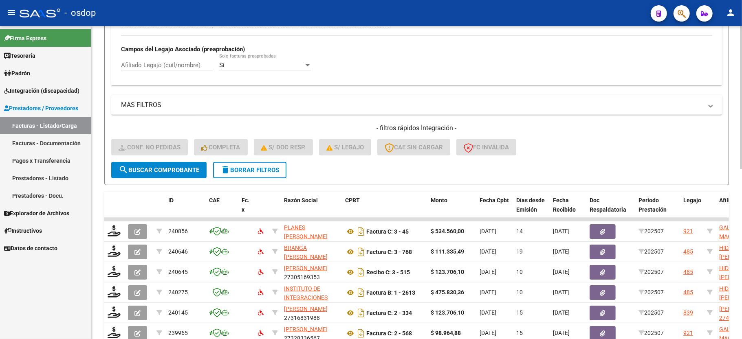
scroll to position [227, 0]
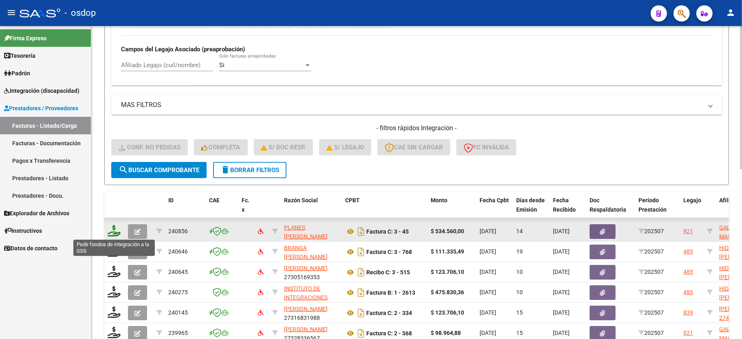
click at [110, 232] on icon at bounding box center [114, 230] width 13 height 11
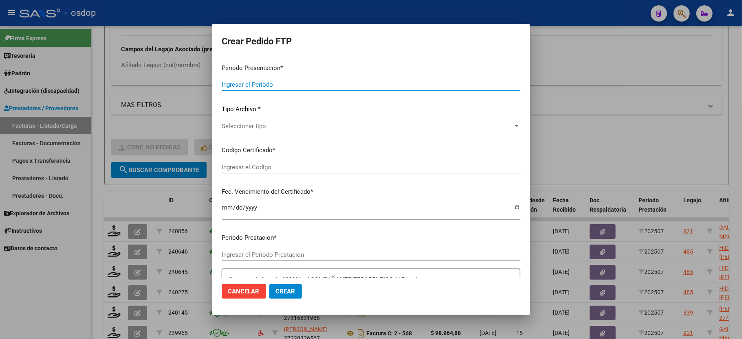
type input "202507"
type input "$ 534.560,00"
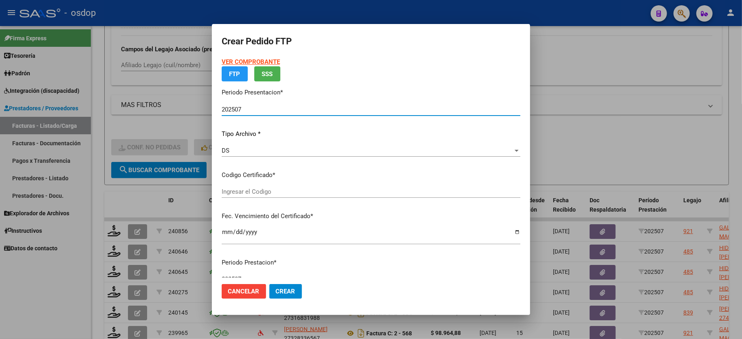
type input "4795000424"
type input "[DATE]"
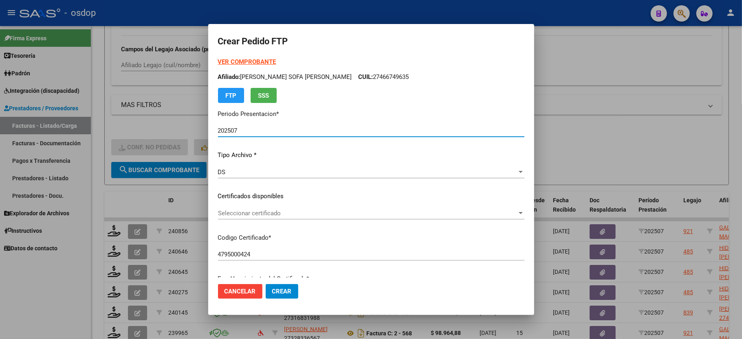
click at [239, 215] on span "Seleccionar certificado" at bounding box center [367, 213] width 299 height 7
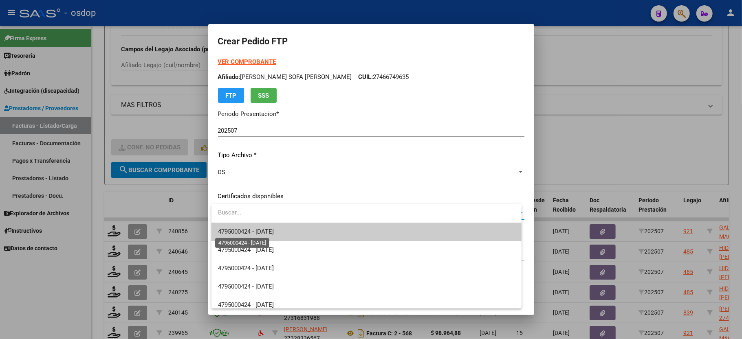
click at [251, 233] on span "4795000424 - [DATE]" at bounding box center [246, 231] width 56 height 7
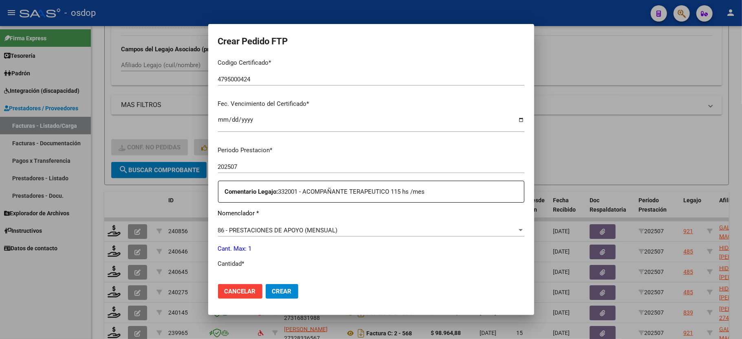
scroll to position [217, 0]
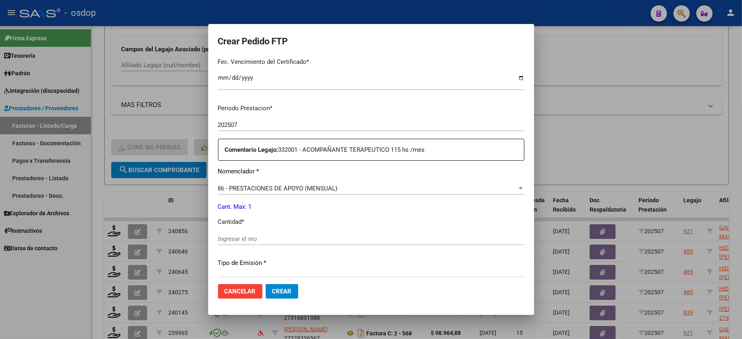
click at [245, 237] on input "Ingresar el nro" at bounding box center [371, 238] width 306 height 7
type input "1"
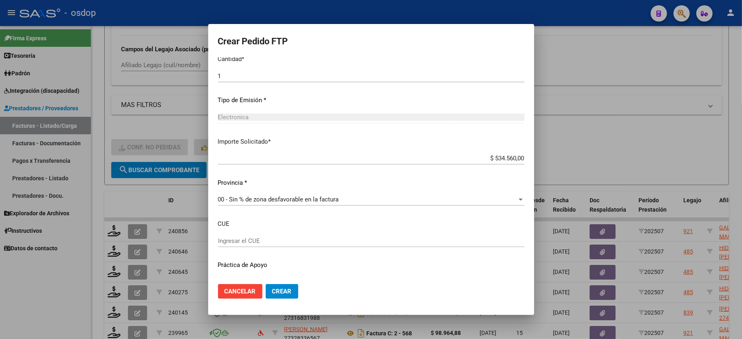
scroll to position [393, 0]
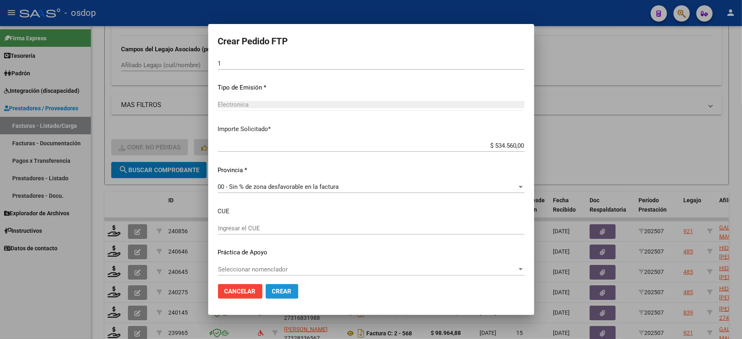
click at [274, 290] on span "Crear" at bounding box center [282, 291] width 20 height 7
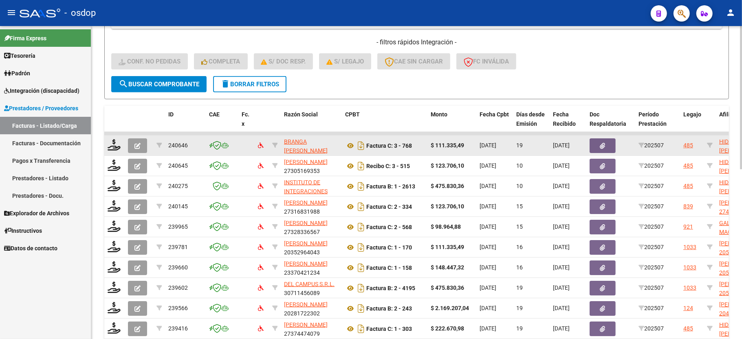
scroll to position [336, 0]
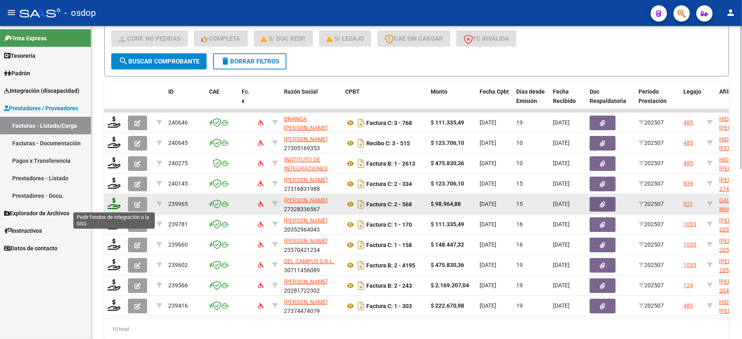
click at [114, 204] on icon at bounding box center [114, 203] width 13 height 11
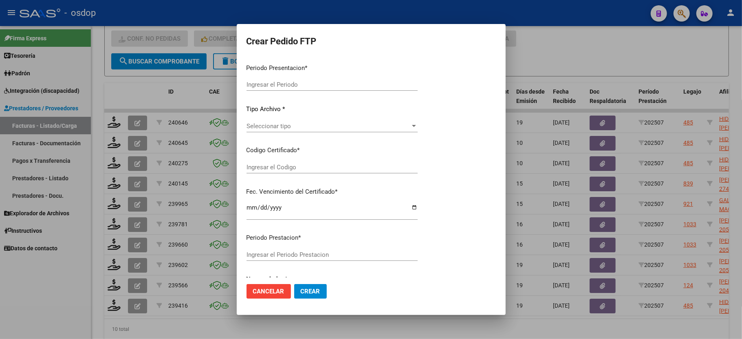
type input "202507"
type input "$ 98.964,88"
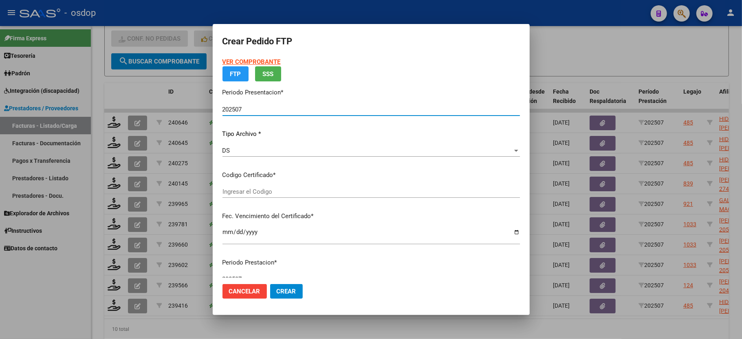
type input "4795000424"
type input "[DATE]"
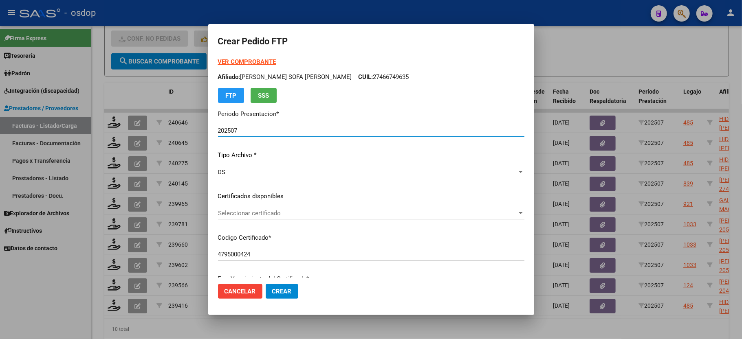
click at [227, 295] on span "Cancelar" at bounding box center [239, 291] width 31 height 7
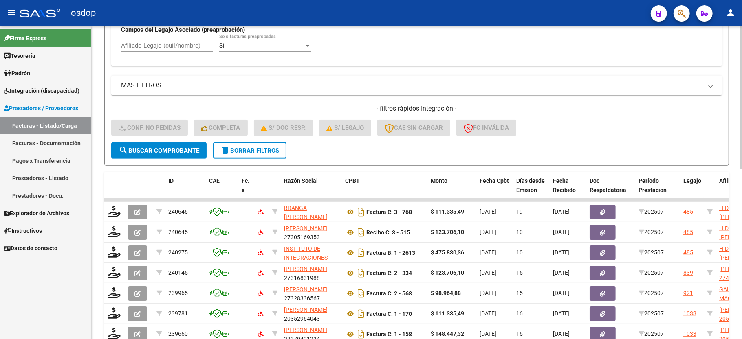
scroll to position [227, 0]
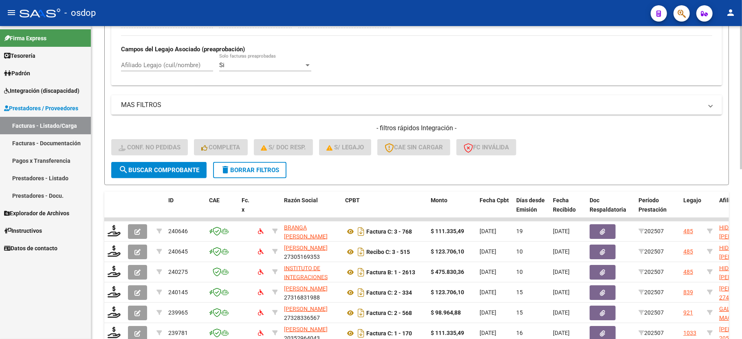
drag, startPoint x: 157, startPoint y: 67, endPoint x: 172, endPoint y: 81, distance: 21.0
click at [157, 66] on input "Afiliado Legajo (cuil/nombre)" at bounding box center [167, 64] width 92 height 7
paste input "27466749635"
type input "27466749635"
click at [150, 170] on span "search Buscar Comprobante" at bounding box center [159, 170] width 81 height 7
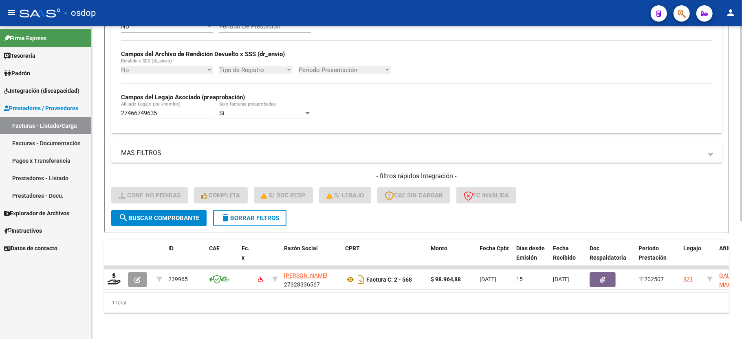
scroll to position [188, 0]
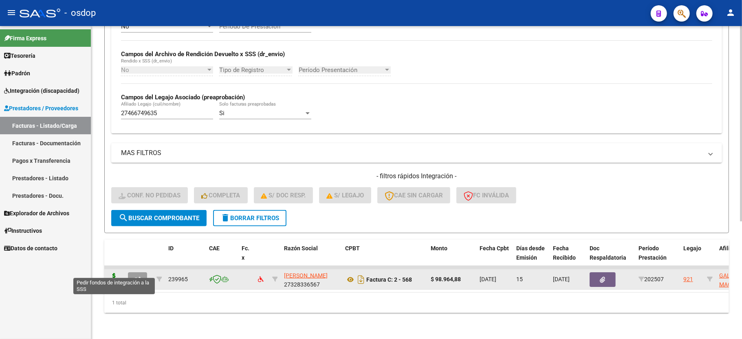
click at [113, 273] on icon at bounding box center [114, 278] width 13 height 11
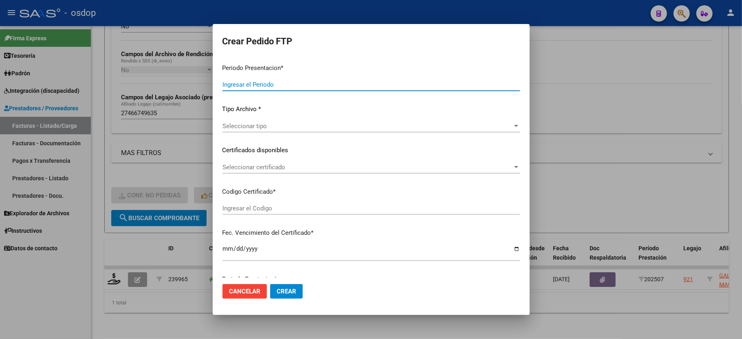
type input "202507"
type input "$ 98.964,88"
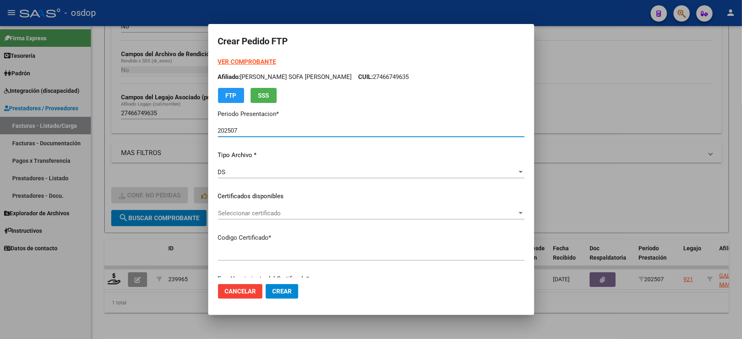
type input "4795000424"
type input "[DATE]"
click at [239, 210] on span "Seleccionar certificado" at bounding box center [367, 213] width 299 height 7
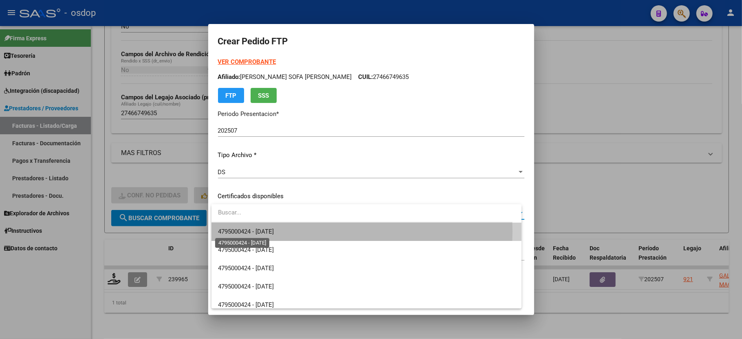
click at [252, 231] on span "4795000424 - [DATE]" at bounding box center [246, 231] width 56 height 7
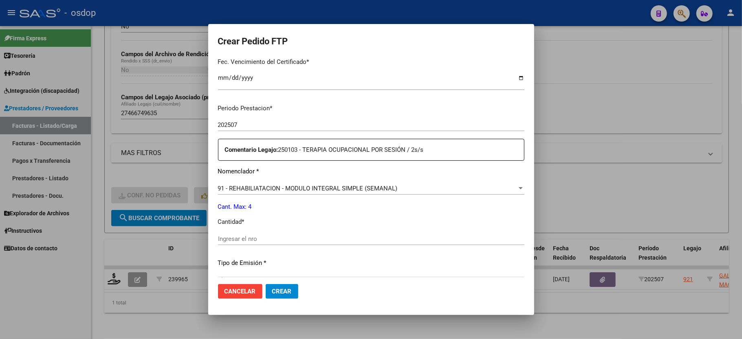
scroll to position [271, 0]
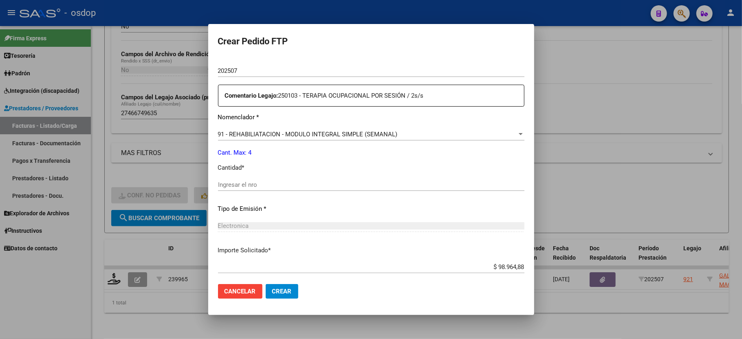
click at [263, 182] on input "Ingresar el nro" at bounding box center [371, 184] width 306 height 7
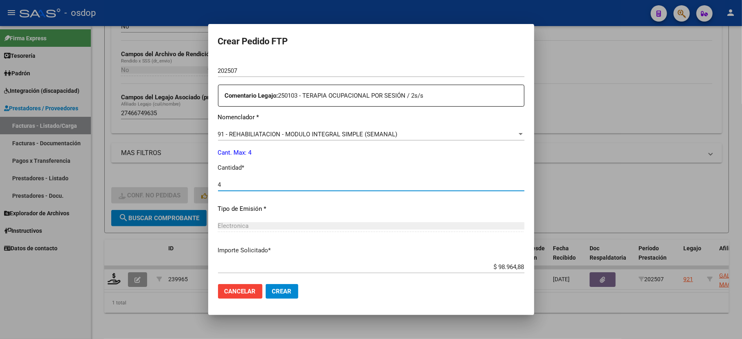
scroll to position [310, 0]
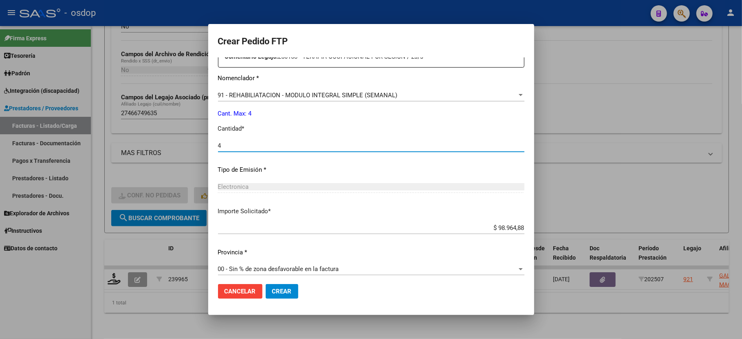
type input "4"
click at [287, 295] on span "Crear" at bounding box center [282, 291] width 20 height 7
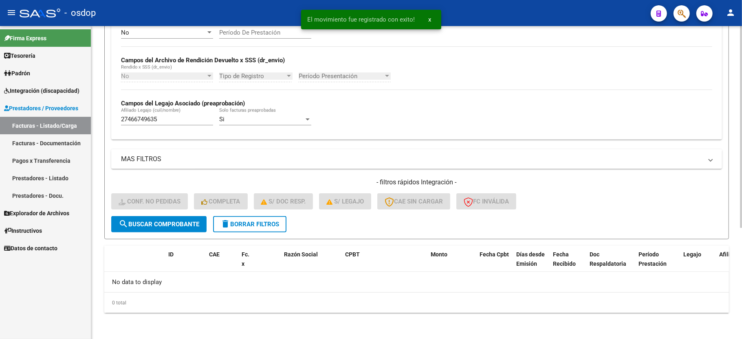
scroll to position [173, 0]
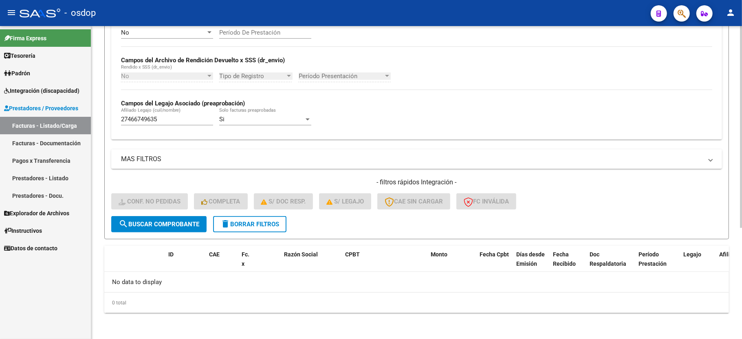
click at [232, 227] on span "delete Borrar Filtros" at bounding box center [249, 224] width 59 height 7
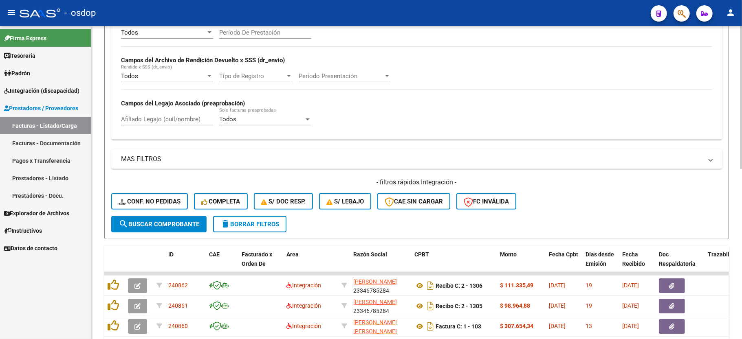
click at [191, 122] on input "Afiliado Legajo (cuil/nombre)" at bounding box center [167, 119] width 92 height 7
paste input "20481130191"
type input "20481130191"
click at [156, 219] on button "search Buscar Comprobante" at bounding box center [158, 224] width 95 height 16
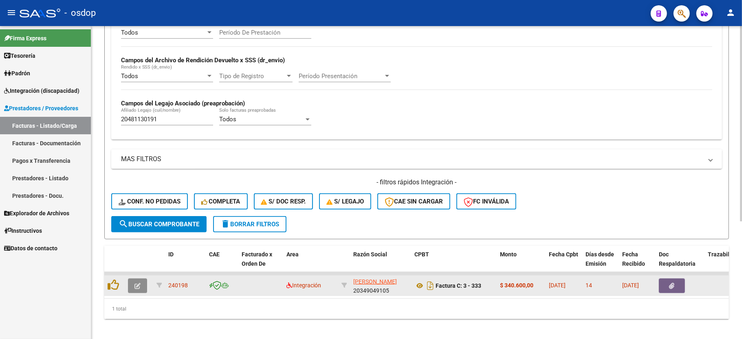
click at [138, 289] on icon "button" at bounding box center [137, 286] width 6 height 6
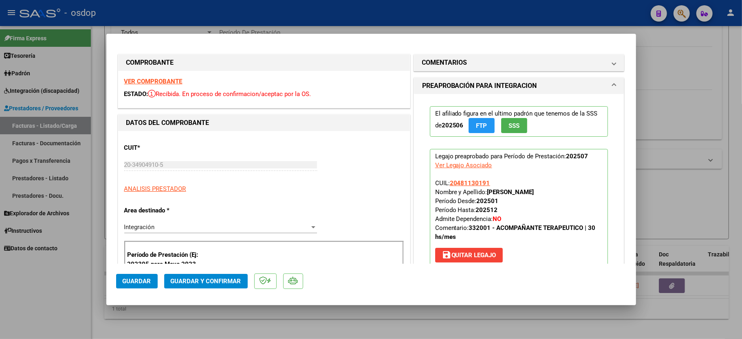
click at [133, 79] on strong "VER COMPROBANTE" at bounding box center [153, 81] width 58 height 7
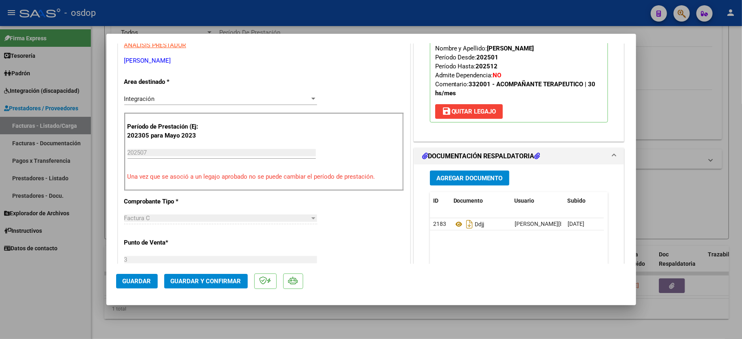
scroll to position [163, 0]
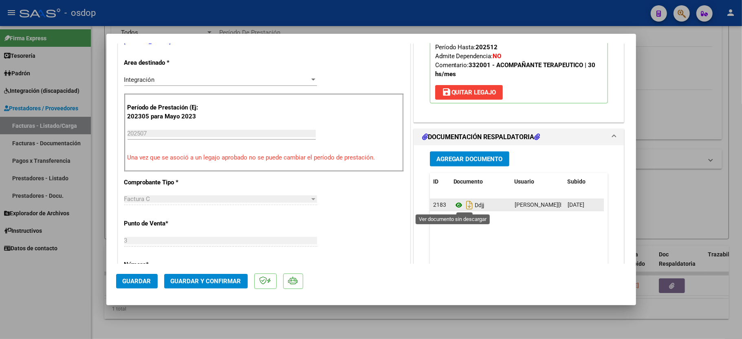
click at [453, 207] on icon at bounding box center [458, 205] width 11 height 10
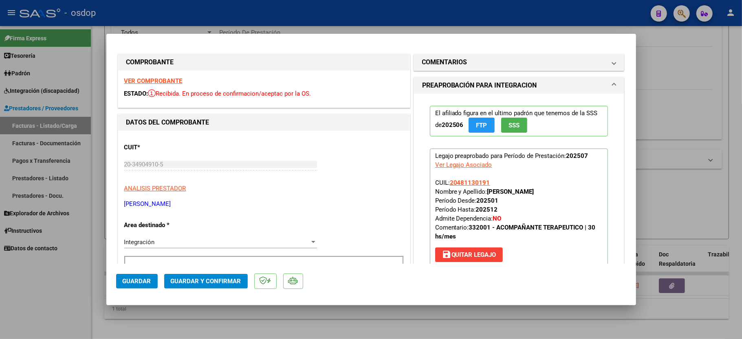
scroll to position [0, 0]
click at [470, 68] on mat-expansion-panel-header "COMENTARIOS" at bounding box center [519, 63] width 210 height 16
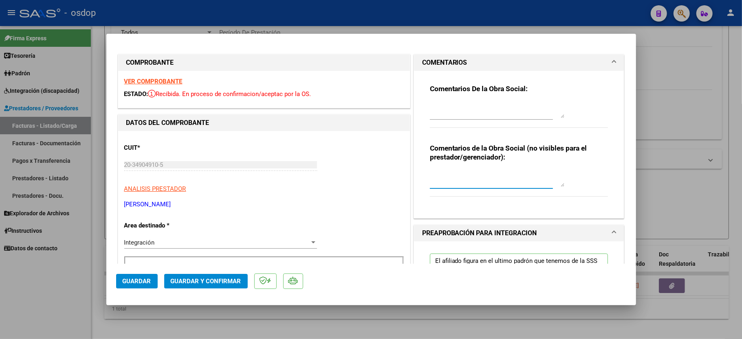
click at [463, 174] on textarea at bounding box center [497, 179] width 134 height 16
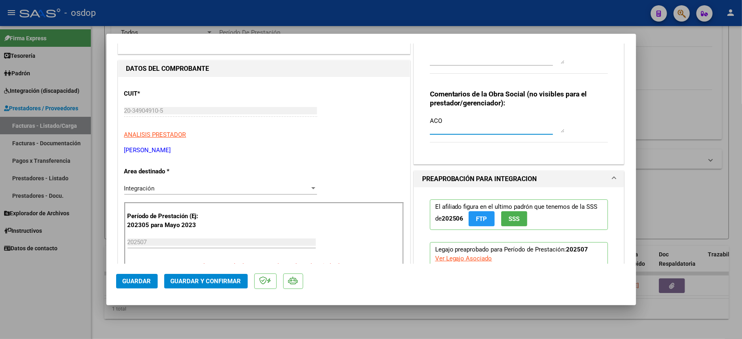
type textarea "ACO"
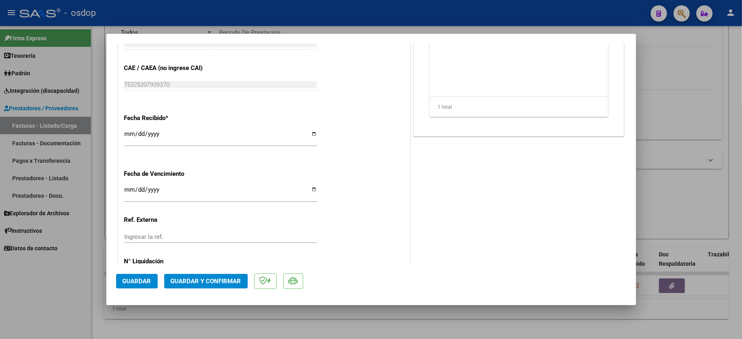
scroll to position [511, 0]
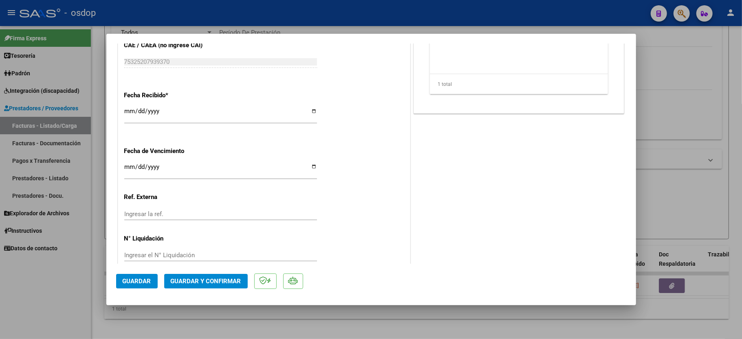
click at [187, 285] on button "Guardar y Confirmar" at bounding box center [205, 281] width 83 height 15
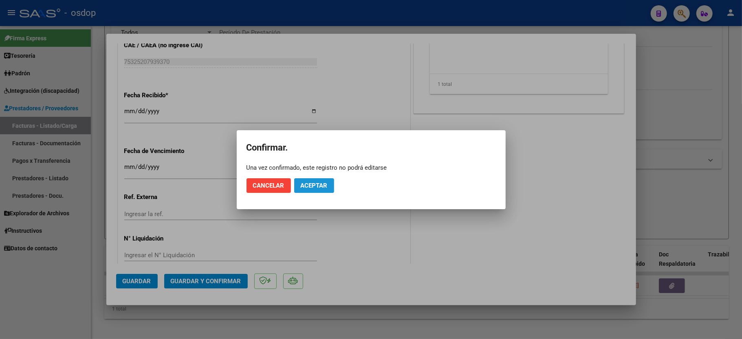
click at [320, 183] on span "Aceptar" at bounding box center [314, 185] width 27 height 7
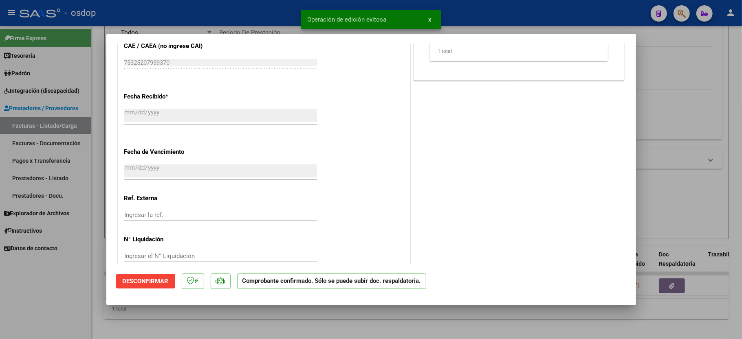
click at [66, 287] on div at bounding box center [371, 169] width 742 height 339
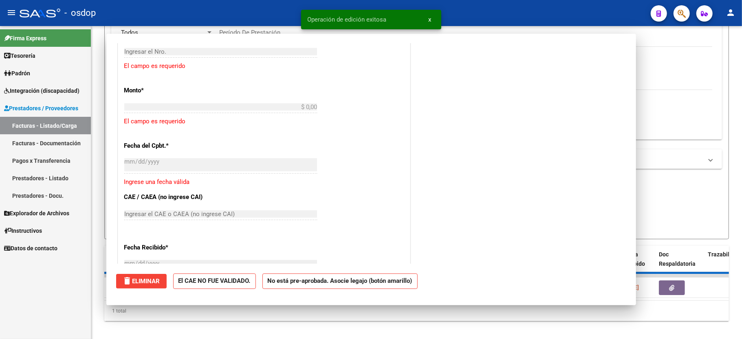
scroll to position [0, 0]
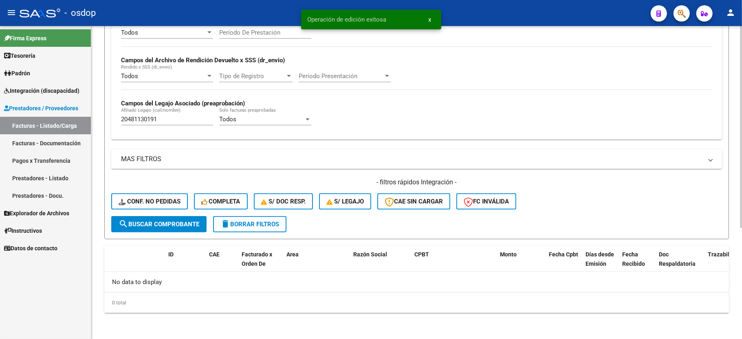
click at [171, 111] on div "20481130191 Afiliado Legajo (cuil/nombre)" at bounding box center [167, 117] width 92 height 18
click at [150, 116] on input "20481130191" at bounding box center [167, 119] width 92 height 7
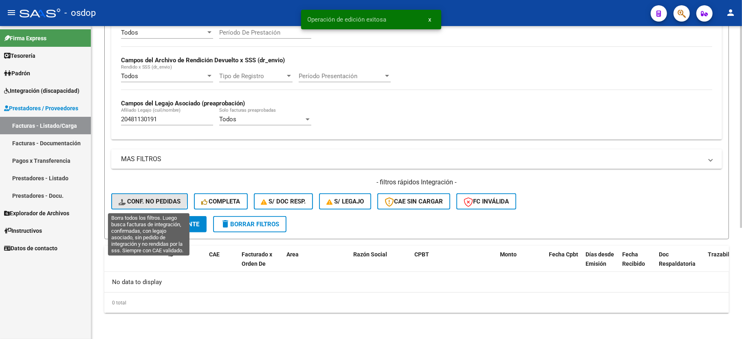
click at [147, 198] on span "Conf. no pedidas" at bounding box center [150, 201] width 62 height 7
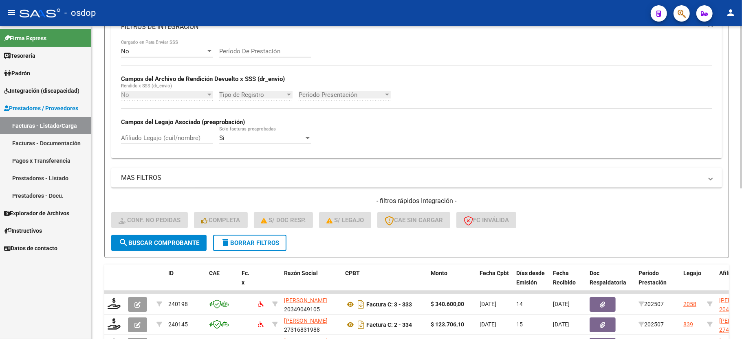
scroll to position [173, 0]
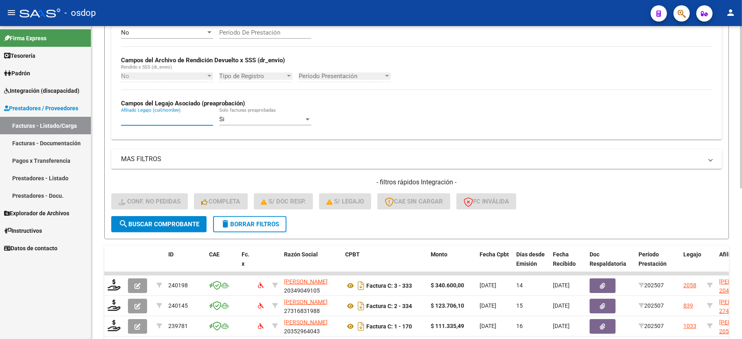
click at [158, 120] on input "Afiliado Legajo (cuil/nombre)" at bounding box center [167, 119] width 92 height 7
paste input "20481130191"
type input "20481130191"
click at [163, 221] on span "search Buscar Comprobante" at bounding box center [159, 224] width 81 height 7
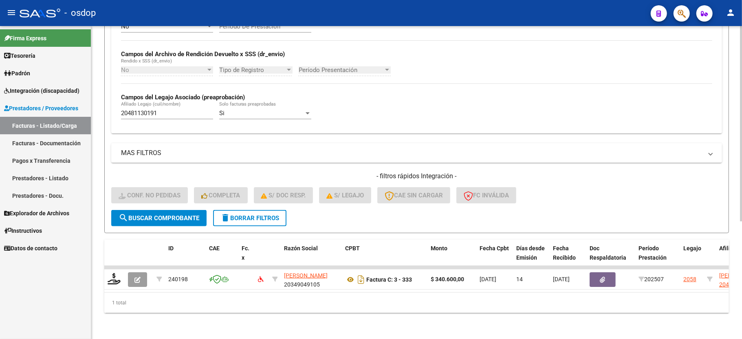
scroll to position [188, 0]
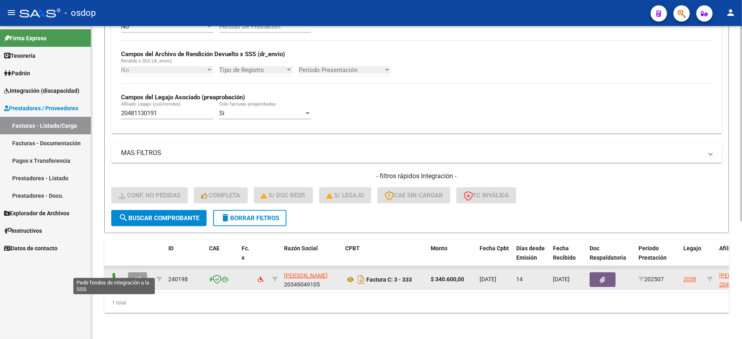
click at [110, 273] on icon at bounding box center [114, 278] width 13 height 11
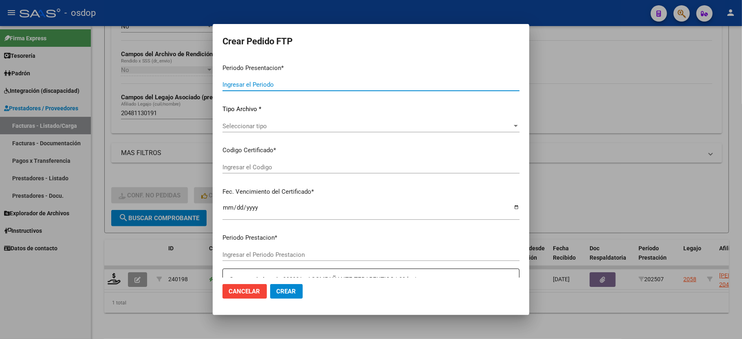
type input "202507"
type input "$ 340.600,00"
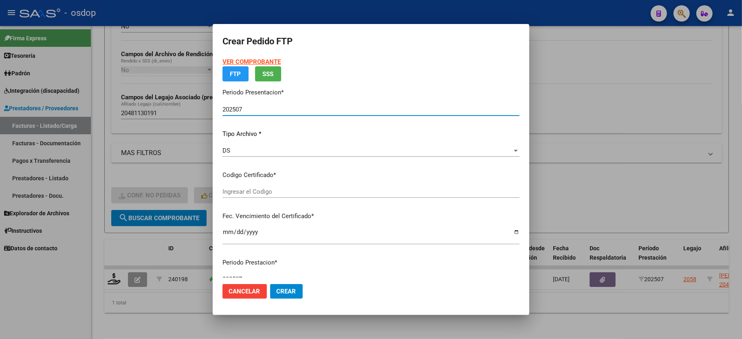
type input "5661549742"
type input "[DATE]"
click at [261, 194] on span "Seleccionar certificado" at bounding box center [367, 191] width 290 height 7
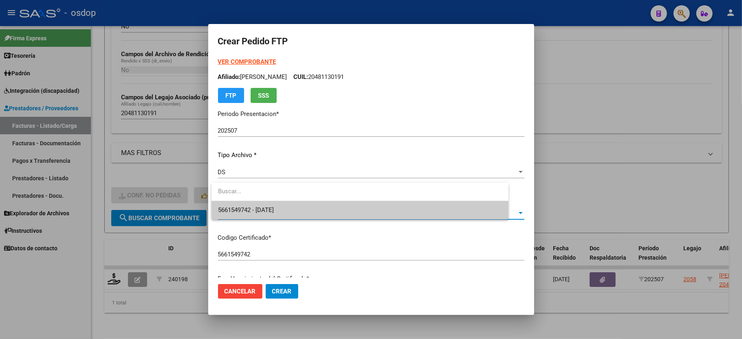
click at [260, 206] on span "5661549742 - [DATE]" at bounding box center [246, 209] width 56 height 7
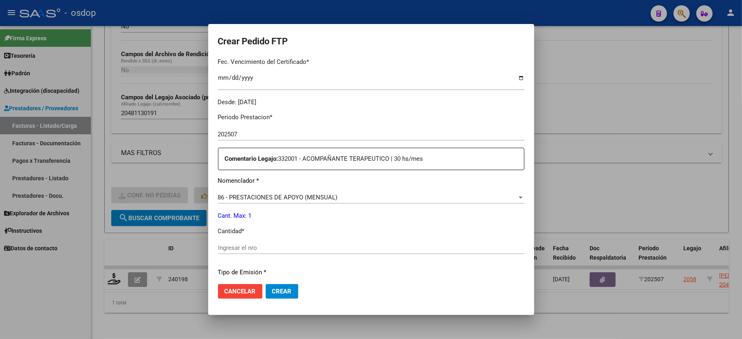
scroll to position [271, 0]
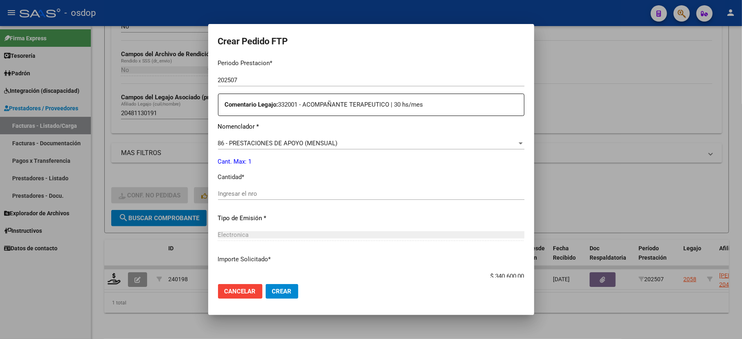
click at [252, 190] on input "Ingresar el nro" at bounding box center [371, 193] width 306 height 7
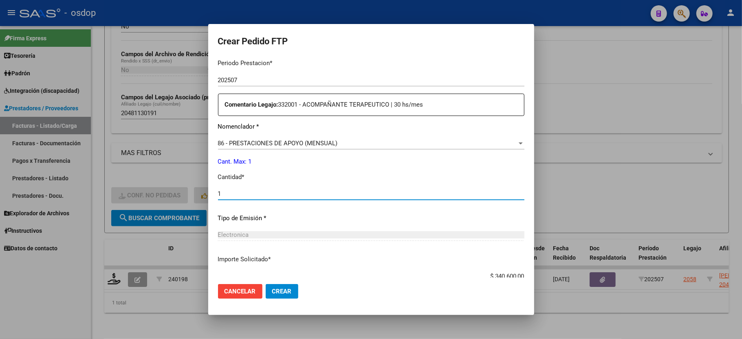
type input "1"
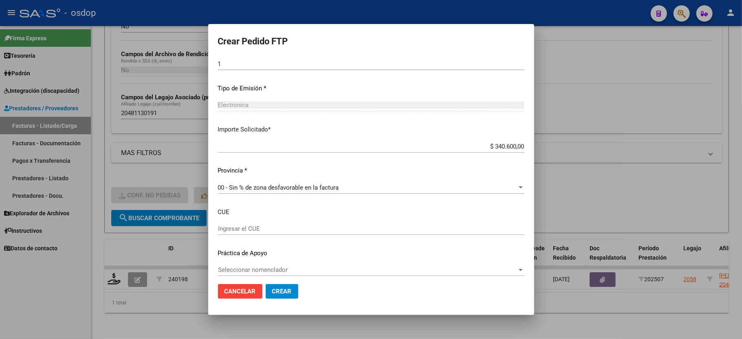
scroll to position [402, 0]
click at [269, 291] on button "Crear" at bounding box center [282, 291] width 33 height 15
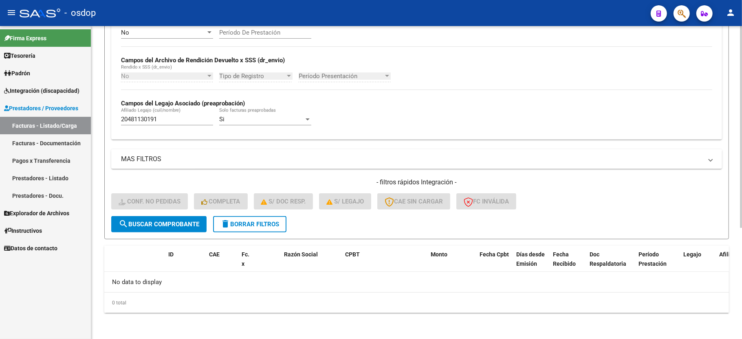
scroll to position [173, 0]
click at [249, 231] on button "delete Borrar Filtros" at bounding box center [249, 224] width 73 height 16
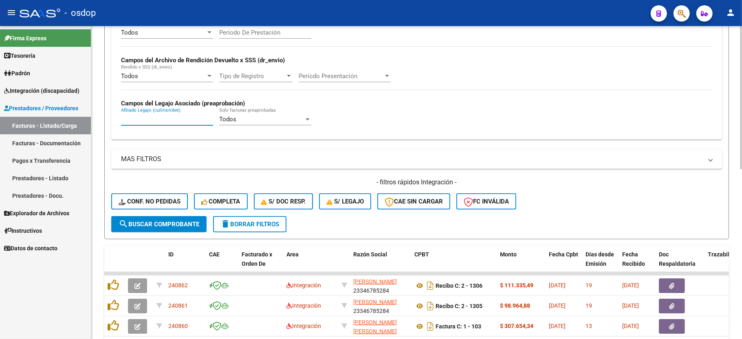
click at [149, 118] on input "Afiliado Legajo (cuil/nombre)" at bounding box center [167, 119] width 92 height 7
paste input "20475218079"
type input "20475218079"
click at [160, 222] on span "search Buscar Comprobante" at bounding box center [159, 224] width 81 height 7
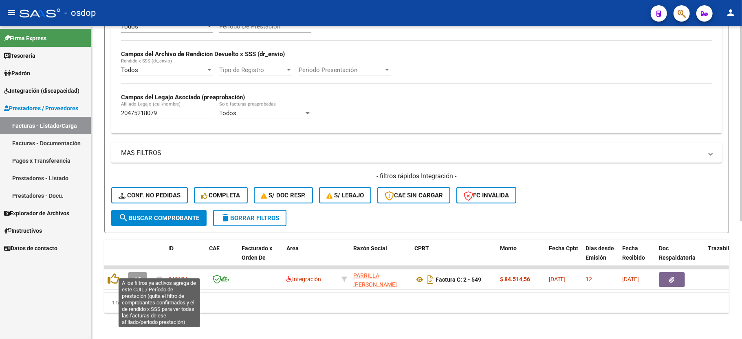
scroll to position [188, 0]
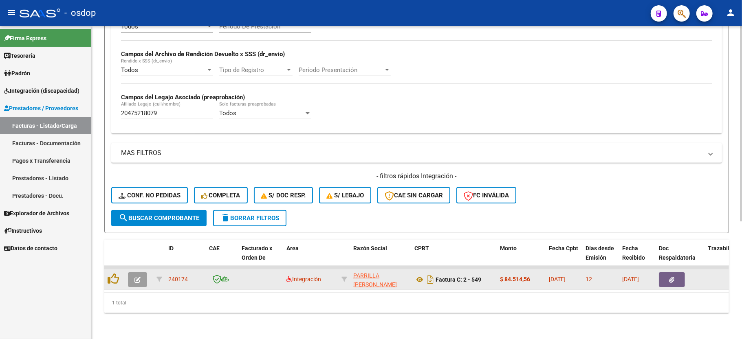
click at [138, 277] on icon "button" at bounding box center [137, 280] width 6 height 6
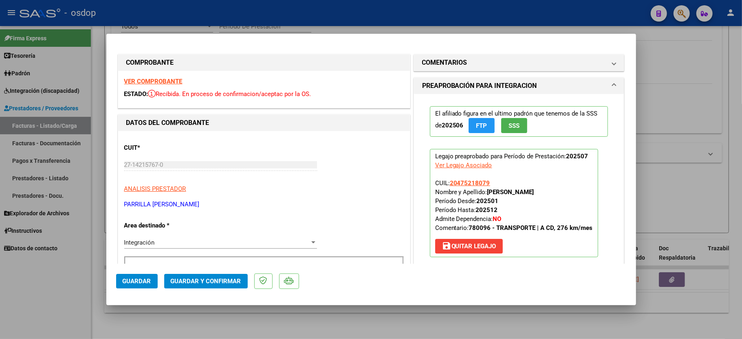
click at [166, 83] on strong "VER COMPROBANTE" at bounding box center [153, 81] width 58 height 7
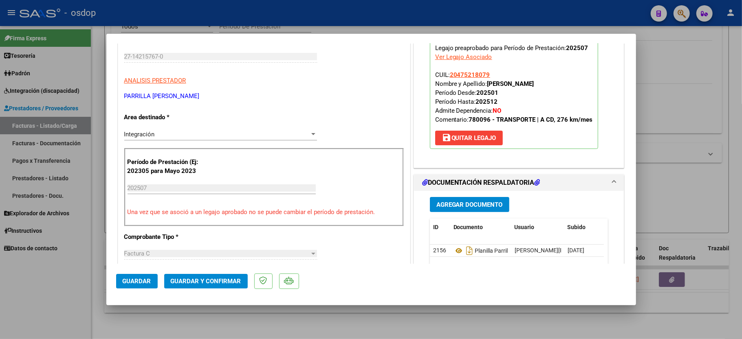
scroll to position [163, 0]
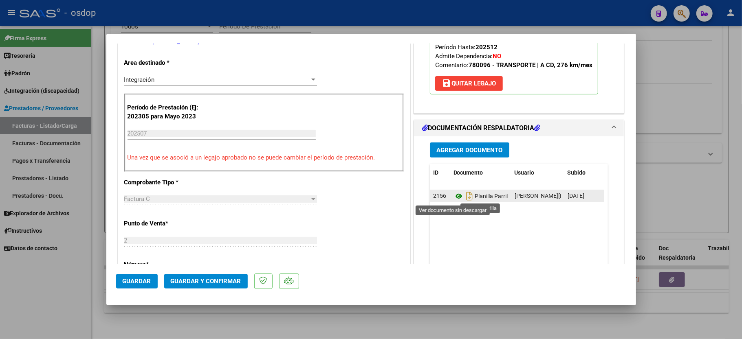
click at [453, 195] on icon at bounding box center [458, 196] width 11 height 10
click at [199, 282] on span "Guardar y Confirmar" at bounding box center [206, 281] width 70 height 7
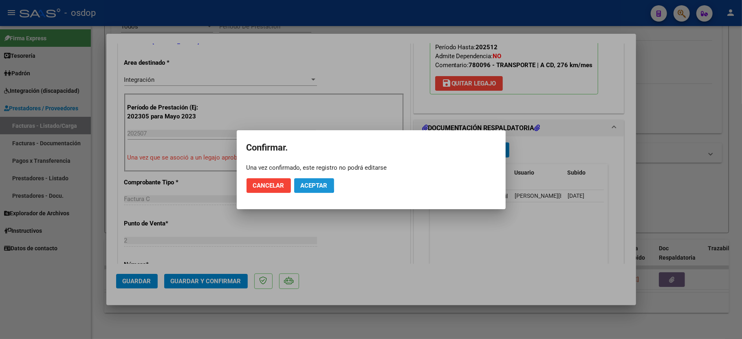
click at [294, 180] on button "Aceptar" at bounding box center [314, 185] width 40 height 15
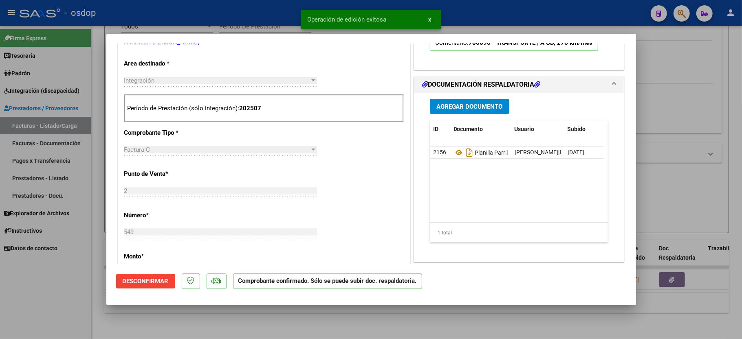
click at [26, 296] on div at bounding box center [371, 169] width 742 height 339
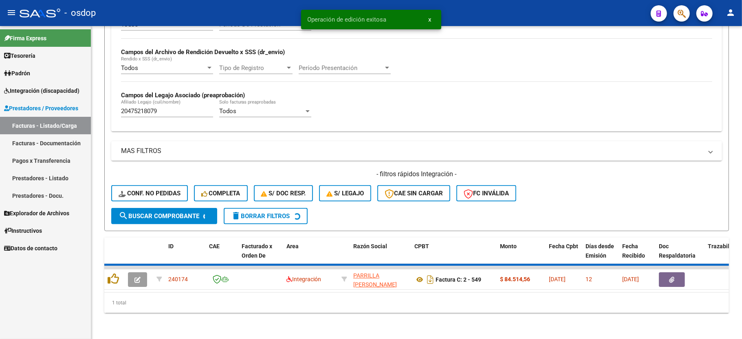
scroll to position [173, 0]
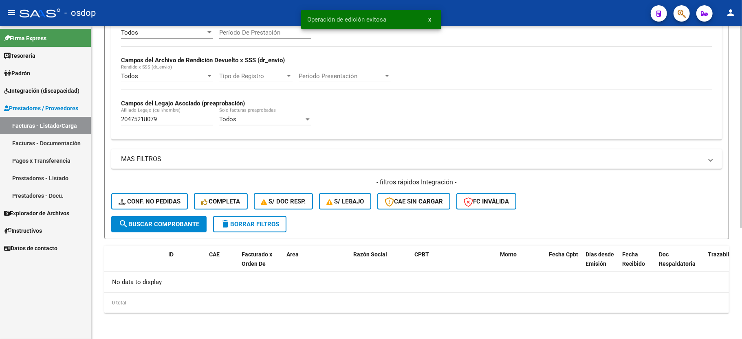
click at [139, 118] on input "20475218079" at bounding box center [167, 119] width 92 height 7
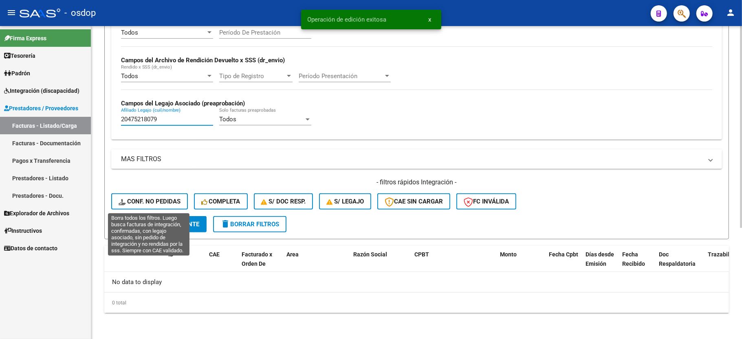
click at [168, 207] on button "Conf. no pedidas" at bounding box center [149, 201] width 77 height 16
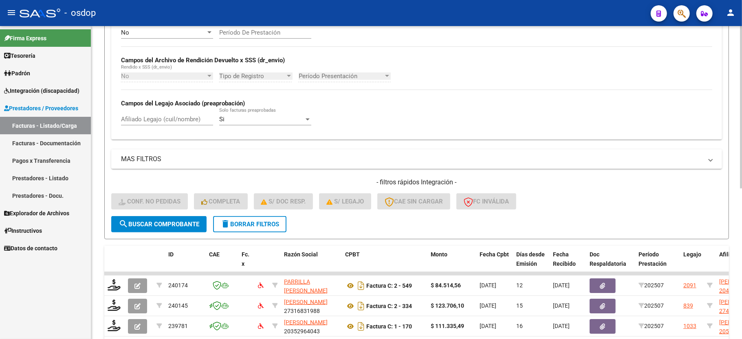
click at [191, 121] on input "Afiliado Legajo (cuil/nombre)" at bounding box center [167, 119] width 92 height 7
paste input "20475218079"
type input "20475218079"
click at [150, 229] on button "search Buscar Comprobante" at bounding box center [158, 224] width 95 height 16
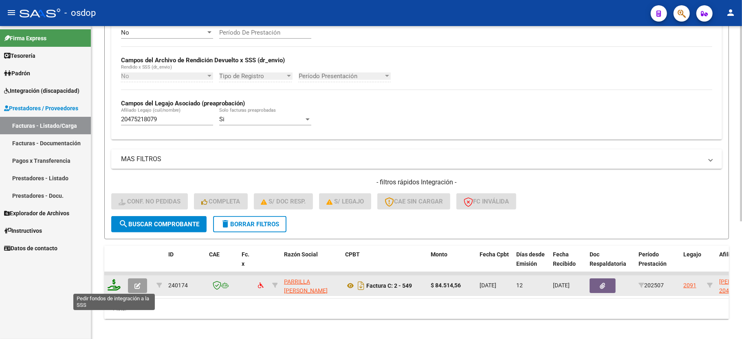
click at [110, 287] on icon at bounding box center [114, 284] width 13 height 11
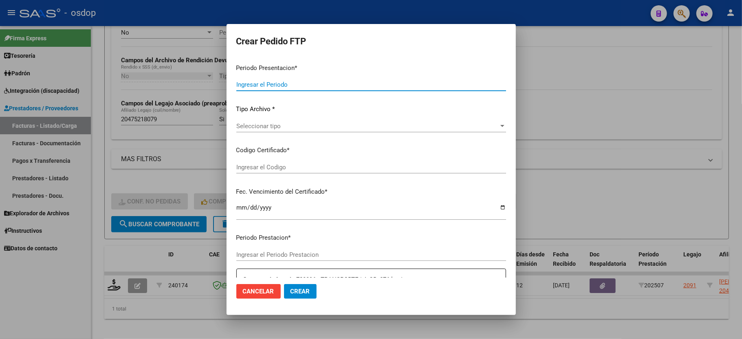
type input "202507"
type input "$ 84.514,56"
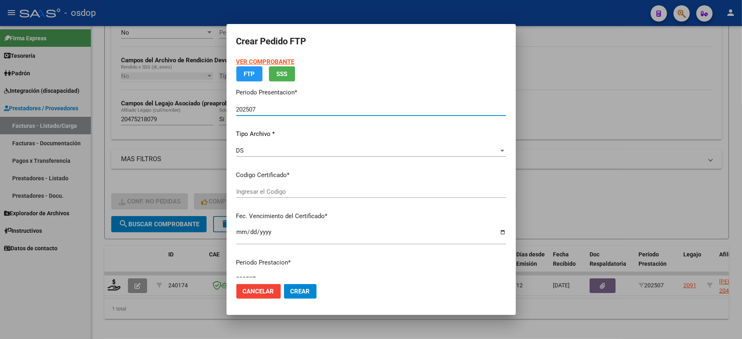
type input "2769734477"
type input "[DATE]"
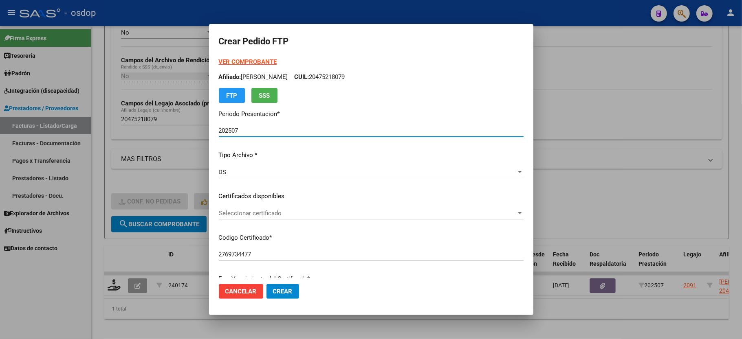
click at [246, 217] on div "Seleccionar certificado Seleccionar certificado" at bounding box center [371, 213] width 305 height 12
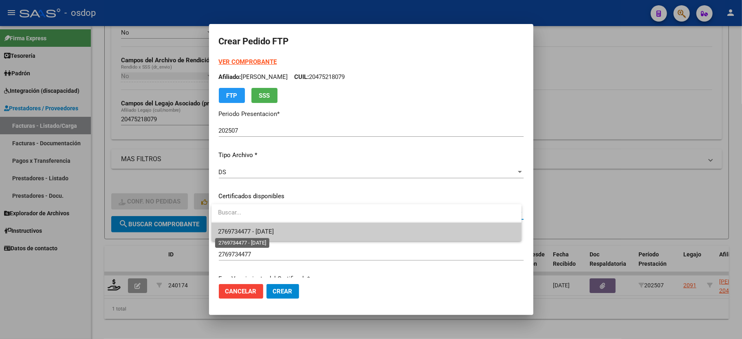
click at [248, 233] on span "2769734477 - [DATE]" at bounding box center [246, 231] width 56 height 7
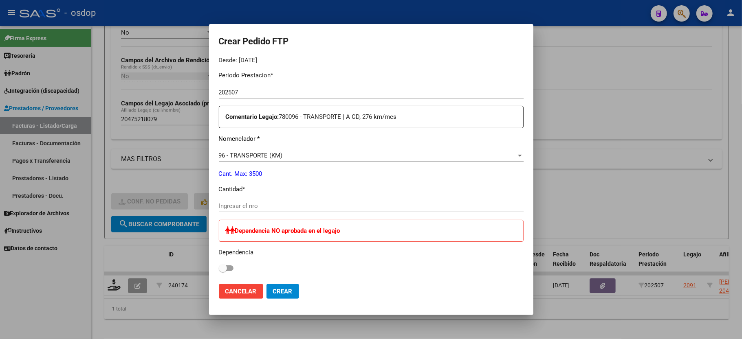
scroll to position [271, 0]
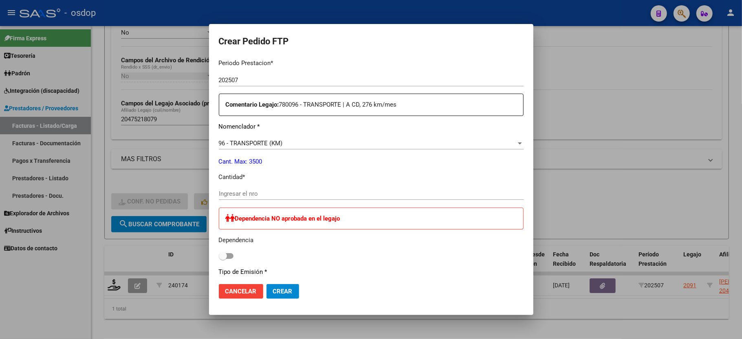
click at [259, 188] on div "Ingresar el nro" at bounding box center [371, 194] width 305 height 12
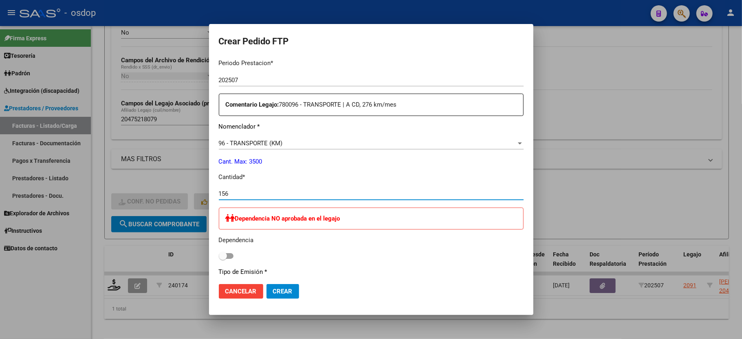
type input "156"
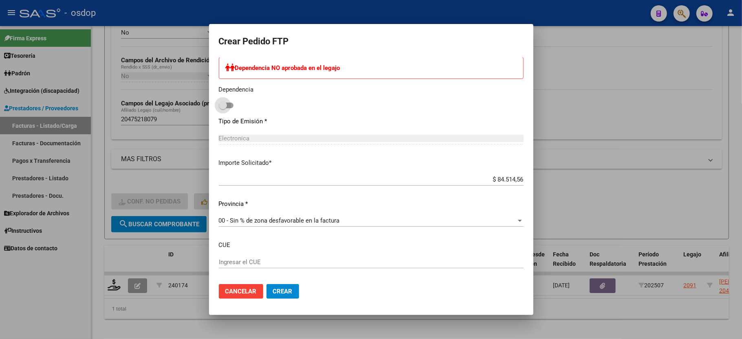
scroll to position [434, 0]
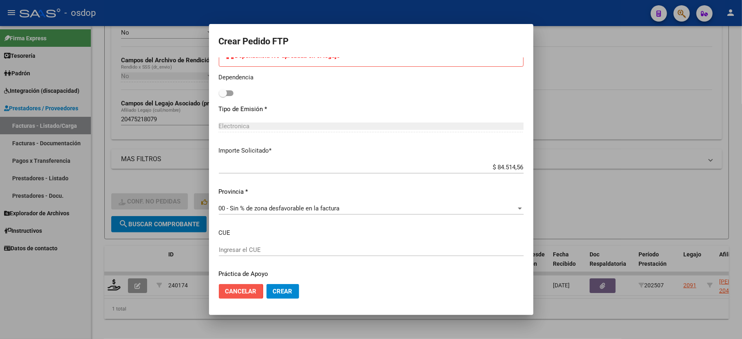
click at [227, 292] on span "Cancelar" at bounding box center [240, 291] width 31 height 7
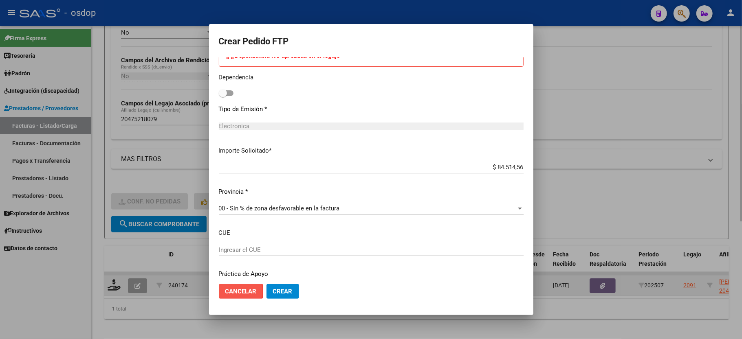
scroll to position [0, 0]
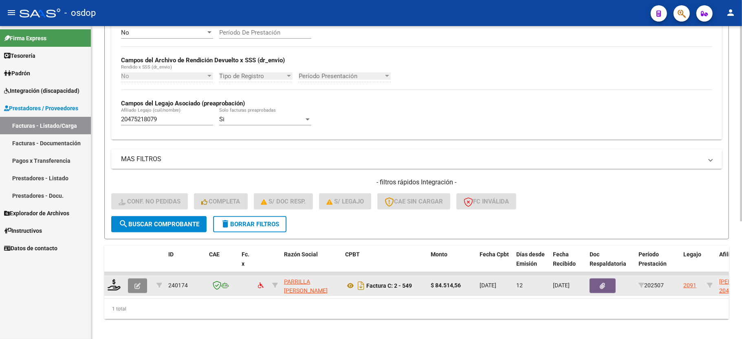
click at [142, 283] on button "button" at bounding box center [137, 286] width 19 height 15
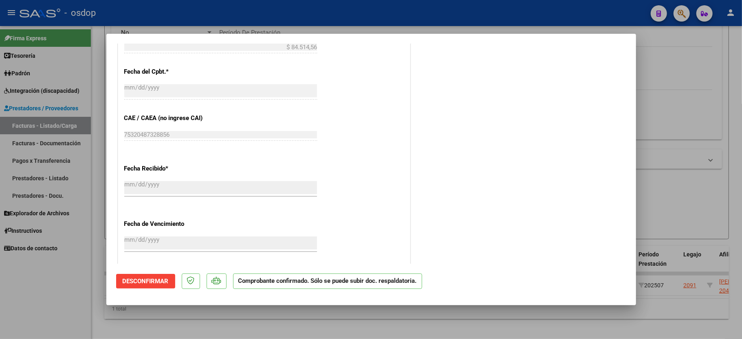
scroll to position [434, 0]
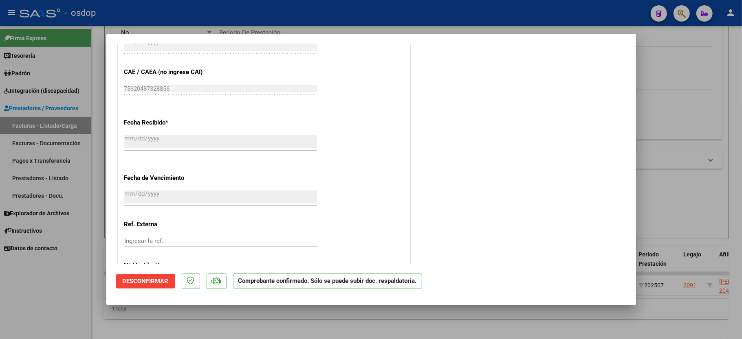
click at [127, 280] on span "Desconfirmar" at bounding box center [146, 281] width 46 height 7
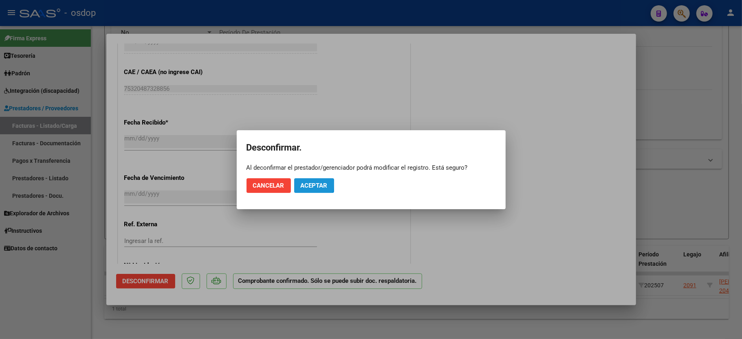
click at [301, 184] on span "Aceptar" at bounding box center [314, 185] width 27 height 7
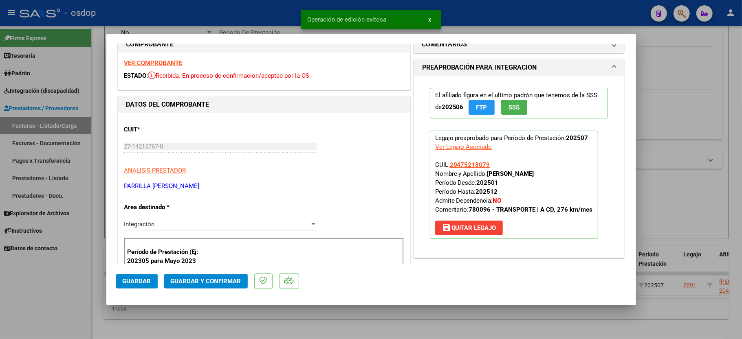
scroll to position [0, 0]
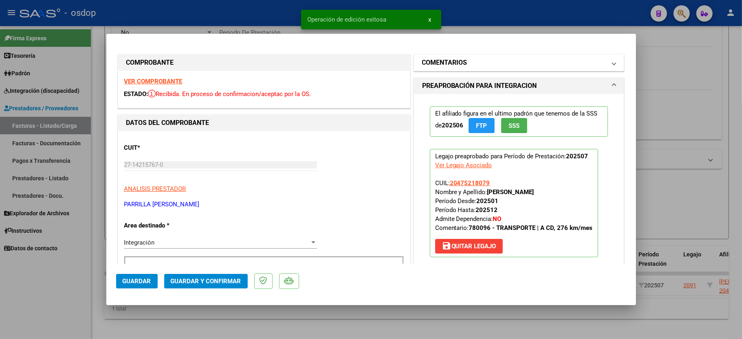
click at [450, 62] on h1 "COMENTARIOS" at bounding box center [444, 63] width 45 height 10
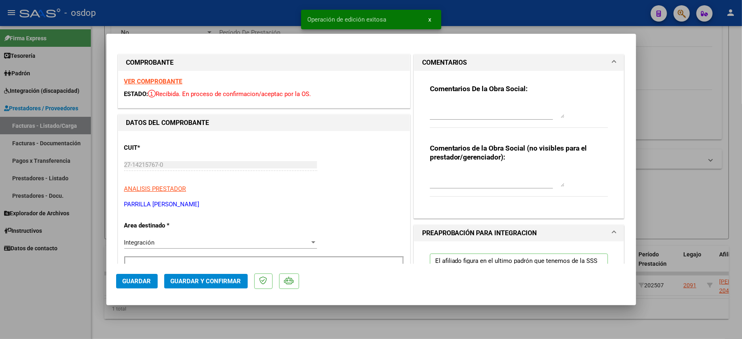
click at [445, 185] on textarea at bounding box center [497, 179] width 134 height 16
type textarea "t"
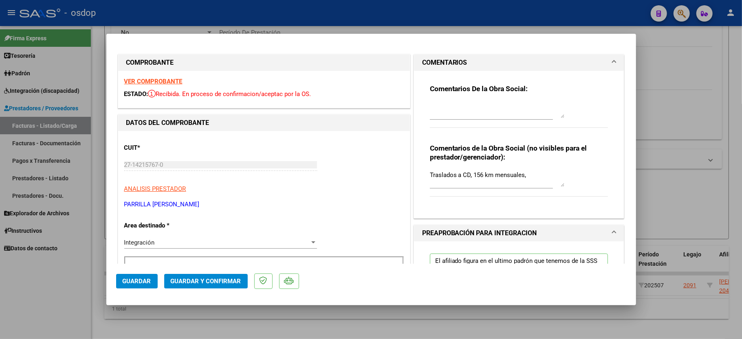
click at [524, 172] on textarea "Traslados a CD, 156 km mensuales," at bounding box center [497, 179] width 134 height 16
click at [540, 176] on textarea "Traslados a CD, 156 km mensuales," at bounding box center [497, 179] width 134 height 16
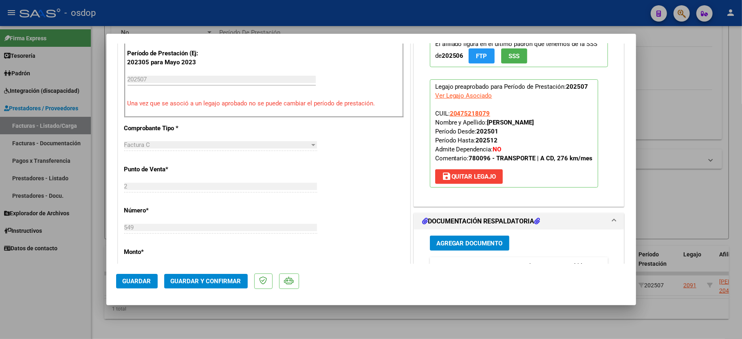
scroll to position [326, 0]
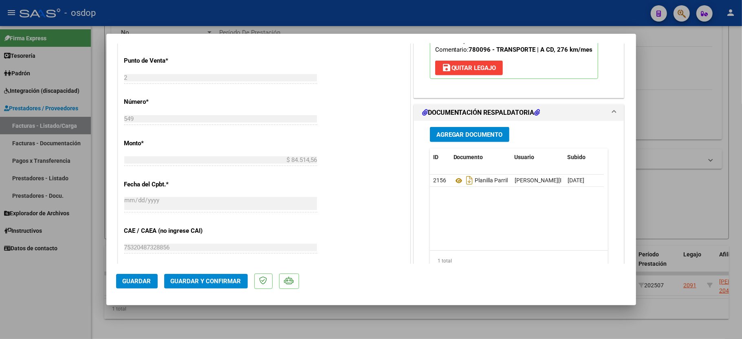
type textarea "Traslados a CD, 156 km mensuales, $541.76 sin dep"
click at [196, 279] on span "Guardar y Confirmar" at bounding box center [206, 281] width 70 height 7
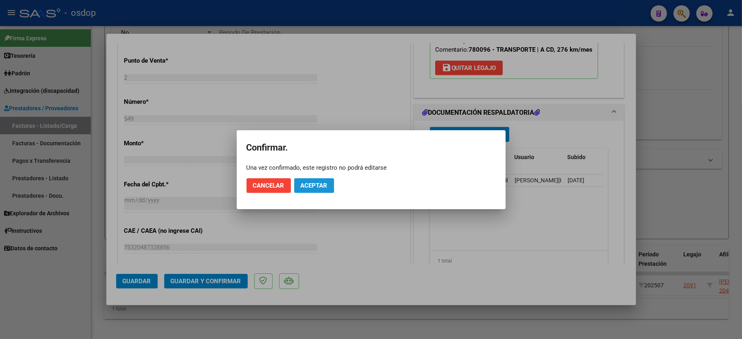
click at [306, 181] on button "Aceptar" at bounding box center [314, 185] width 40 height 15
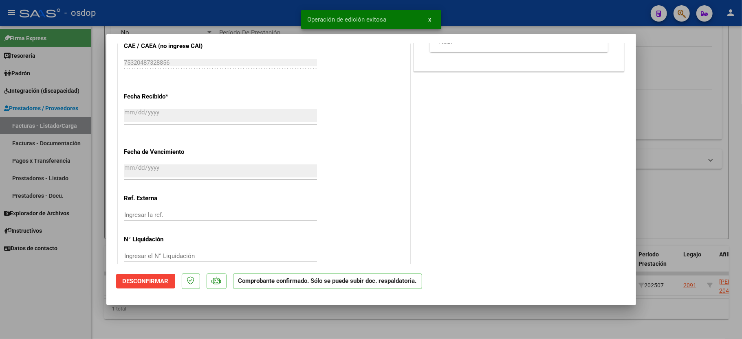
click at [29, 306] on div at bounding box center [371, 169] width 742 height 339
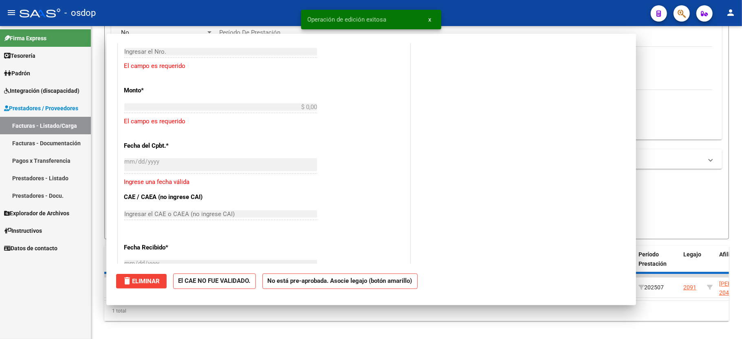
scroll to position [0, 0]
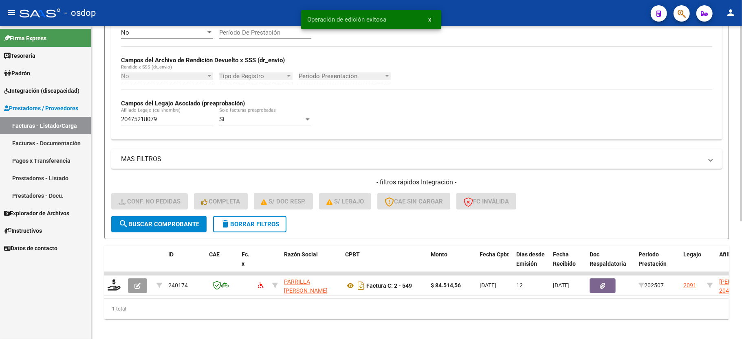
click at [148, 120] on input "20475218079" at bounding box center [167, 119] width 92 height 7
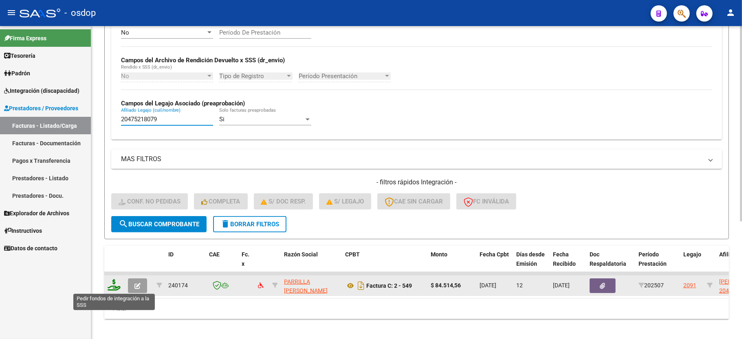
click at [114, 287] on icon at bounding box center [114, 284] width 13 height 11
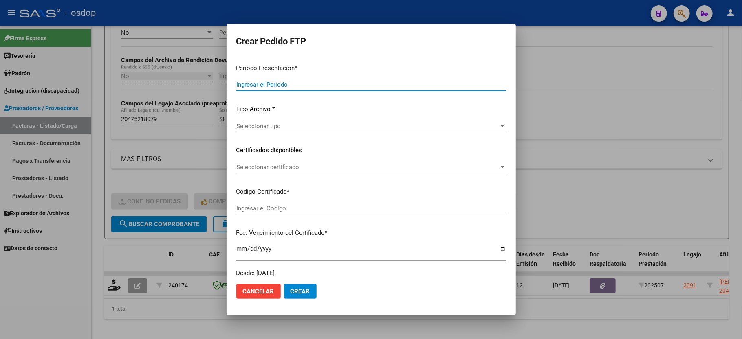
type input "202507"
type input "$ 84.514,56"
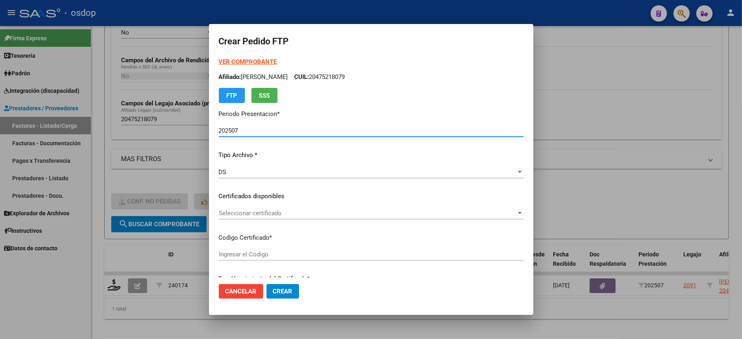
type input "2769734477"
type input "[DATE]"
click at [258, 217] on div "Seleccionar certificado Seleccionar certificado" at bounding box center [371, 213] width 305 height 12
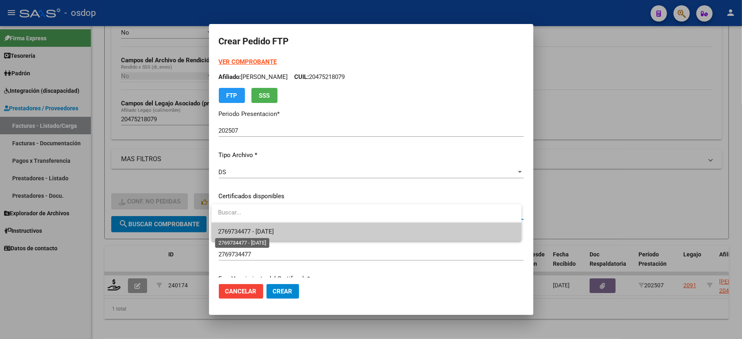
click at [258, 230] on span "2769734477 - [DATE]" at bounding box center [246, 231] width 56 height 7
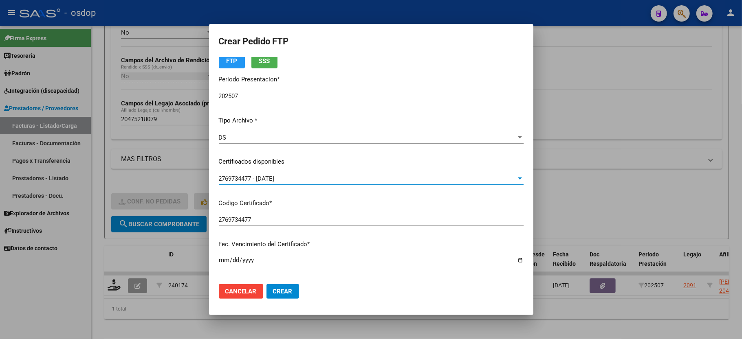
scroll to position [54, 0]
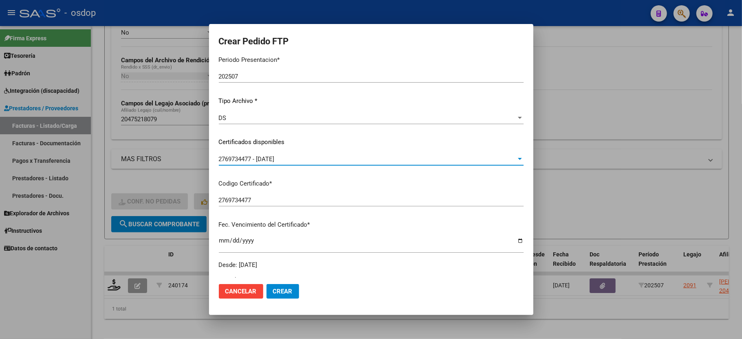
click at [241, 296] on button "Cancelar" at bounding box center [241, 291] width 44 height 15
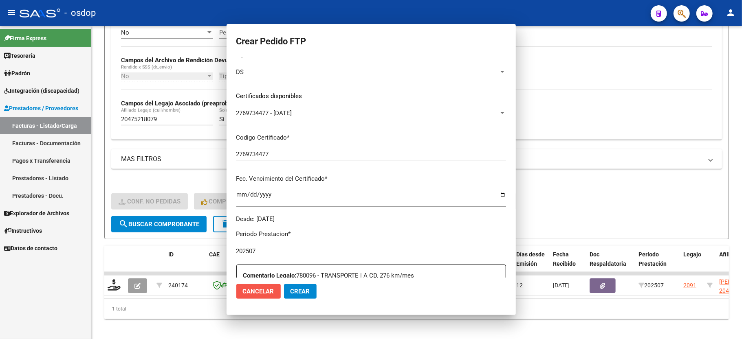
scroll to position [8, 0]
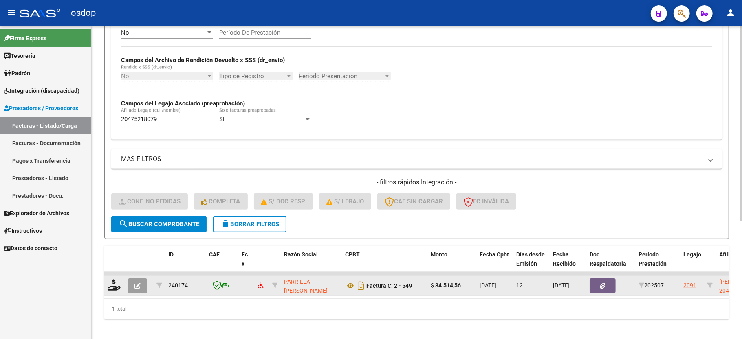
click at [142, 287] on button "button" at bounding box center [137, 286] width 19 height 15
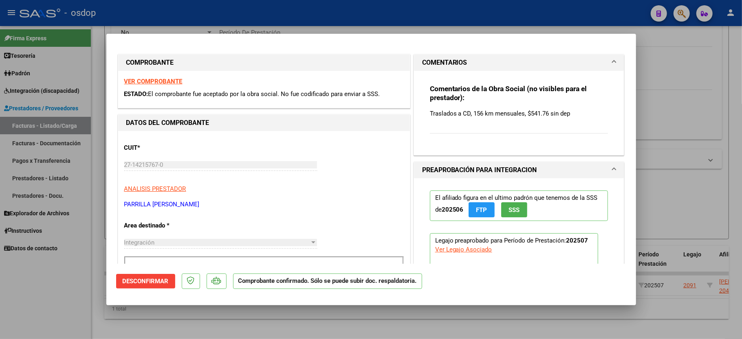
click at [152, 283] on span "Desconfirmar" at bounding box center [146, 281] width 46 height 7
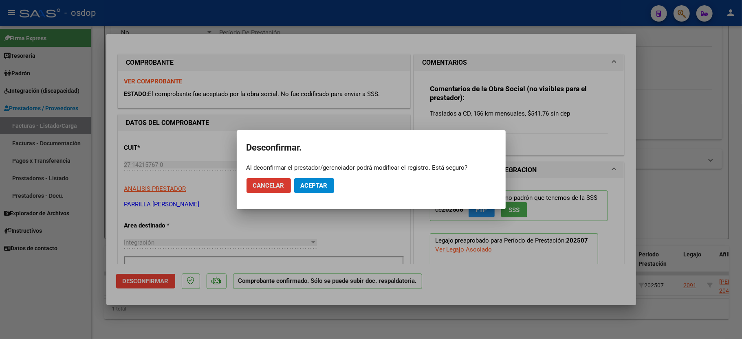
drag, startPoint x: 268, startPoint y: 186, endPoint x: 321, endPoint y: 184, distance: 53.8
click at [321, 184] on mat-dialog-actions "Cancelar Aceptar" at bounding box center [370, 186] width 249 height 28
click at [324, 181] on button "Aceptar" at bounding box center [314, 185] width 40 height 15
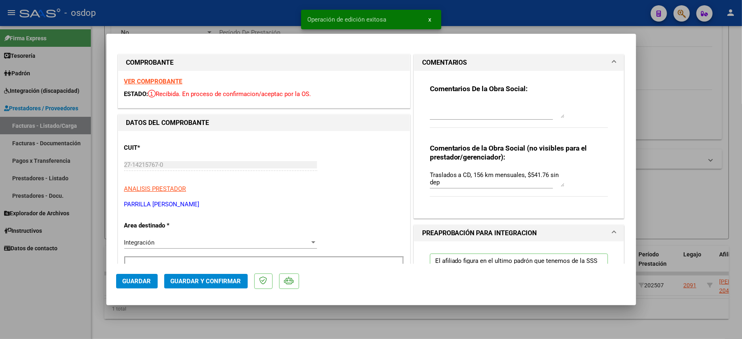
click at [473, 188] on div "Traslados a CD, 156 km mensuales, $541.76 sin dep" at bounding box center [497, 179] width 134 height 20
click at [430, 175] on textarea "Traslados a CD, 156 km mensuales, $541.76 sin dep." at bounding box center [497, 179] width 134 height 16
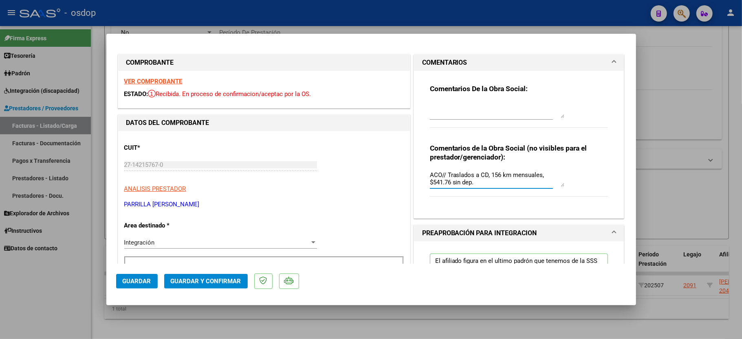
type textarea "ACO// Traslados a CD, 156 km mensuales, $541.76 sin dep."
click at [200, 286] on button "Guardar y Confirmar" at bounding box center [205, 281] width 83 height 15
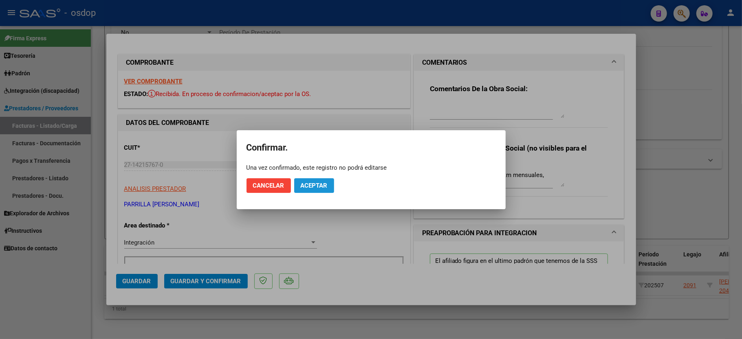
click at [323, 181] on button "Aceptar" at bounding box center [314, 185] width 40 height 15
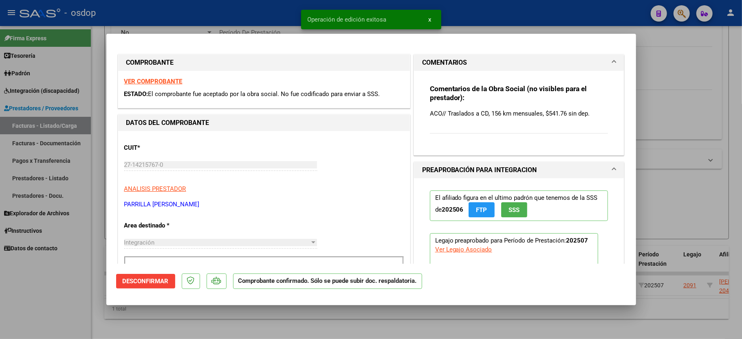
click at [71, 300] on div at bounding box center [371, 169] width 742 height 339
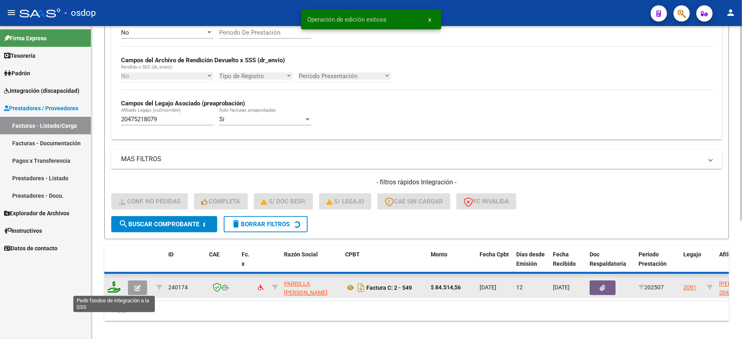
click at [116, 289] on icon at bounding box center [114, 286] width 13 height 11
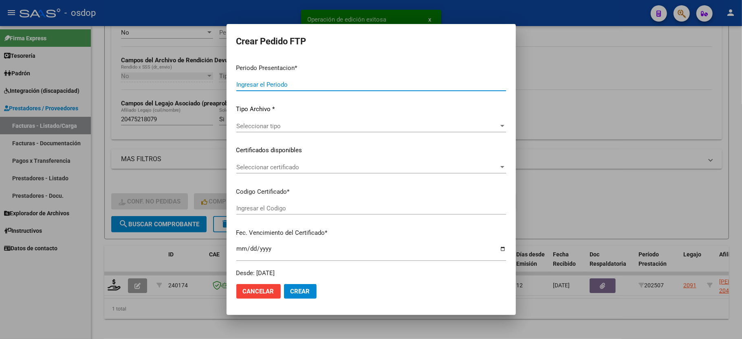
type input "202507"
type input "$ 84.514,56"
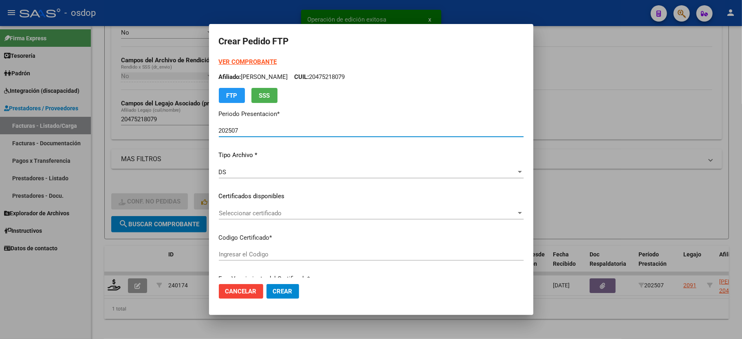
type input "2769734477"
type input "[DATE]"
click at [261, 216] on span "Seleccionar certificado" at bounding box center [367, 213] width 297 height 7
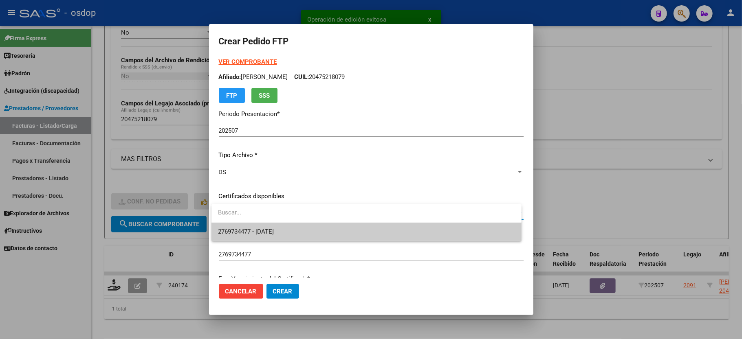
click at [261, 236] on span "2769734477 - [DATE]" at bounding box center [366, 232] width 297 height 18
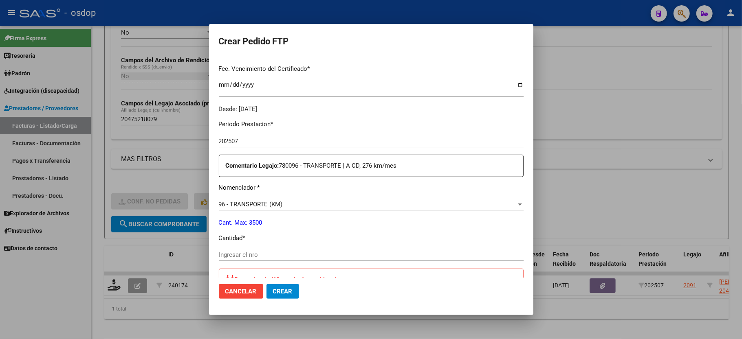
scroll to position [217, 0]
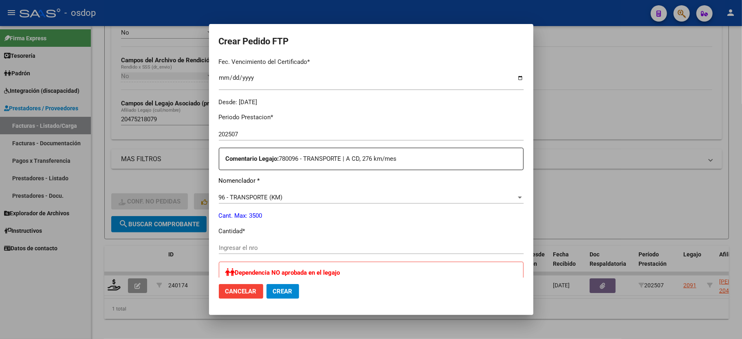
click at [257, 244] on input "Ingresar el nro" at bounding box center [371, 247] width 305 height 7
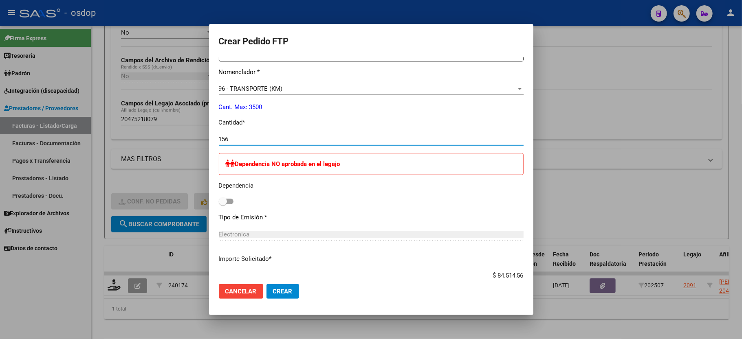
scroll to position [457, 0]
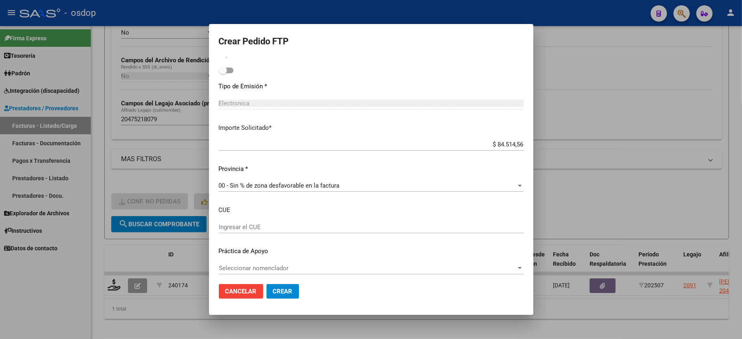
type input "156"
click at [275, 288] on span "Crear" at bounding box center [283, 291] width 20 height 7
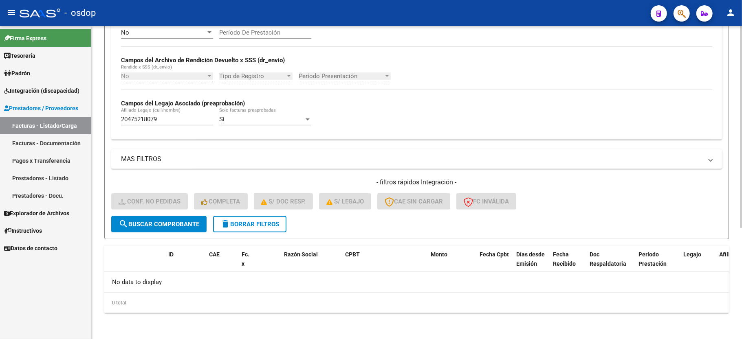
click at [247, 229] on button "delete Borrar Filtros" at bounding box center [249, 224] width 73 height 16
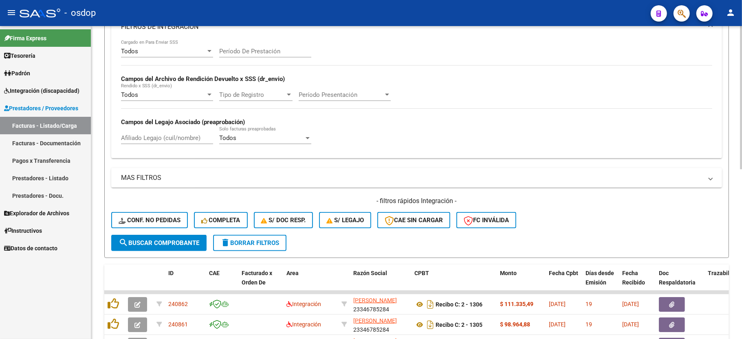
scroll to position [173, 0]
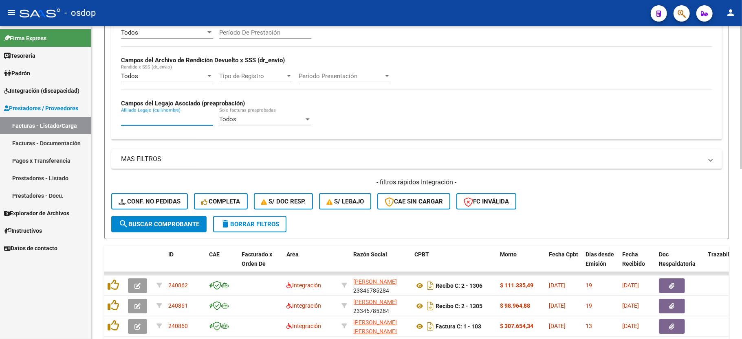
click at [156, 123] on input "Afiliado Legajo (cuil/nombre)" at bounding box center [167, 119] width 92 height 7
paste input "20548392285"
type input "20548392285"
click at [156, 225] on span "search Buscar Comprobante" at bounding box center [159, 224] width 81 height 7
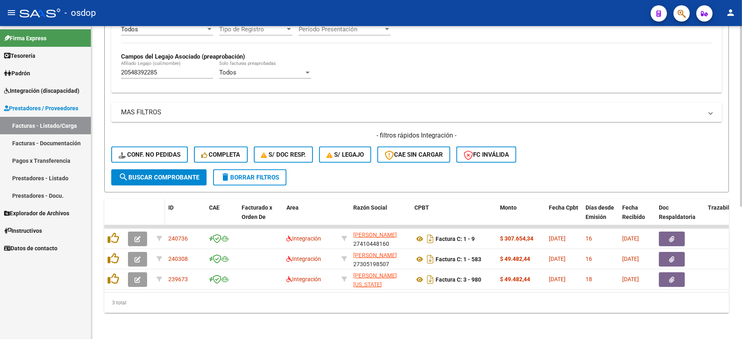
scroll to position [229, 0]
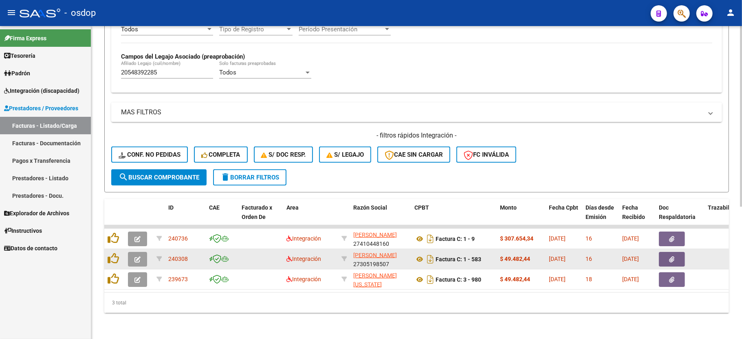
click at [134, 254] on button "button" at bounding box center [137, 259] width 19 height 15
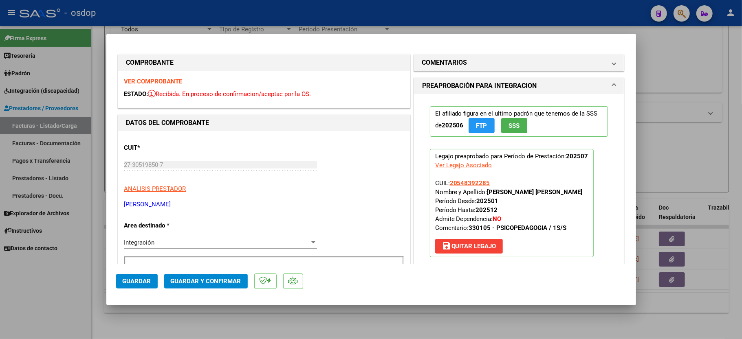
click at [154, 80] on strong "VER COMPROBANTE" at bounding box center [153, 81] width 58 height 7
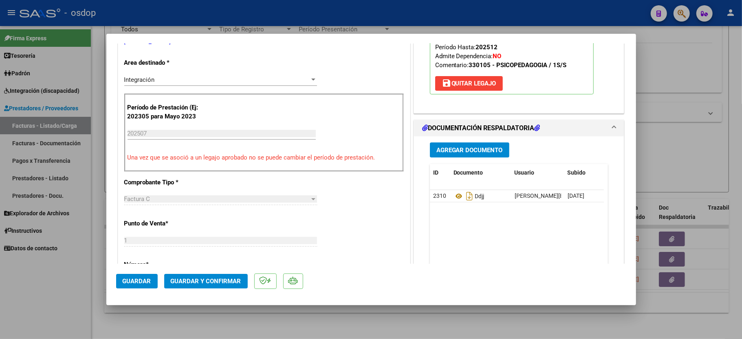
scroll to position [271, 0]
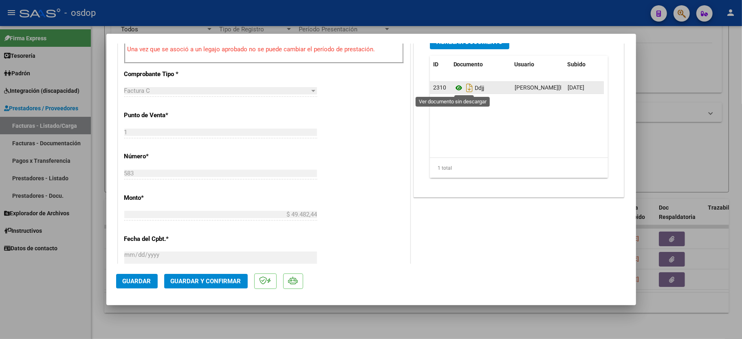
click at [453, 86] on icon at bounding box center [458, 88] width 11 height 10
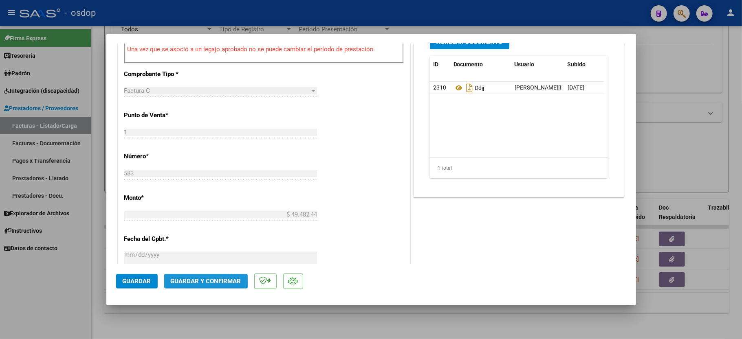
click at [203, 275] on button "Guardar y Confirmar" at bounding box center [205, 281] width 83 height 15
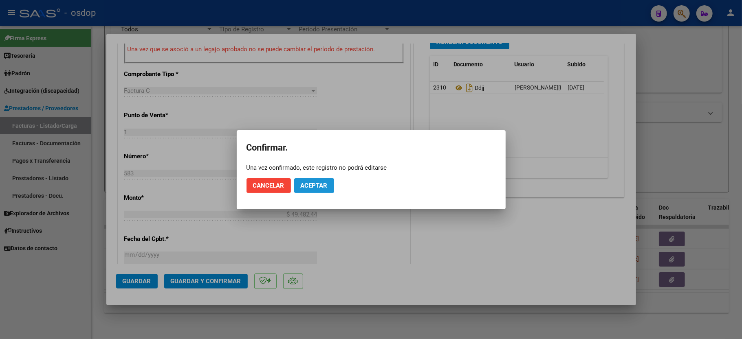
click at [322, 184] on span "Aceptar" at bounding box center [314, 185] width 27 height 7
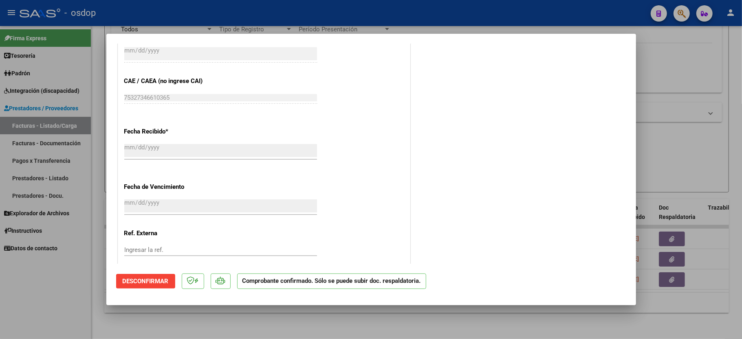
click at [16, 303] on div at bounding box center [371, 169] width 742 height 339
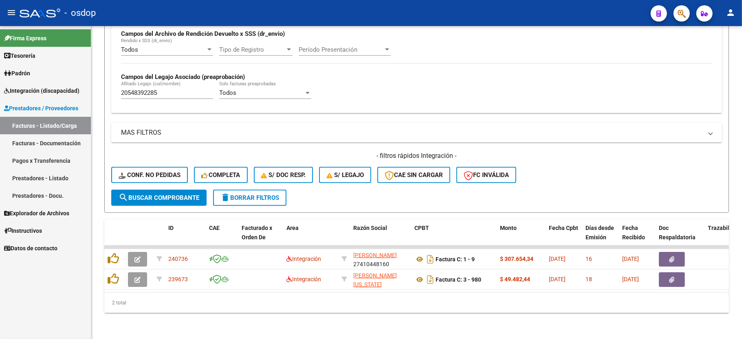
scroll to position [209, 0]
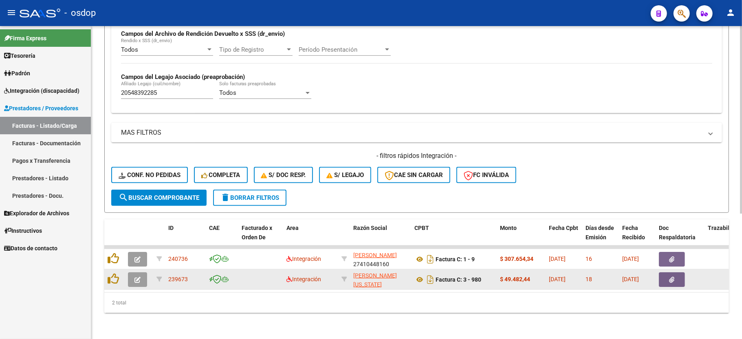
click at [137, 272] on button "button" at bounding box center [137, 279] width 19 height 15
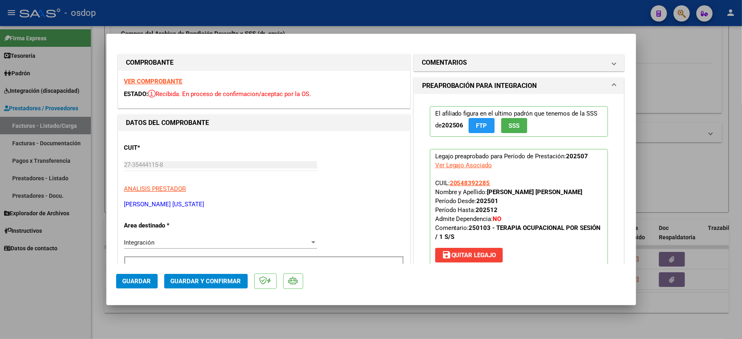
click at [152, 79] on strong "VER COMPROBANTE" at bounding box center [153, 81] width 58 height 7
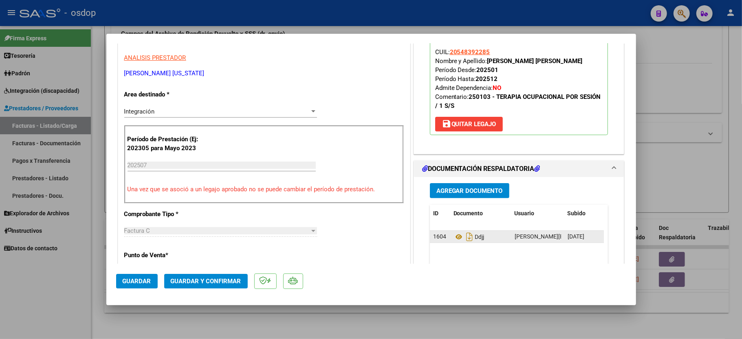
scroll to position [163, 0]
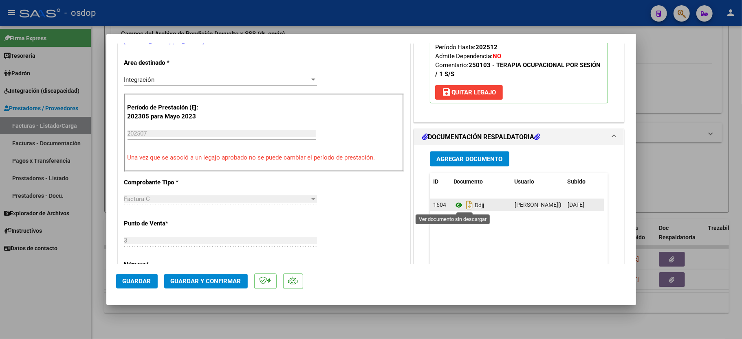
click at [453, 204] on icon at bounding box center [458, 205] width 11 height 10
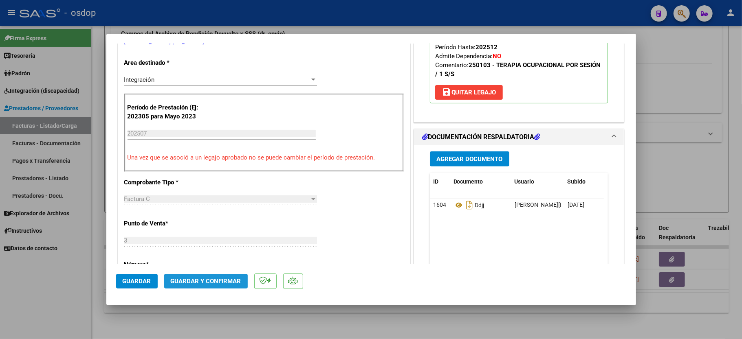
click at [208, 282] on span "Guardar y Confirmar" at bounding box center [206, 281] width 70 height 7
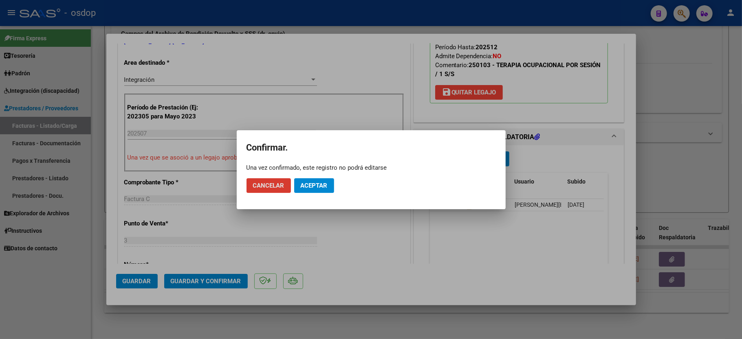
click at [315, 190] on button "Aceptar" at bounding box center [314, 185] width 40 height 15
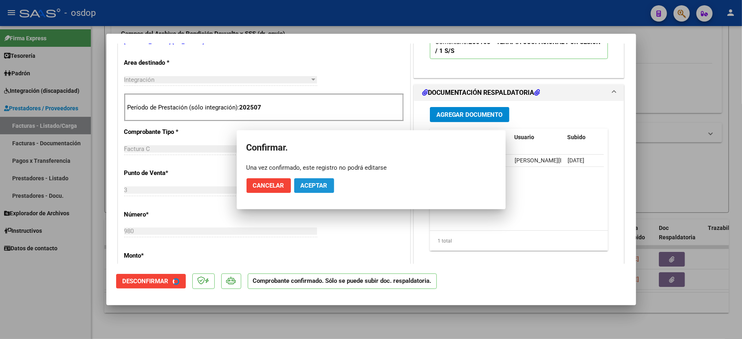
scroll to position [162, 0]
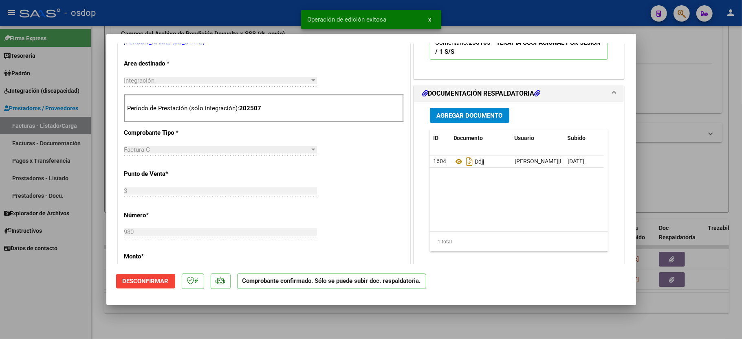
click at [42, 302] on div at bounding box center [371, 169] width 742 height 339
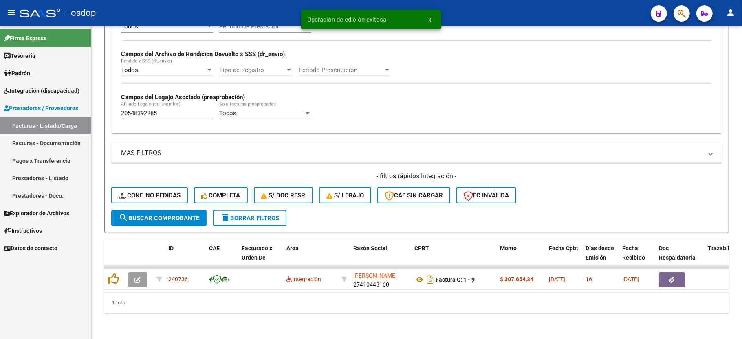
scroll to position [188, 0]
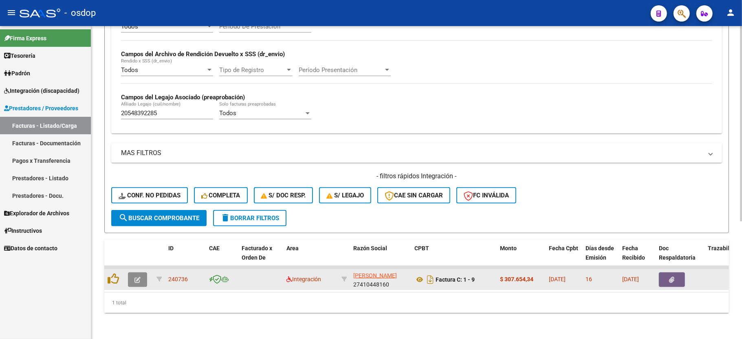
click at [138, 277] on icon "button" at bounding box center [137, 280] width 6 height 6
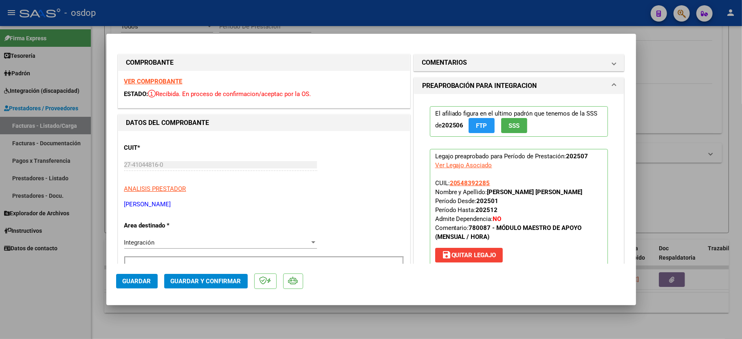
click at [170, 79] on strong "VER COMPROBANTE" at bounding box center [153, 81] width 58 height 7
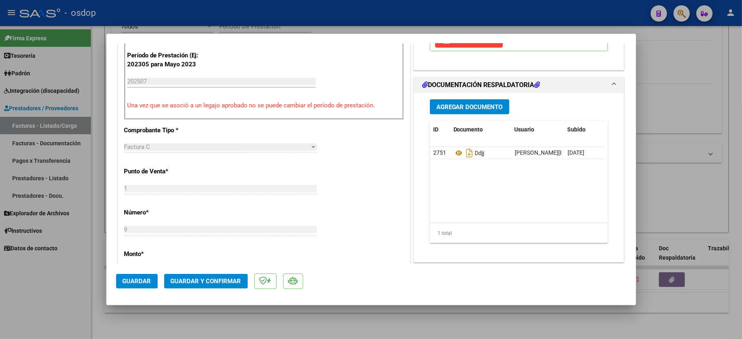
scroll to position [217, 0]
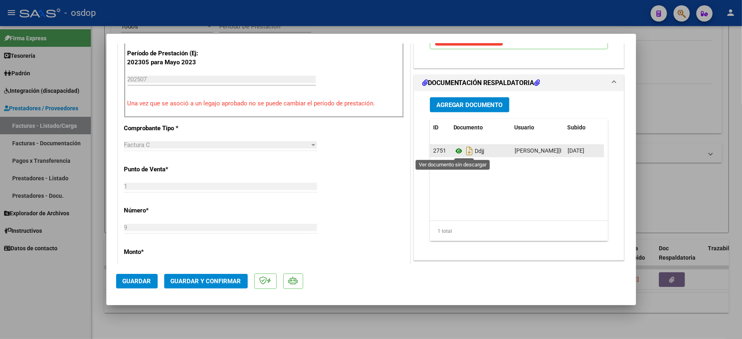
click at [453, 150] on icon at bounding box center [458, 151] width 11 height 10
click at [182, 287] on button "Guardar y Confirmar" at bounding box center [205, 281] width 83 height 15
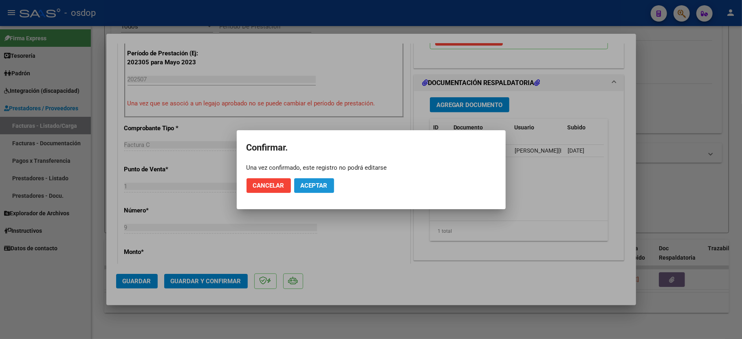
click at [318, 183] on span "Aceptar" at bounding box center [314, 185] width 27 height 7
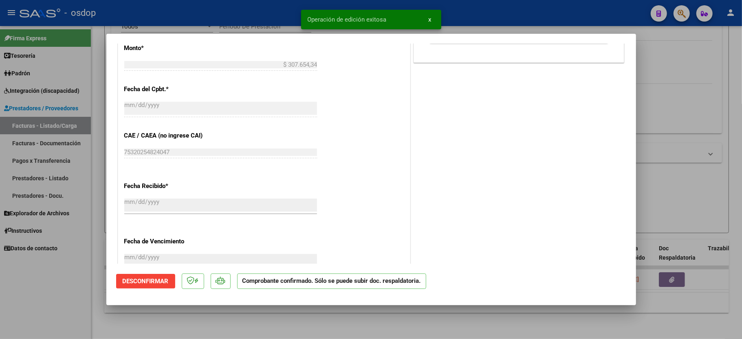
click at [70, 300] on div at bounding box center [371, 169] width 742 height 339
type input "$ 0,00"
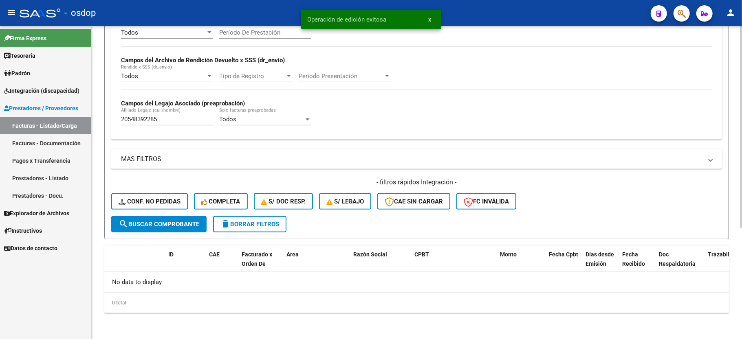
scroll to position [173, 0]
click at [142, 125] on div "20548392285 [PERSON_NAME] (cuil/nombre)" at bounding box center [167, 117] width 92 height 18
click at [141, 124] on div "20548392285 [PERSON_NAME] (cuil/nombre)" at bounding box center [167, 117] width 92 height 18
click at [142, 122] on input "20548392285" at bounding box center [167, 119] width 92 height 7
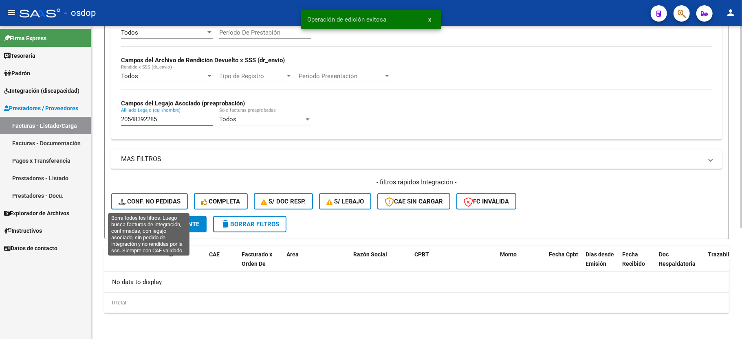
click at [169, 201] on span "Conf. no pedidas" at bounding box center [150, 201] width 62 height 7
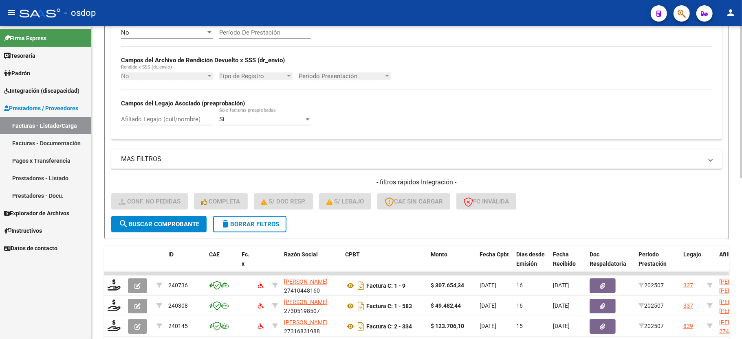
click at [143, 109] on div "Afiliado Legajo (cuil/nombre)" at bounding box center [167, 117] width 92 height 18
click at [143, 121] on input "Afiliado Legajo (cuil/nombre)" at bounding box center [167, 119] width 92 height 7
paste input "20548392285"
type input "20548392285"
click at [142, 224] on span "search Buscar Comprobante" at bounding box center [159, 224] width 81 height 7
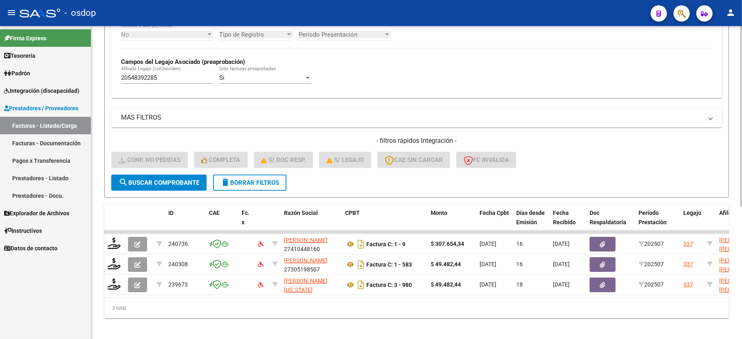
scroll to position [229, 0]
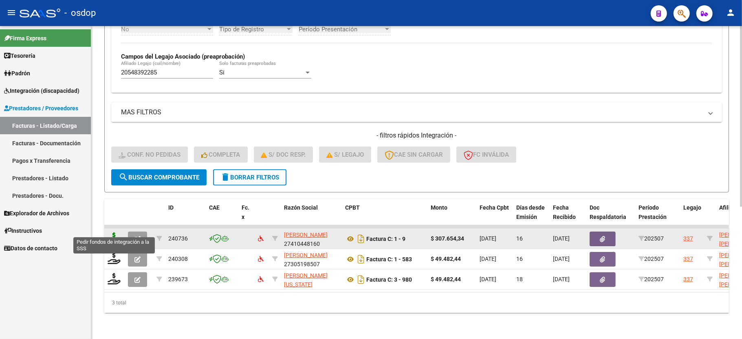
click at [112, 233] on icon at bounding box center [114, 238] width 13 height 11
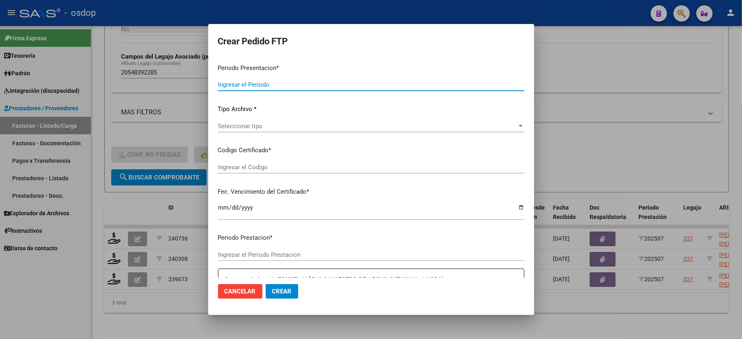
type input "202507"
type input "$ 307.654,34"
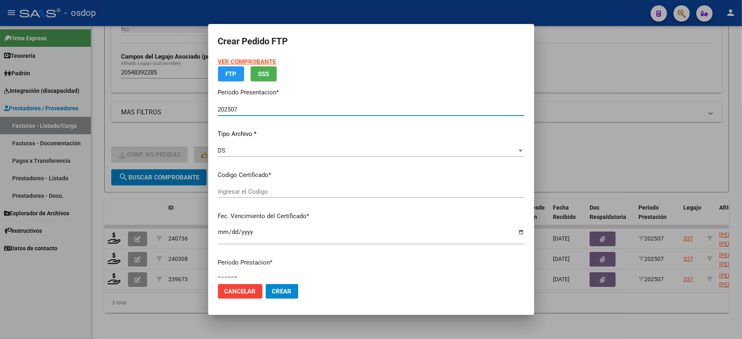
type input "6218102716"
type input "[DATE]"
click at [253, 127] on div "VER COMPROBANTE ARCA Padrón FTP SSS Periodo Presentacion * 202507 Ingresar el P…" at bounding box center [371, 179] width 306 height 245
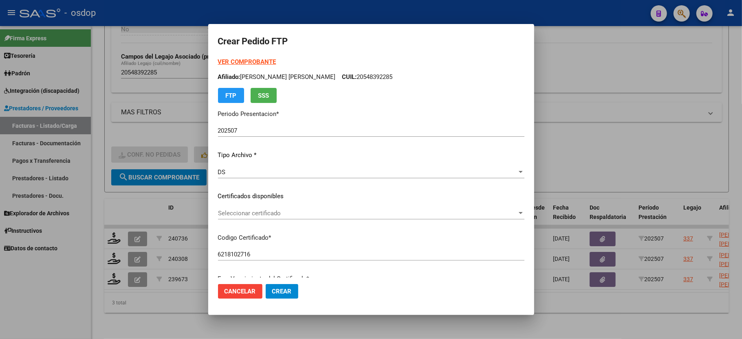
click at [276, 204] on div "VER COMPROBANTE ARCA Padrón Afiliado: [PERSON_NAME] [PERSON_NAME] CUIL: 2054839…" at bounding box center [371, 190] width 306 height 266
click at [272, 213] on span "Seleccionar certificado" at bounding box center [367, 213] width 299 height 7
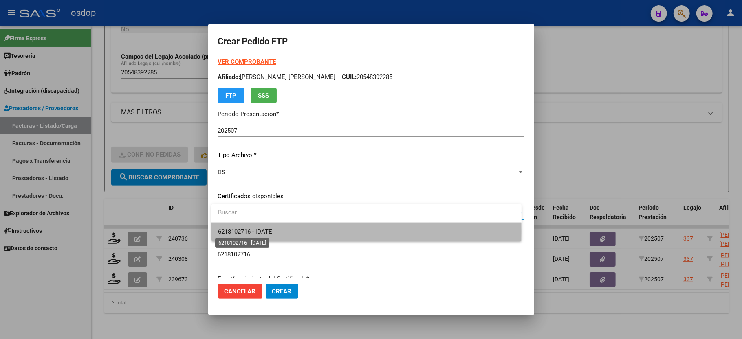
click at [268, 232] on span "6218102716 - [DATE]" at bounding box center [246, 231] width 56 height 7
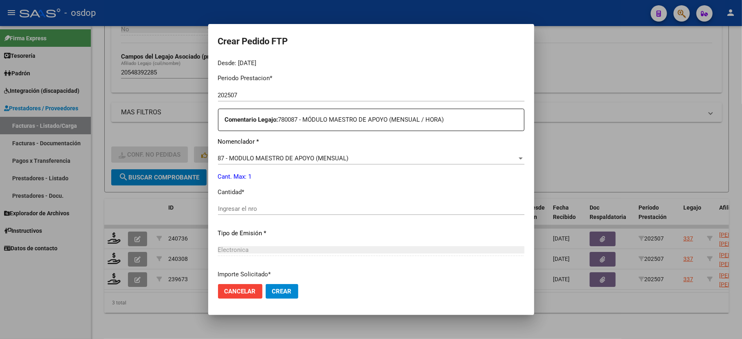
scroll to position [271, 0]
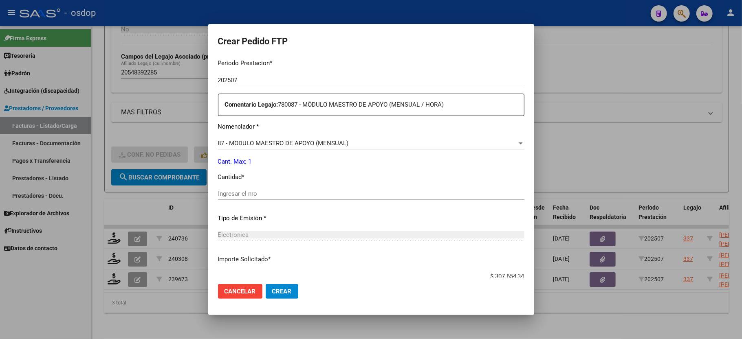
click at [242, 195] on div "Ingresar el nro" at bounding box center [371, 198] width 306 height 20
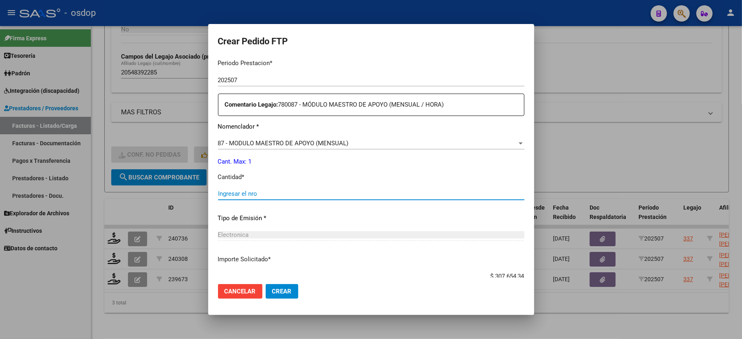
click at [242, 191] on input "Ingresar el nro" at bounding box center [371, 193] width 306 height 7
type input "1"
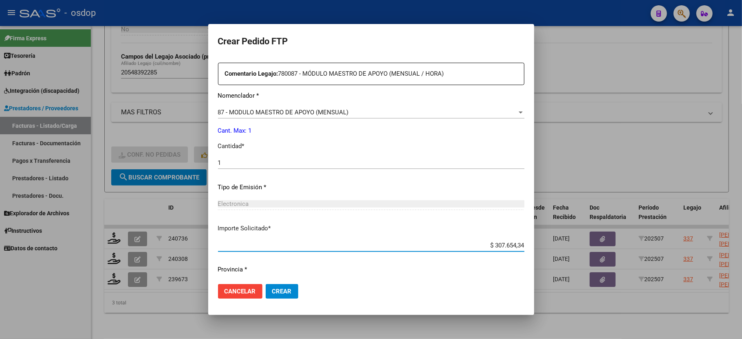
scroll to position [319, 0]
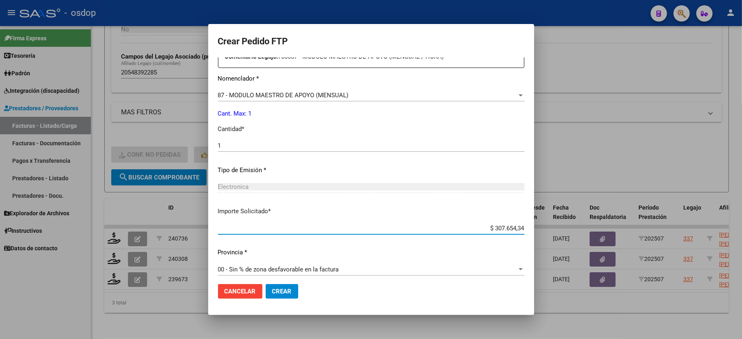
click at [275, 294] on span "Crear" at bounding box center [282, 291] width 20 height 7
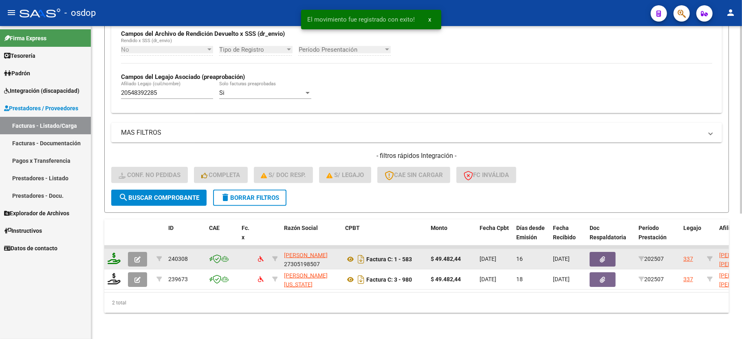
scroll to position [209, 0]
click at [114, 253] on icon at bounding box center [114, 258] width 13 height 11
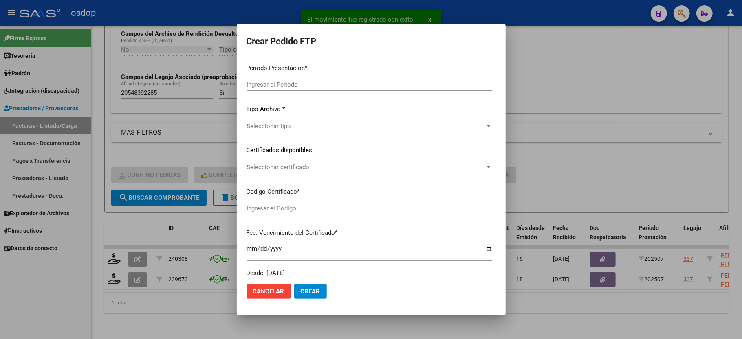
type input "202507"
type input "$ 49.482,44"
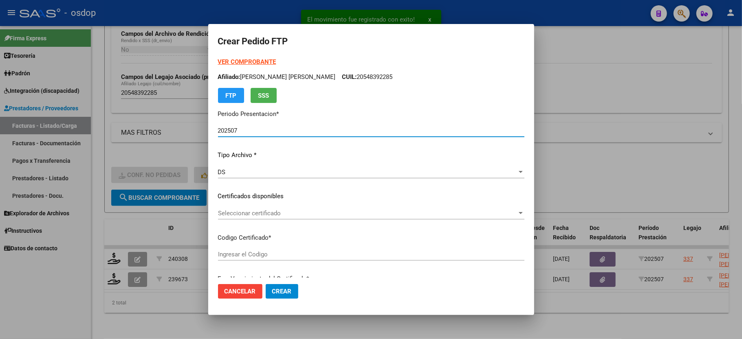
type input "6218102716"
type input "[DATE]"
click at [261, 210] on span "Seleccionar certificado" at bounding box center [367, 213] width 299 height 7
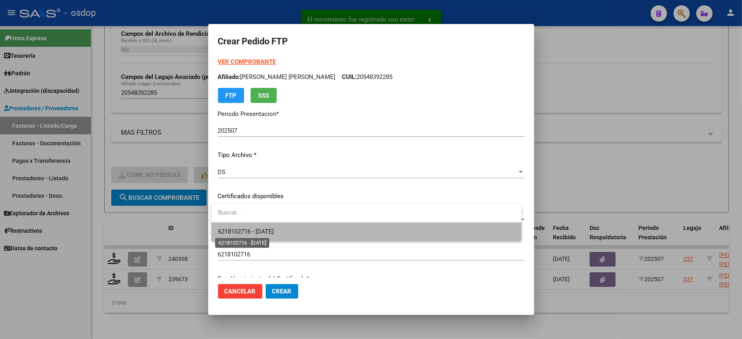
click at [266, 231] on span "6218102716 - [DATE]" at bounding box center [246, 231] width 56 height 7
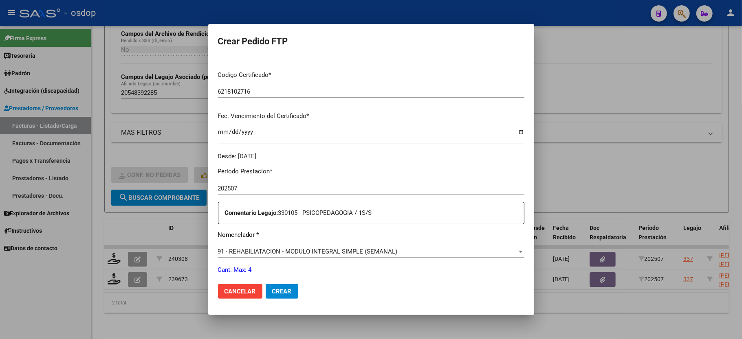
scroll to position [217, 0]
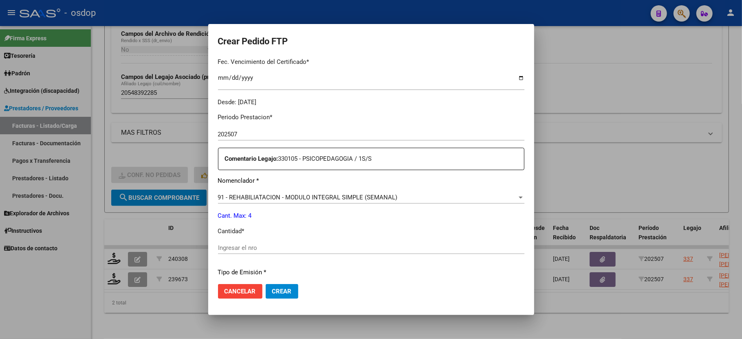
click at [284, 244] on input "Ingresar el nro" at bounding box center [371, 247] width 306 height 7
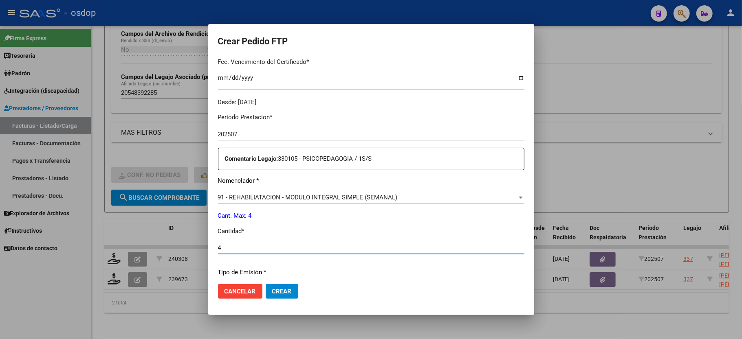
type input "4"
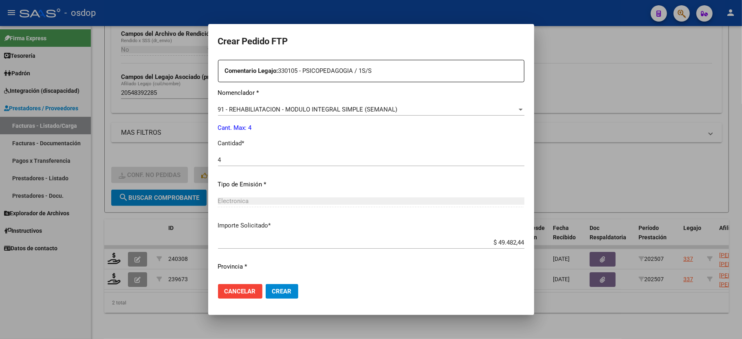
scroll to position [319, 0]
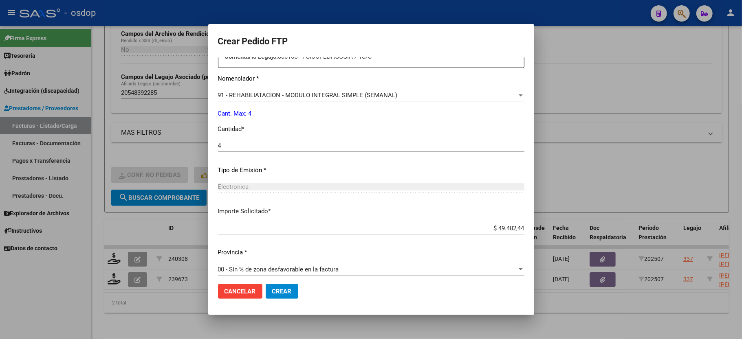
click at [290, 282] on mat-dialog-actions "Cancelar Crear" at bounding box center [371, 292] width 306 height 28
click at [284, 295] on span "Crear" at bounding box center [282, 291] width 20 height 7
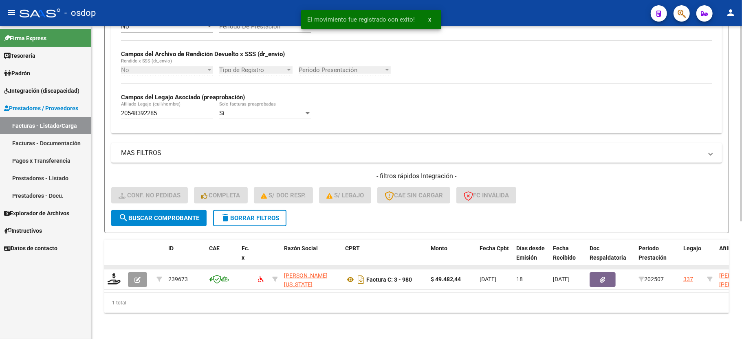
scroll to position [188, 0]
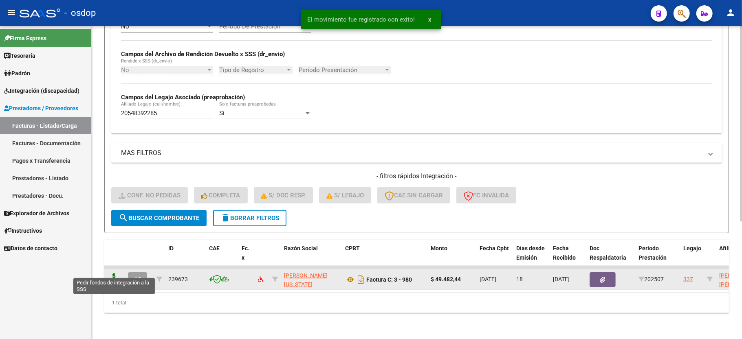
click at [113, 273] on icon at bounding box center [114, 278] width 13 height 11
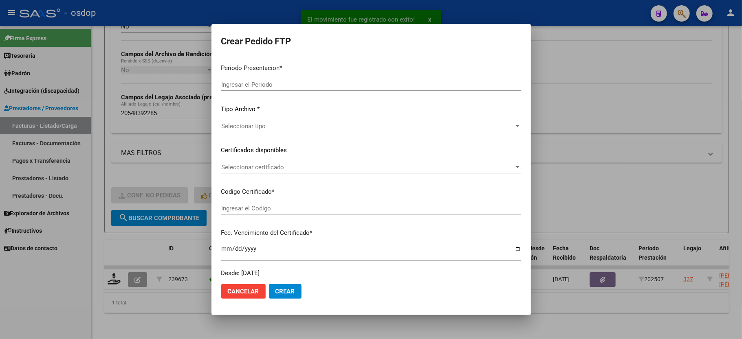
type input "202507"
type input "$ 49.482,44"
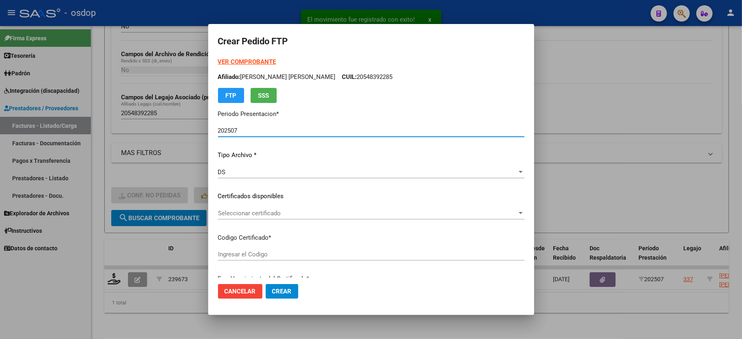
type input "6218102716"
type input "[DATE]"
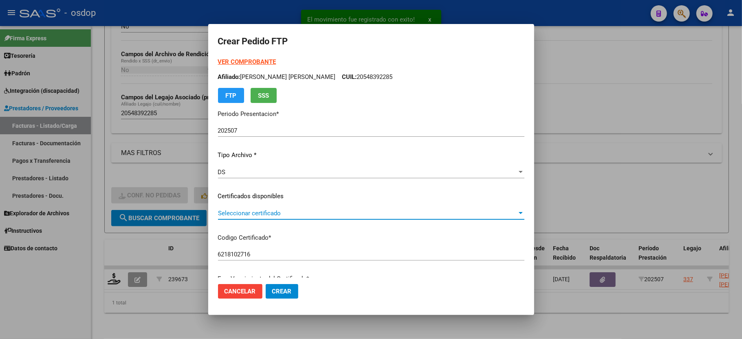
click at [244, 216] on span "Seleccionar certificado" at bounding box center [367, 213] width 299 height 7
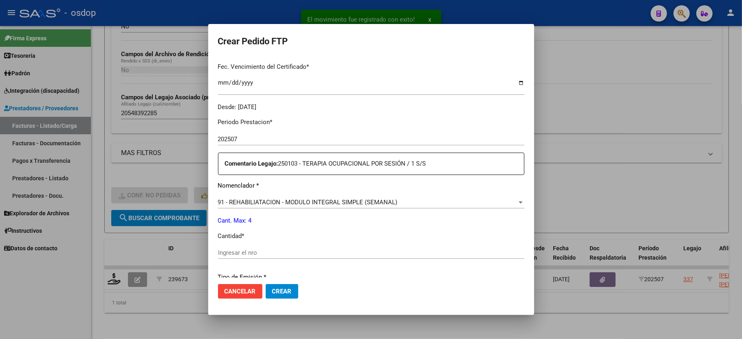
scroll to position [217, 0]
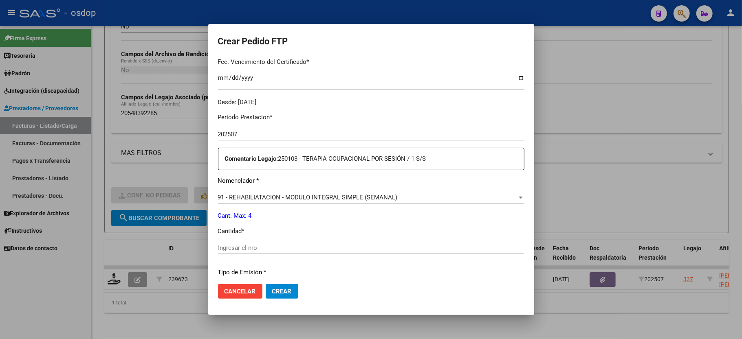
click at [248, 244] on input "Ingresar el nro" at bounding box center [371, 247] width 306 height 7
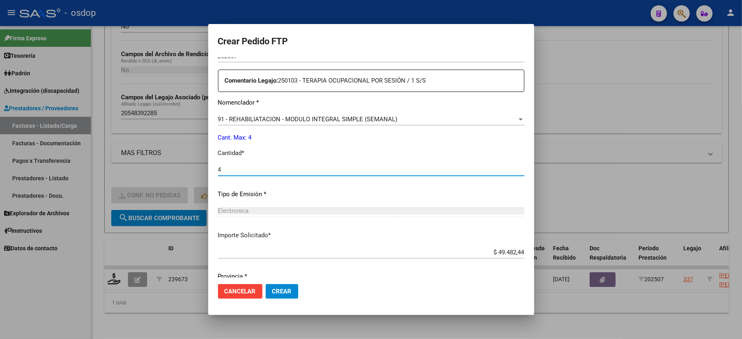
scroll to position [319, 0]
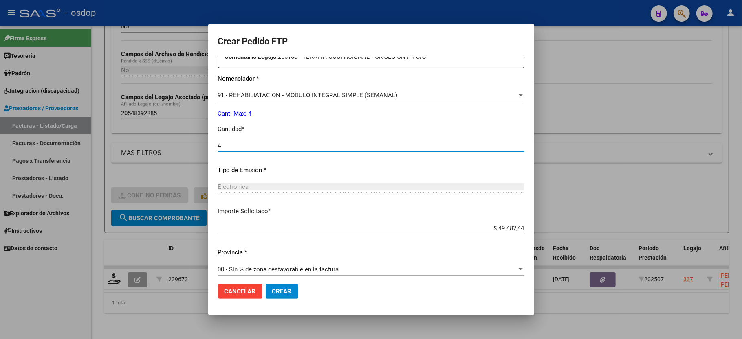
type input "4"
click at [285, 297] on button "Crear" at bounding box center [282, 291] width 33 height 15
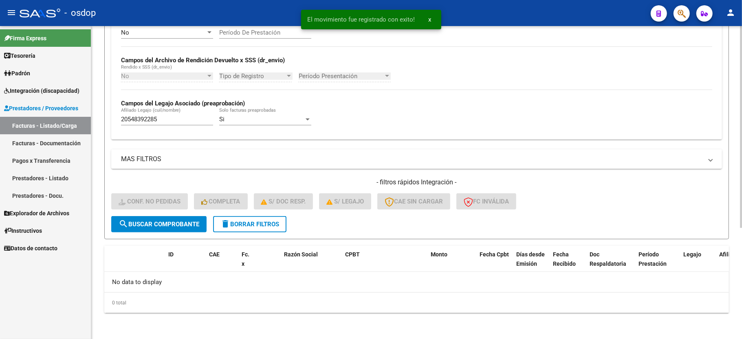
scroll to position [173, 0]
click at [134, 117] on input "20548392285" at bounding box center [167, 119] width 92 height 7
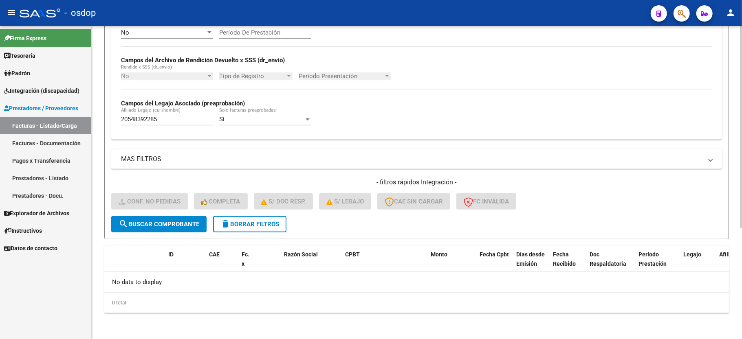
click at [223, 227] on mat-icon "delete" at bounding box center [225, 224] width 10 height 10
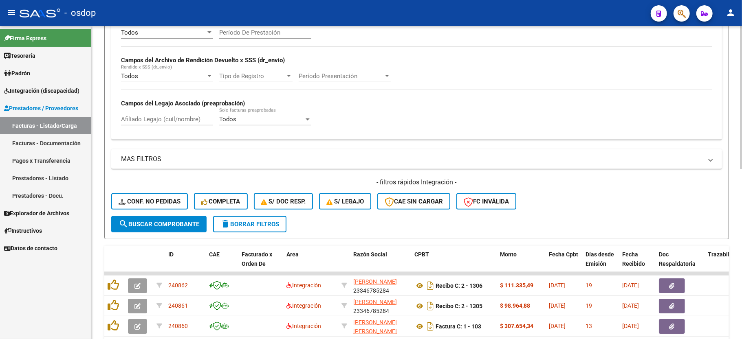
click at [154, 129] on div "Afiliado Legajo (cuil/nombre)" at bounding box center [167, 120] width 92 height 25
click at [156, 125] on div "Afiliado Legajo (cuil/nombre)" at bounding box center [167, 117] width 92 height 18
click at [156, 122] on input "Afiliado Legajo (cuil/nombre)" at bounding box center [167, 119] width 92 height 7
paste input "20574054592"
type input "20574054592"
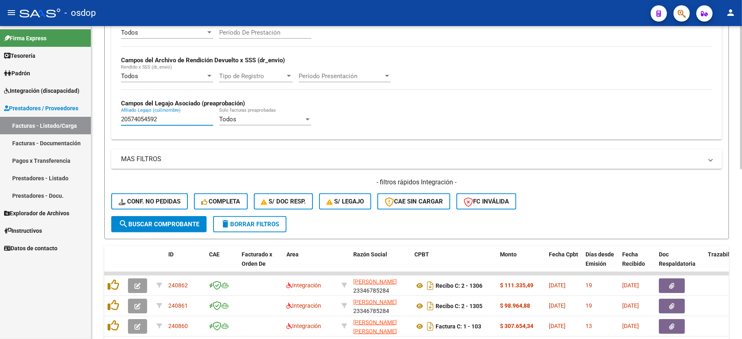
click at [163, 225] on span "search Buscar Comprobante" at bounding box center [159, 224] width 81 height 7
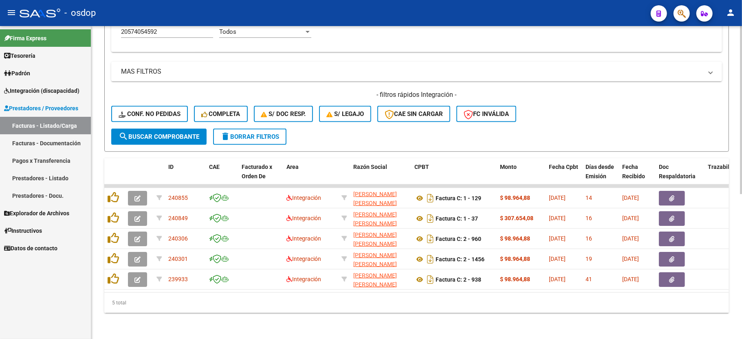
scroll to position [270, 0]
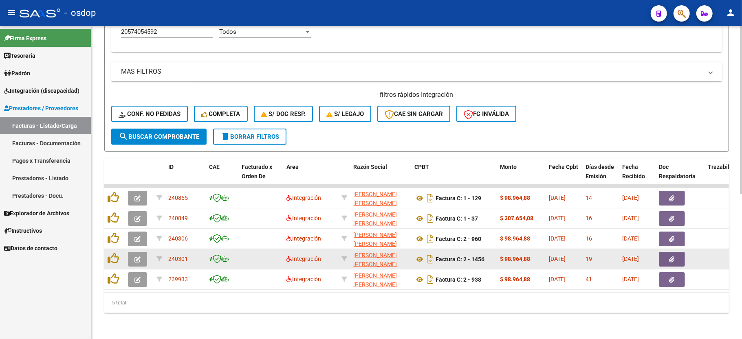
click at [142, 252] on button "button" at bounding box center [137, 259] width 19 height 15
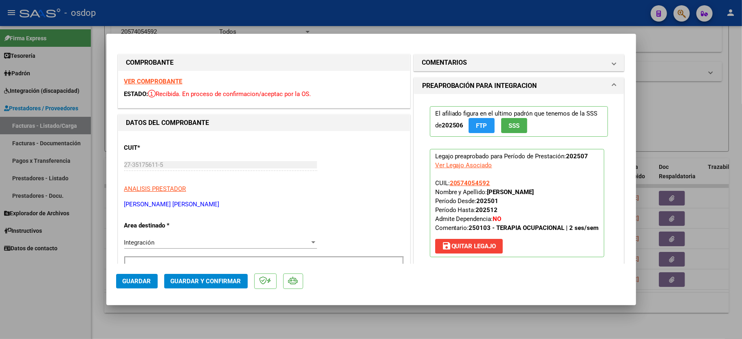
click at [147, 78] on strong "VER COMPROBANTE" at bounding box center [153, 81] width 58 height 7
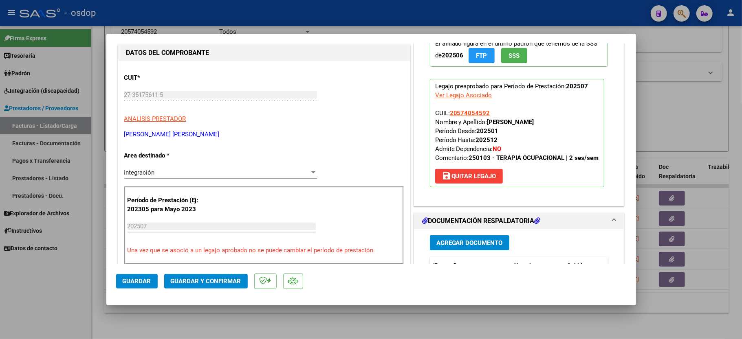
scroll to position [108, 0]
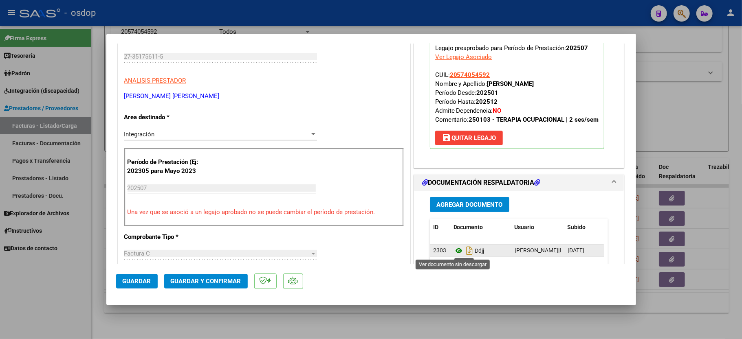
click at [453, 249] on icon at bounding box center [458, 251] width 11 height 10
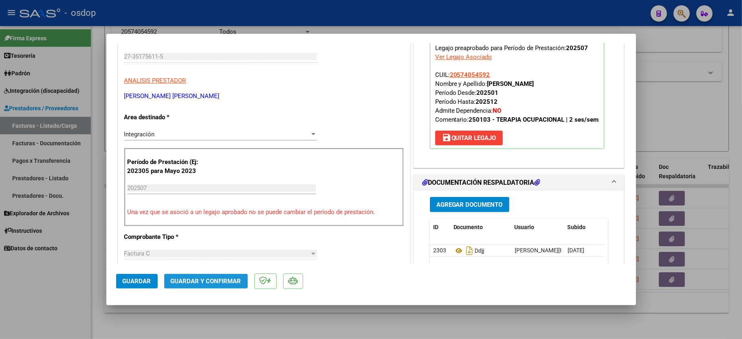
click at [211, 278] on span "Guardar y Confirmar" at bounding box center [206, 281] width 70 height 7
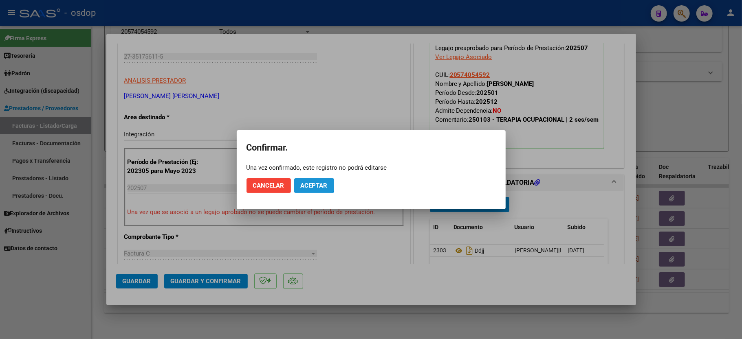
click at [309, 181] on button "Aceptar" at bounding box center [314, 185] width 40 height 15
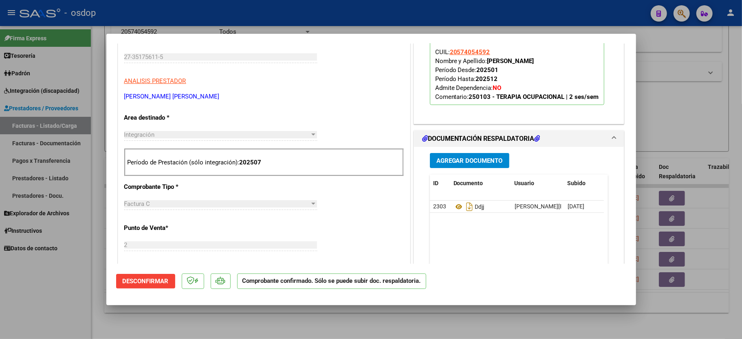
click at [72, 313] on div at bounding box center [371, 169] width 742 height 339
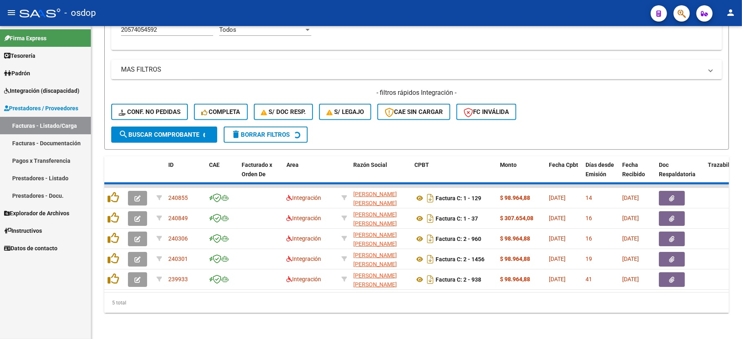
scroll to position [250, 0]
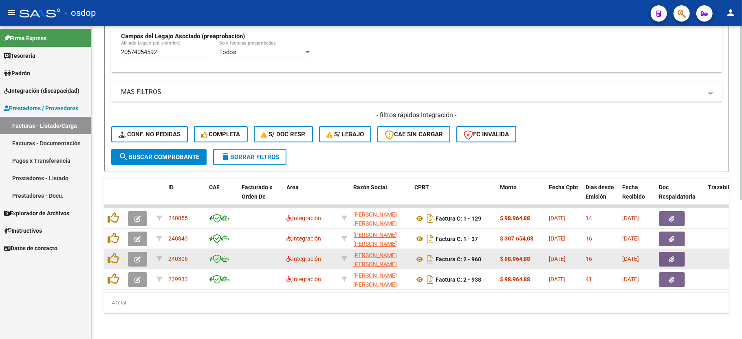
click at [138, 257] on icon "button" at bounding box center [137, 260] width 6 height 6
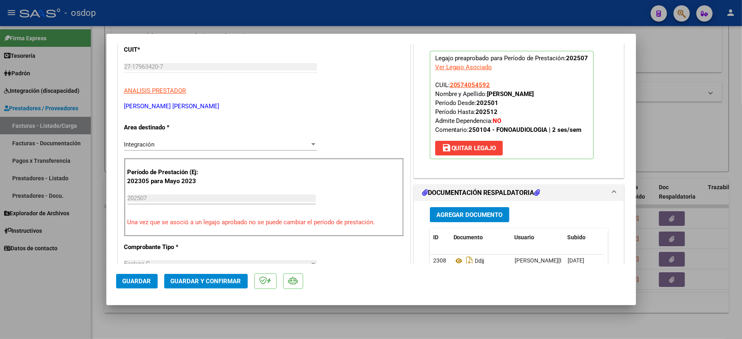
scroll to position [0, 0]
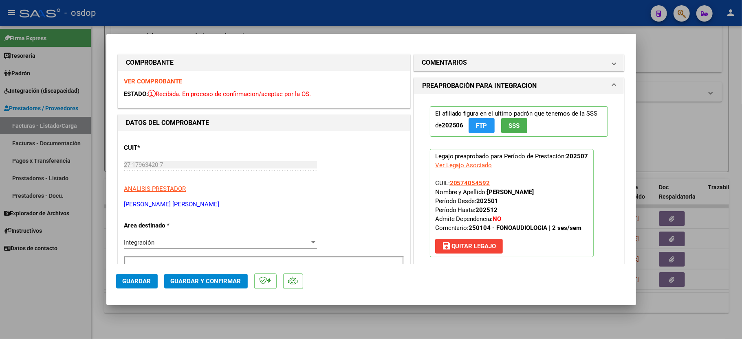
click at [161, 80] on strong "VER COMPROBANTE" at bounding box center [153, 81] width 58 height 7
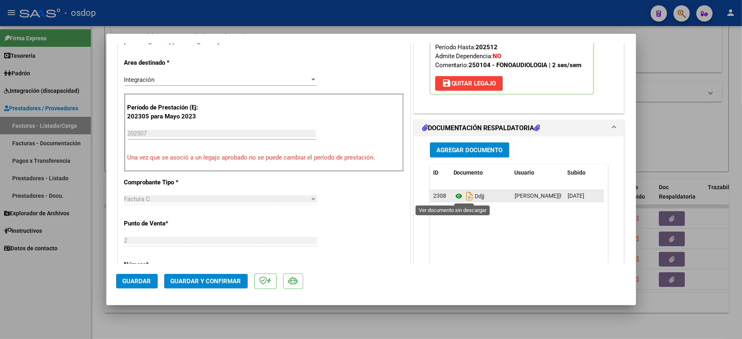
click at [454, 198] on icon at bounding box center [458, 196] width 11 height 10
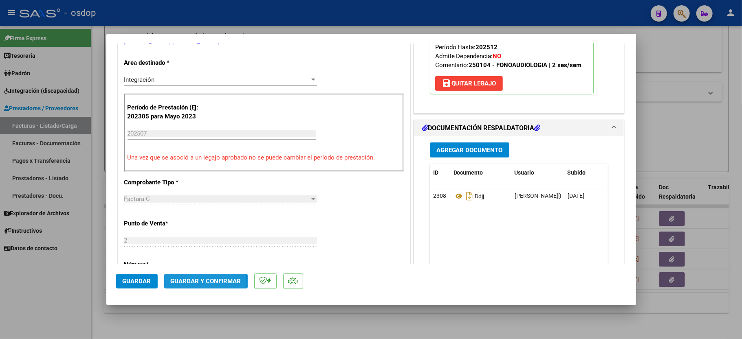
click at [195, 284] on span "Guardar y Confirmar" at bounding box center [206, 281] width 70 height 7
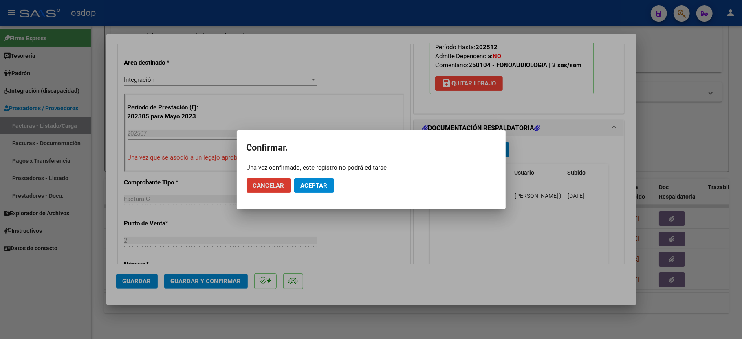
drag, startPoint x: 297, startPoint y: 193, endPoint x: 304, endPoint y: 187, distance: 8.7
click at [297, 193] on mat-dialog-actions "Cancelar Aceptar" at bounding box center [370, 186] width 249 height 28
click at [305, 186] on span "Aceptar" at bounding box center [314, 185] width 27 height 7
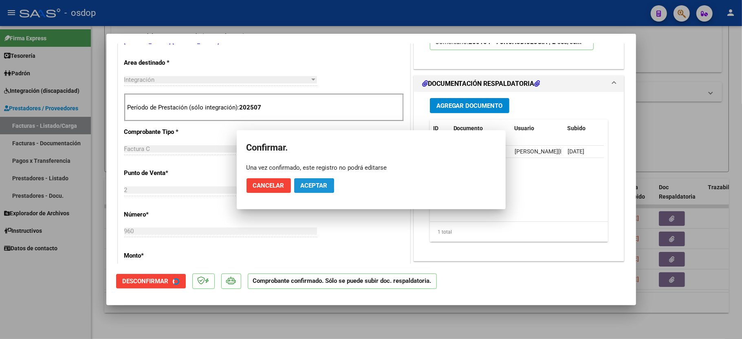
scroll to position [162, 0]
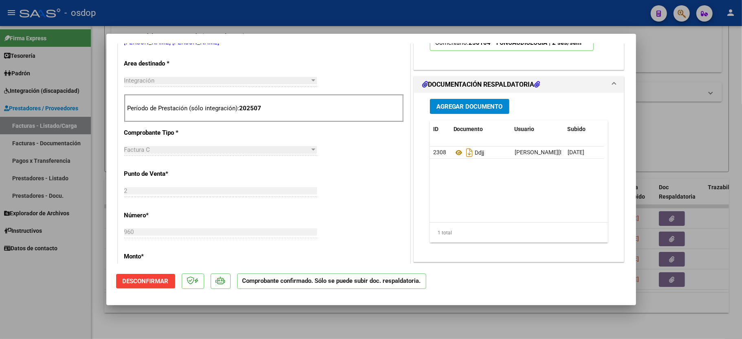
click at [74, 279] on div at bounding box center [371, 169] width 742 height 339
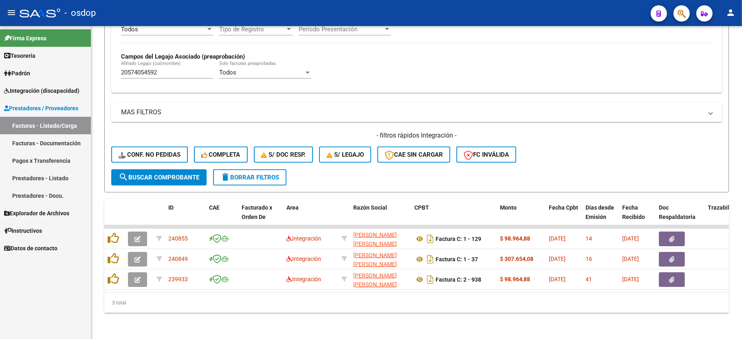
scroll to position [229, 0]
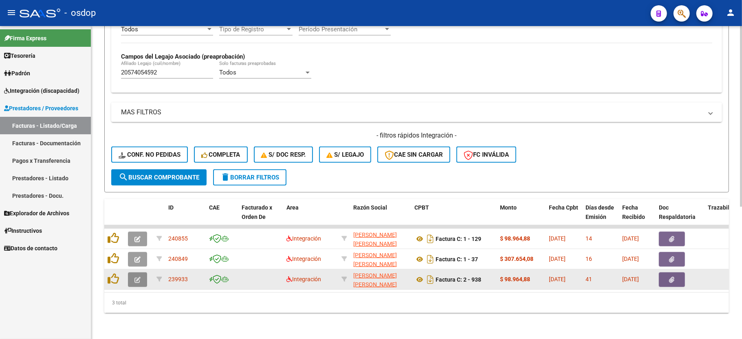
click at [135, 277] on icon "button" at bounding box center [137, 280] width 6 height 6
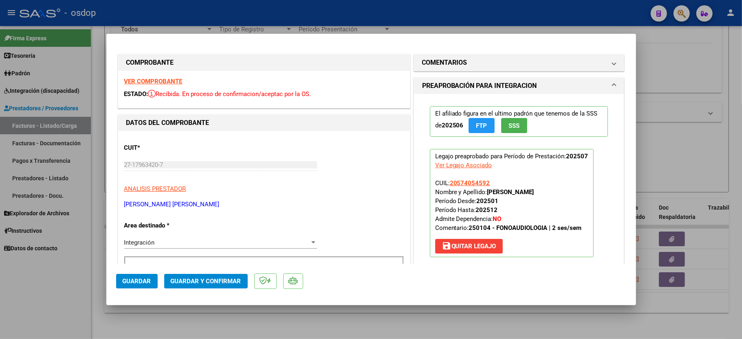
click at [145, 83] on strong "VER COMPROBANTE" at bounding box center [153, 81] width 58 height 7
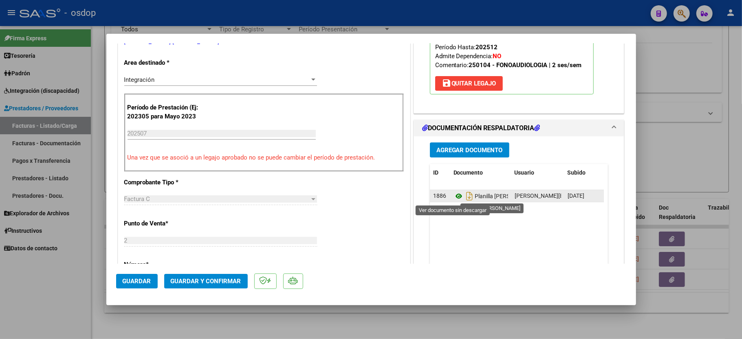
click at [453, 195] on icon at bounding box center [458, 196] width 11 height 10
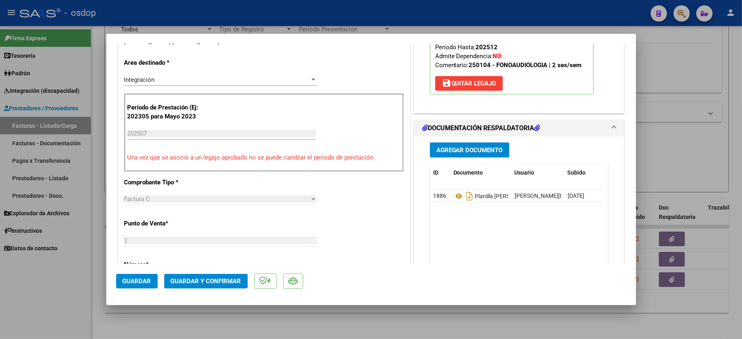
click at [69, 294] on div at bounding box center [371, 169] width 742 height 339
type input "$ 0,00"
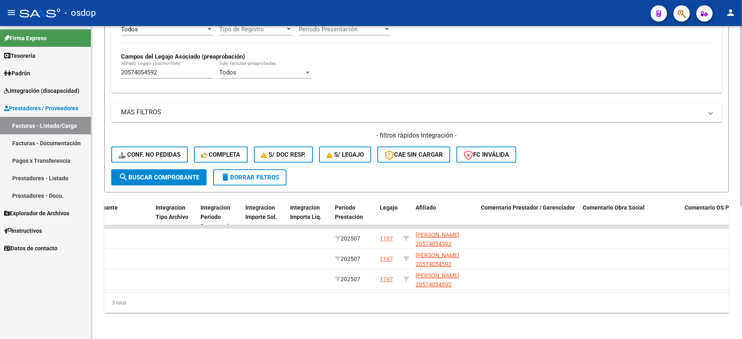
scroll to position [0, 0]
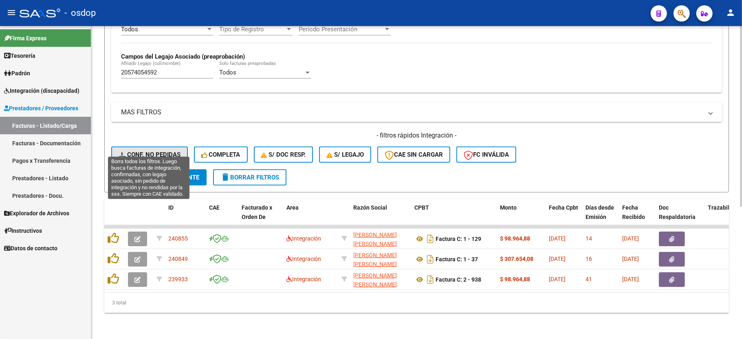
click at [154, 151] on span "Conf. no pedidas" at bounding box center [150, 154] width 62 height 7
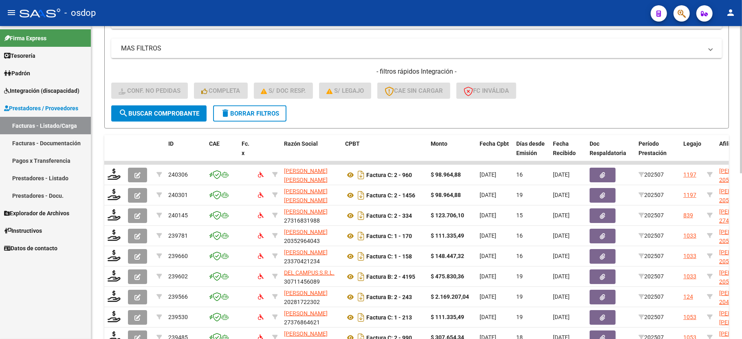
scroll to position [175, 0]
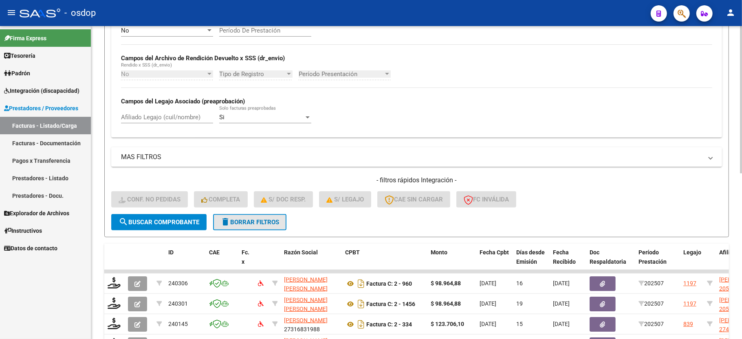
click at [237, 227] on button "delete Borrar Filtros" at bounding box center [249, 222] width 73 height 16
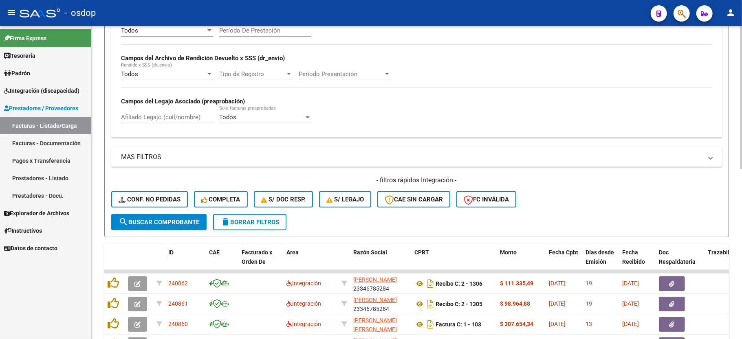
click at [159, 117] on input "Afiliado Legajo (cuil/nombre)" at bounding box center [167, 117] width 92 height 7
paste input "20574054592"
type input "20574054592"
click at [157, 223] on span "search Buscar Comprobante" at bounding box center [159, 222] width 81 height 7
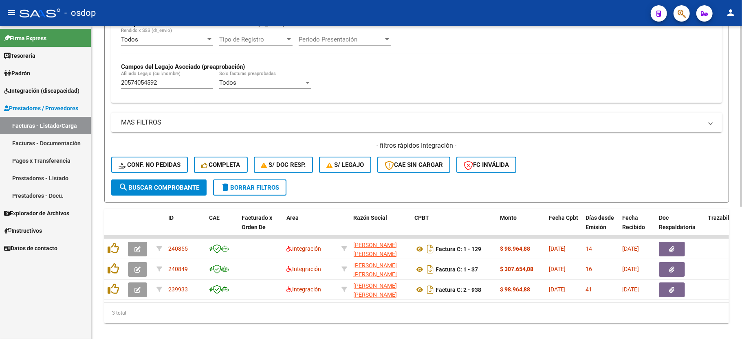
scroll to position [229, 0]
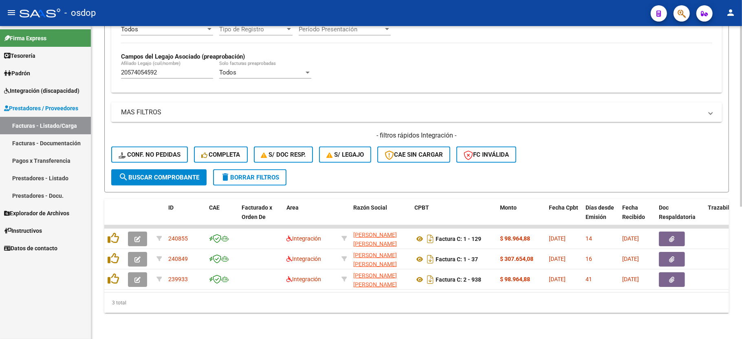
click at [239, 282] on datatable-body "240855 Integración [PERSON_NAME] [PERSON_NAME] 27329838396 Factura C: 1 - 129 $…" at bounding box center [416, 258] width 624 height 67
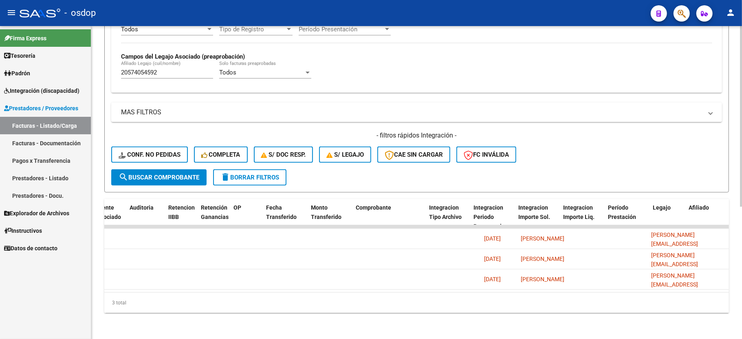
scroll to position [0, 0]
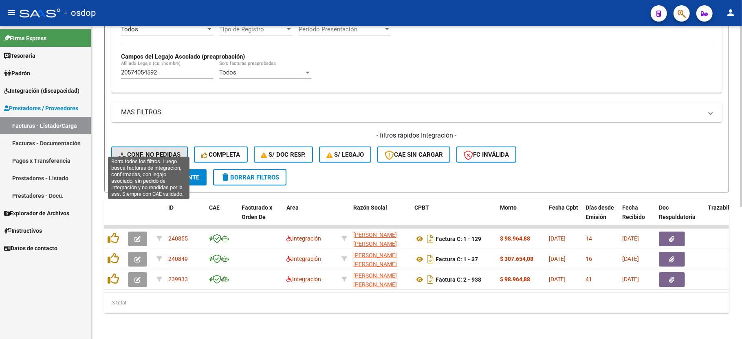
click at [147, 149] on button "Conf. no pedidas" at bounding box center [149, 155] width 77 height 16
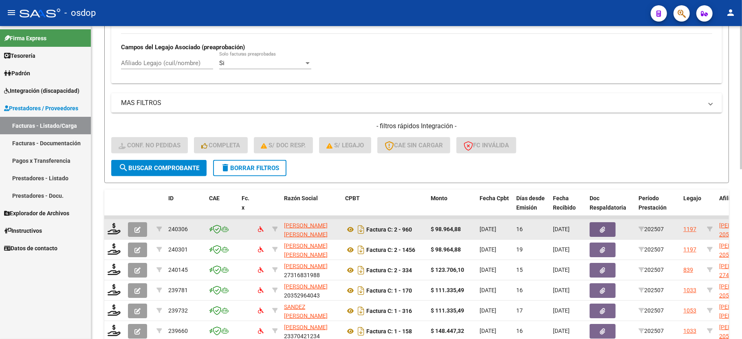
click at [131, 228] on button "button" at bounding box center [137, 229] width 19 height 15
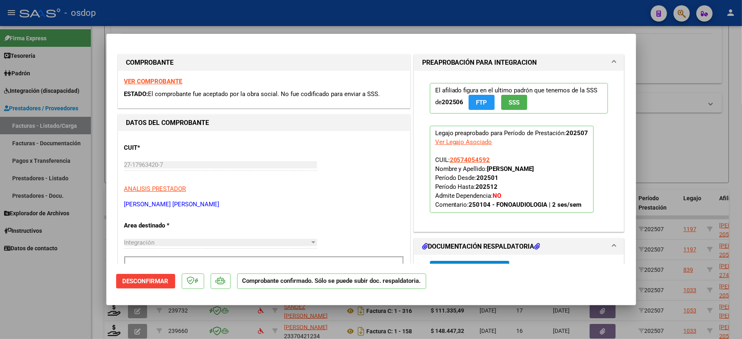
click at [148, 281] on span "Desconfirmar" at bounding box center [146, 281] width 46 height 7
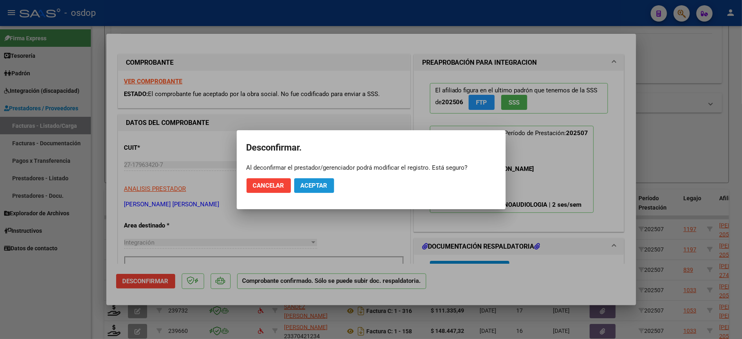
click at [322, 182] on span "Aceptar" at bounding box center [314, 185] width 27 height 7
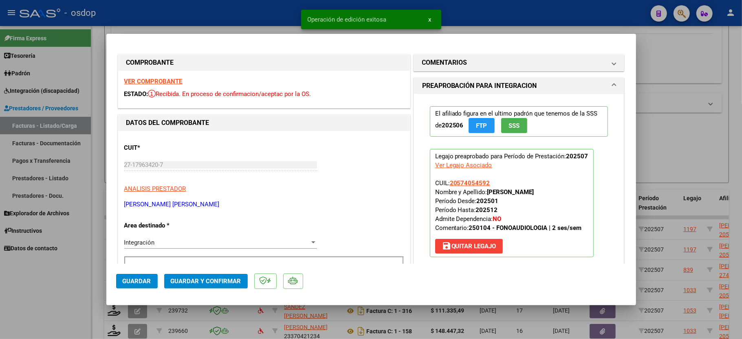
click at [41, 295] on div at bounding box center [371, 169] width 742 height 339
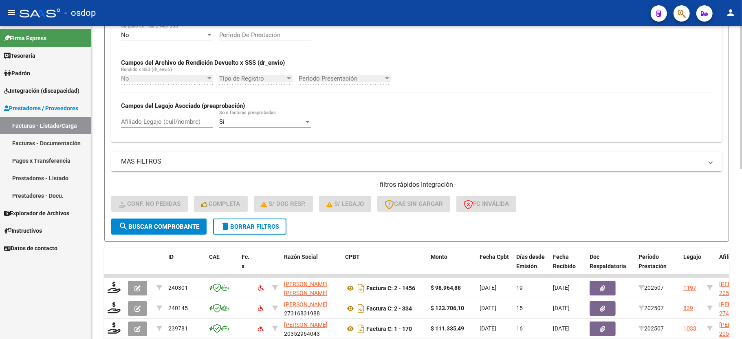
scroll to position [100, 0]
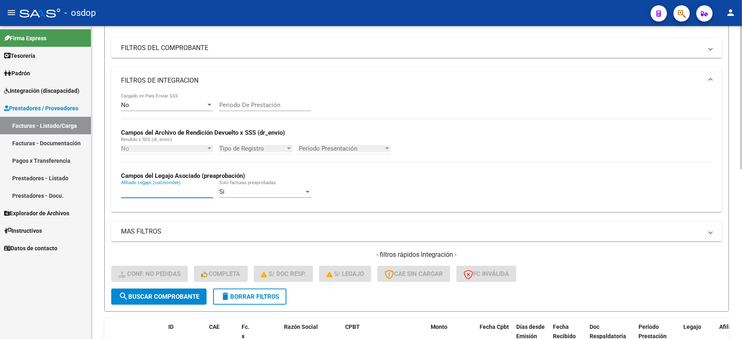
click at [172, 195] on input "Afiliado Legajo (cuil/nombre)" at bounding box center [167, 191] width 92 height 7
paste input "20574054592"
type input "20574054592"
click at [152, 304] on button "search Buscar Comprobante" at bounding box center [158, 297] width 95 height 16
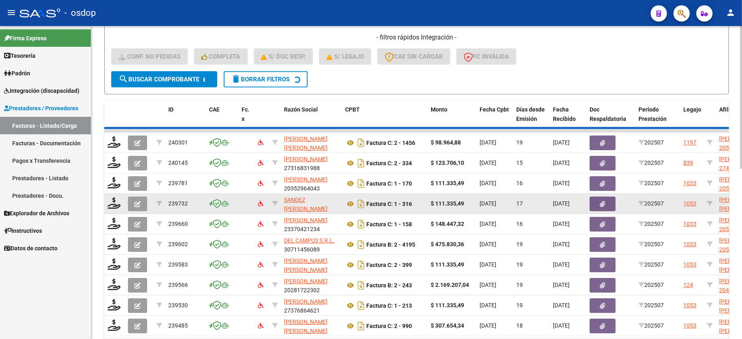
scroll to position [188, 0]
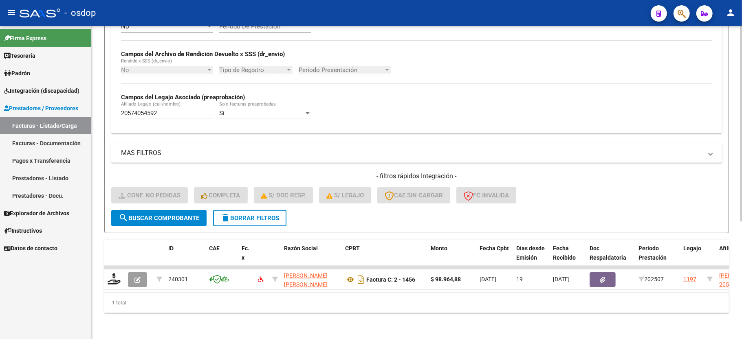
click at [226, 213] on mat-icon "delete" at bounding box center [225, 218] width 10 height 10
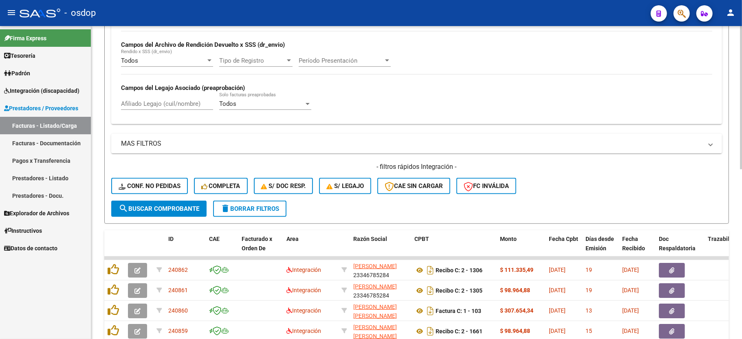
click at [155, 100] on input "Afiliado Legajo (cuil/nombre)" at bounding box center [167, 103] width 92 height 7
paste input "20574054592"
type input "20574054592"
click at [179, 214] on button "search Buscar Comprobante" at bounding box center [158, 209] width 95 height 16
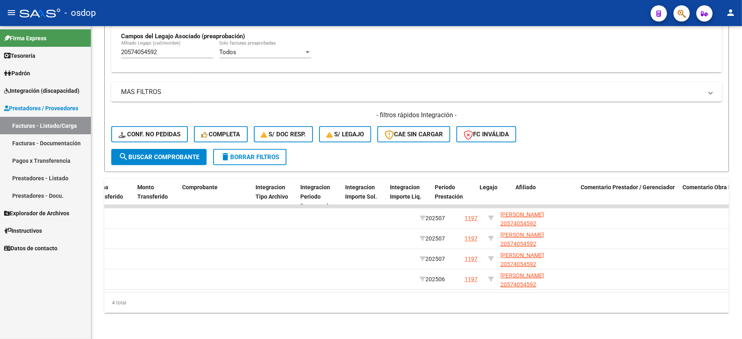
scroll to position [0, 0]
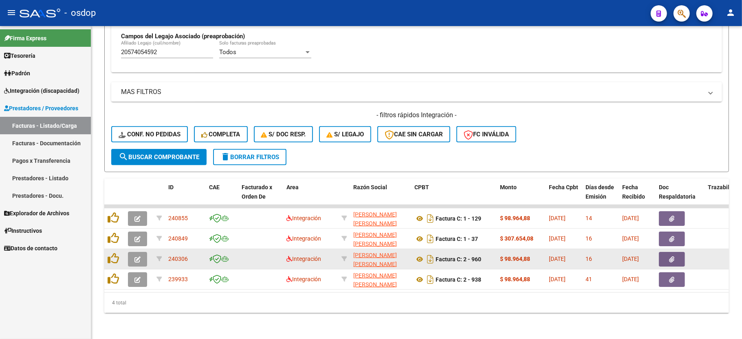
click at [131, 252] on button "button" at bounding box center [137, 259] width 19 height 15
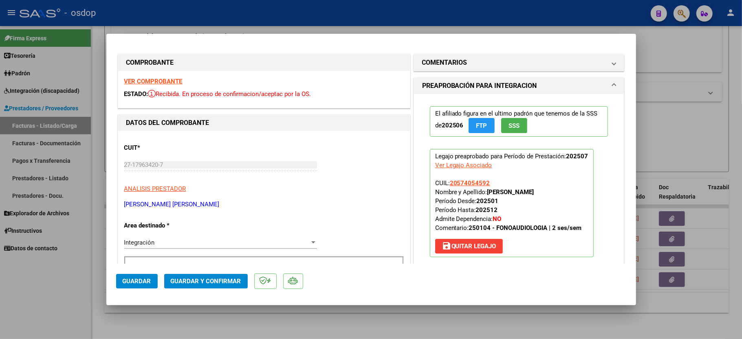
click at [159, 85] on div "VER COMPROBANTE ESTADO: Recibida. En proceso de confirmacion/aceptac por la OS." at bounding box center [264, 89] width 292 height 37
click at [160, 80] on strong "VER COMPROBANTE" at bounding box center [153, 81] width 58 height 7
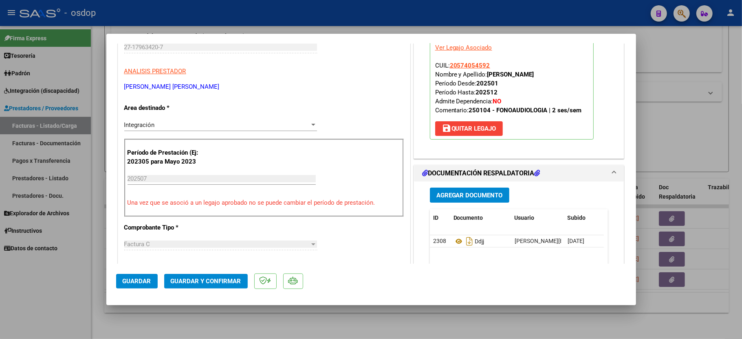
scroll to position [163, 0]
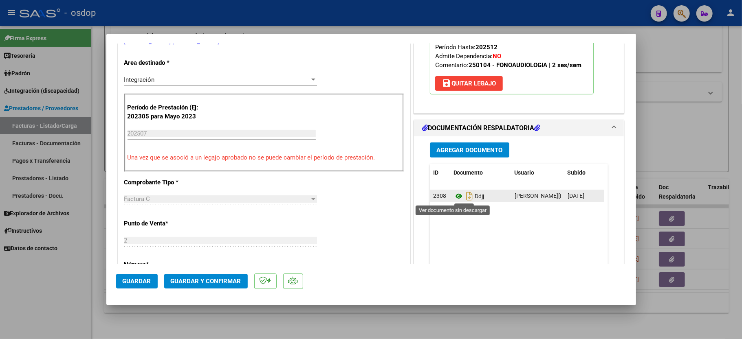
click at [453, 195] on icon at bounding box center [458, 196] width 11 height 10
click at [195, 281] on span "Guardar y Confirmar" at bounding box center [206, 281] width 70 height 7
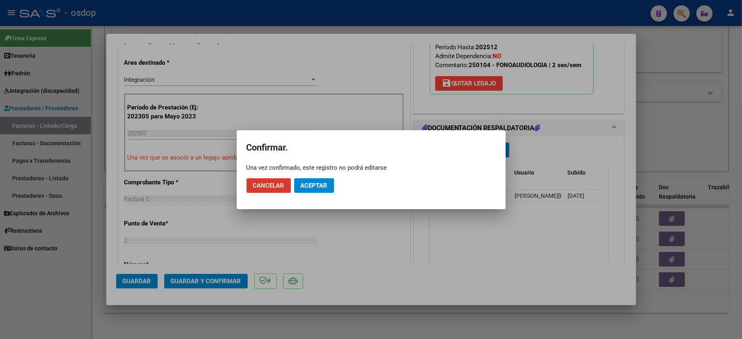
click at [303, 190] on button "Aceptar" at bounding box center [314, 185] width 40 height 15
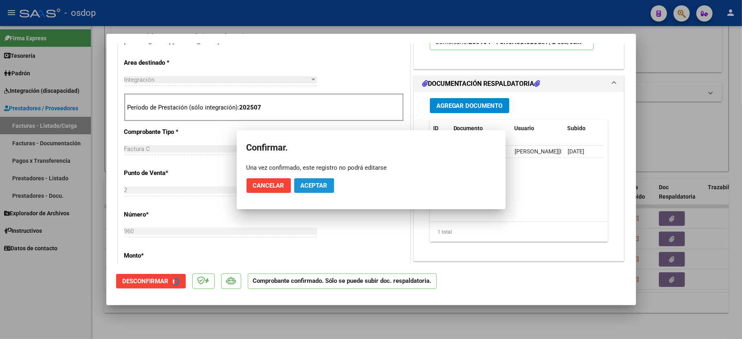
scroll to position [162, 0]
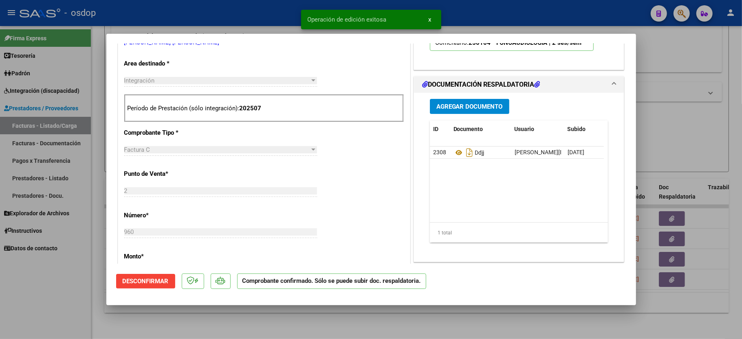
click at [110, 318] on div at bounding box center [371, 169] width 742 height 339
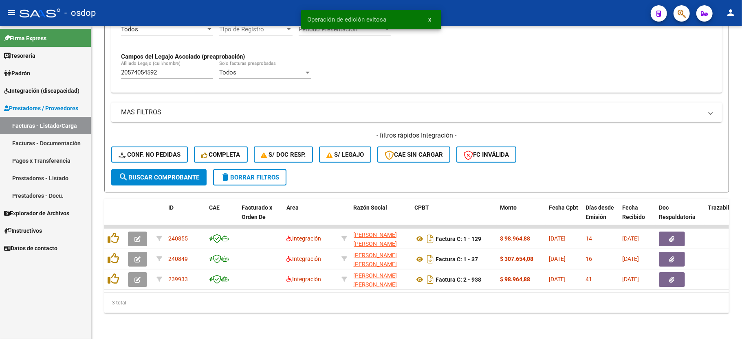
scroll to position [229, 0]
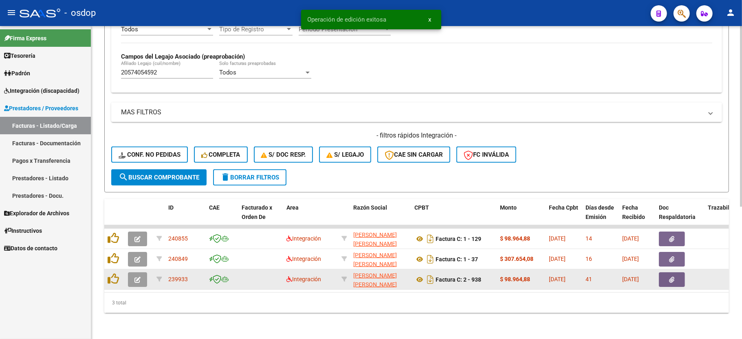
click at [132, 274] on button "button" at bounding box center [137, 279] width 19 height 15
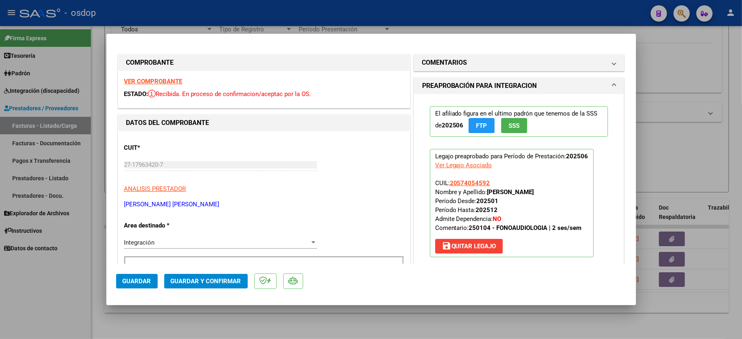
click at [158, 83] on strong "VER COMPROBANTE" at bounding box center [153, 81] width 58 height 7
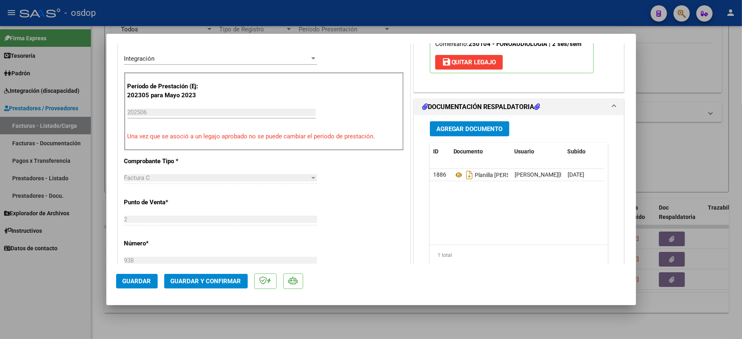
scroll to position [217, 0]
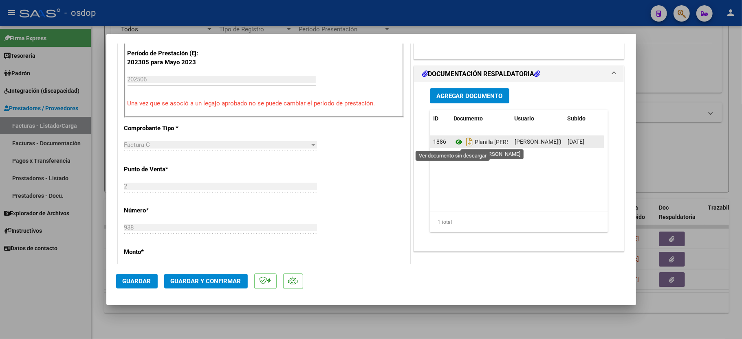
click at [453, 140] on icon at bounding box center [458, 142] width 11 height 10
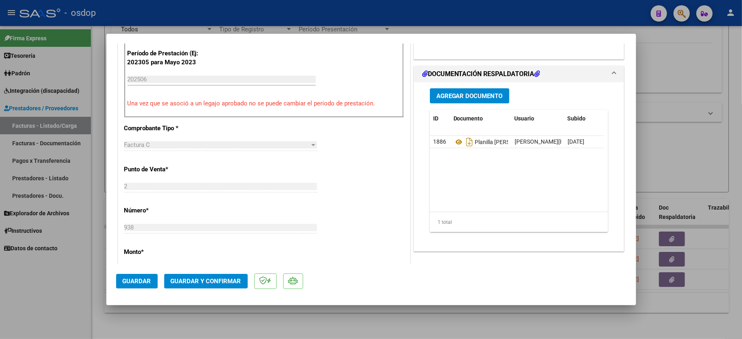
click at [191, 277] on button "Guardar y Confirmar" at bounding box center [205, 281] width 83 height 15
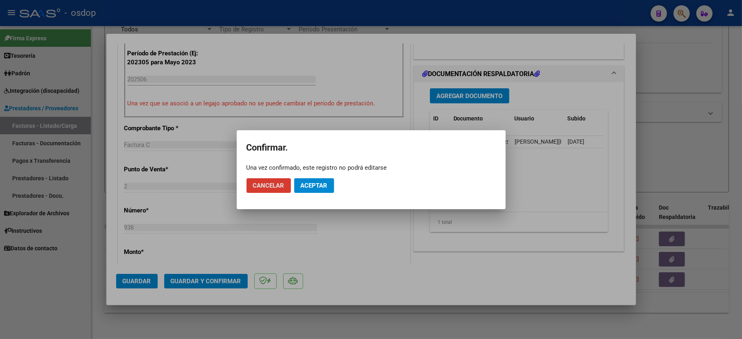
click at [315, 184] on span "Aceptar" at bounding box center [314, 185] width 27 height 7
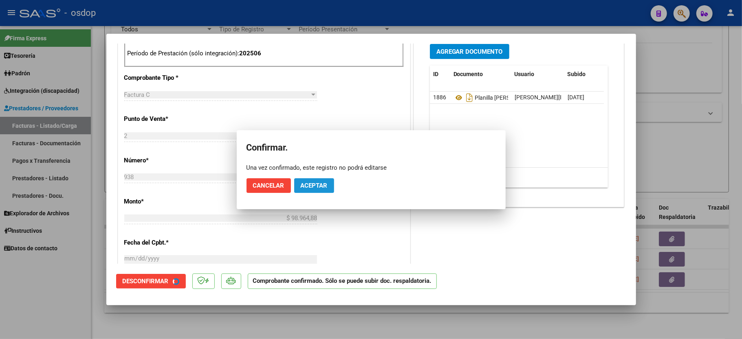
scroll to position [371, 0]
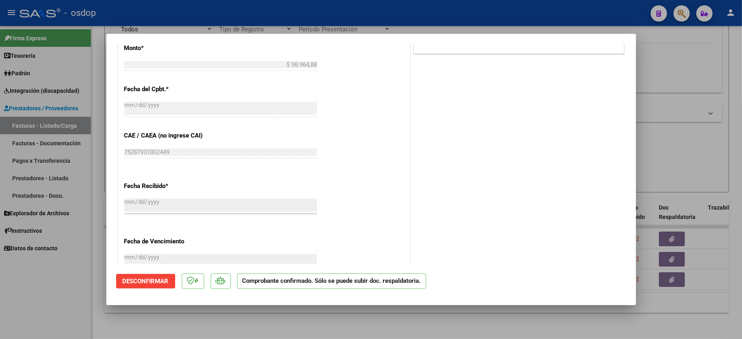
click at [73, 300] on div at bounding box center [371, 169] width 742 height 339
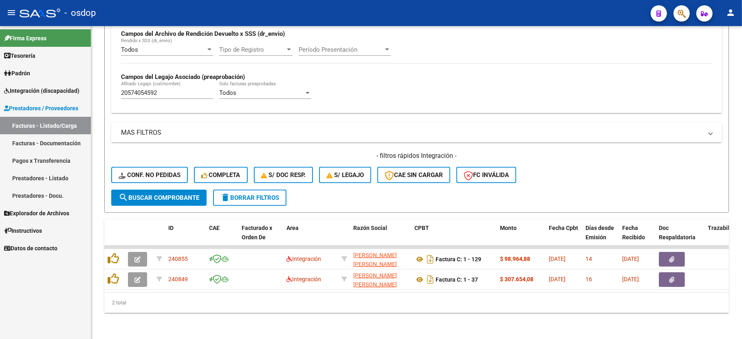
scroll to position [209, 0]
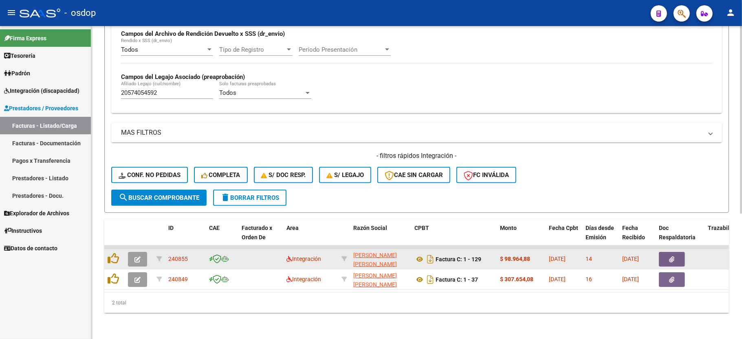
click at [129, 252] on button "button" at bounding box center [137, 259] width 19 height 15
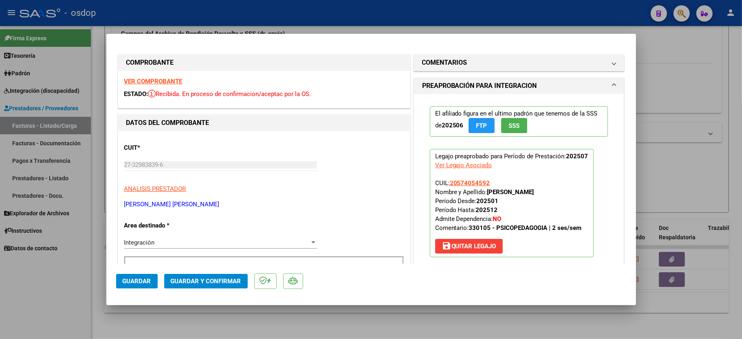
click at [138, 78] on strong "VER COMPROBANTE" at bounding box center [153, 81] width 58 height 7
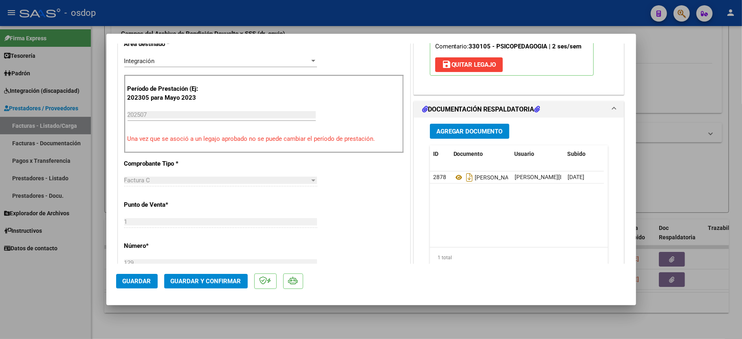
scroll to position [217, 0]
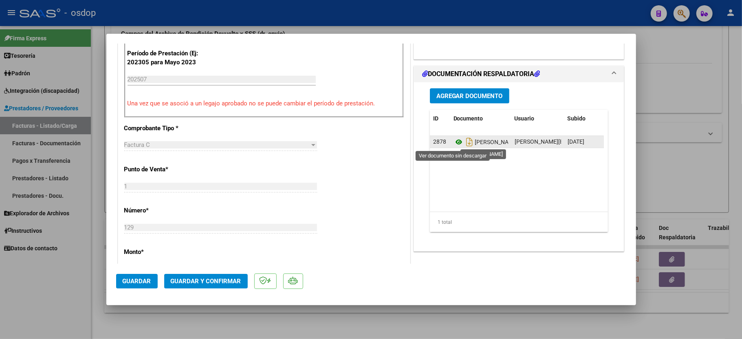
click at [453, 144] on icon at bounding box center [458, 142] width 11 height 10
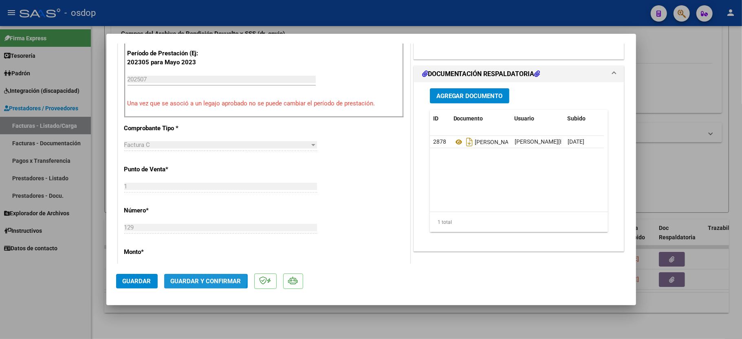
click at [203, 279] on span "Guardar y Confirmar" at bounding box center [206, 281] width 70 height 7
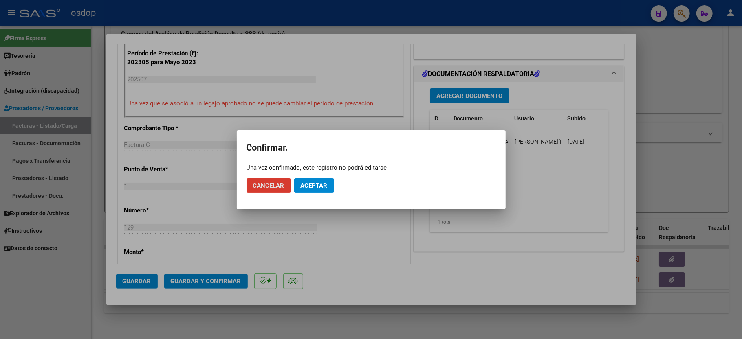
click at [313, 189] on span "Aceptar" at bounding box center [314, 185] width 27 height 7
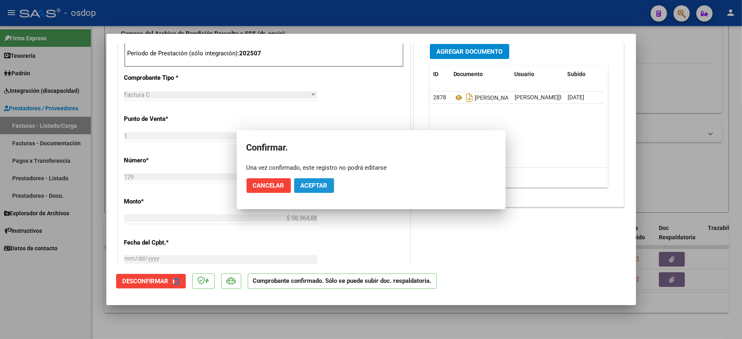
scroll to position [371, 0]
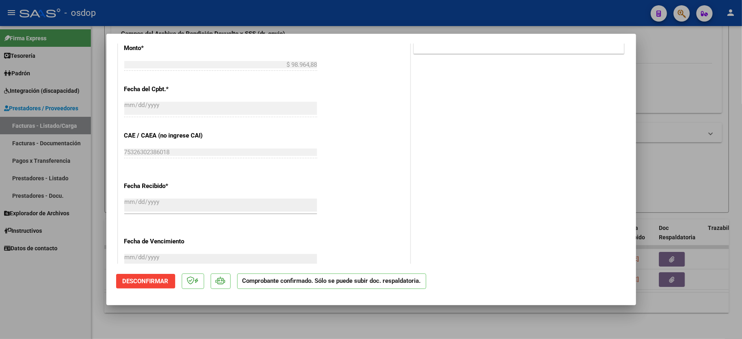
click at [73, 284] on div at bounding box center [371, 169] width 742 height 339
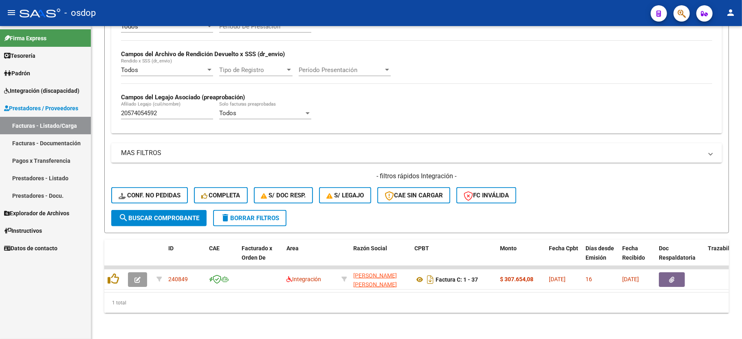
scroll to position [188, 0]
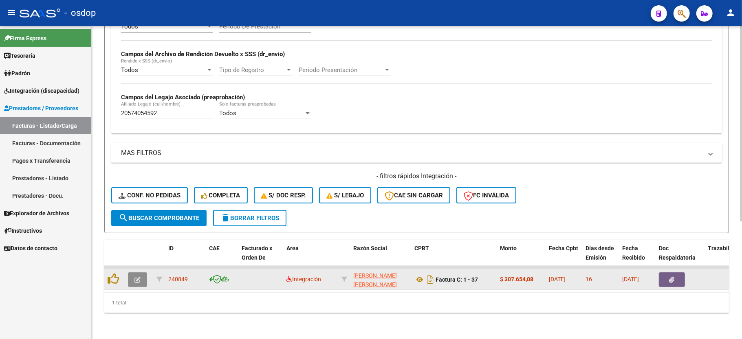
click at [136, 277] on icon "button" at bounding box center [137, 280] width 6 height 6
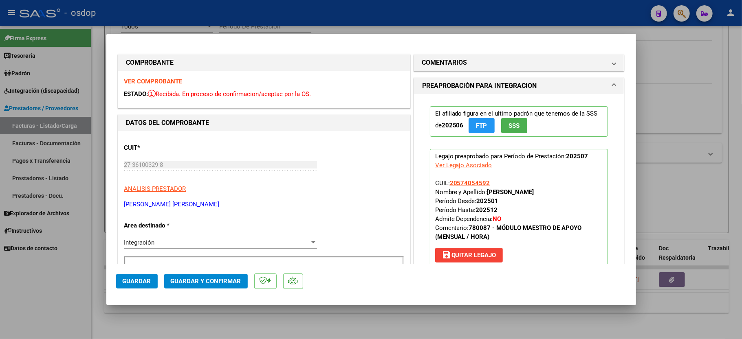
click at [175, 80] on strong "VER COMPROBANTE" at bounding box center [153, 81] width 58 height 7
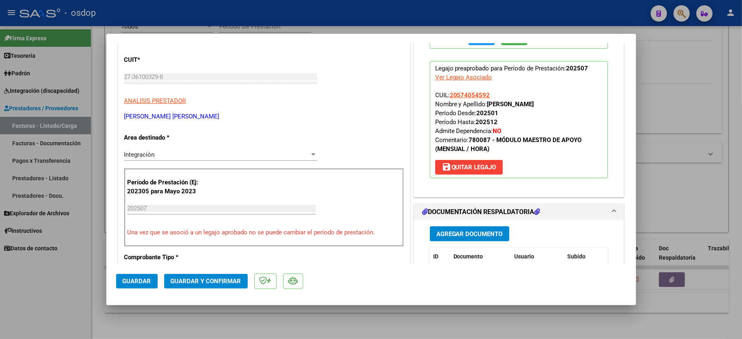
scroll to position [108, 0]
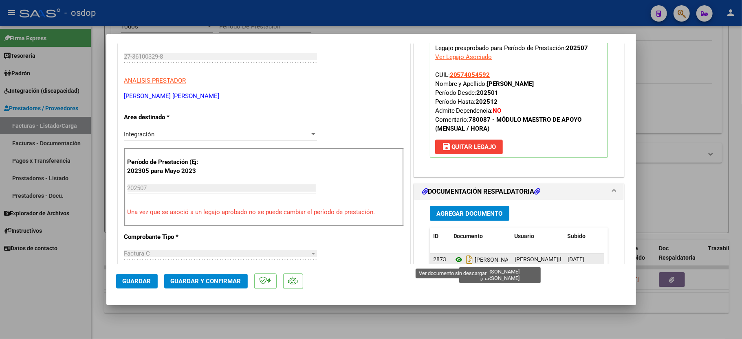
click at [453, 261] on icon at bounding box center [458, 260] width 11 height 10
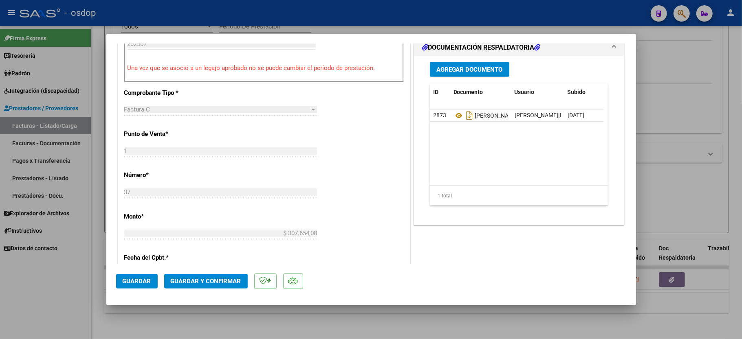
scroll to position [271, 0]
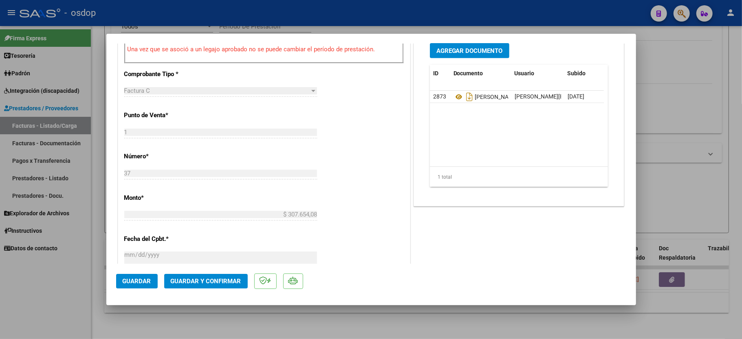
click at [184, 274] on mat-dialog-actions "Guardar Guardar y Confirmar" at bounding box center [371, 280] width 510 height 32
click at [208, 285] on button "Guardar y Confirmar" at bounding box center [205, 281] width 83 height 15
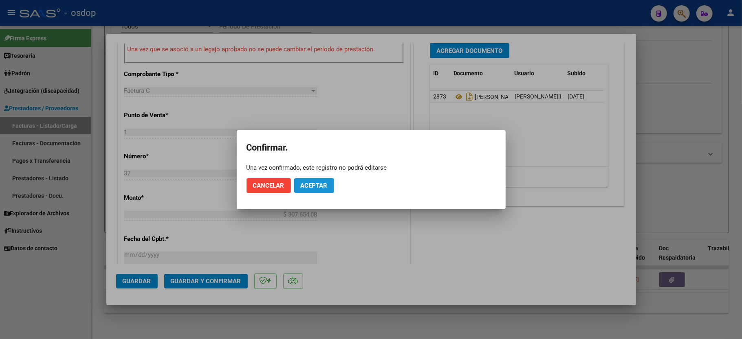
click at [318, 181] on button "Aceptar" at bounding box center [314, 185] width 40 height 15
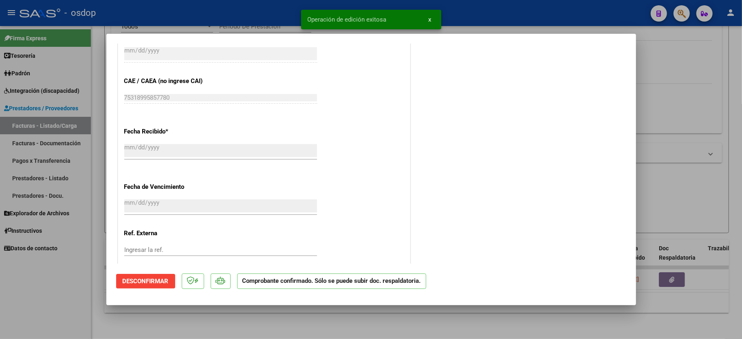
click at [86, 309] on div at bounding box center [371, 169] width 742 height 339
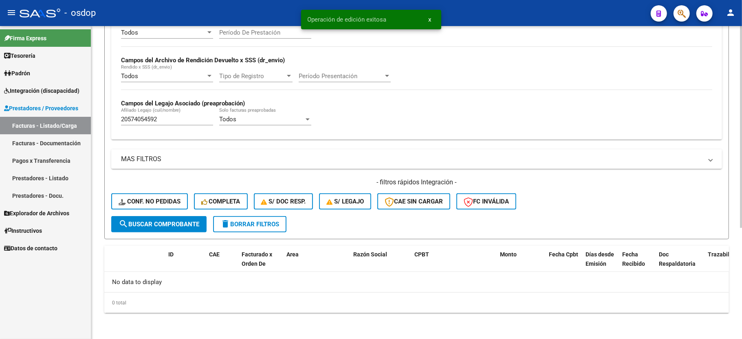
scroll to position [173, 0]
click at [143, 114] on div "20574054592 [PERSON_NAME] (cuil/nombre)" at bounding box center [167, 117] width 92 height 18
click at [142, 119] on input "20574054592" at bounding box center [167, 119] width 92 height 7
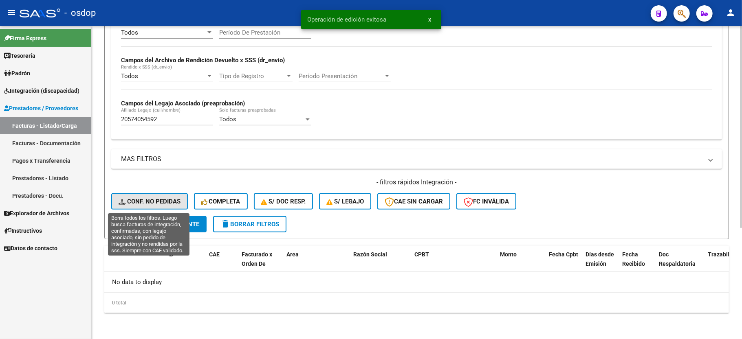
click at [159, 206] on button "Conf. no pedidas" at bounding box center [149, 201] width 77 height 16
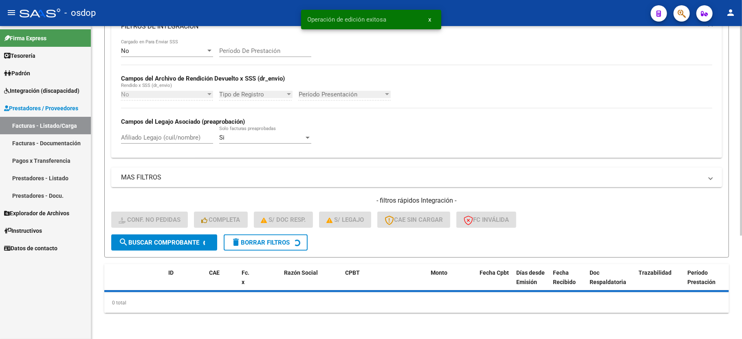
scroll to position [154, 0]
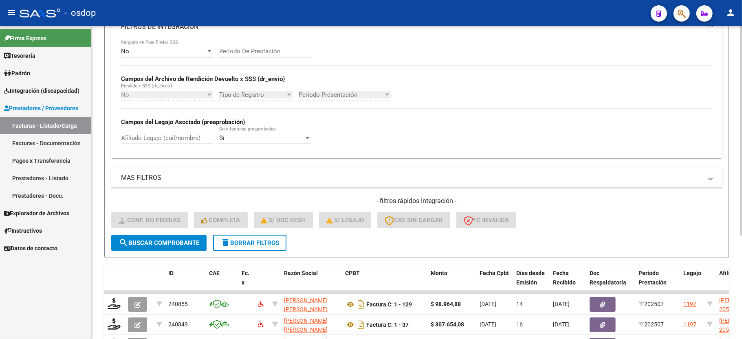
click at [156, 139] on div "No Cargado en Para Enviar SSS Período De Prestación Campos del Archivo de Rendi…" at bounding box center [416, 99] width 610 height 119
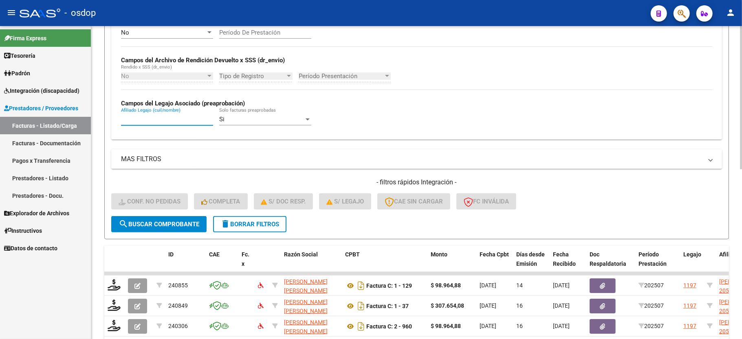
click at [160, 119] on input "Afiliado Legajo (cuil/nombre)" at bounding box center [167, 119] width 92 height 7
paste input "20574054592"
type input "20574054592"
click at [151, 219] on button "search Buscar Comprobante" at bounding box center [158, 224] width 95 height 16
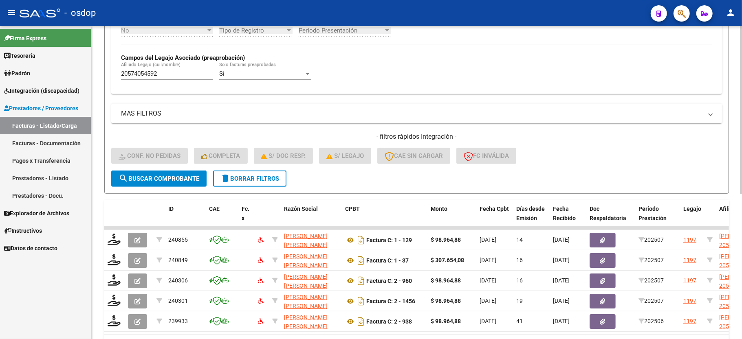
scroll to position [270, 0]
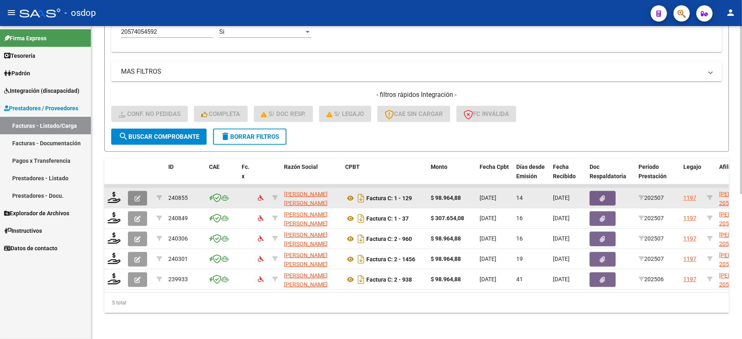
click at [135, 195] on icon "button" at bounding box center [137, 198] width 6 height 6
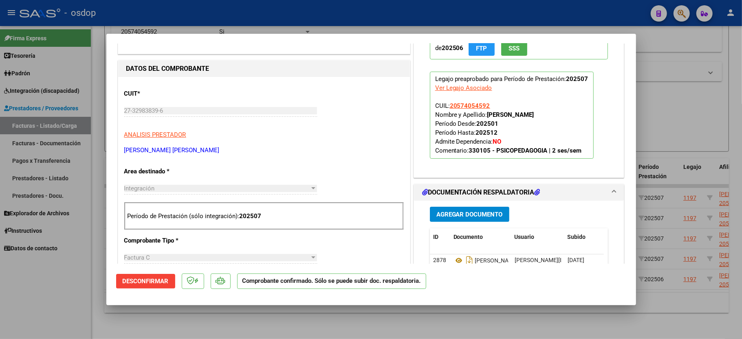
scroll to position [108, 0]
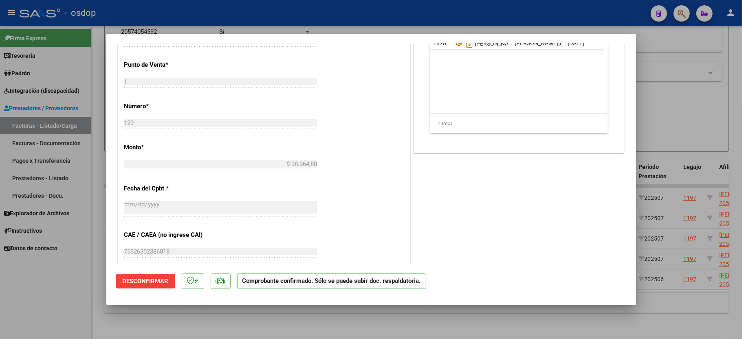
click at [64, 266] on div at bounding box center [371, 169] width 742 height 339
type input "$ 0,00"
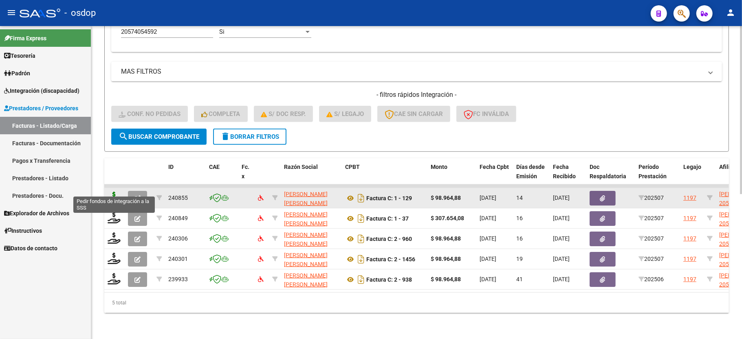
click at [114, 192] on icon at bounding box center [114, 197] width 13 height 11
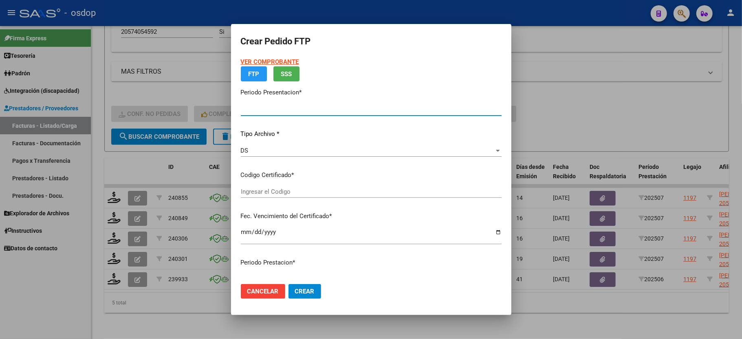
type input "202507"
type input "$ 98.964,88"
type input "3949277497"
type input "[DATE]"
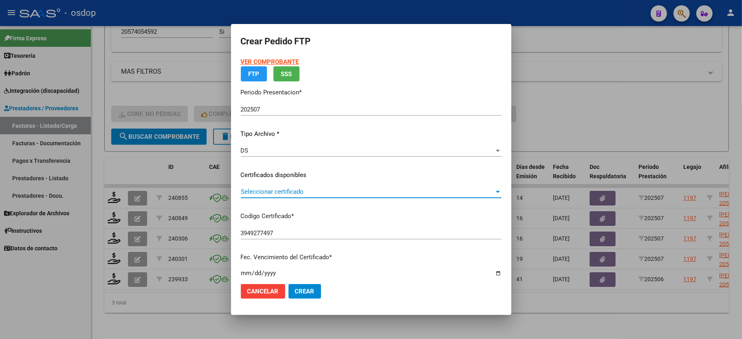
click at [255, 193] on span "Seleccionar certificado" at bounding box center [367, 191] width 253 height 7
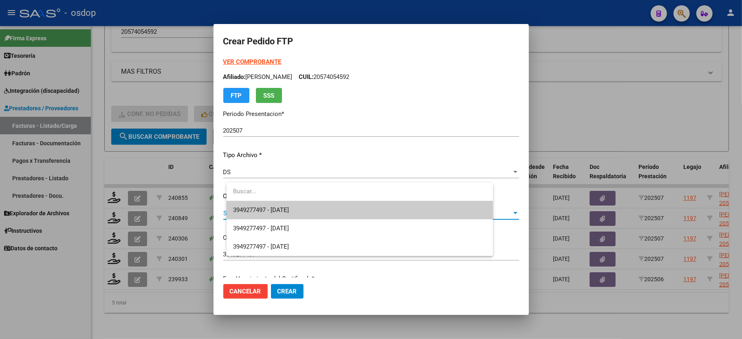
click at [257, 206] on span "3949277497 - [DATE]" at bounding box center [359, 210] width 253 height 18
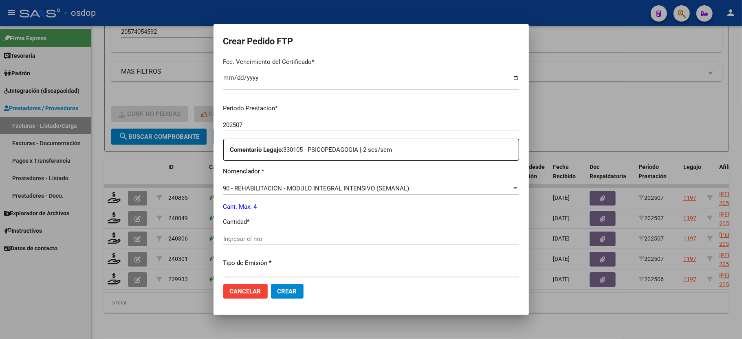
scroll to position [271, 0]
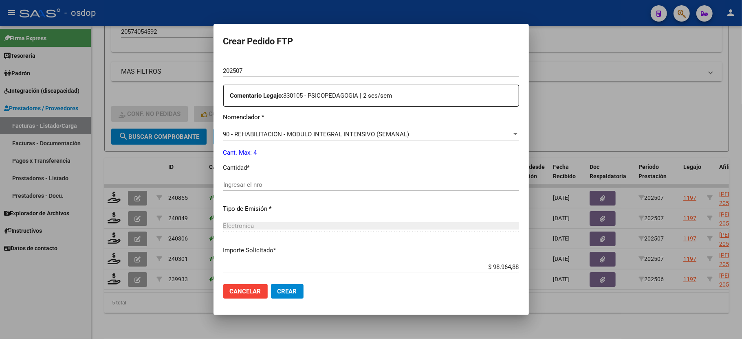
click at [258, 183] on input "Ingresar el nro" at bounding box center [371, 184] width 296 height 7
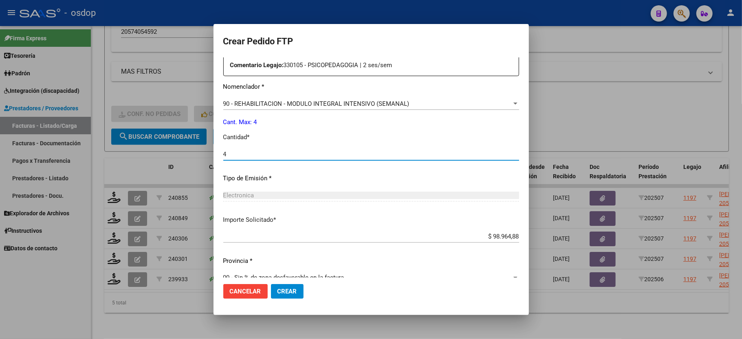
scroll to position [310, 0]
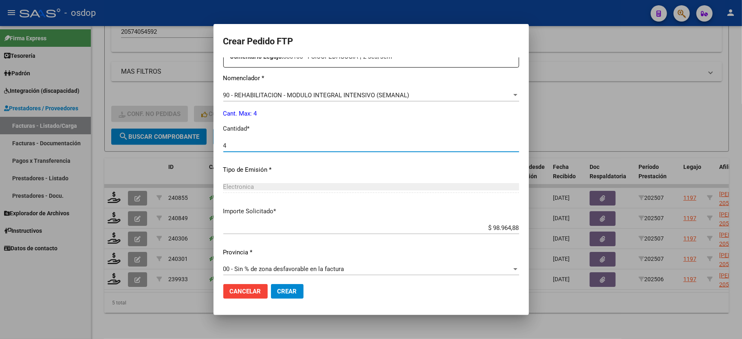
type input "4"
click at [283, 289] on span "Crear" at bounding box center [287, 291] width 20 height 7
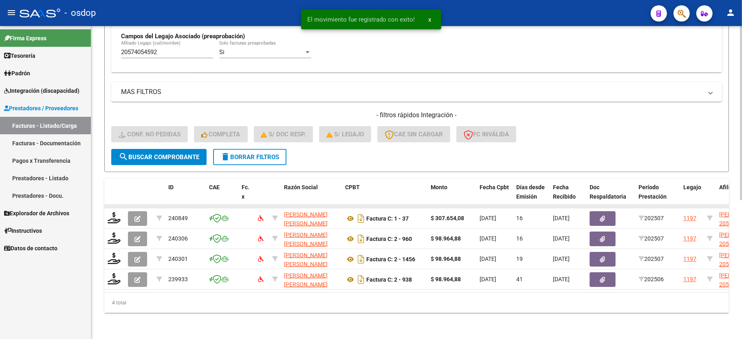
scroll to position [250, 0]
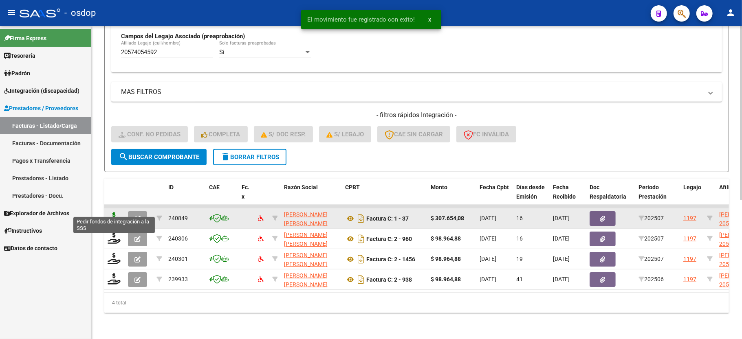
click at [116, 212] on icon at bounding box center [114, 217] width 13 height 11
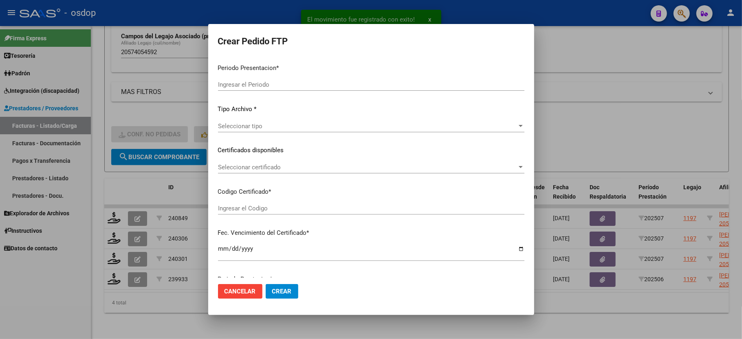
type input "202507"
type input "$ 307.654,08"
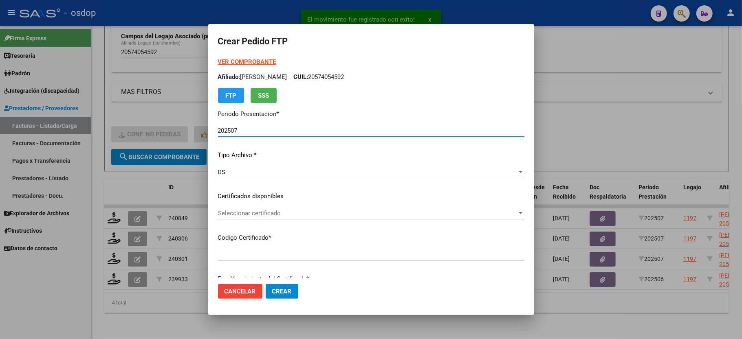
type input "3949277497"
type input "[DATE]"
click at [247, 214] on span "Seleccionar certificado" at bounding box center [367, 213] width 299 height 7
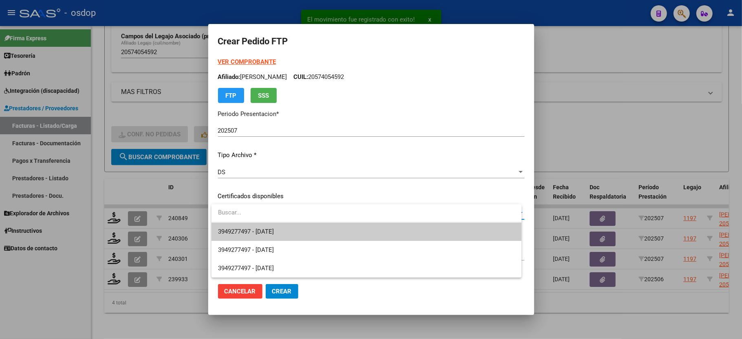
click at [255, 230] on span "3949277497 - [DATE]" at bounding box center [246, 231] width 56 height 7
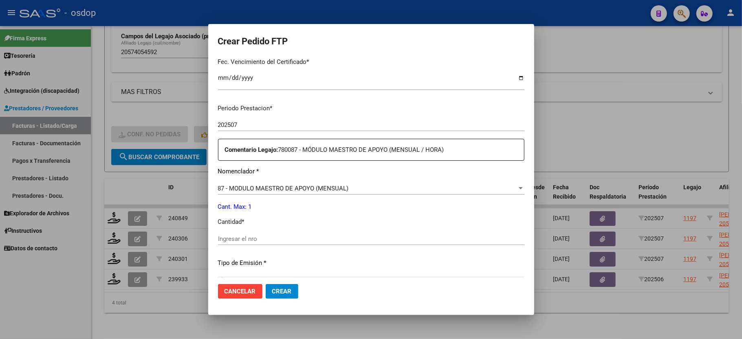
scroll to position [271, 0]
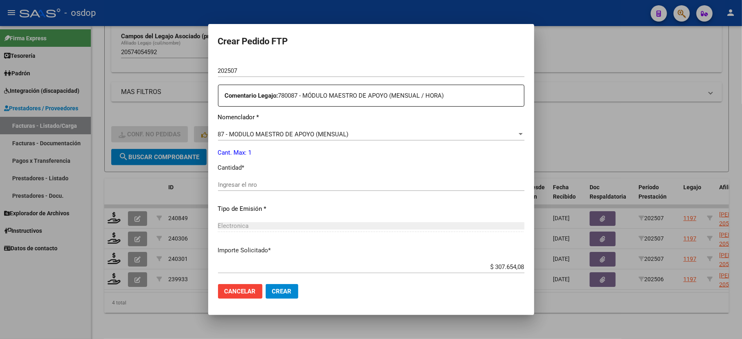
click at [249, 171] on div "Periodo Prestacion * 202507 Ingresar el Periodo Prestacion Comentario Legajo: 7…" at bounding box center [371, 183] width 306 height 279
click at [246, 184] on div "Ingresar el nro" at bounding box center [371, 185] width 306 height 12
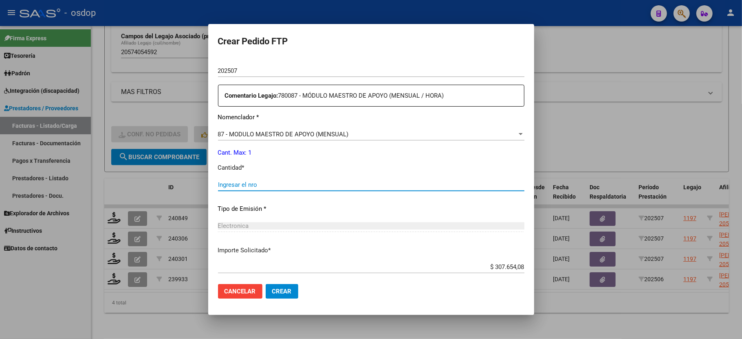
click at [246, 182] on input "Ingresar el nro" at bounding box center [371, 184] width 306 height 7
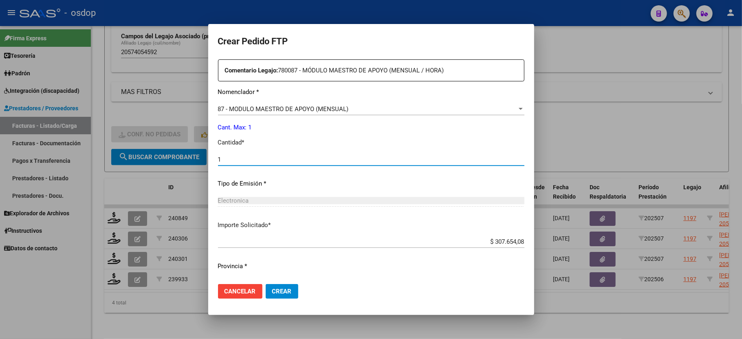
scroll to position [310, 0]
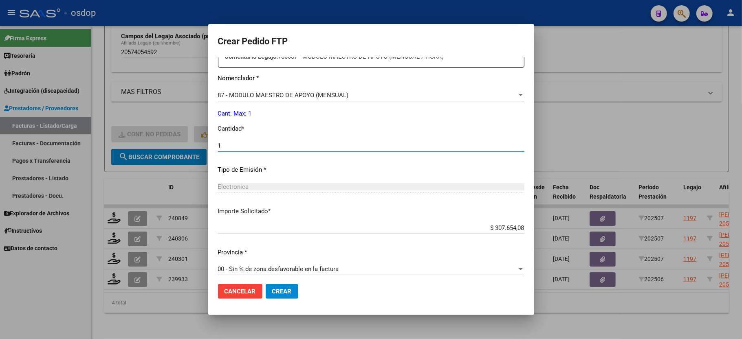
type input "1"
click at [291, 293] on button "Crear" at bounding box center [282, 291] width 33 height 15
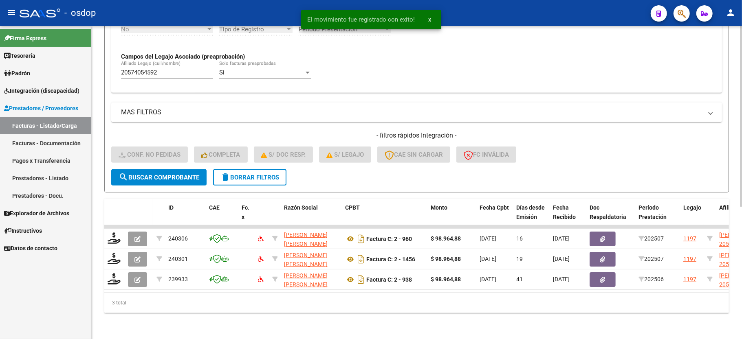
scroll to position [229, 0]
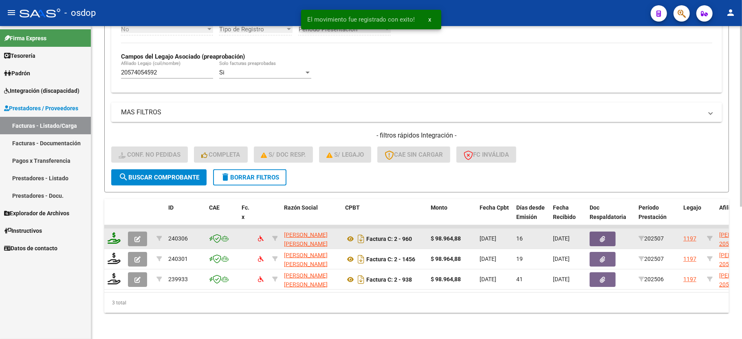
click at [111, 233] on icon at bounding box center [114, 238] width 13 height 11
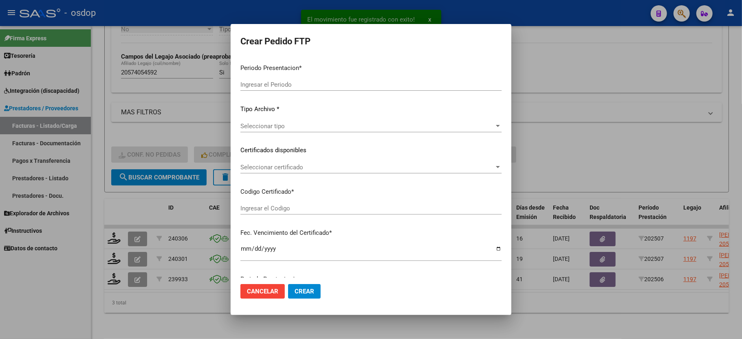
type input "202507"
type input "$ 98.964,88"
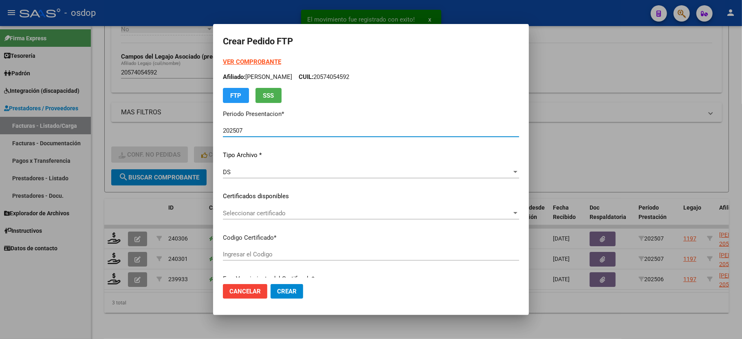
type input "3949277497"
type input "[DATE]"
click at [258, 217] on div "Seleccionar certificado Seleccionar certificado" at bounding box center [371, 213] width 296 height 12
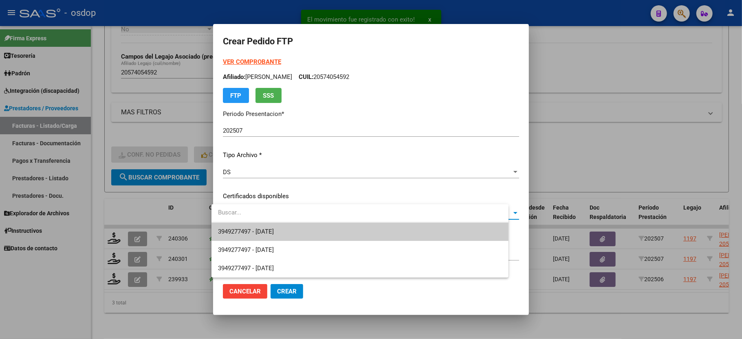
click at [257, 227] on span "3949277497 - [DATE]" at bounding box center [360, 232] width 284 height 18
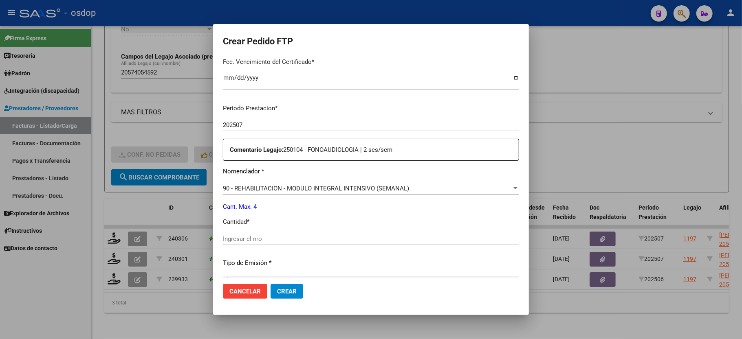
scroll to position [271, 0]
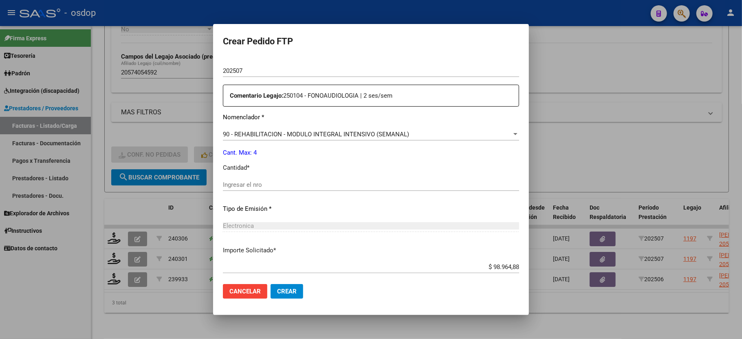
click at [257, 182] on input "Ingresar el nro" at bounding box center [371, 184] width 296 height 7
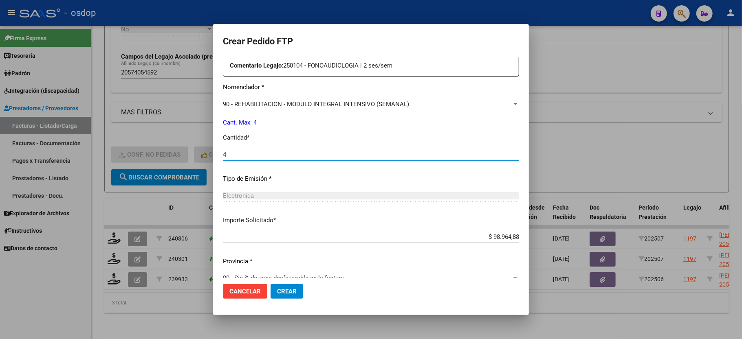
scroll to position [310, 0]
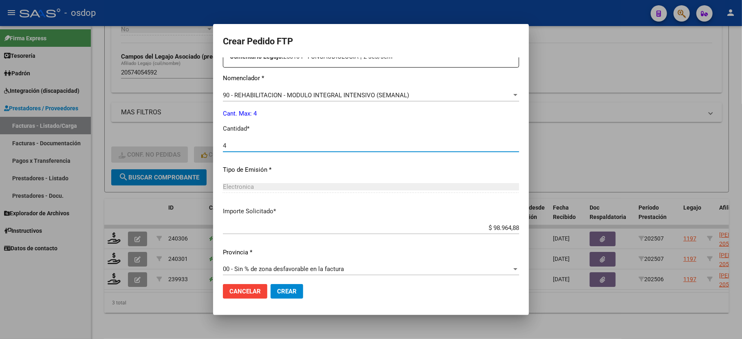
type input "4"
click at [271, 287] on button "Crear" at bounding box center [286, 291] width 33 height 15
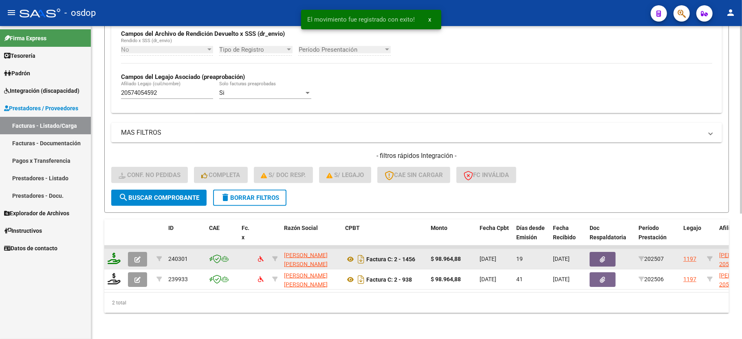
scroll to position [209, 0]
click at [116, 253] on icon at bounding box center [114, 258] width 13 height 11
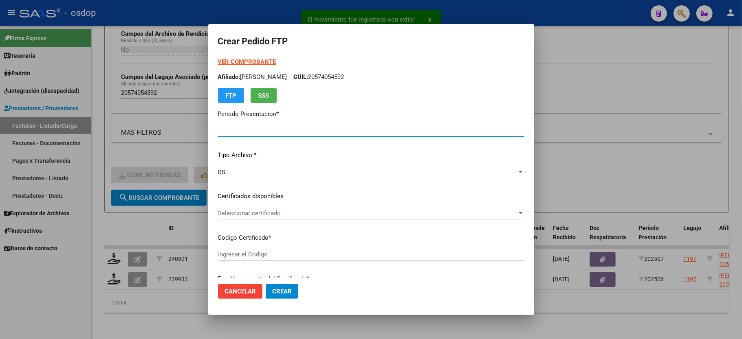
type input "202507"
type input "$ 98.964,88"
type input "3949277497"
type input "[DATE]"
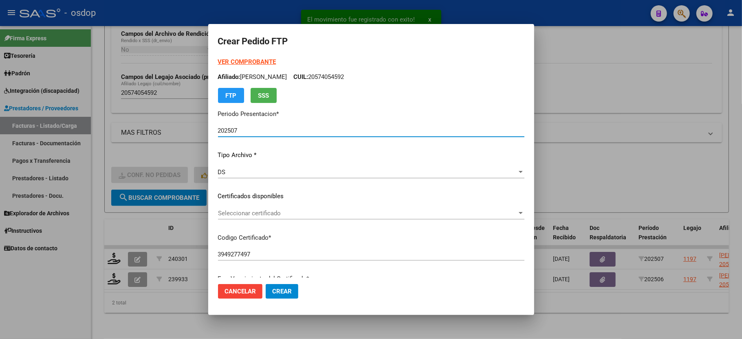
click at [245, 215] on span "Seleccionar certificado" at bounding box center [367, 213] width 299 height 7
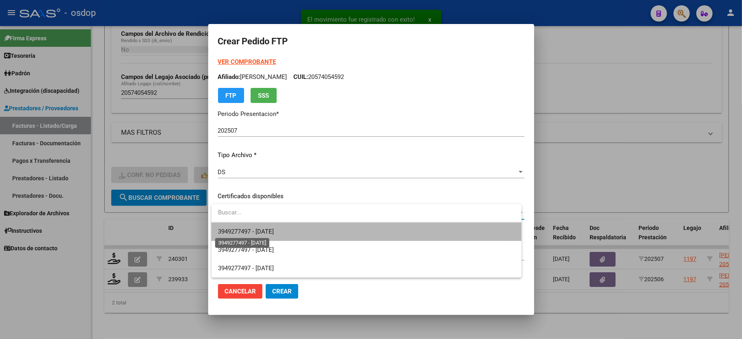
click at [252, 232] on span "3949277497 - [DATE]" at bounding box center [246, 231] width 56 height 7
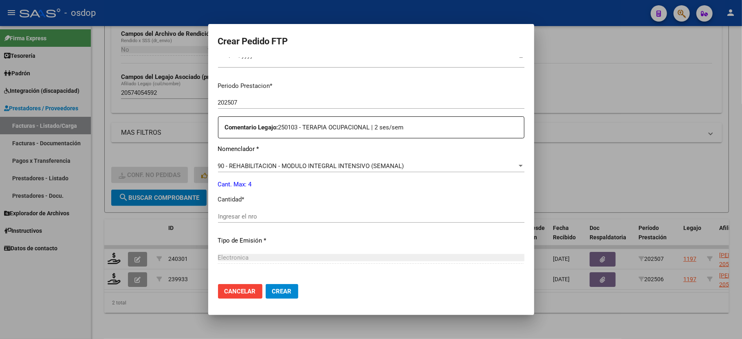
scroll to position [271, 0]
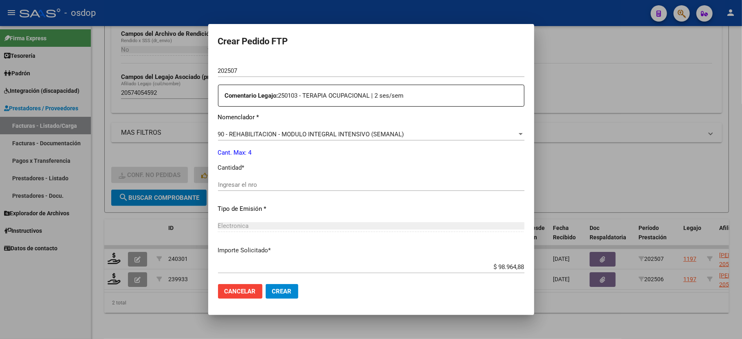
click at [254, 171] on div "Periodo Prestacion * 202507 Ingresar el Periodo Prestacion Comentario Legajo: 2…" at bounding box center [371, 183] width 306 height 279
click at [251, 181] on input "Ingresar el nro" at bounding box center [371, 184] width 306 height 7
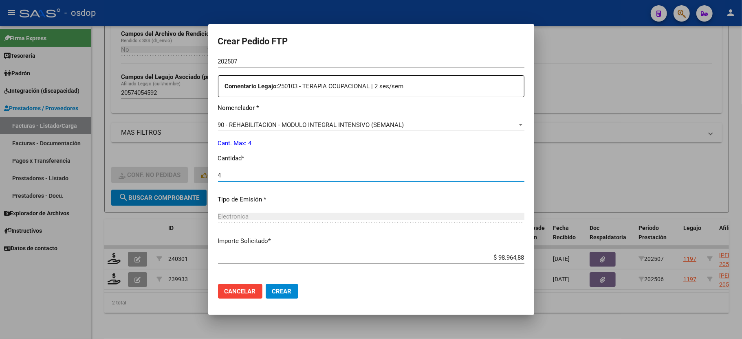
scroll to position [310, 0]
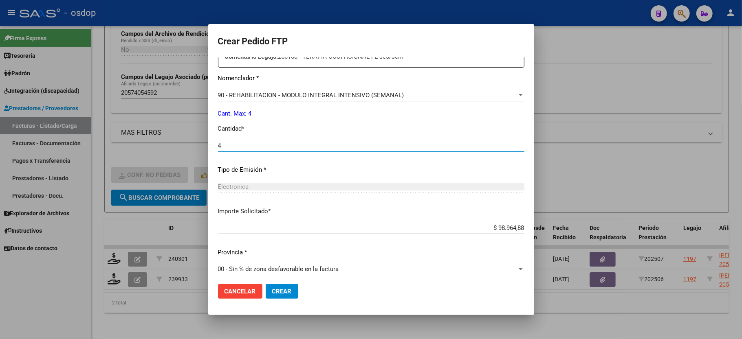
type input "4"
click at [269, 285] on button "Crear" at bounding box center [282, 291] width 33 height 15
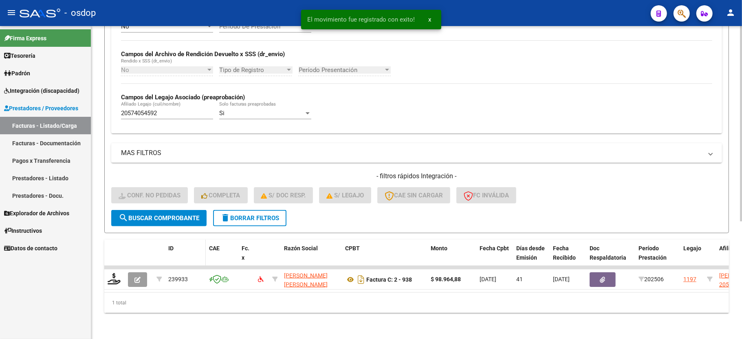
scroll to position [188, 0]
click at [103, 273] on div "Video tutorial PRESTADORES -> Listado de CPBTs Emitidos por Prestadores / Prove…" at bounding box center [416, 93] width 650 height 492
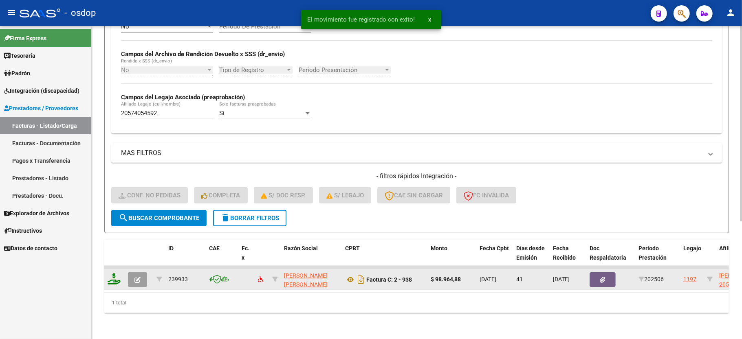
click at [117, 273] on icon at bounding box center [114, 278] width 13 height 11
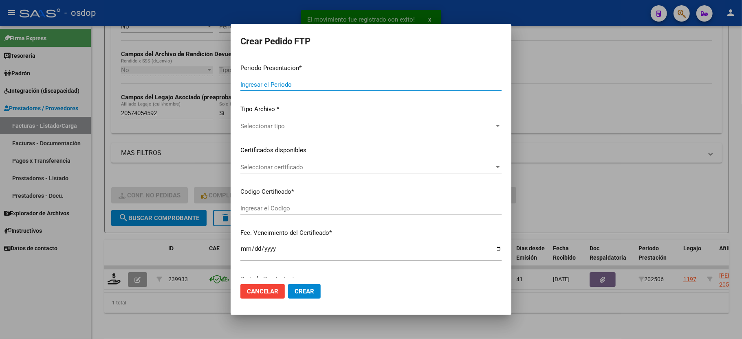
type input "202507"
type input "202506"
type input "$ 98.964,88"
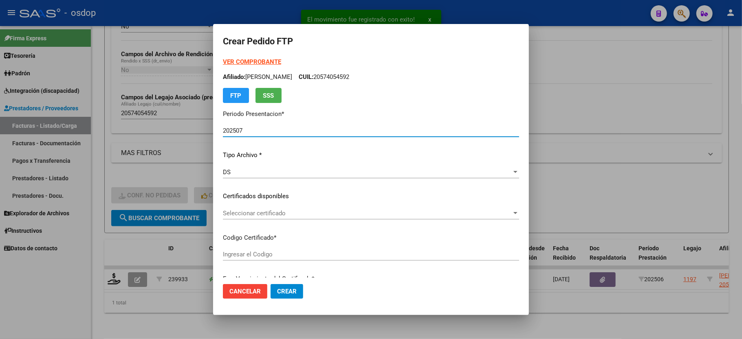
type input "3949277497"
type input "[DATE]"
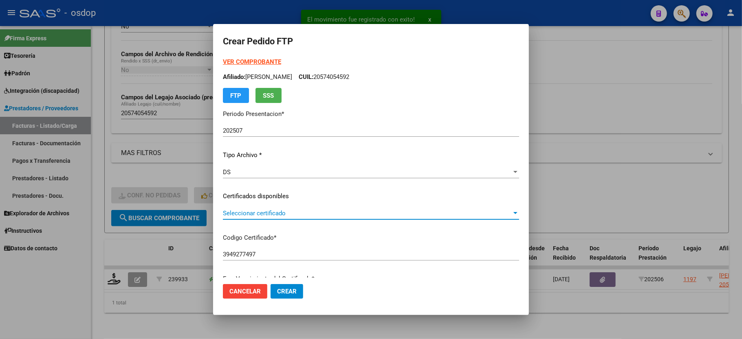
click at [250, 213] on span "Seleccionar certificado" at bounding box center [367, 213] width 289 height 7
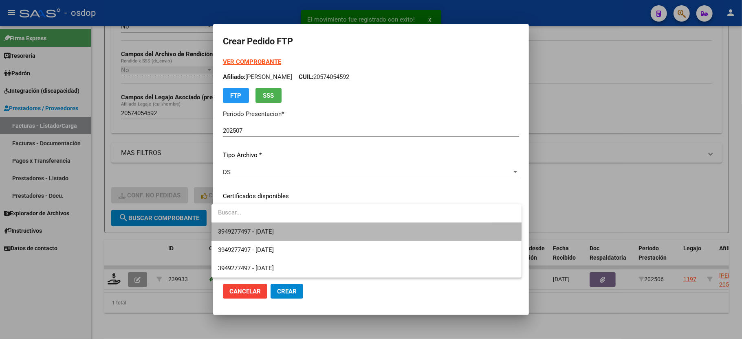
click at [248, 225] on span "3949277497 - [DATE]" at bounding box center [366, 232] width 297 height 18
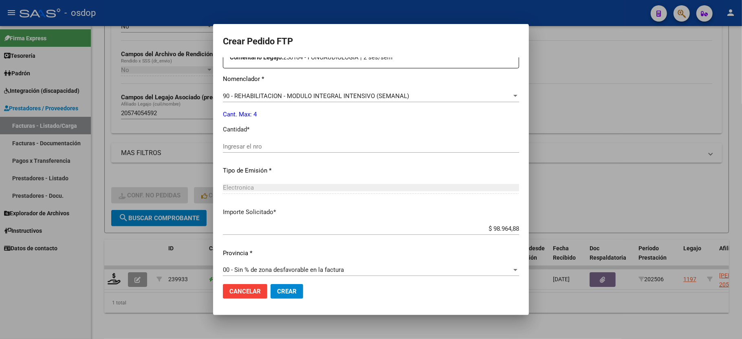
scroll to position [310, 0]
click at [264, 144] on input "Ingresar el nro" at bounding box center [371, 145] width 296 height 7
type input "4"
click at [277, 302] on mat-dialog-actions "Cancelar Crear" at bounding box center [371, 292] width 296 height 28
click at [279, 290] on span "Crear" at bounding box center [287, 291] width 20 height 7
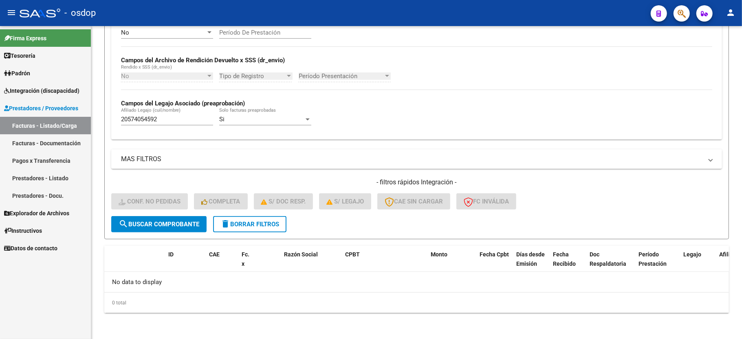
scroll to position [173, 0]
click at [235, 217] on button "delete Borrar Filtros" at bounding box center [249, 224] width 73 height 16
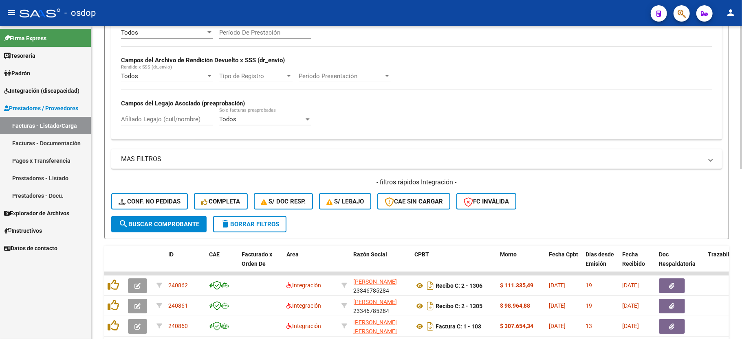
click at [162, 114] on div "Afiliado Legajo (cuil/nombre)" at bounding box center [167, 117] width 92 height 18
paste input "27476921401"
type input "27476921401"
click at [155, 228] on button "search Buscar Comprobante" at bounding box center [158, 224] width 95 height 16
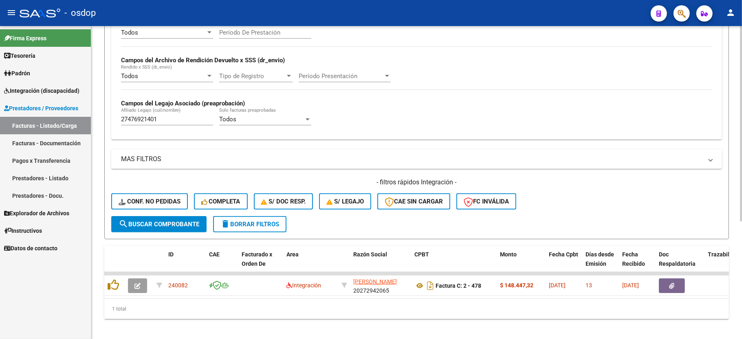
click at [441, 74] on div "Todos Cargado en Para Enviar SSS Período De Prestación Campos del Archivo de Re…" at bounding box center [416, 77] width 591 height 112
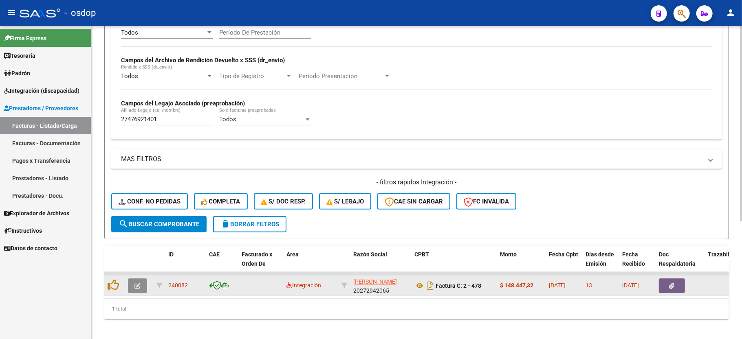
click at [135, 289] on button "button" at bounding box center [137, 286] width 19 height 15
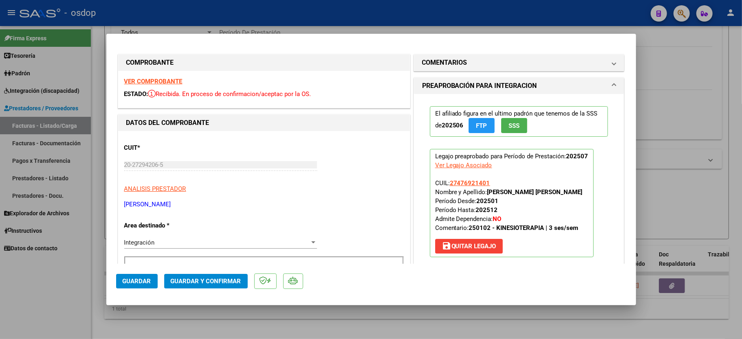
click at [150, 82] on strong "VER COMPROBANTE" at bounding box center [153, 81] width 58 height 7
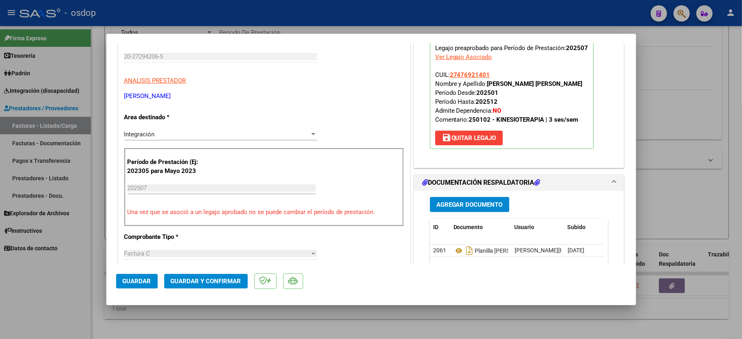
scroll to position [217, 0]
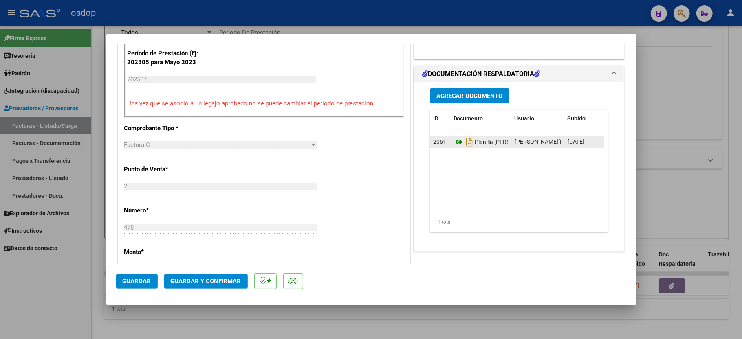
click at [453, 144] on icon at bounding box center [458, 142] width 11 height 10
click at [201, 281] on span "Guardar y Confirmar" at bounding box center [206, 281] width 70 height 7
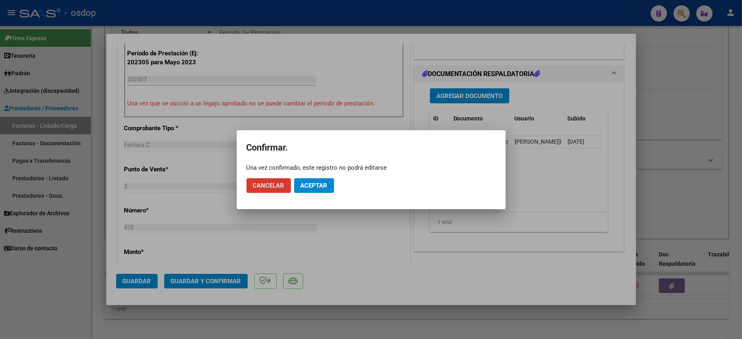
click at [309, 183] on span "Aceptar" at bounding box center [314, 185] width 27 height 7
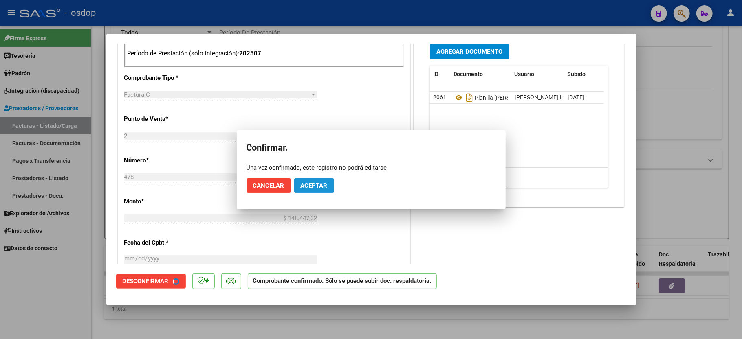
scroll to position [371, 0]
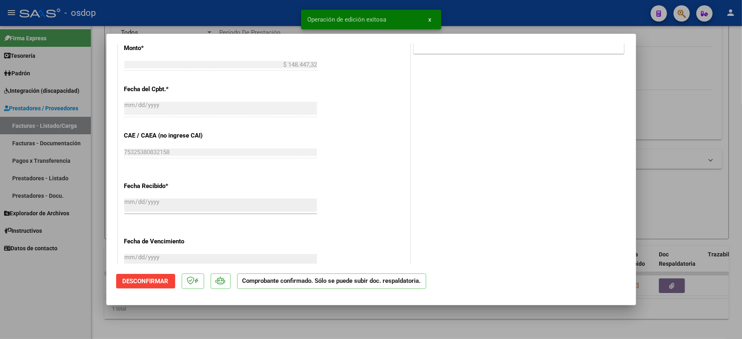
click at [65, 258] on div at bounding box center [371, 169] width 742 height 339
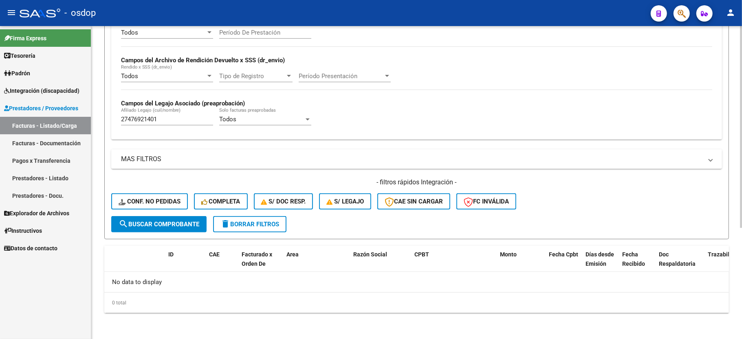
click at [147, 116] on div "27476921401 [PERSON_NAME] (cuil/nombre)" at bounding box center [167, 117] width 92 height 18
click at [150, 121] on input "27476921401" at bounding box center [167, 119] width 92 height 7
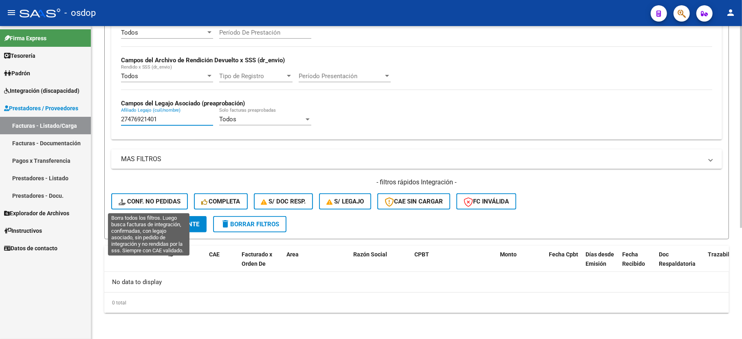
click at [147, 198] on button "Conf. no pedidas" at bounding box center [149, 201] width 77 height 16
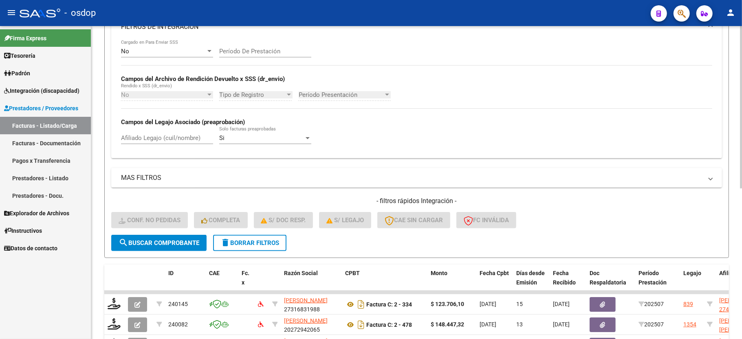
scroll to position [173, 0]
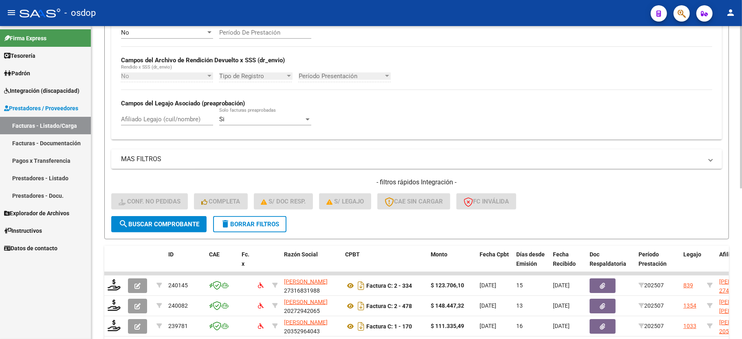
click at [150, 123] on input "Afiliado Legajo (cuil/nombre)" at bounding box center [167, 119] width 92 height 7
paste input "27476921401"
type input "27476921401"
click at [138, 223] on span "search Buscar Comprobante" at bounding box center [159, 224] width 81 height 7
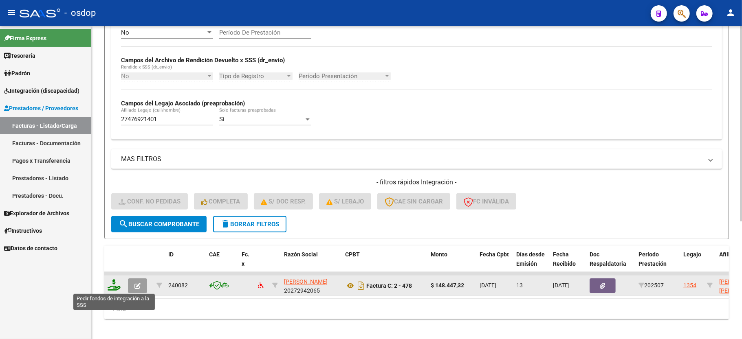
click at [110, 284] on icon at bounding box center [114, 284] width 13 height 11
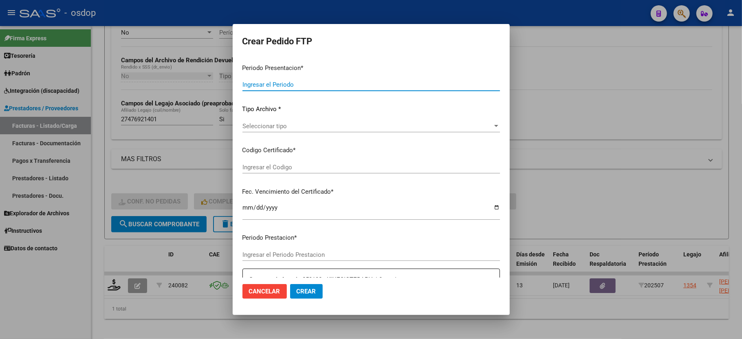
type input "202507"
type input "$ 148.447,32"
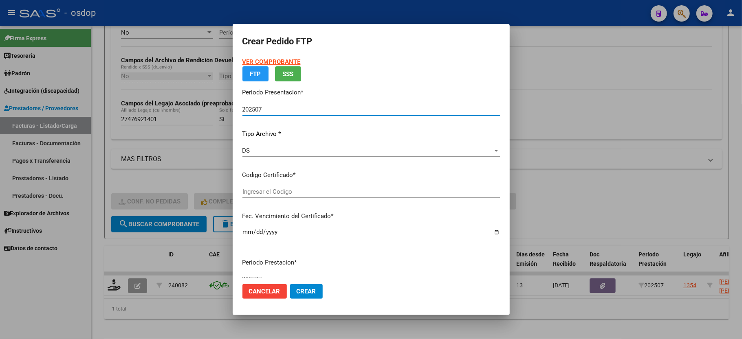
type input "3722922174"
type input "[DATE]"
click at [252, 196] on div "Seleccionar certificado Seleccionar certificado" at bounding box center [370, 192] width 257 height 12
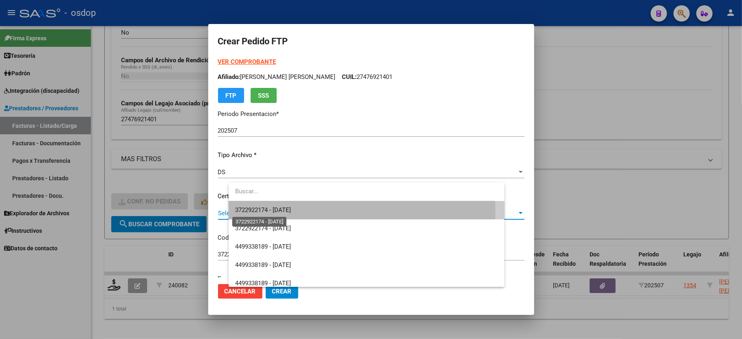
click at [256, 211] on span "3722922174 - [DATE]" at bounding box center [263, 209] width 56 height 7
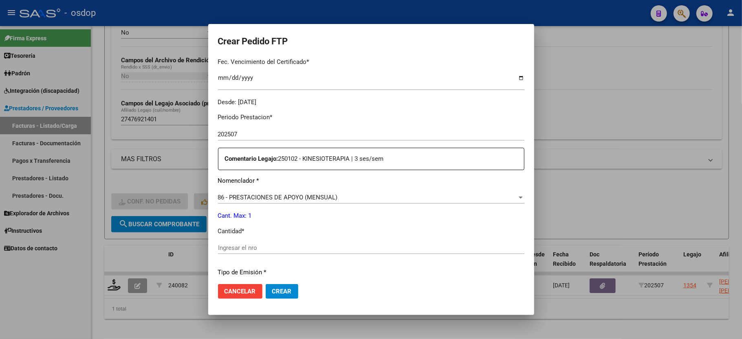
scroll to position [271, 0]
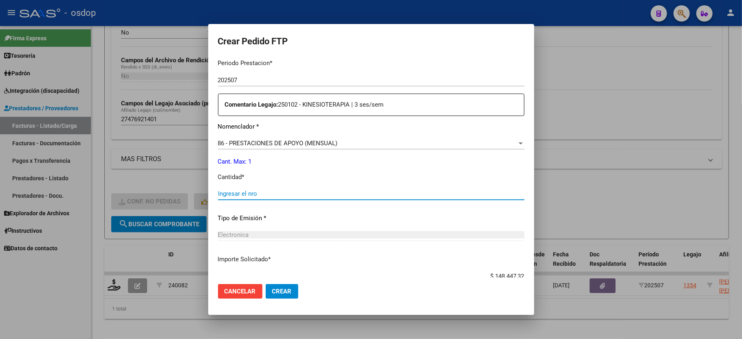
click at [243, 190] on input "Ingresar el nro" at bounding box center [371, 193] width 306 height 7
type input "1"
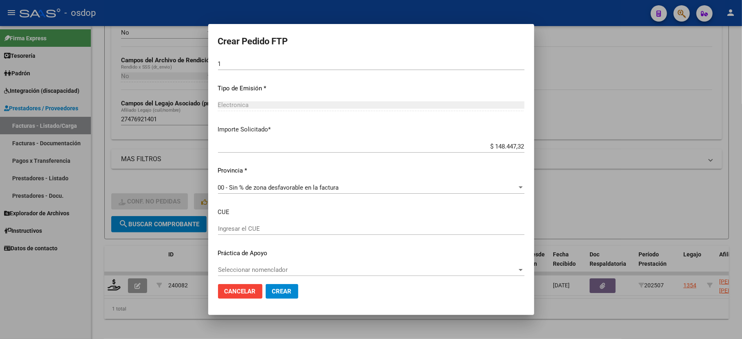
scroll to position [402, 0]
click at [241, 293] on span "Cancelar" at bounding box center [239, 291] width 31 height 7
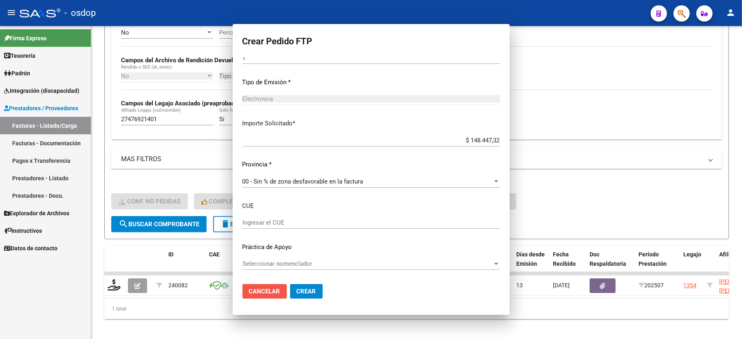
scroll to position [356, 0]
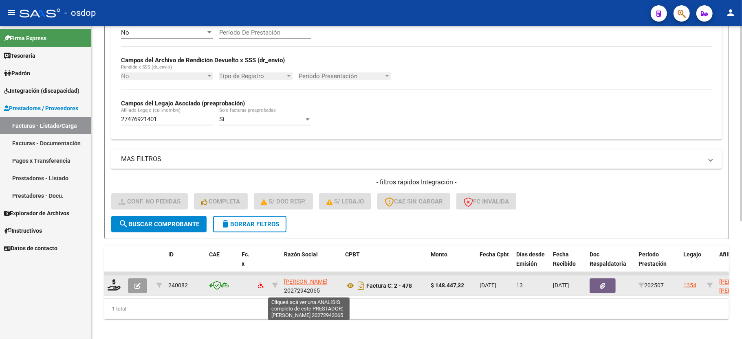
click at [293, 281] on span "[PERSON_NAME]" at bounding box center [306, 282] width 44 height 7
type textarea "20272942065"
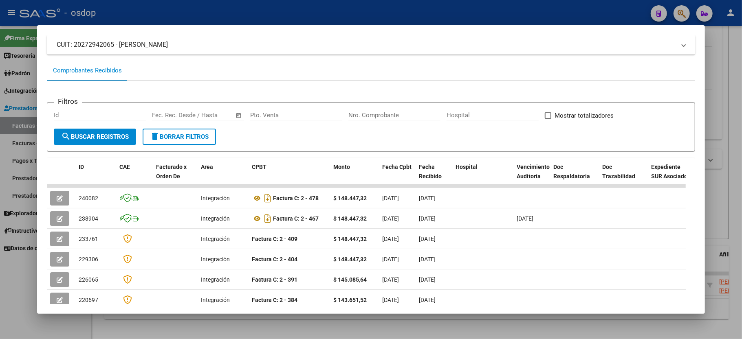
scroll to position [108, 0]
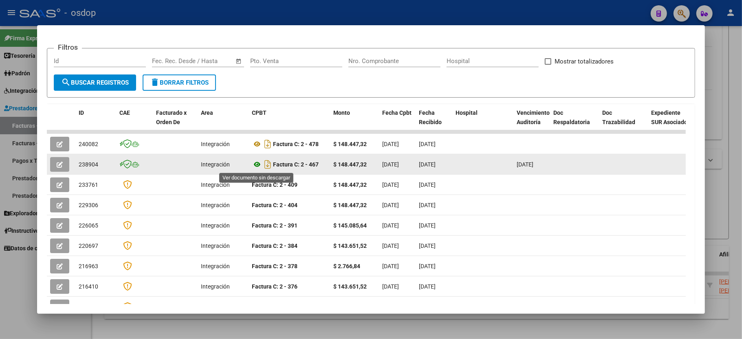
click at [252, 164] on icon at bounding box center [257, 165] width 11 height 10
click at [532, 165] on span "[DATE]" at bounding box center [524, 164] width 17 height 7
click at [59, 166] on icon "button" at bounding box center [60, 165] width 6 height 6
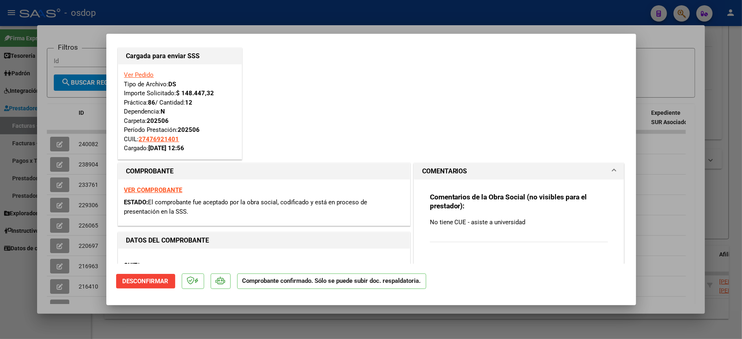
scroll to position [0, 0]
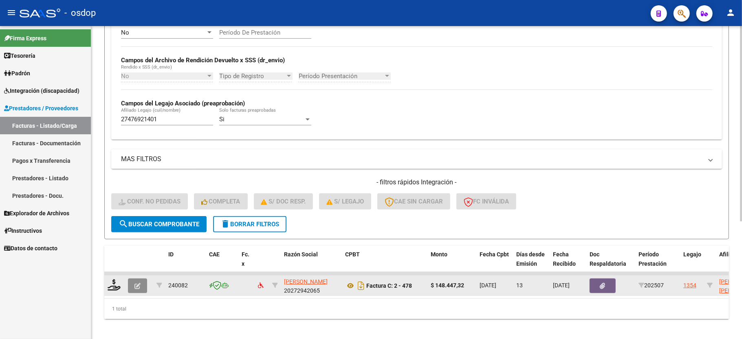
click at [134, 280] on button "button" at bounding box center [137, 286] width 19 height 15
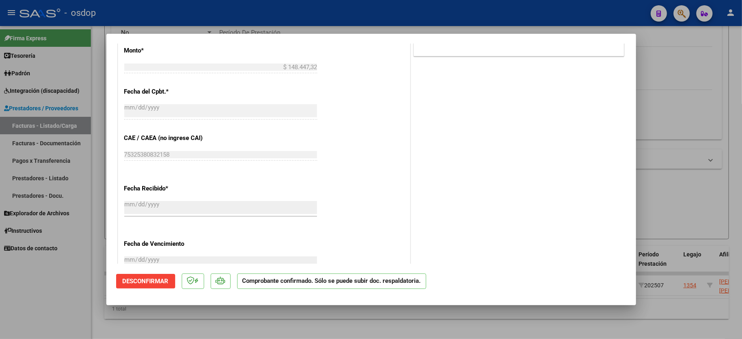
scroll to position [434, 0]
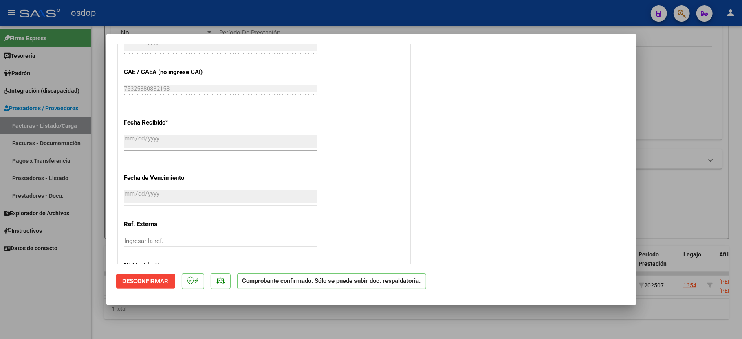
click at [133, 276] on button "Desconfirmar" at bounding box center [145, 281] width 59 height 15
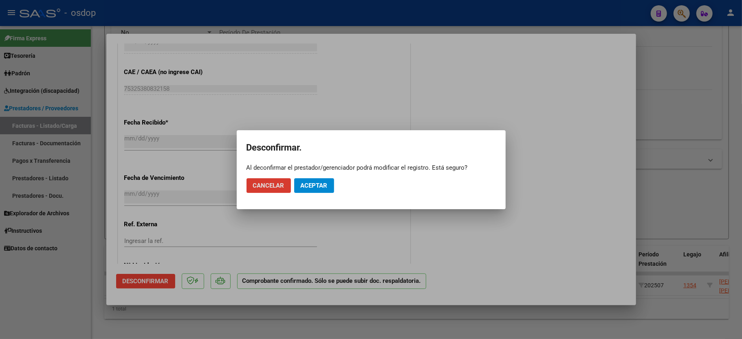
click at [320, 188] on span "Aceptar" at bounding box center [314, 185] width 27 height 7
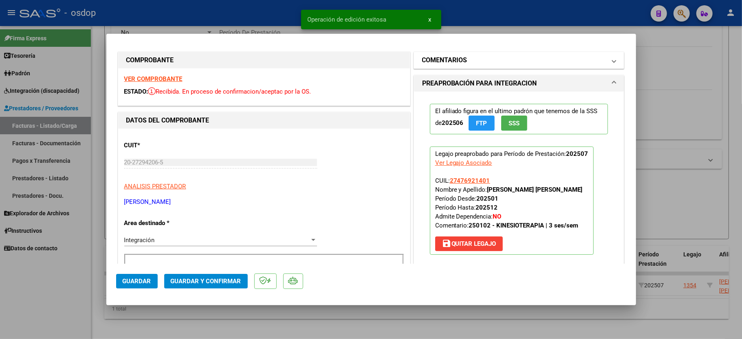
scroll to position [0, 0]
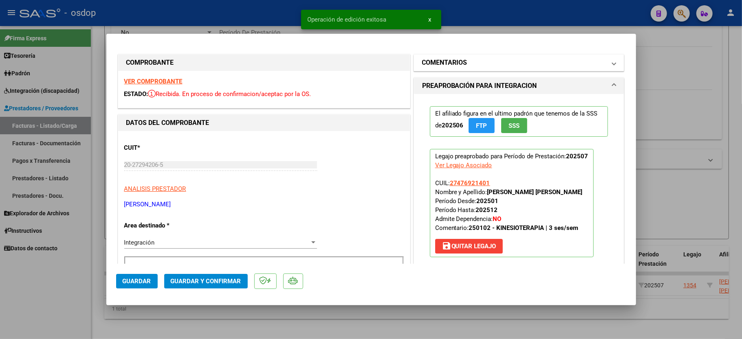
click at [461, 56] on mat-expansion-panel-header "COMENTARIOS" at bounding box center [519, 63] width 210 height 16
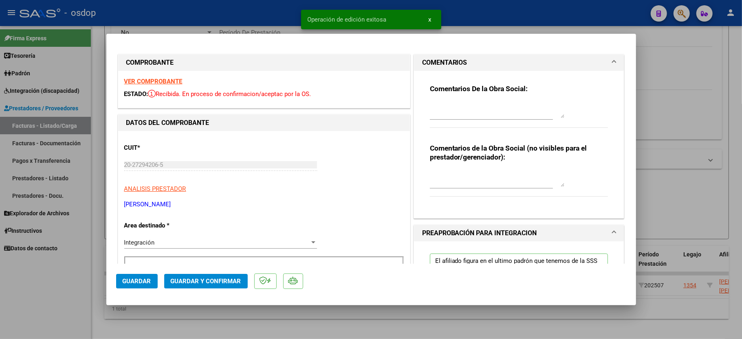
click at [468, 178] on textarea at bounding box center [497, 179] width 134 height 16
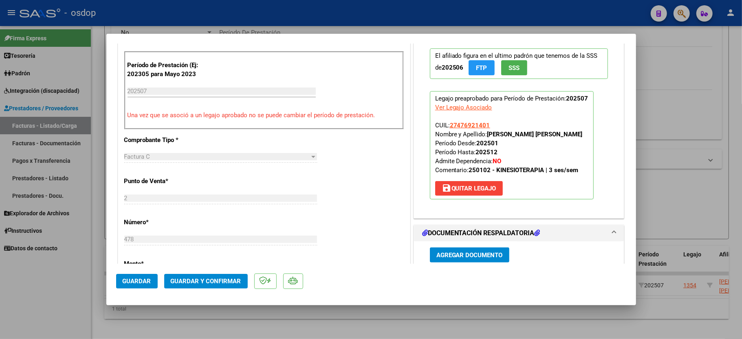
scroll to position [271, 0]
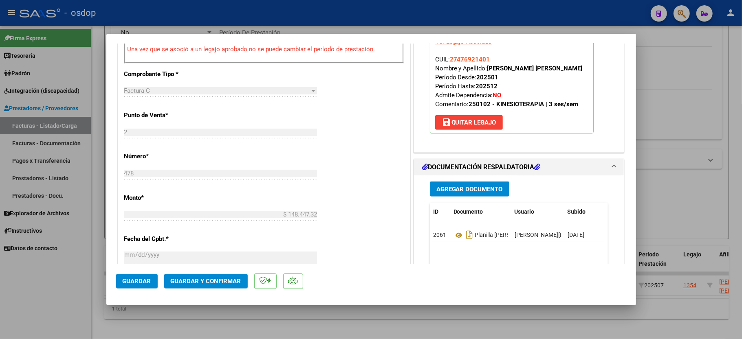
type textarea "Sin CUE - Asiste a universidad"
click at [204, 279] on span "Guardar y Confirmar" at bounding box center [206, 281] width 70 height 7
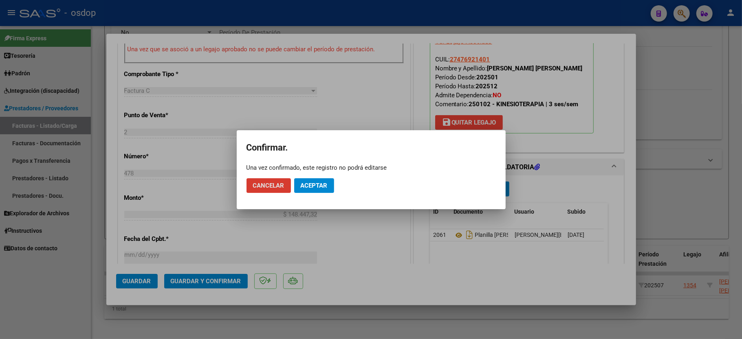
click at [307, 188] on span "Aceptar" at bounding box center [314, 185] width 27 height 7
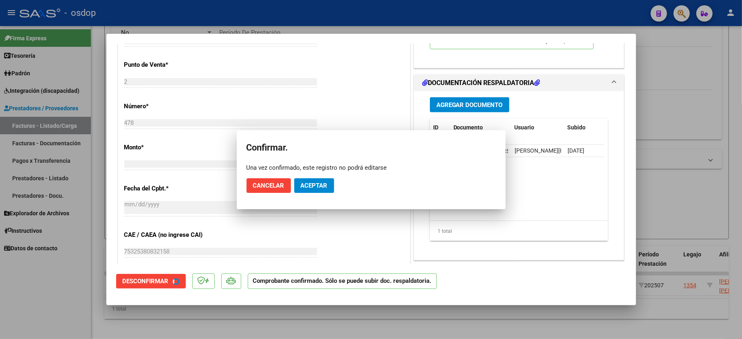
scroll to position [425, 0]
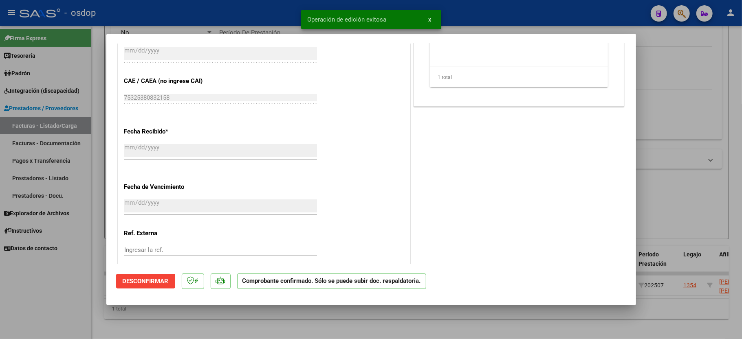
click at [41, 298] on div at bounding box center [371, 169] width 742 height 339
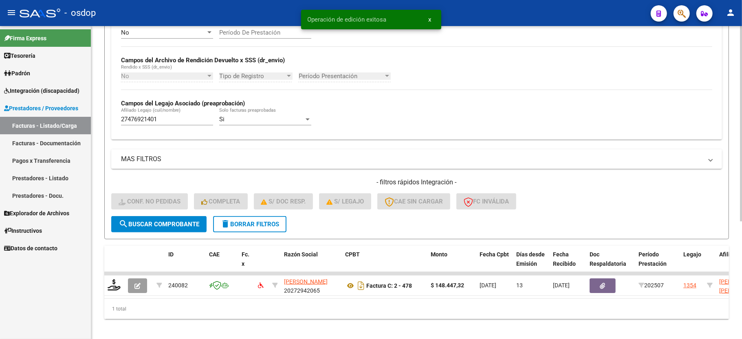
click at [101, 287] on div "Video tutorial PRESTADORES -> Listado de CPBTs Emitidos por Prestadores / Prove…" at bounding box center [416, 99] width 650 height 492
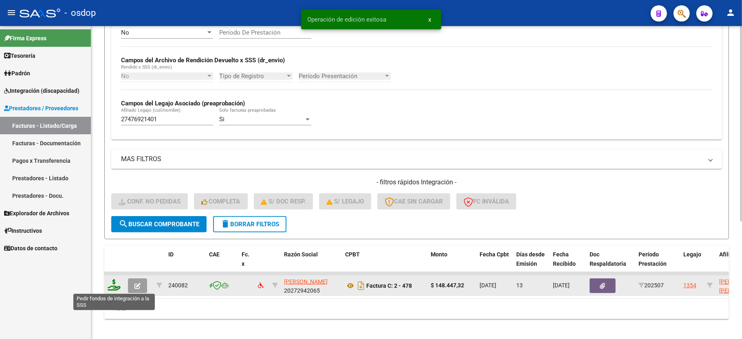
click at [110, 284] on icon at bounding box center [114, 284] width 13 height 11
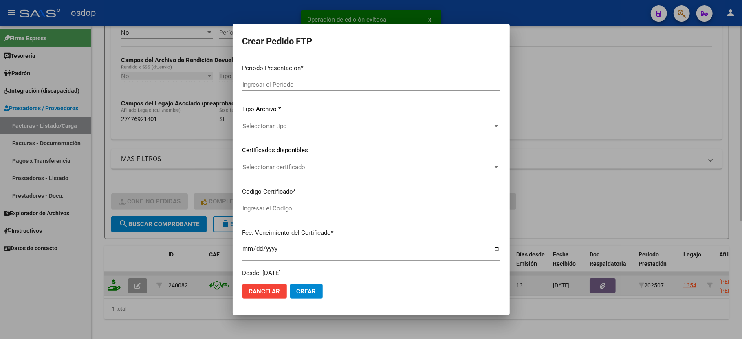
type input "202507"
type input "$ 148.447,32"
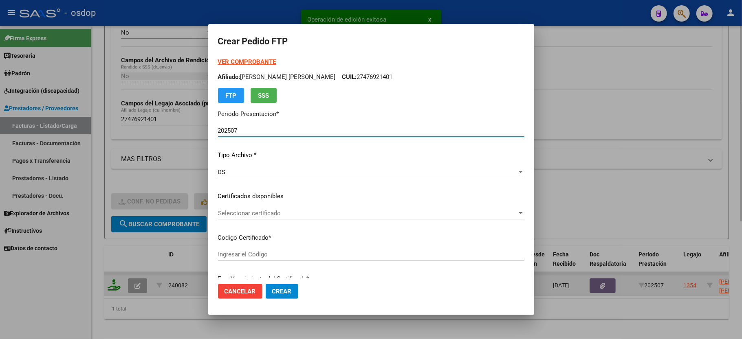
type input "3722922174"
type input "[DATE]"
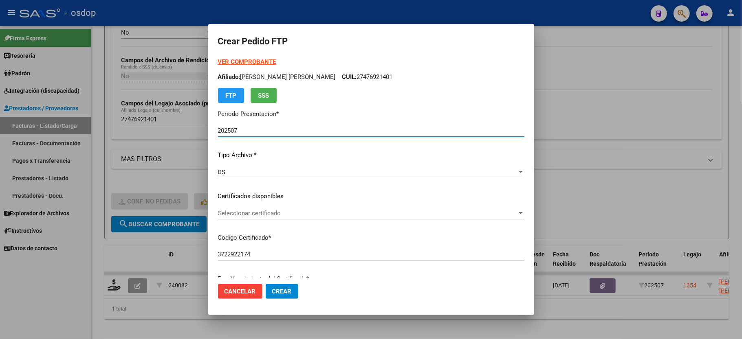
click at [237, 210] on span "Seleccionar certificado" at bounding box center [367, 213] width 299 height 7
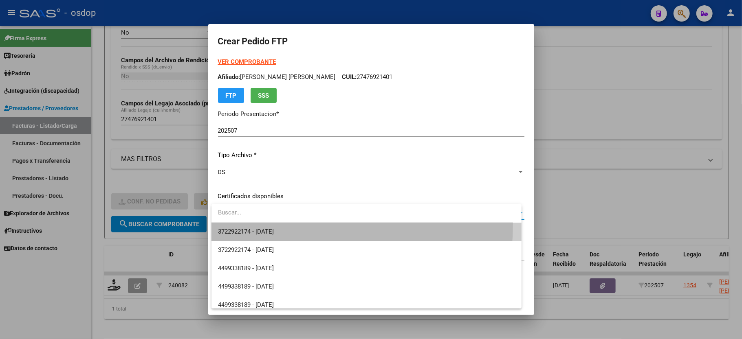
click at [243, 224] on span "3722922174 - [DATE]" at bounding box center [366, 232] width 297 height 18
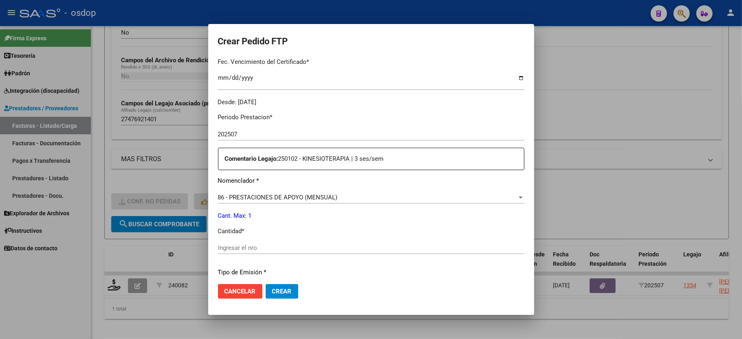
scroll to position [271, 0]
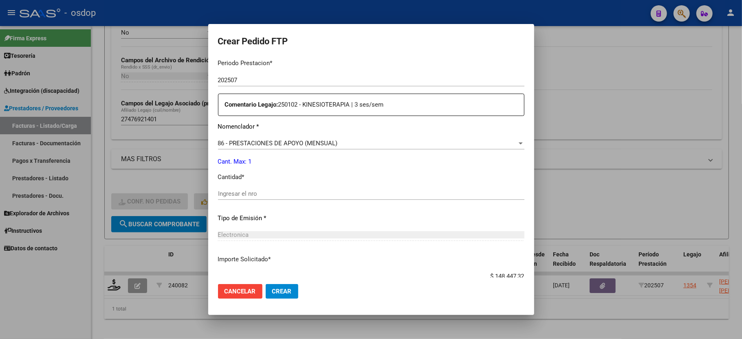
click at [248, 190] on input "Ingresar el nro" at bounding box center [371, 193] width 306 height 7
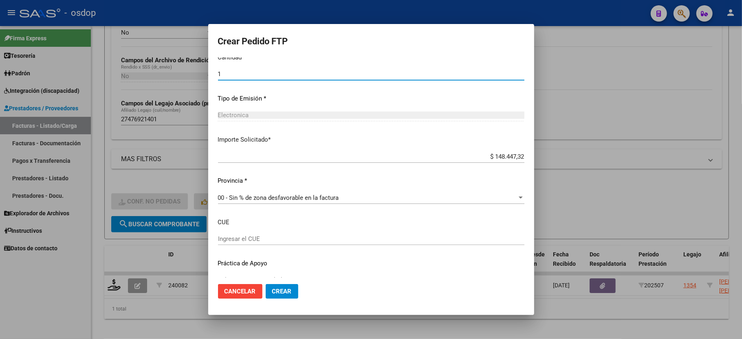
scroll to position [402, 0]
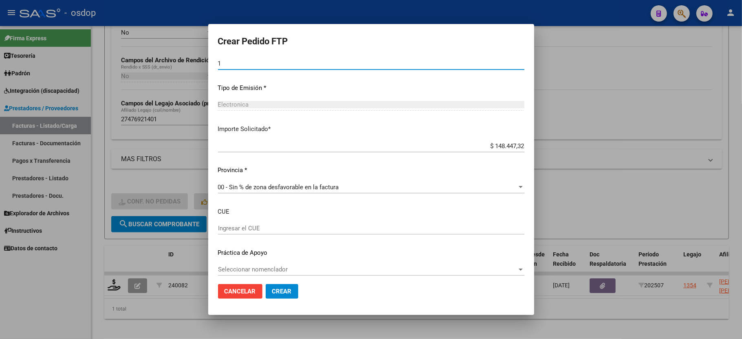
type input "1"
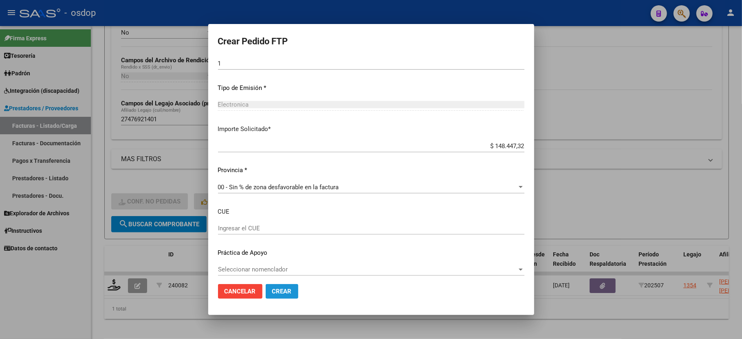
click at [281, 292] on span "Crear" at bounding box center [282, 291] width 20 height 7
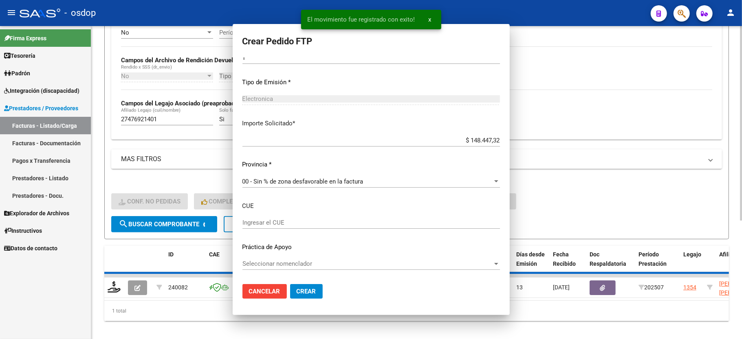
scroll to position [0, 0]
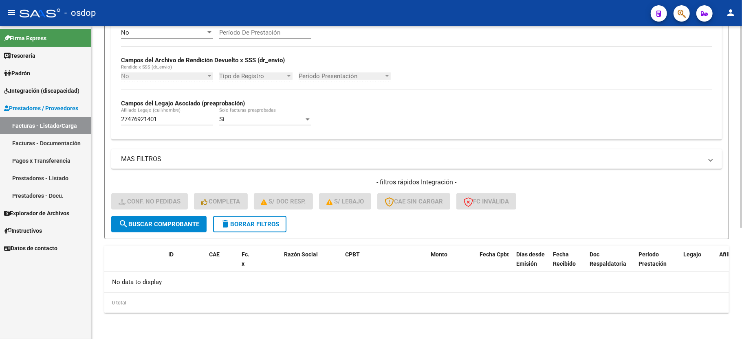
click at [255, 219] on button "delete Borrar Filtros" at bounding box center [249, 224] width 73 height 16
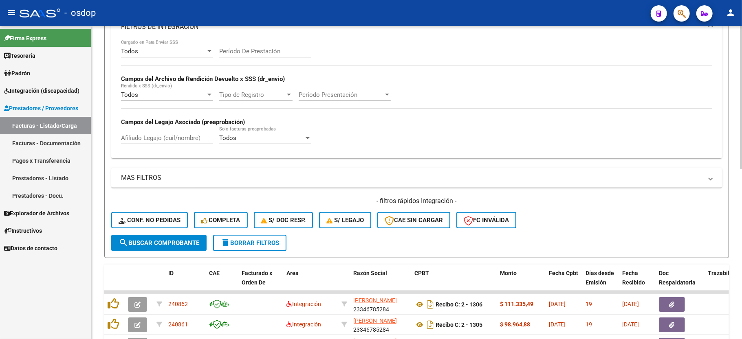
scroll to position [173, 0]
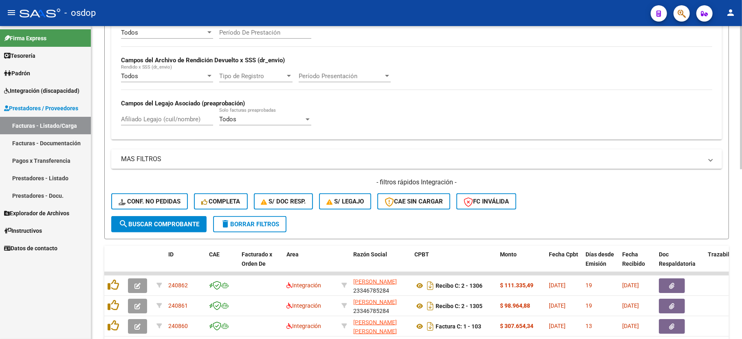
click at [165, 127] on div "Afiliado Legajo (cuil/nombre)" at bounding box center [167, 120] width 92 height 25
click at [163, 122] on input "Afiliado Legajo (cuil/nombre)" at bounding box center [167, 119] width 92 height 7
paste input "23561554919"
type input "23561554919"
click at [159, 221] on span "search Buscar Comprobante" at bounding box center [159, 224] width 81 height 7
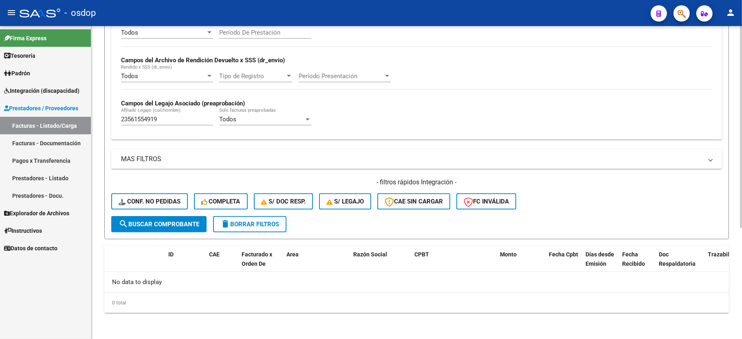
click at [256, 227] on span "delete Borrar Filtros" at bounding box center [249, 224] width 59 height 7
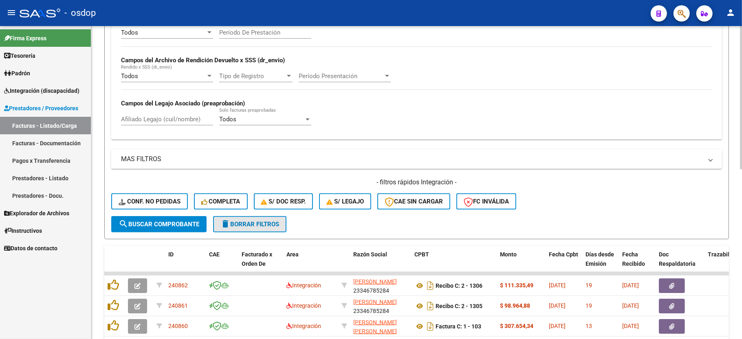
click at [245, 227] on span "delete Borrar Filtros" at bounding box center [249, 224] width 59 height 7
click at [158, 120] on input "Afiliado Legajo (cuil/nombre)" at bounding box center [167, 119] width 92 height 7
paste input "20592201624"
type input "20592201624"
click at [144, 225] on span "search Buscar Comprobante" at bounding box center [159, 224] width 81 height 7
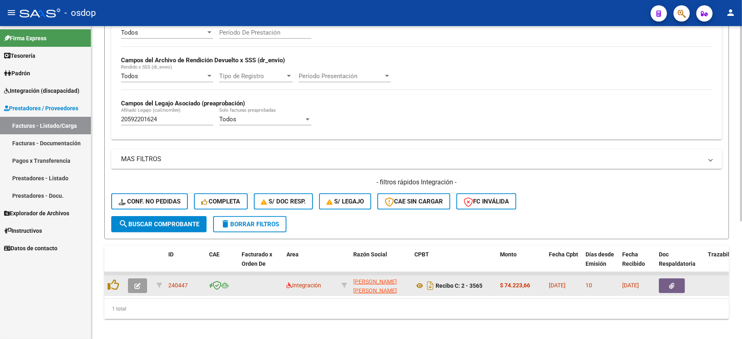
click at [134, 286] on icon "button" at bounding box center [137, 286] width 6 height 6
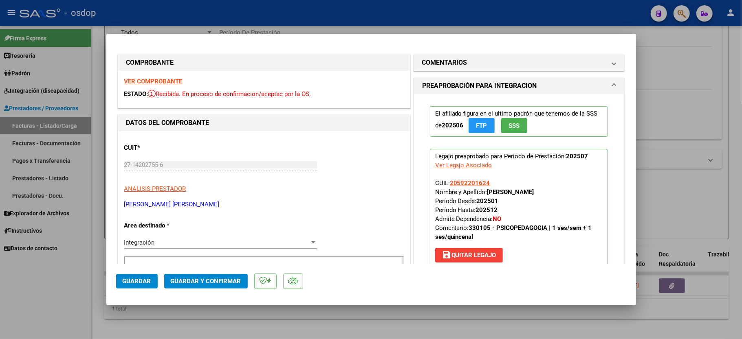
click at [134, 80] on strong "VER COMPROBANTE" at bounding box center [153, 81] width 58 height 7
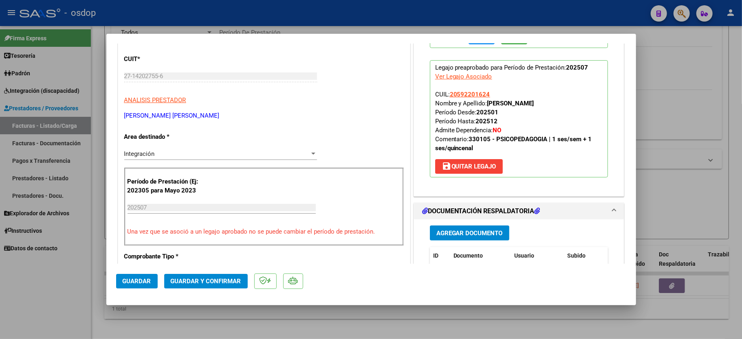
scroll to position [163, 0]
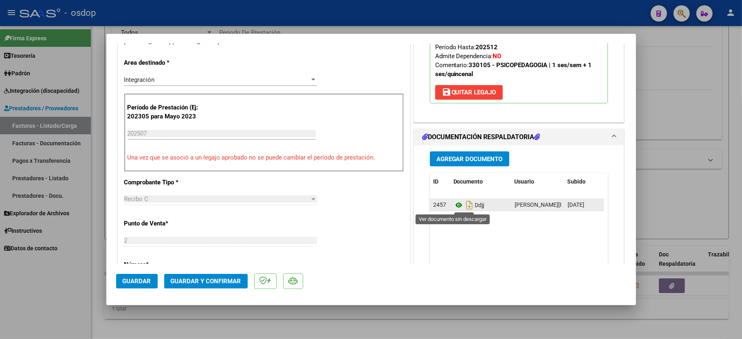
click at [453, 207] on icon at bounding box center [458, 205] width 11 height 10
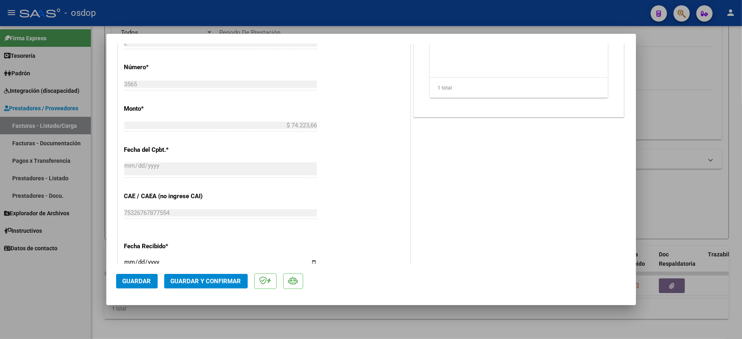
scroll to position [380, 0]
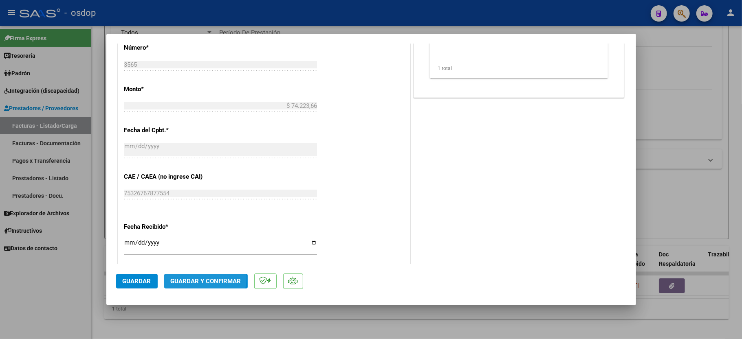
click at [189, 278] on span "Guardar y Confirmar" at bounding box center [206, 281] width 70 height 7
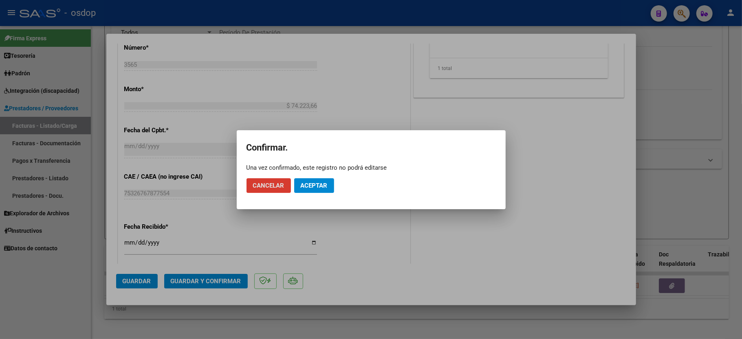
click at [306, 184] on span "Aceptar" at bounding box center [314, 185] width 27 height 7
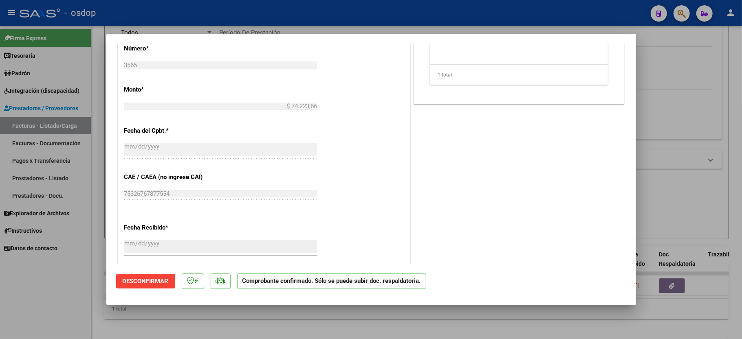
click at [64, 287] on div at bounding box center [371, 169] width 742 height 339
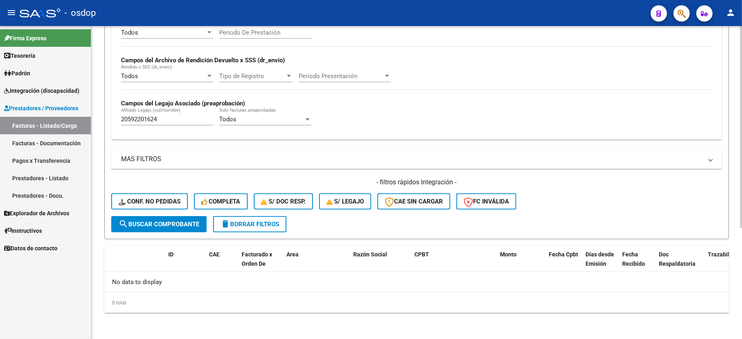
click at [137, 116] on div "20592201624 [PERSON_NAME] (cuil/nombre)" at bounding box center [167, 117] width 92 height 18
click at [137, 118] on input "20592201624" at bounding box center [167, 119] width 92 height 7
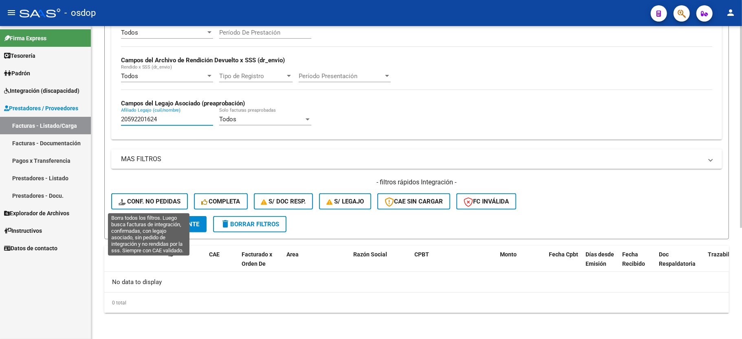
click at [147, 204] on span "Conf. no pedidas" at bounding box center [150, 201] width 62 height 7
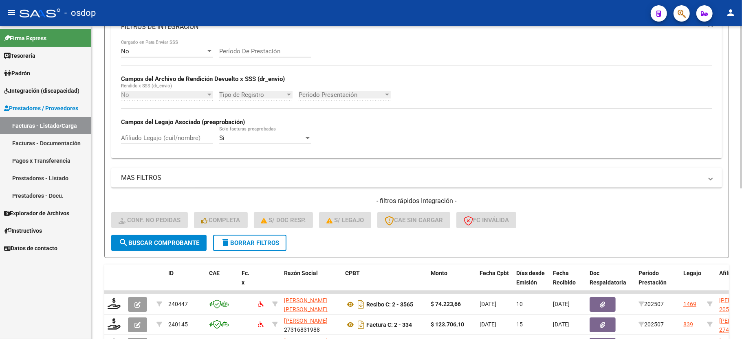
scroll to position [173, 0]
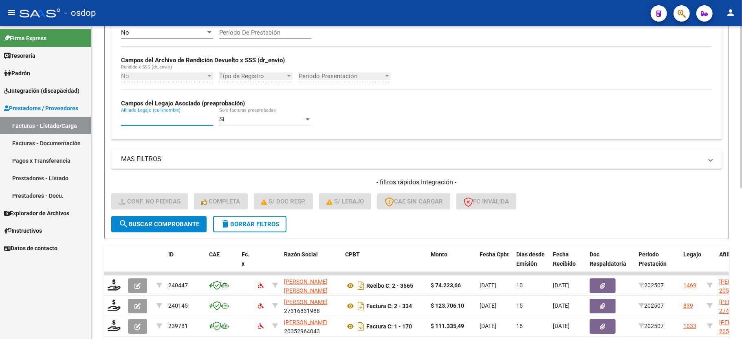
click at [159, 118] on input "Afiliado Legajo (cuil/nombre)" at bounding box center [167, 119] width 92 height 7
paste input "20592201624"
type input "20592201624"
click at [153, 215] on form "Filtros Id Integración Area Seleccionar Gerenciador Seleccionar Gerenciador Si …" at bounding box center [416, 82] width 624 height 316
click at [150, 221] on span "search Buscar Comprobante" at bounding box center [159, 224] width 81 height 7
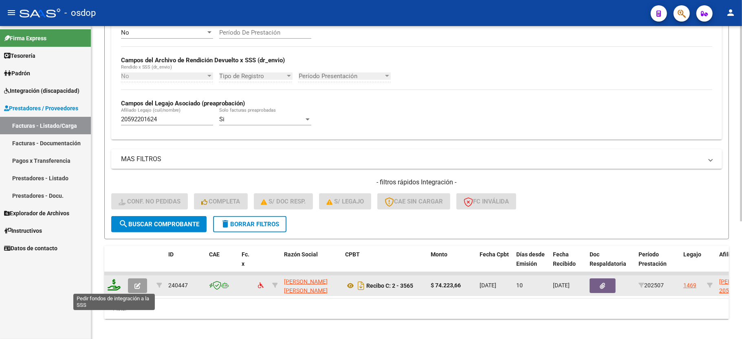
click at [115, 288] on icon at bounding box center [114, 284] width 13 height 11
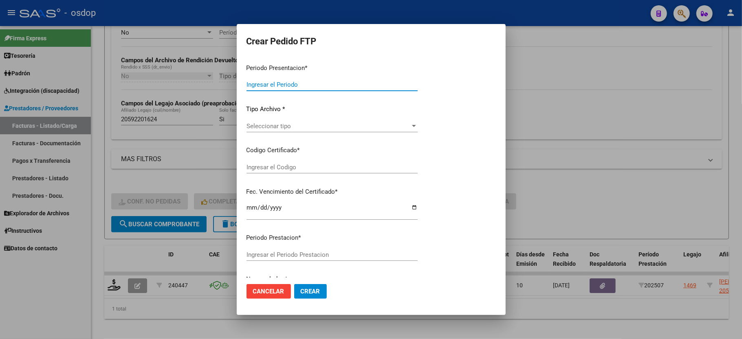
type input "202507"
type input "$ 74.223,66"
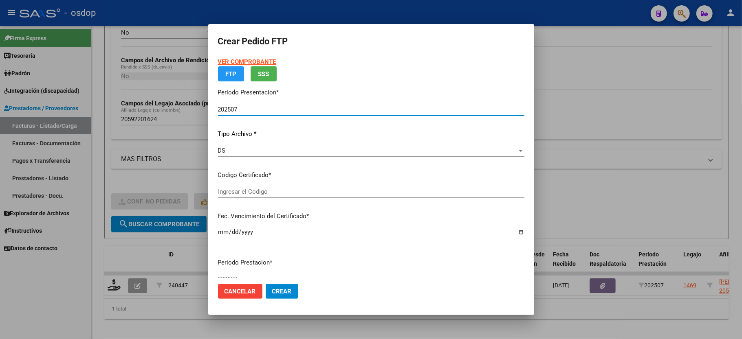
type input "7504177760"
type input "[DATE]"
click at [250, 187] on div "Seleccionar certificado Seleccionar certificado" at bounding box center [371, 192] width 306 height 12
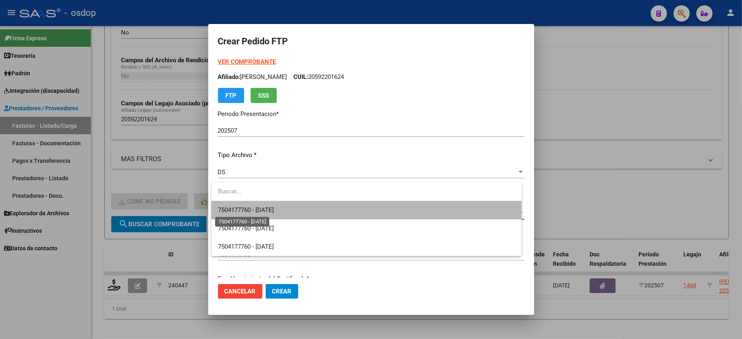
click at [256, 208] on span "7504177760 - [DATE]" at bounding box center [246, 209] width 56 height 7
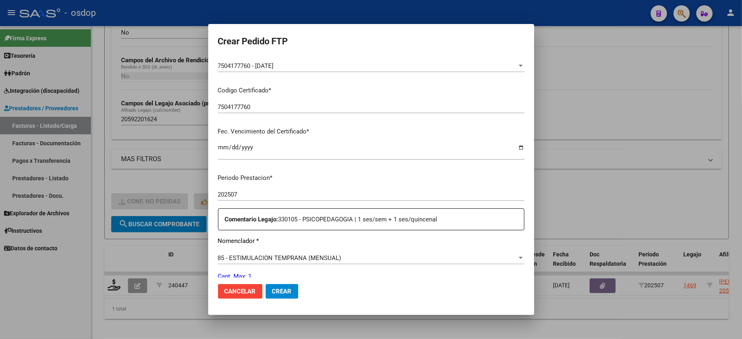
scroll to position [310, 0]
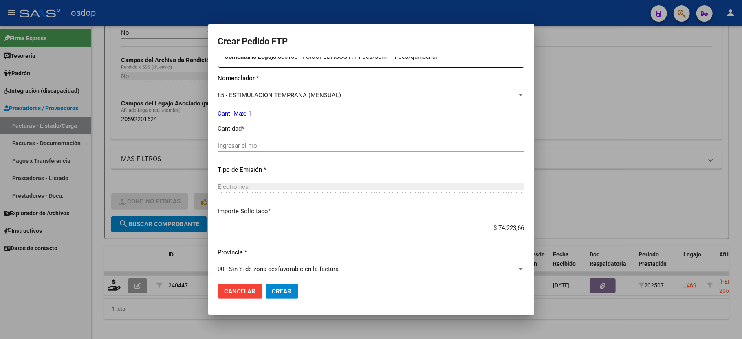
click at [308, 143] on input "Ingresar el nro" at bounding box center [371, 145] width 306 height 7
type input "1"
click at [331, 125] on p "Cantidad *" at bounding box center [371, 128] width 306 height 9
click at [286, 294] on span "Crear" at bounding box center [282, 291] width 20 height 7
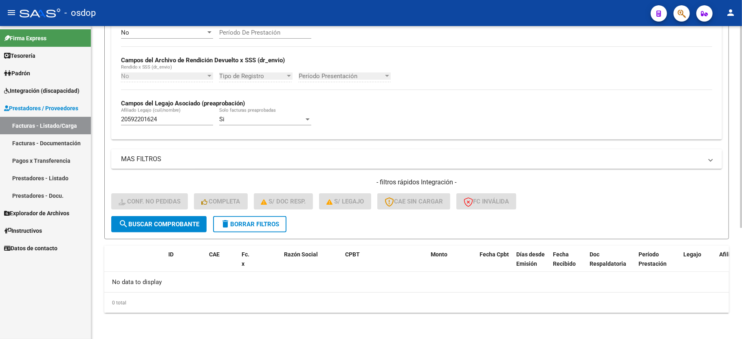
click at [274, 235] on form "Filtros Id Integración Area Seleccionar Gerenciador Seleccionar Gerenciador Si …" at bounding box center [416, 82] width 624 height 316
click at [268, 230] on button "delete Borrar Filtros" at bounding box center [249, 224] width 73 height 16
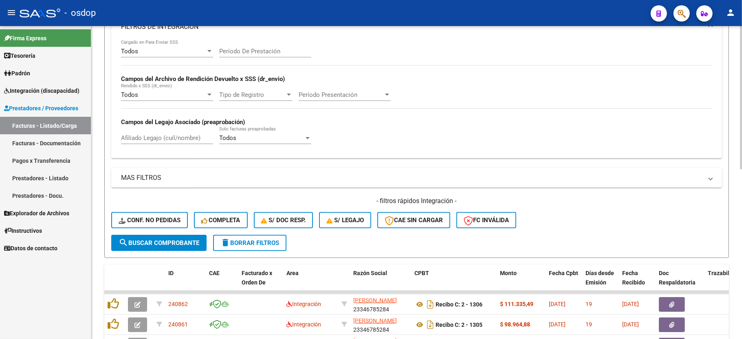
scroll to position [173, 0]
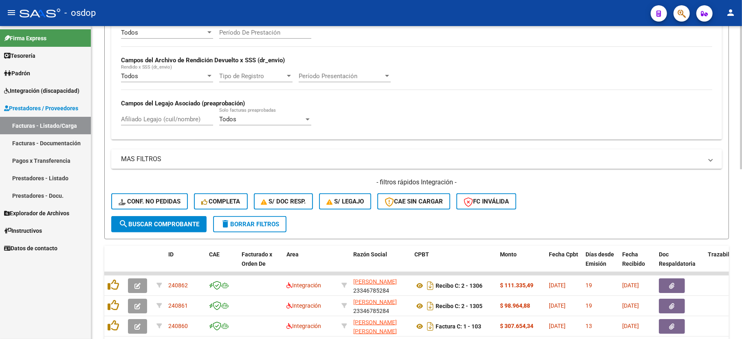
click at [167, 121] on input "Afiliado Legajo (cuil/nombre)" at bounding box center [167, 119] width 92 height 7
paste input "20521450607"
type input "20521450607"
click at [163, 230] on button "search Buscar Comprobante" at bounding box center [158, 224] width 95 height 16
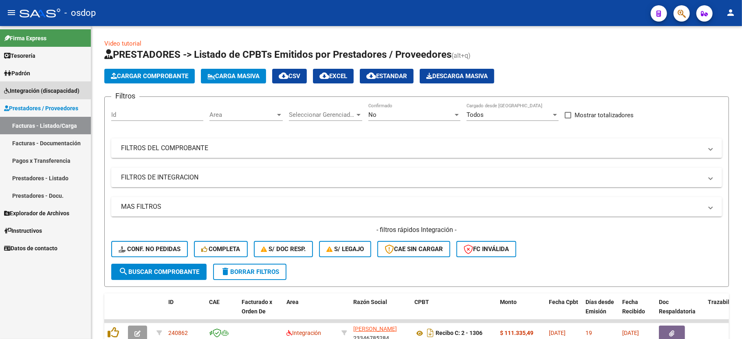
click at [41, 86] on span "Integración (discapacidad)" at bounding box center [41, 90] width 75 height 9
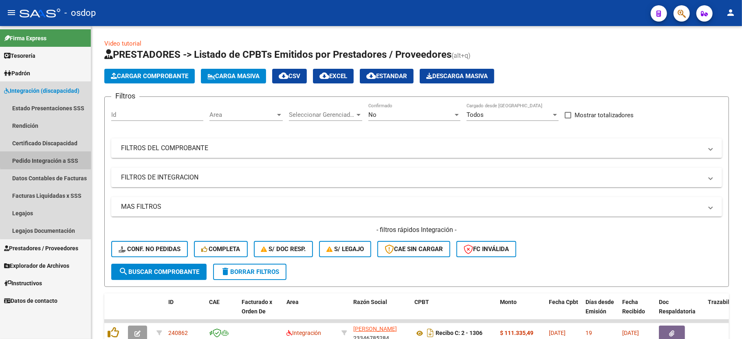
click at [67, 158] on link "Pedido Integración a SSS" at bounding box center [45, 161] width 91 height 18
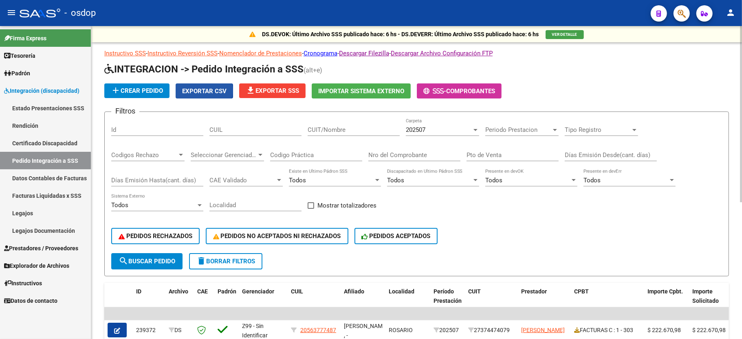
click at [200, 90] on span "Exportar CSV" at bounding box center [204, 91] width 44 height 7
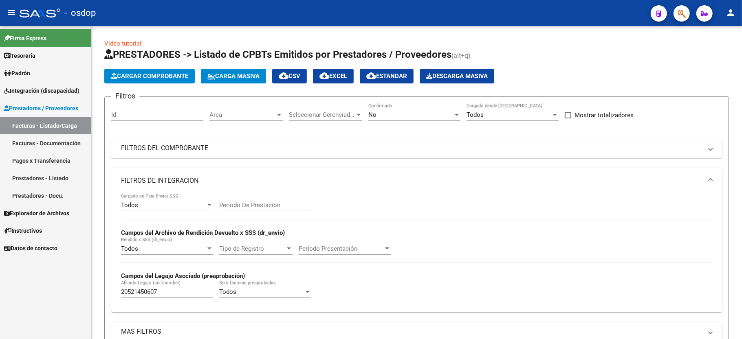
scroll to position [173, 0]
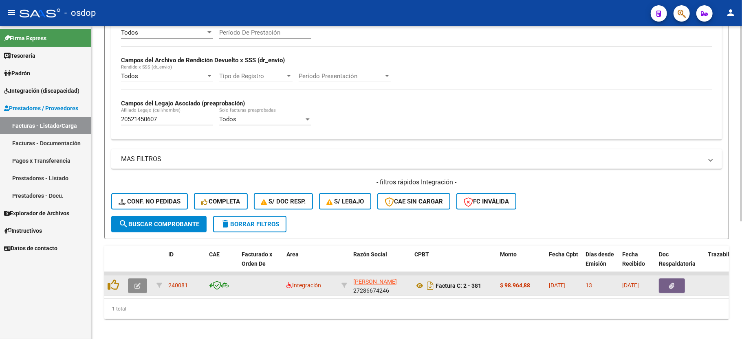
click at [142, 290] on button "button" at bounding box center [137, 286] width 19 height 15
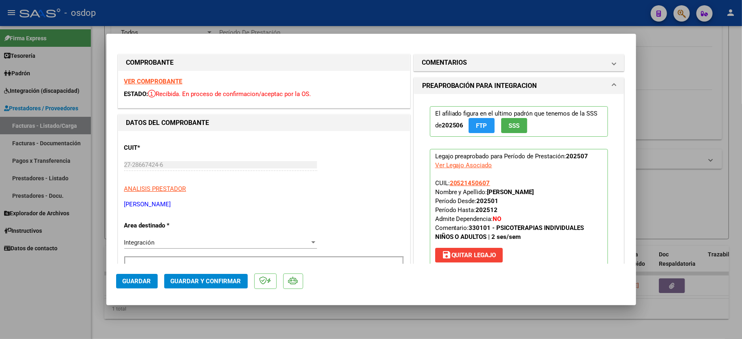
click at [178, 80] on strong "VER COMPROBANTE" at bounding box center [153, 81] width 58 height 7
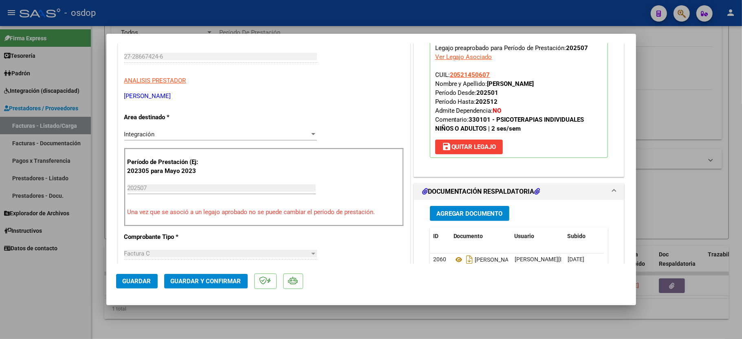
scroll to position [163, 0]
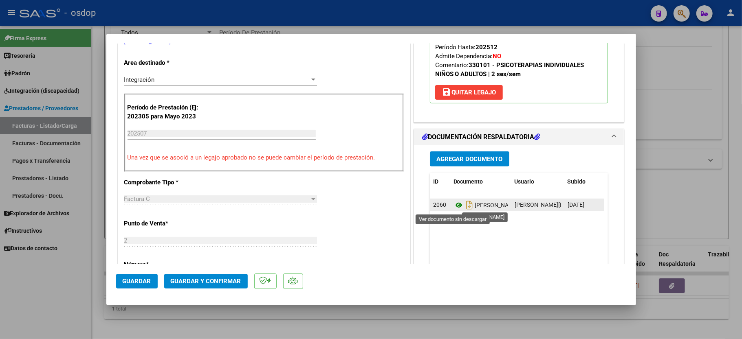
click at [453, 207] on icon at bounding box center [458, 205] width 11 height 10
